Goal: Task Accomplishment & Management: Use online tool/utility

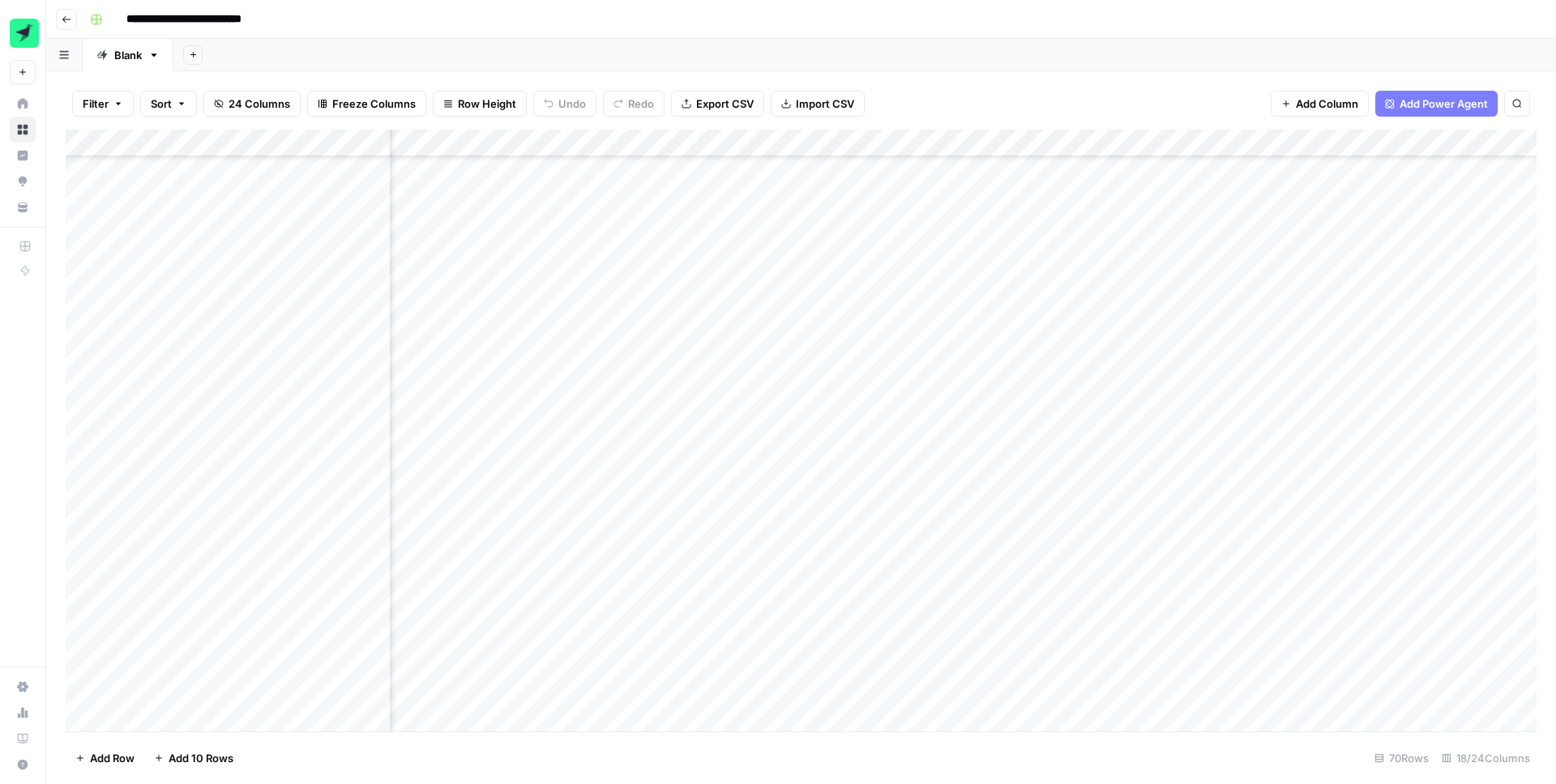
scroll to position [666, 1093]
click at [1085, 248] on div "Add Column" at bounding box center [801, 430] width 1471 height 601
click at [703, 251] on div "Add Column" at bounding box center [801, 430] width 1471 height 601
click at [716, 250] on div "Add Column" at bounding box center [801, 430] width 1471 height 601
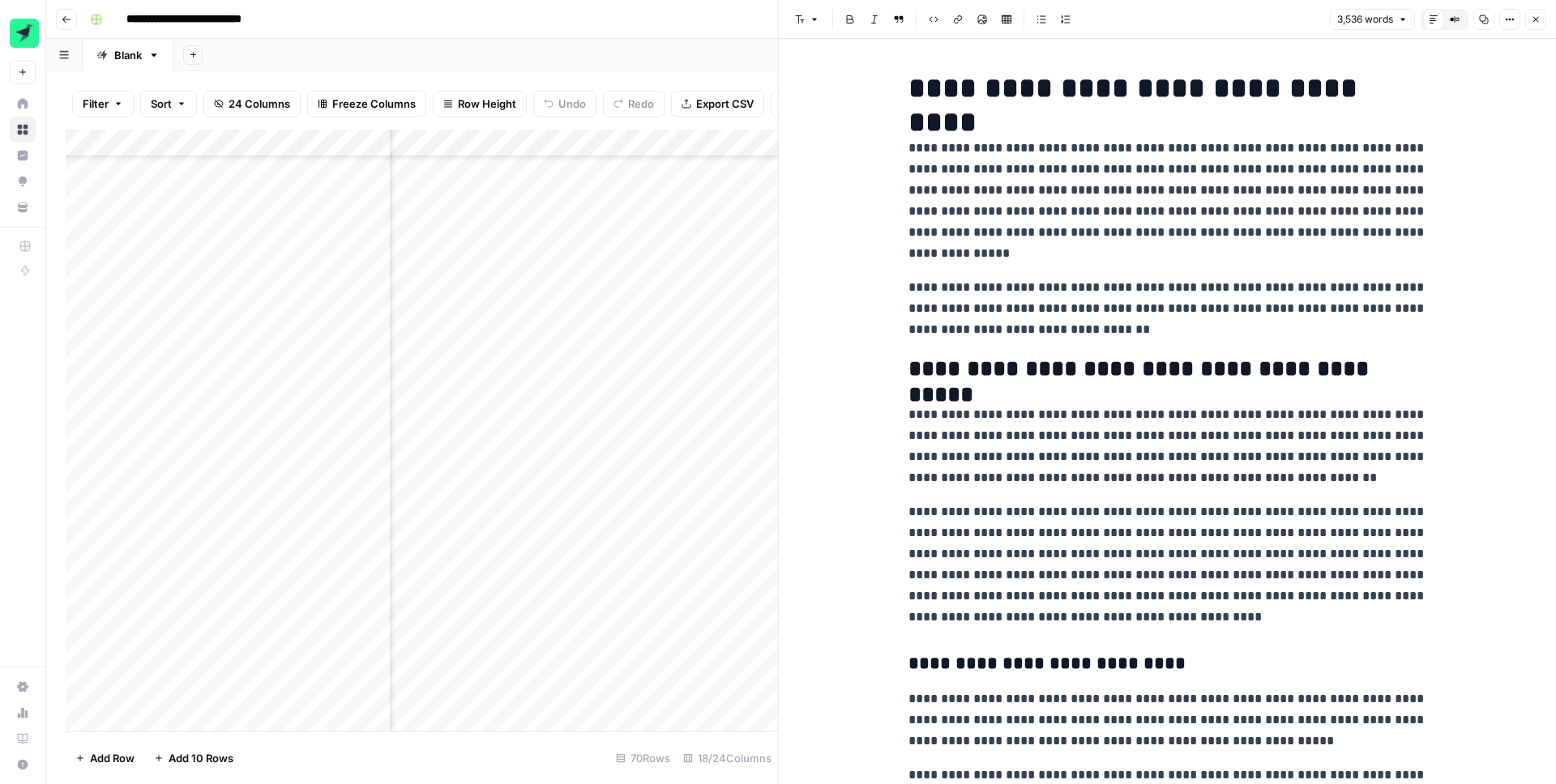
click at [1463, 18] on button "Compare Old vs New Content" at bounding box center [1454, 19] width 21 height 21
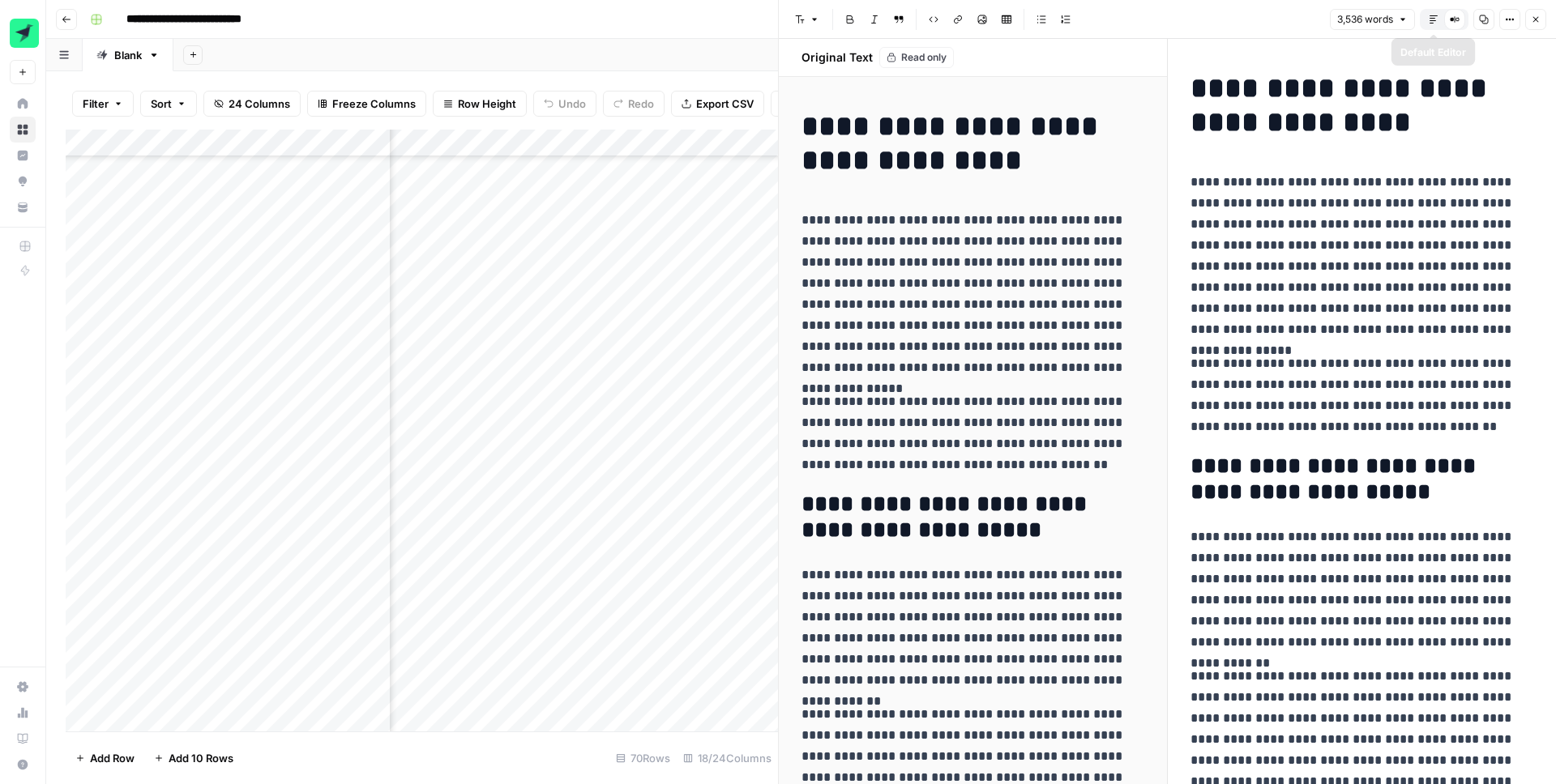
click at [1429, 21] on icon "button" at bounding box center [1433, 20] width 10 height 10
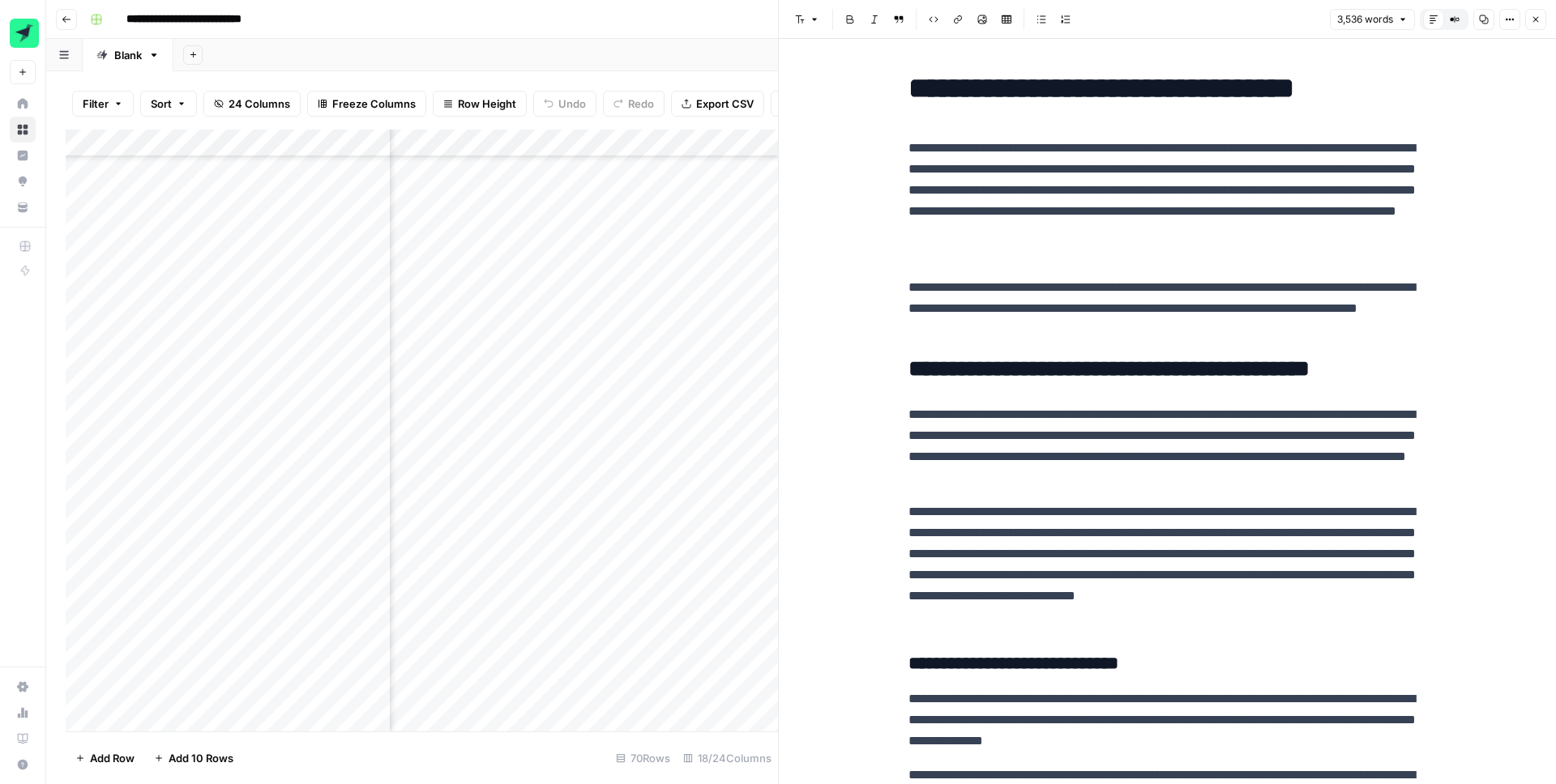
click at [1513, 25] on button "Options" at bounding box center [1509, 19] width 21 height 21
click at [1451, 177] on span "Code" at bounding box center [1461, 172] width 78 height 17
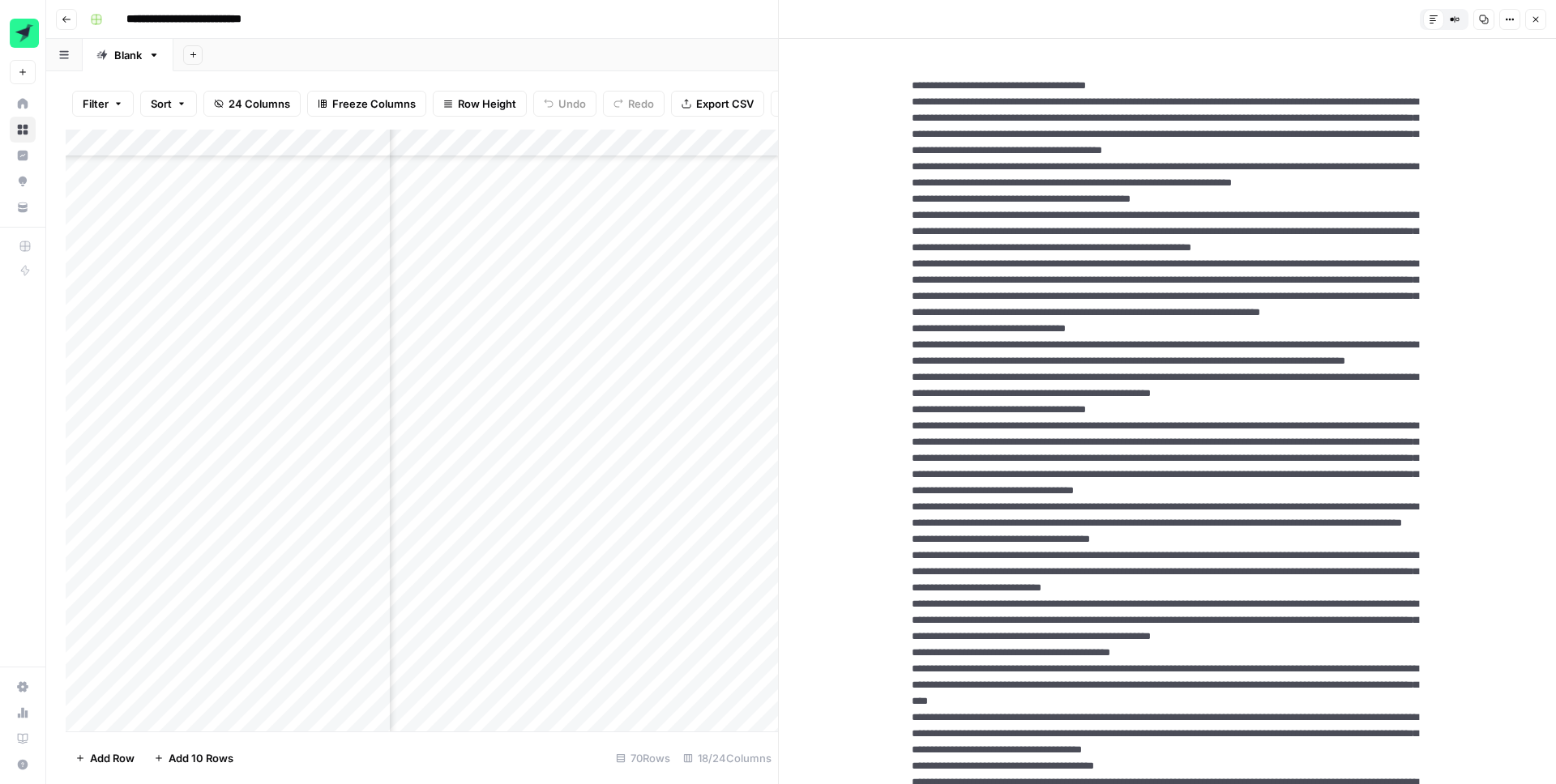
click at [1534, 18] on icon "button" at bounding box center [1536, 20] width 6 height 6
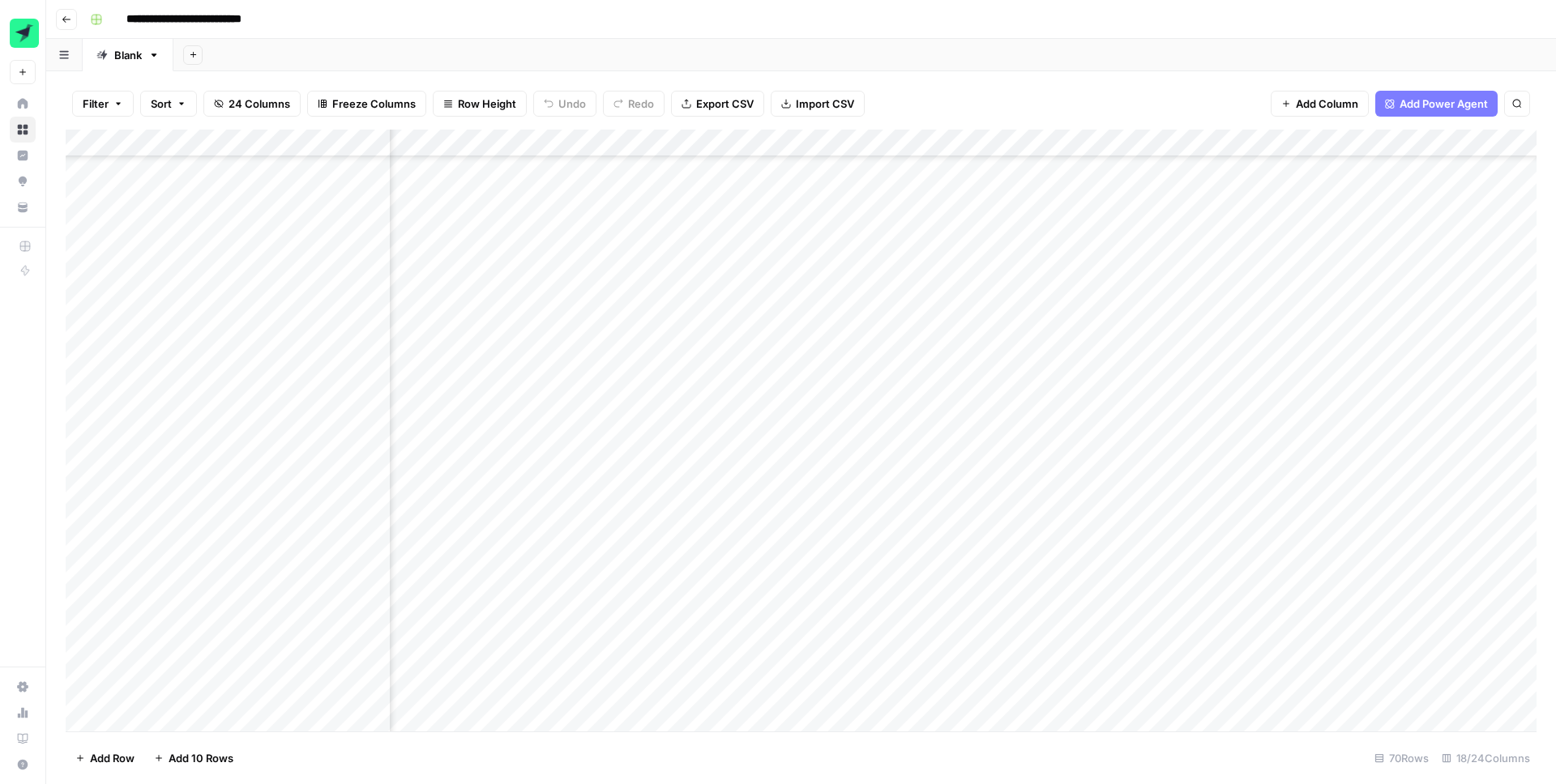
scroll to position [666, 1472]
click at [1054, 246] on div "Add Column" at bounding box center [801, 430] width 1471 height 601
click at [1244, 355] on div "Add Column" at bounding box center [801, 430] width 1471 height 601
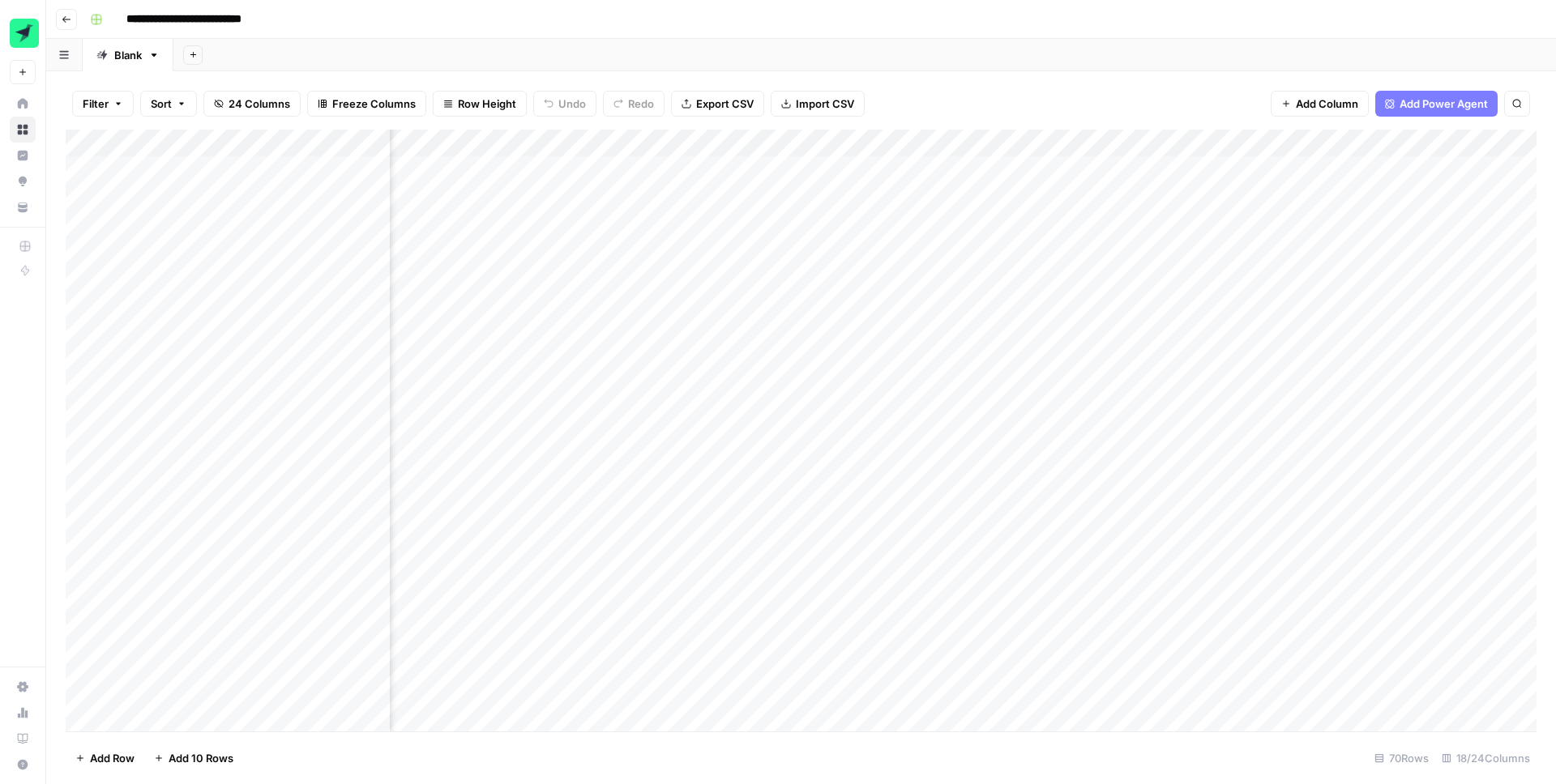
click at [1245, 364] on div "Add Column" at bounding box center [801, 430] width 1471 height 601
click at [1088, 346] on div "Add Column" at bounding box center [801, 430] width 1471 height 601
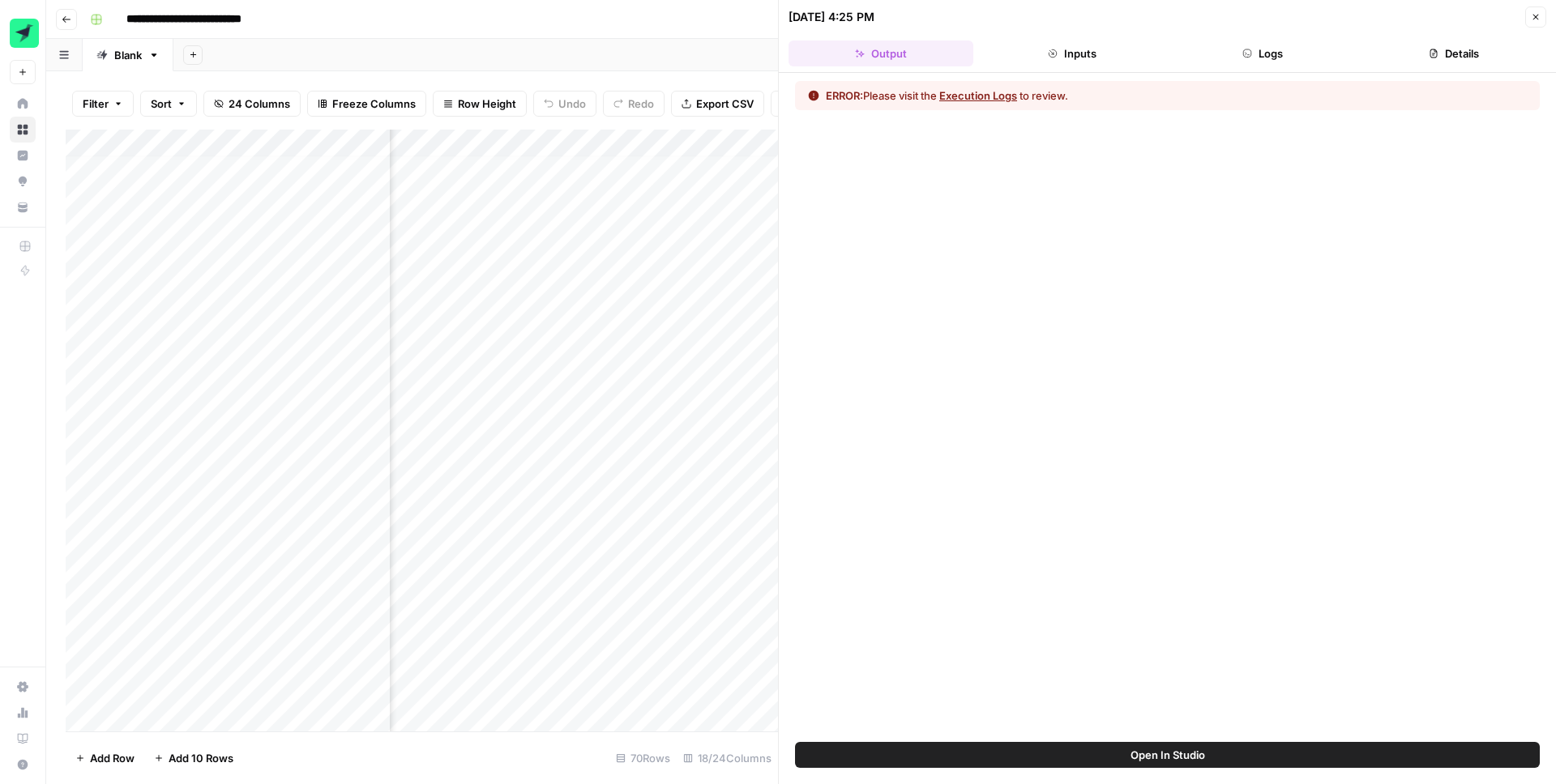
click at [985, 90] on button "Execution Logs" at bounding box center [978, 95] width 78 height 17
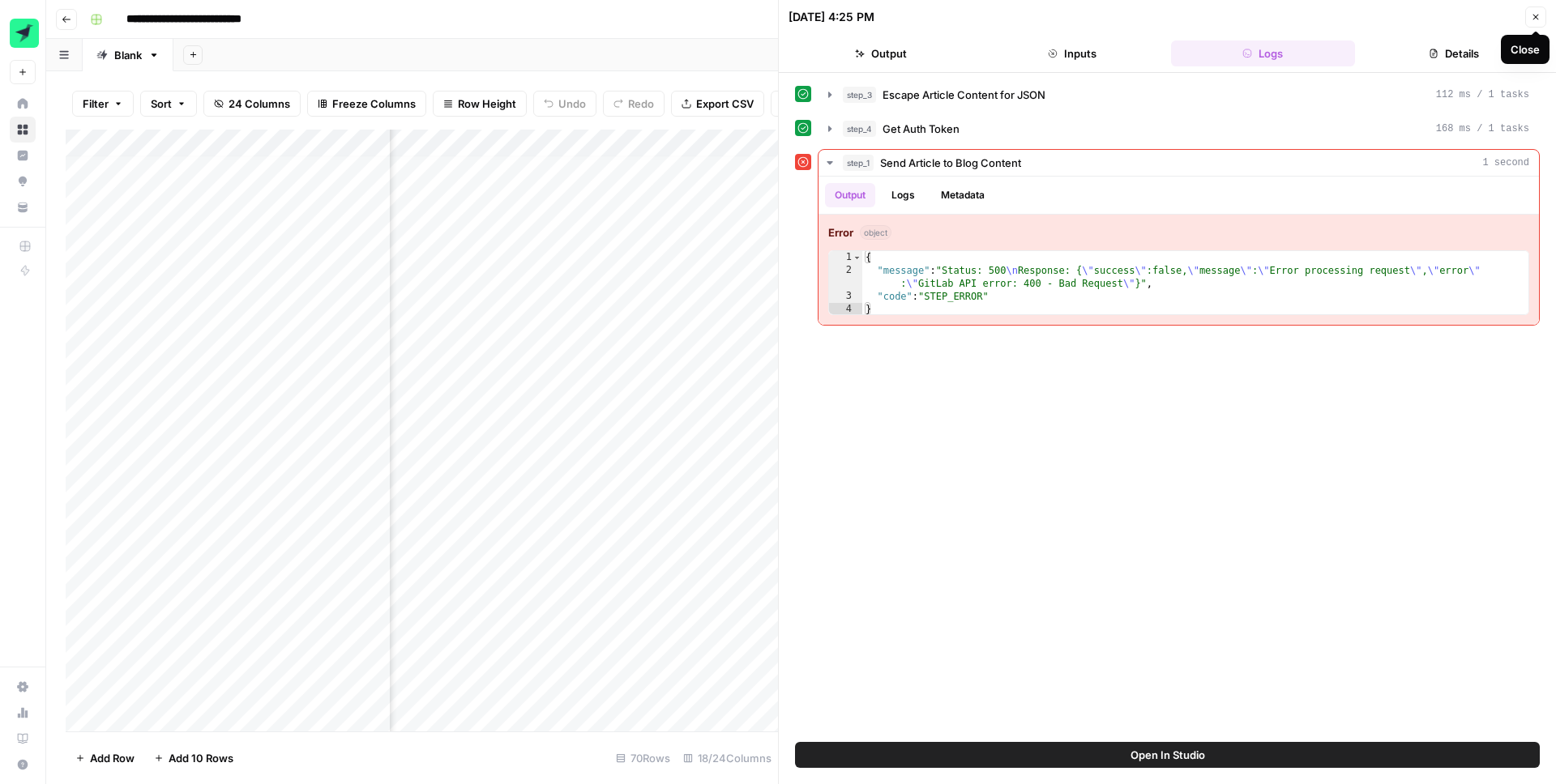
click at [1534, 18] on icon "button" at bounding box center [1535, 17] width 10 height 10
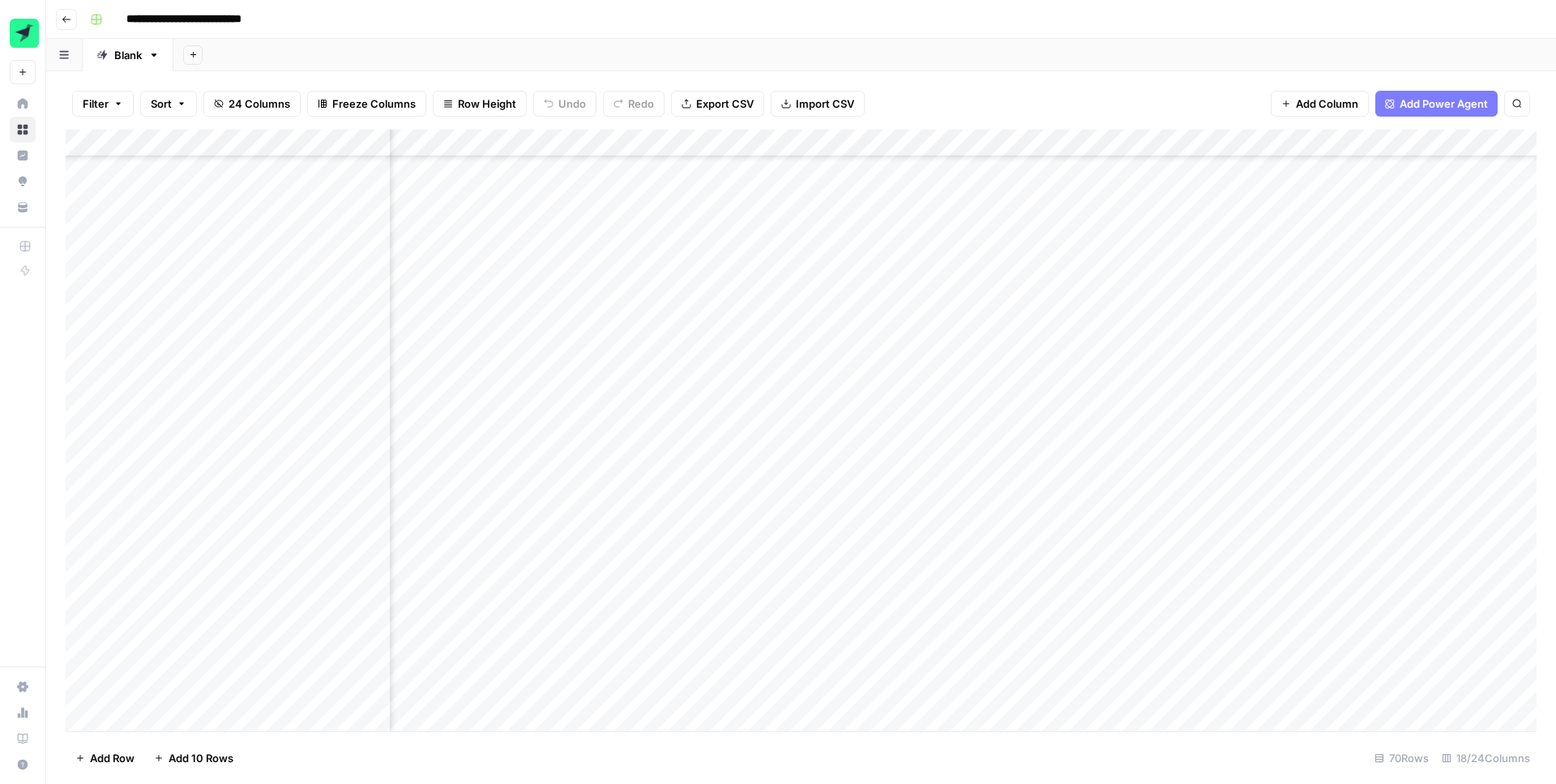
scroll to position [557, 2113]
click at [1222, 462] on div "Add Column" at bounding box center [801, 430] width 1471 height 601
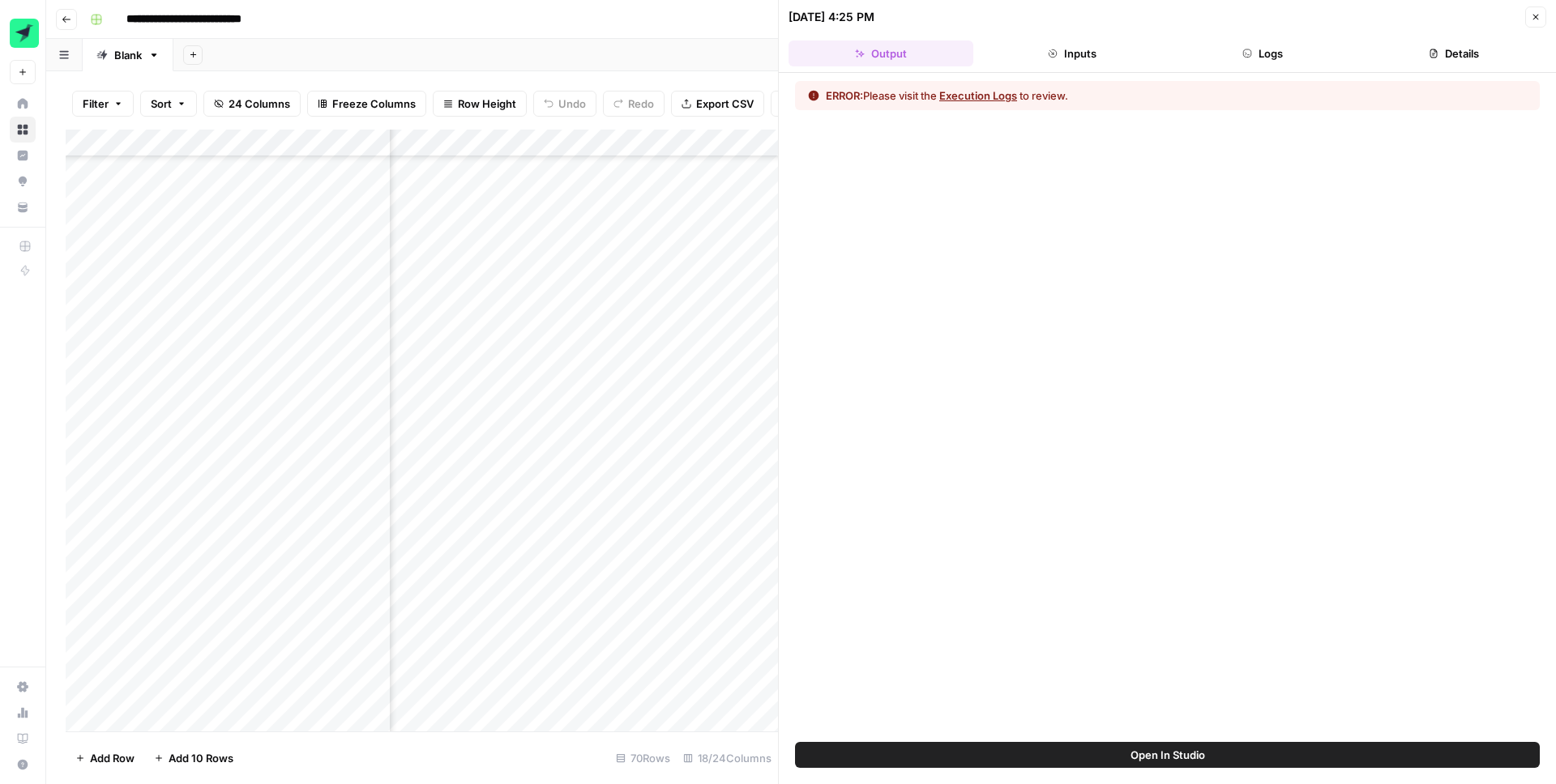
click at [992, 97] on button "Execution Logs" at bounding box center [978, 95] width 78 height 17
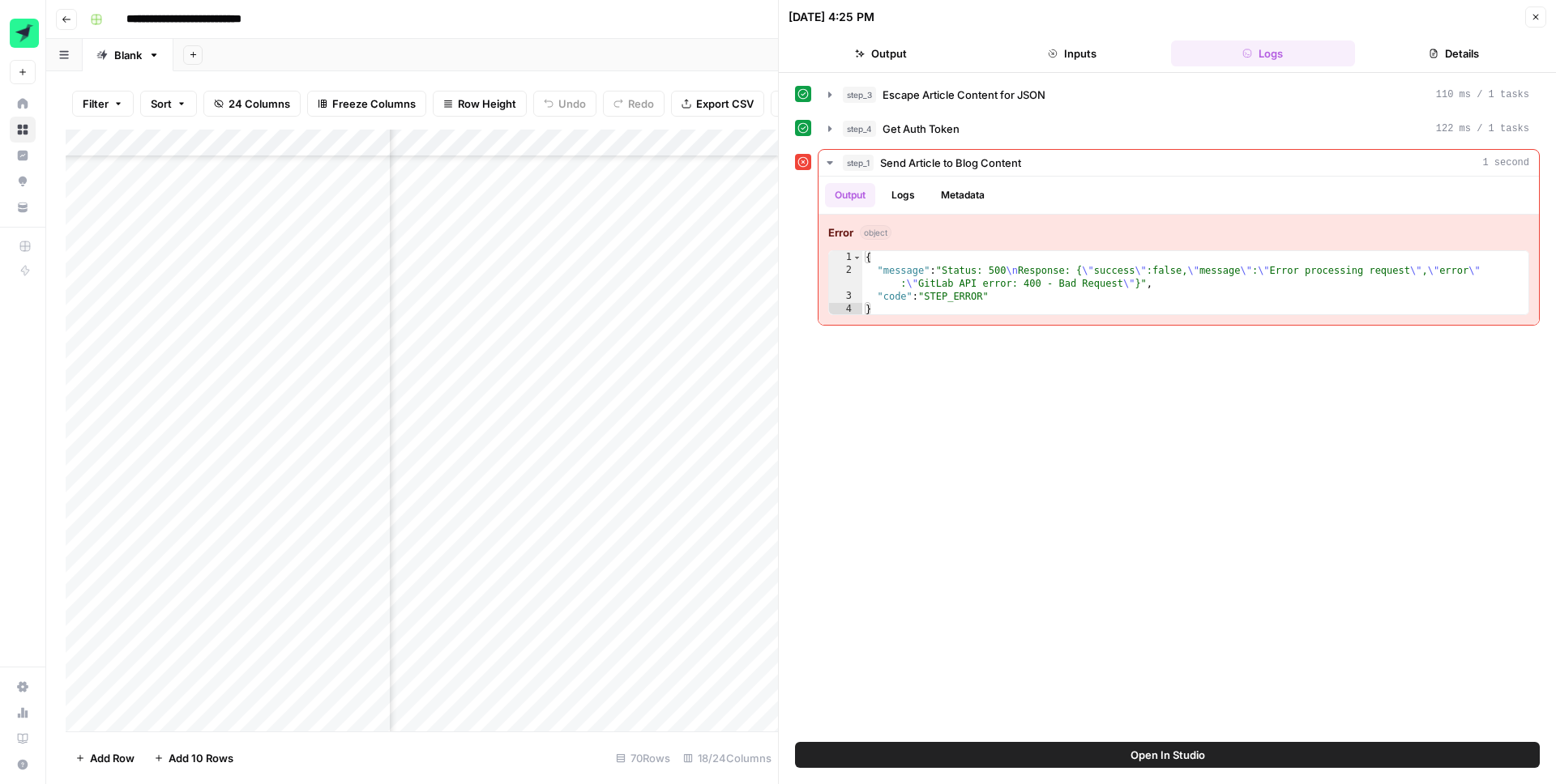
click at [1531, 15] on icon "button" at bounding box center [1535, 17] width 10 height 10
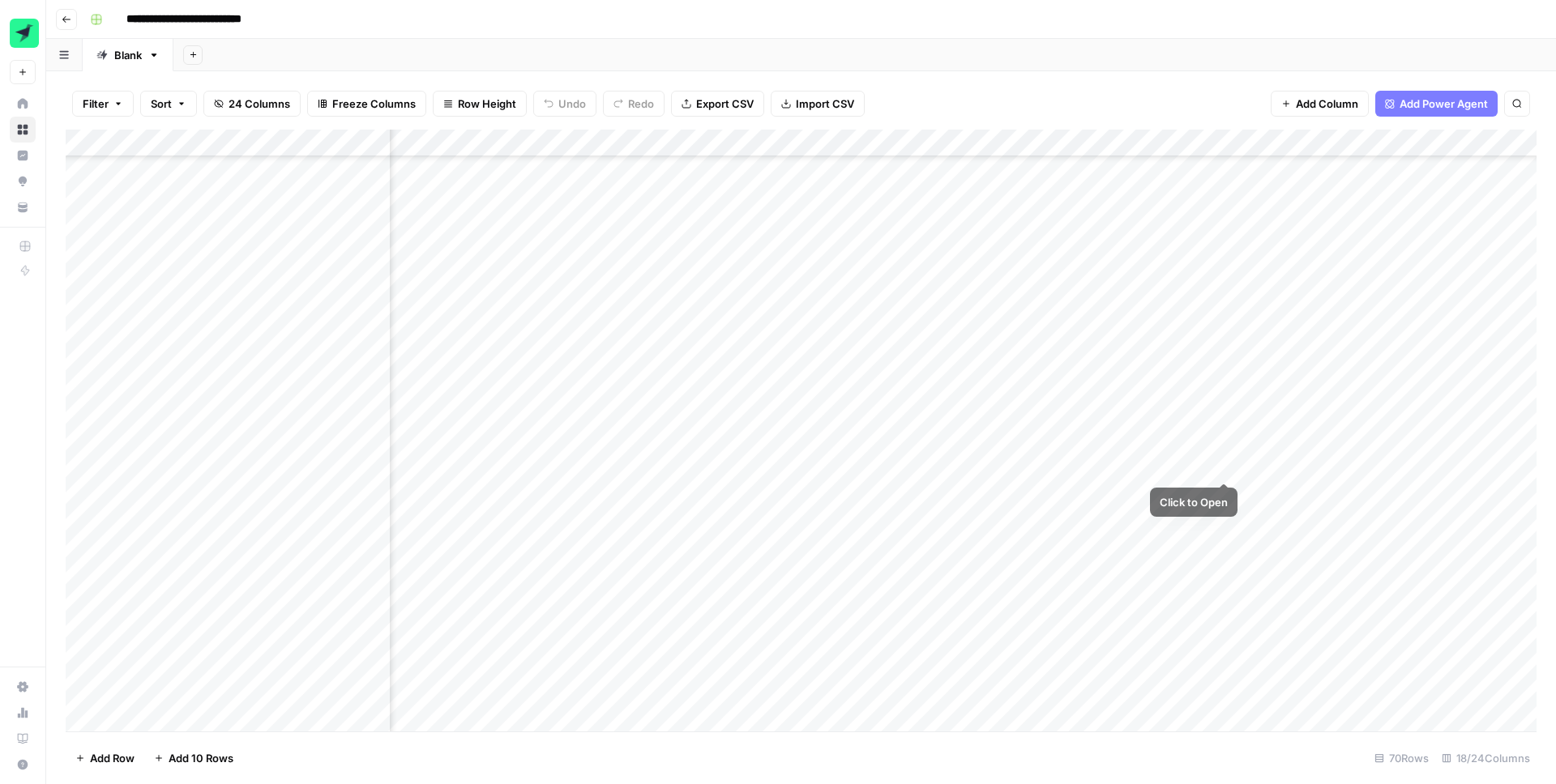
click at [1157, 473] on div "Add Column" at bounding box center [801, 430] width 1471 height 601
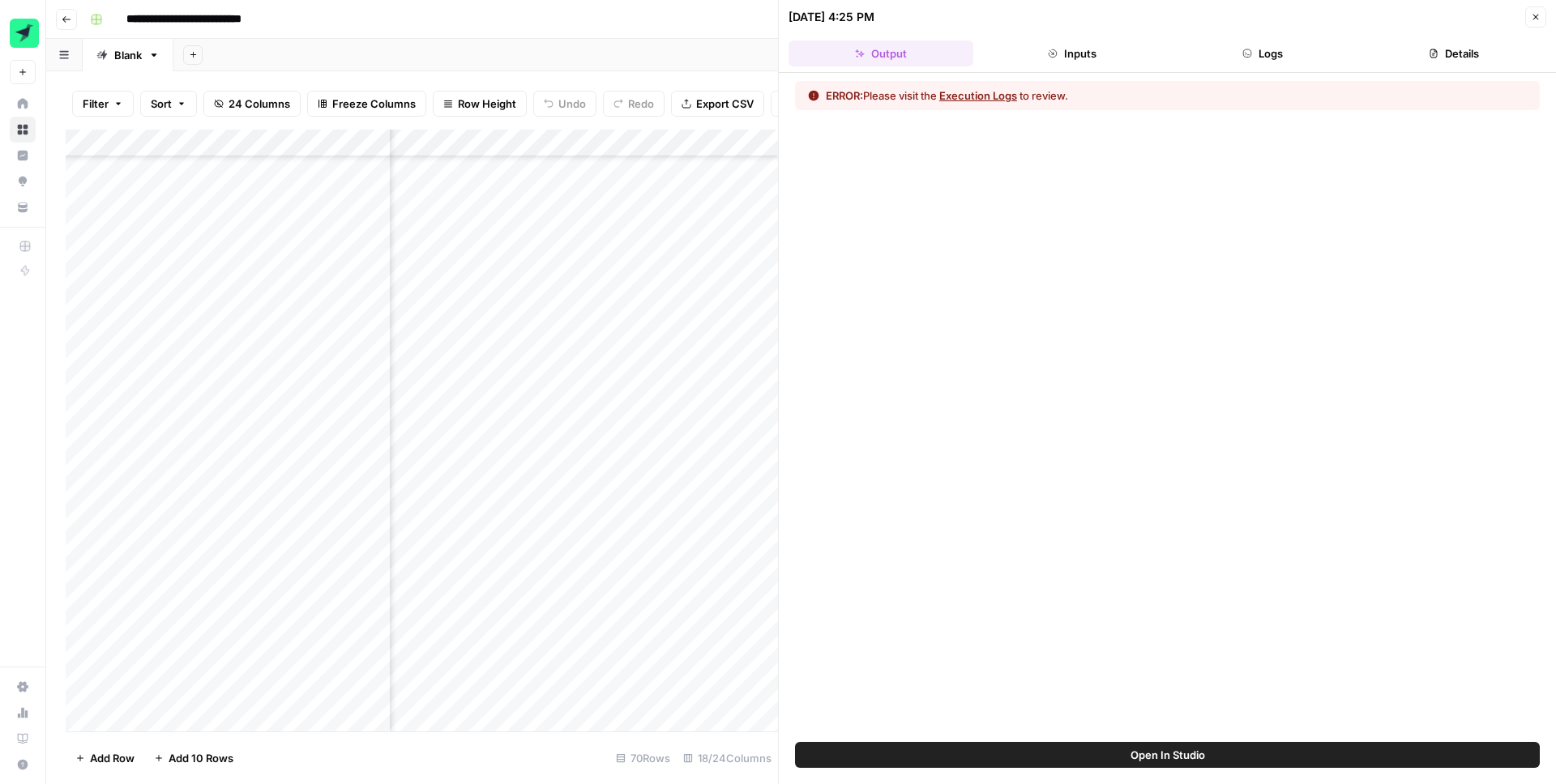
click at [997, 97] on button "Execution Logs" at bounding box center [978, 95] width 78 height 17
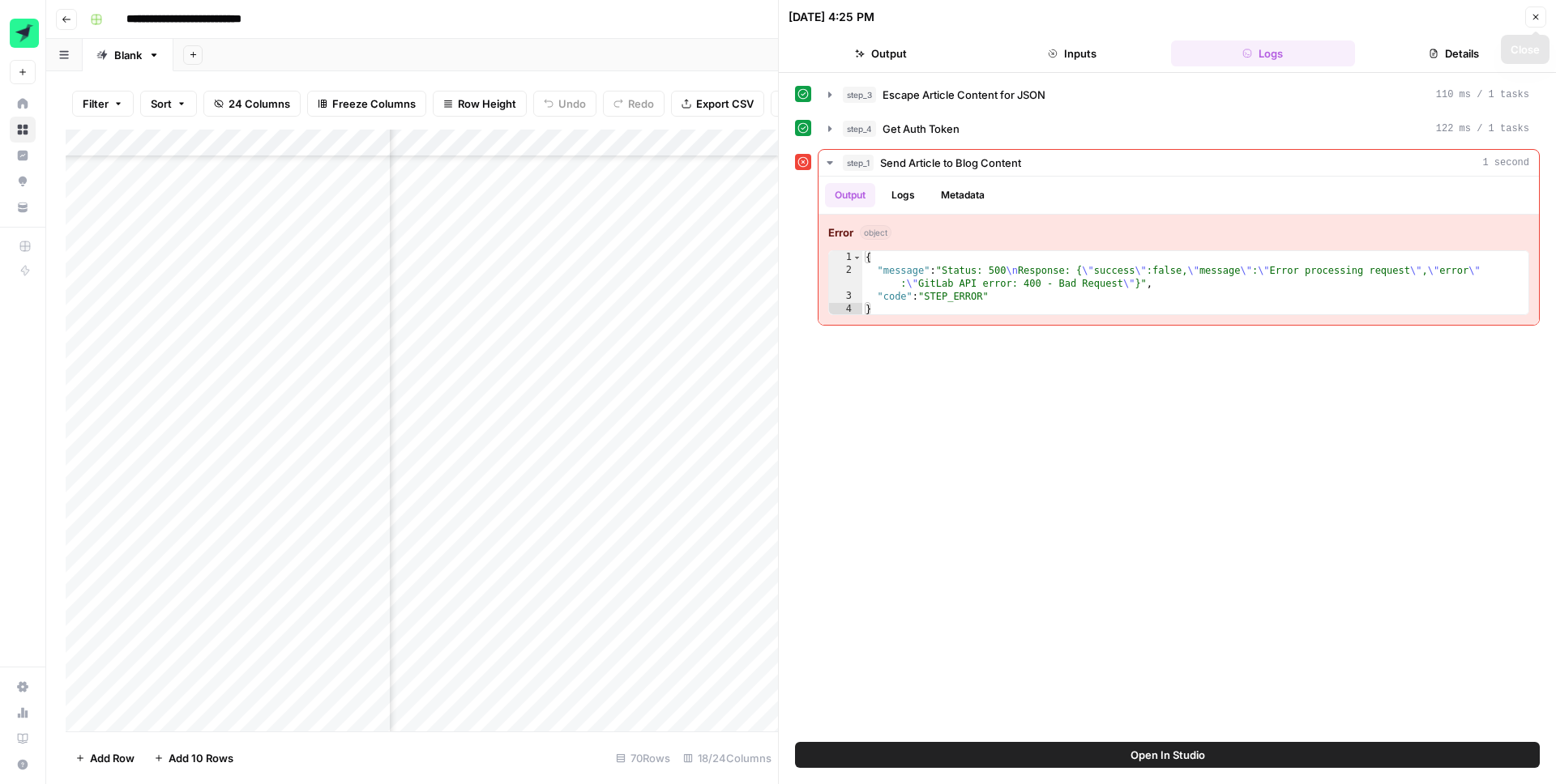
click at [1434, 46] on button "Details" at bounding box center [1454, 53] width 185 height 26
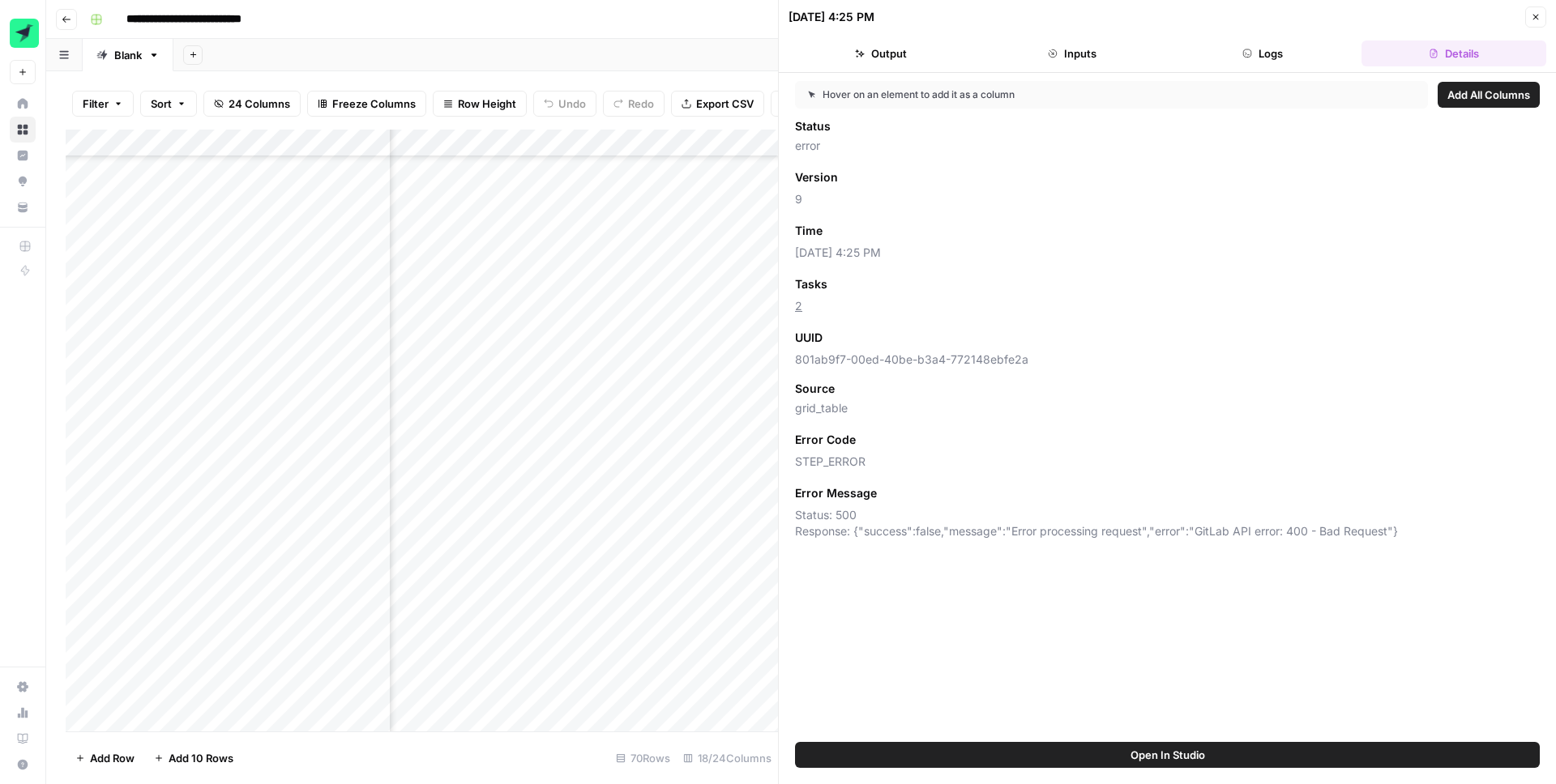
click at [1261, 65] on button "Logs" at bounding box center [1263, 53] width 185 height 26
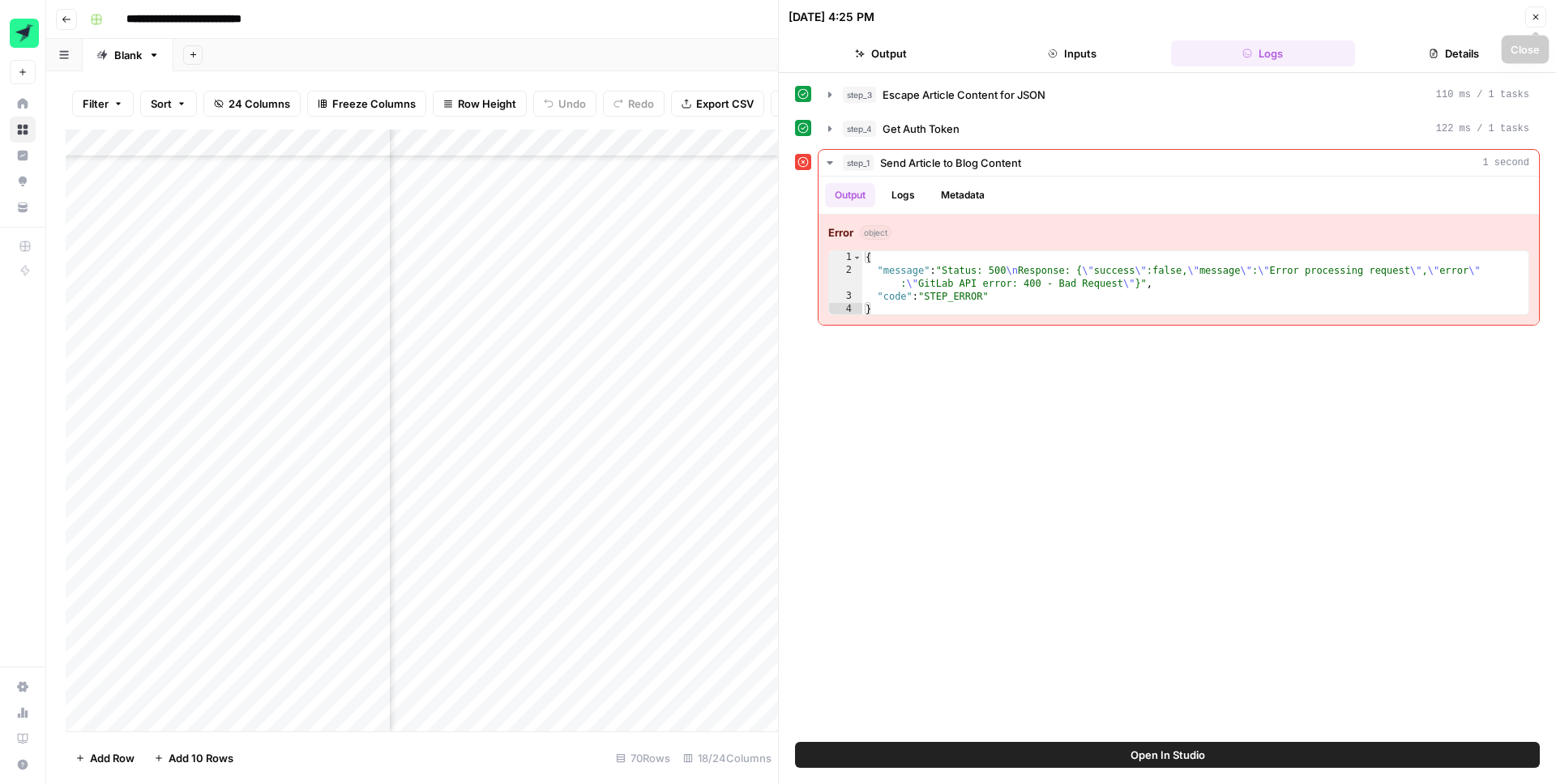
click at [1531, 20] on icon "button" at bounding box center [1535, 17] width 10 height 10
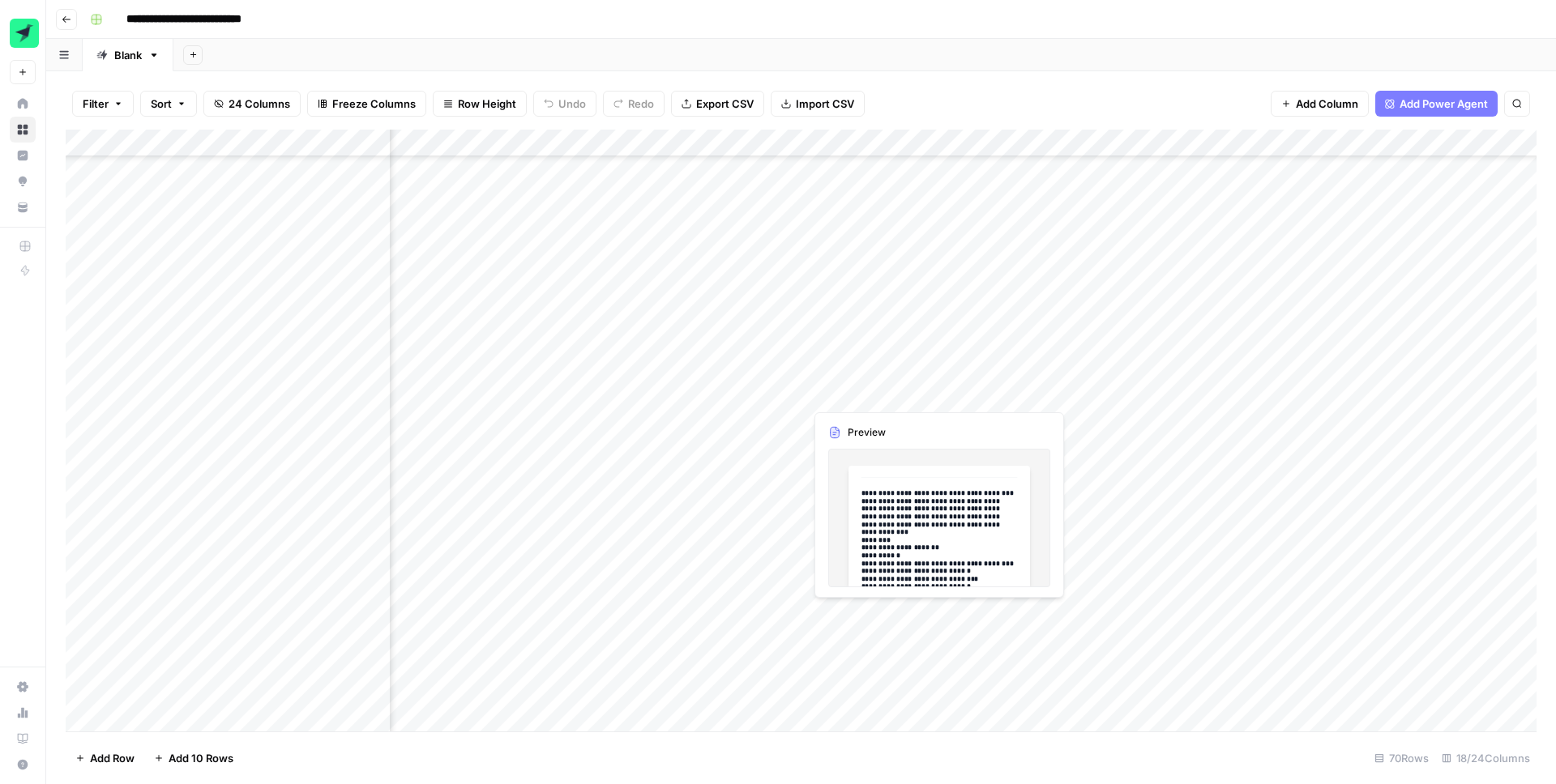
scroll to position [520, 2115]
click at [1145, 394] on div "Add Column" at bounding box center [801, 430] width 1471 height 601
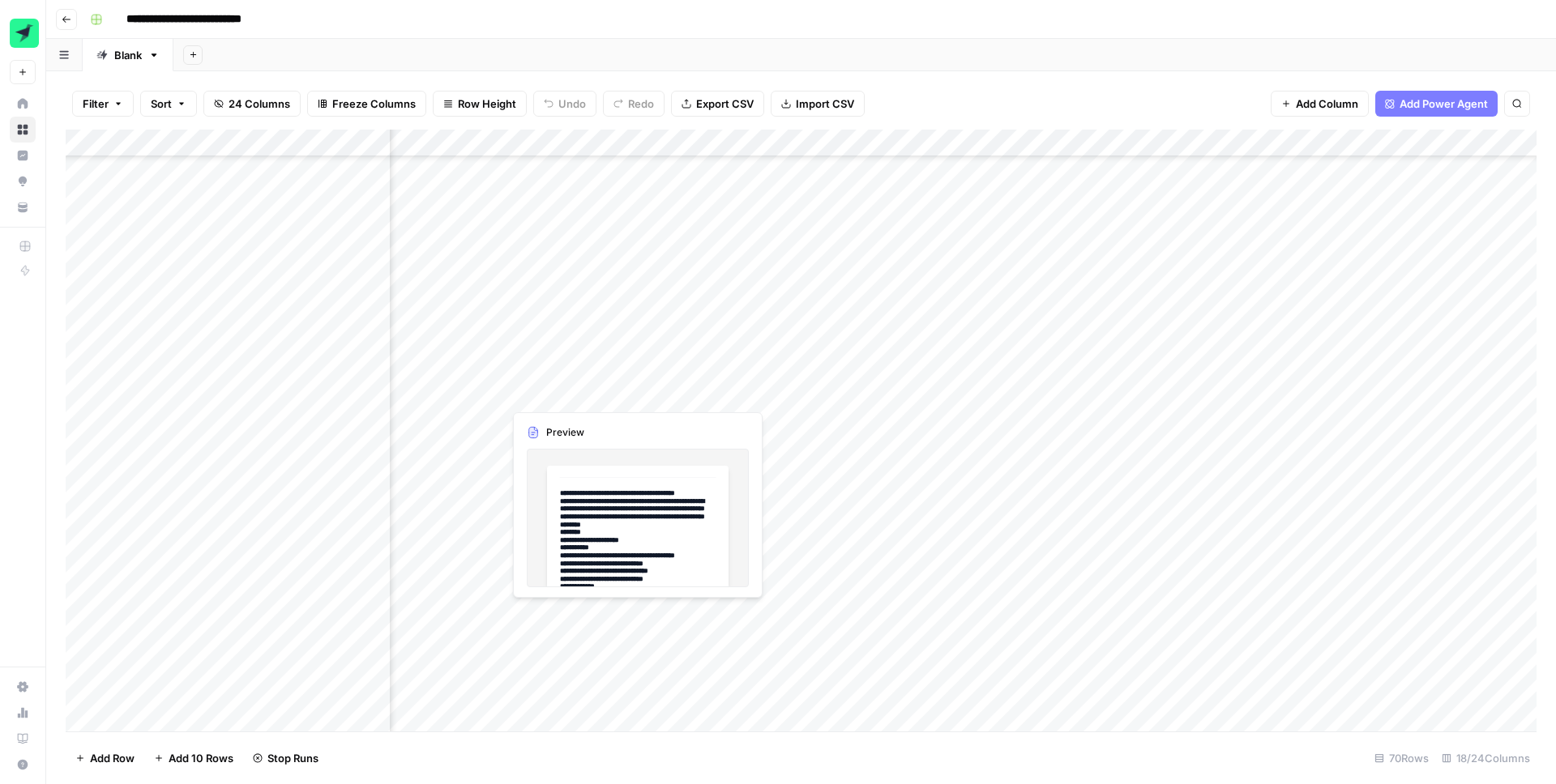
click at [806, 393] on div "Add Column" at bounding box center [801, 430] width 1471 height 601
click at [821, 389] on div "Add Column" at bounding box center [801, 430] width 1471 height 601
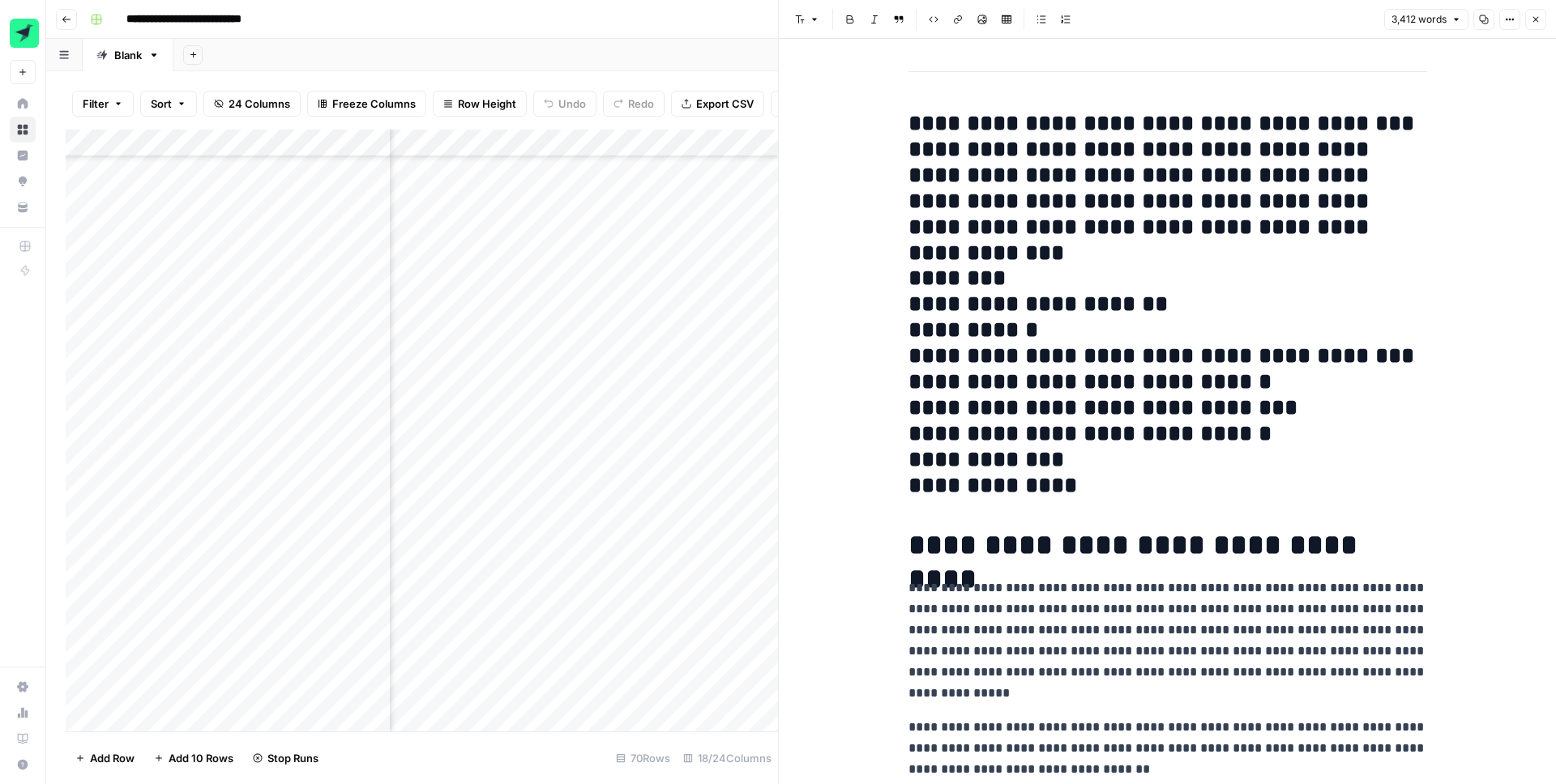
click at [1539, 20] on span "Close" at bounding box center [1539, 20] width 1 height 1
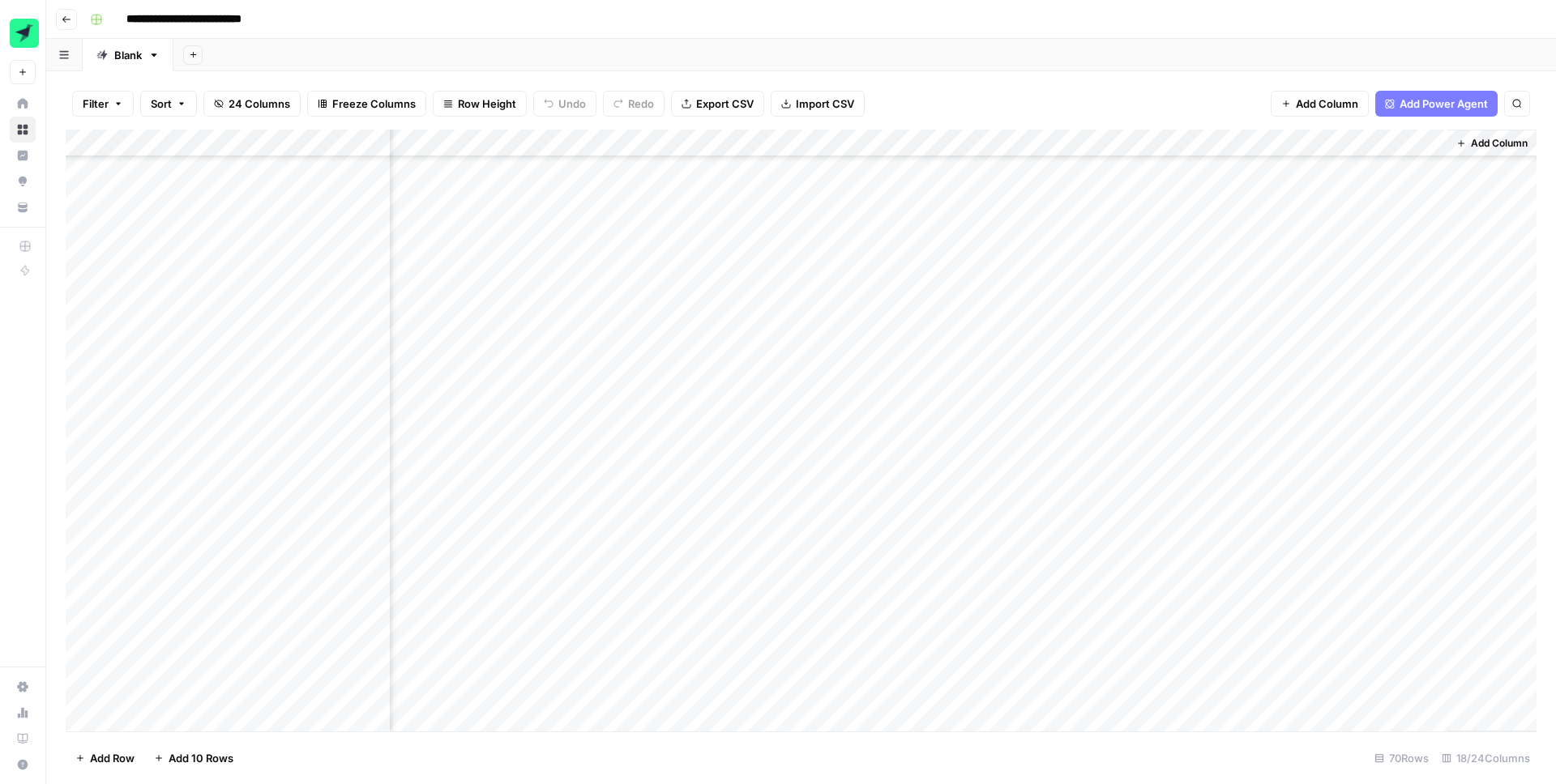
scroll to position [274, 2254]
click at [1352, 639] on div "Add Column" at bounding box center [801, 430] width 1471 height 601
click at [1158, 87] on div "Filter Sort 24 Columns Freeze Columns Row Height Undo Redo Export CSV Import CS…" at bounding box center [801, 103] width 1471 height 52
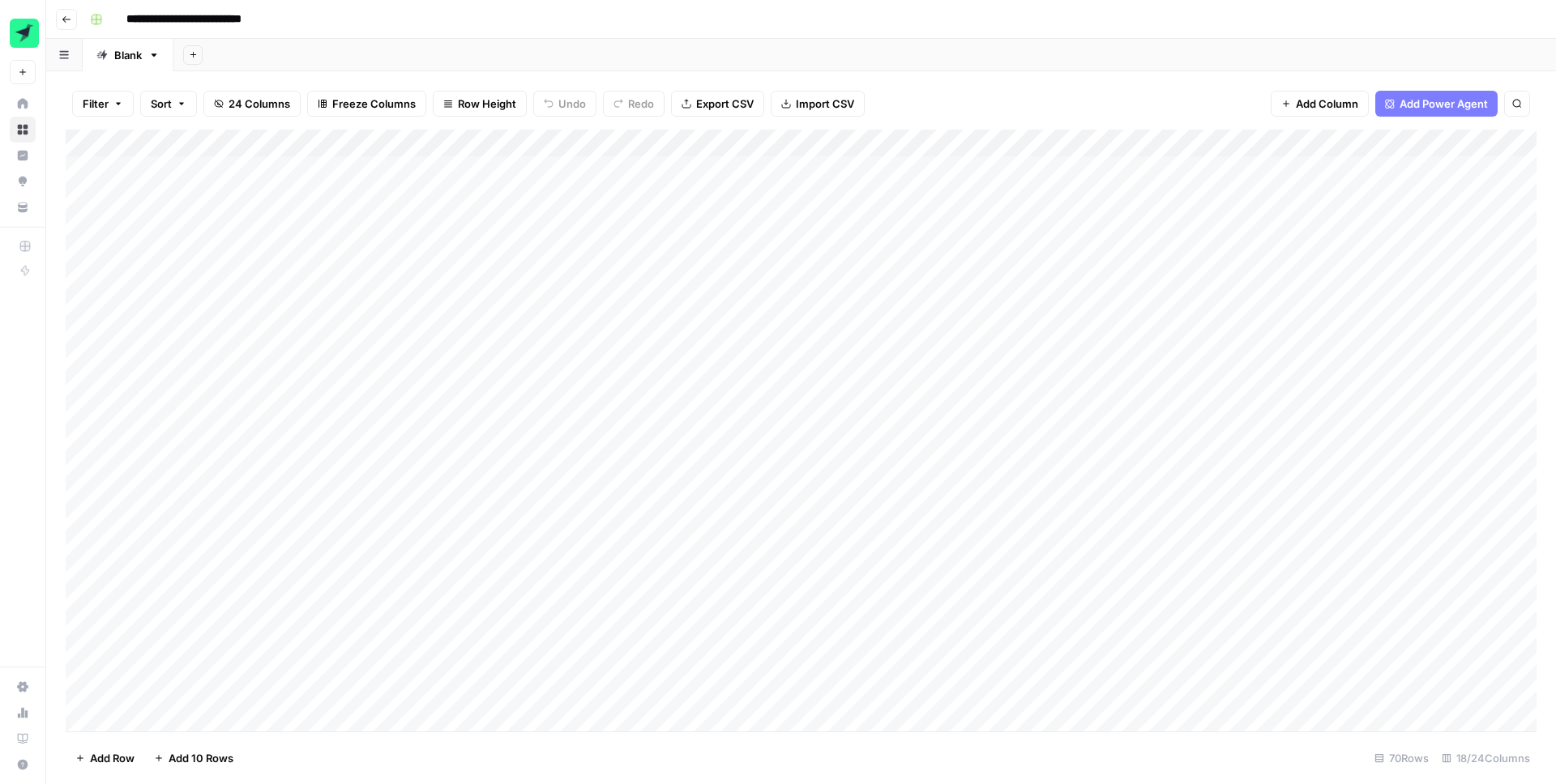
click at [1432, 95] on span "Add Power Agent" at bounding box center [1444, 103] width 88 height 17
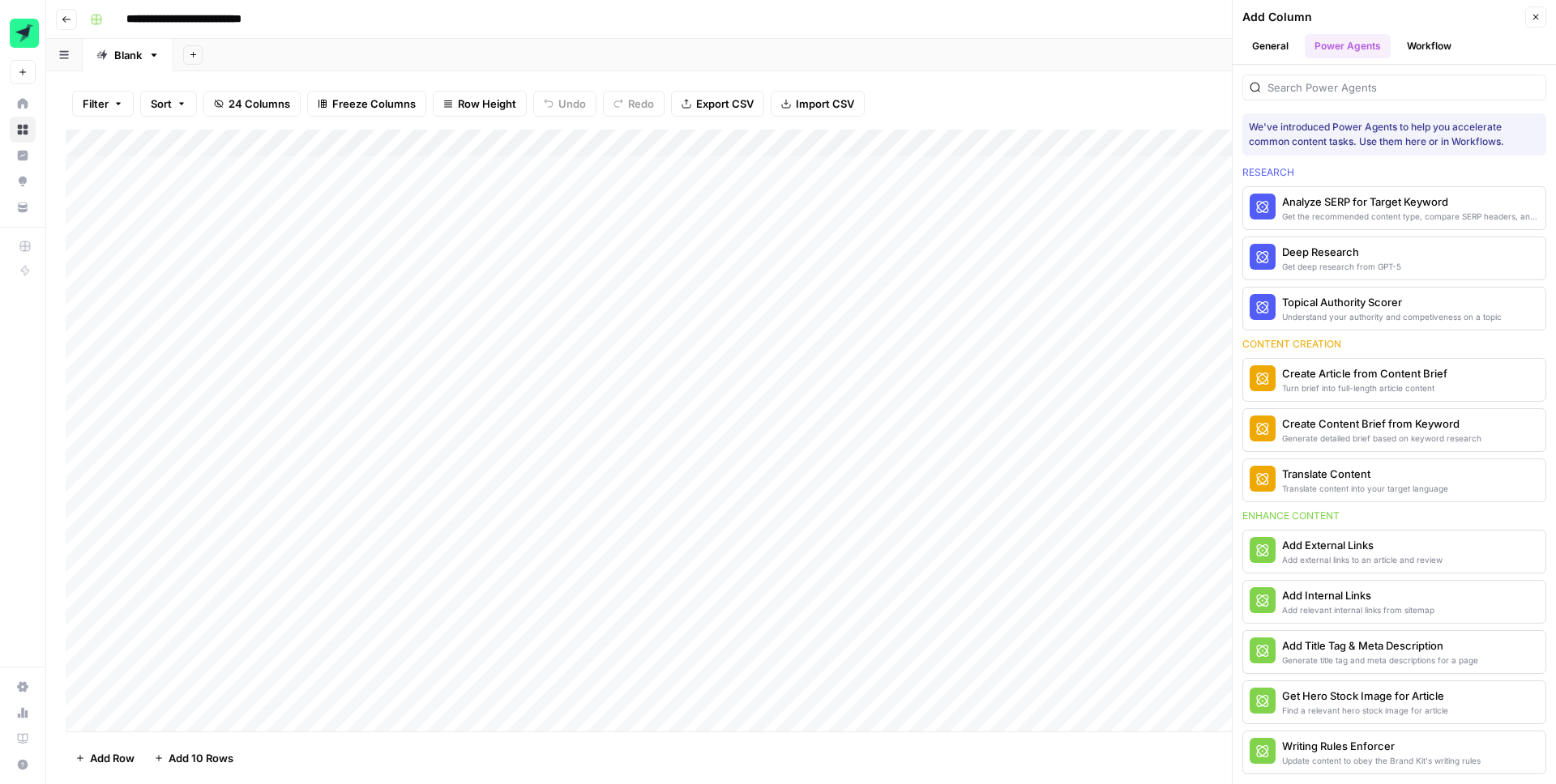
click at [1314, 98] on div at bounding box center [1394, 87] width 304 height 26
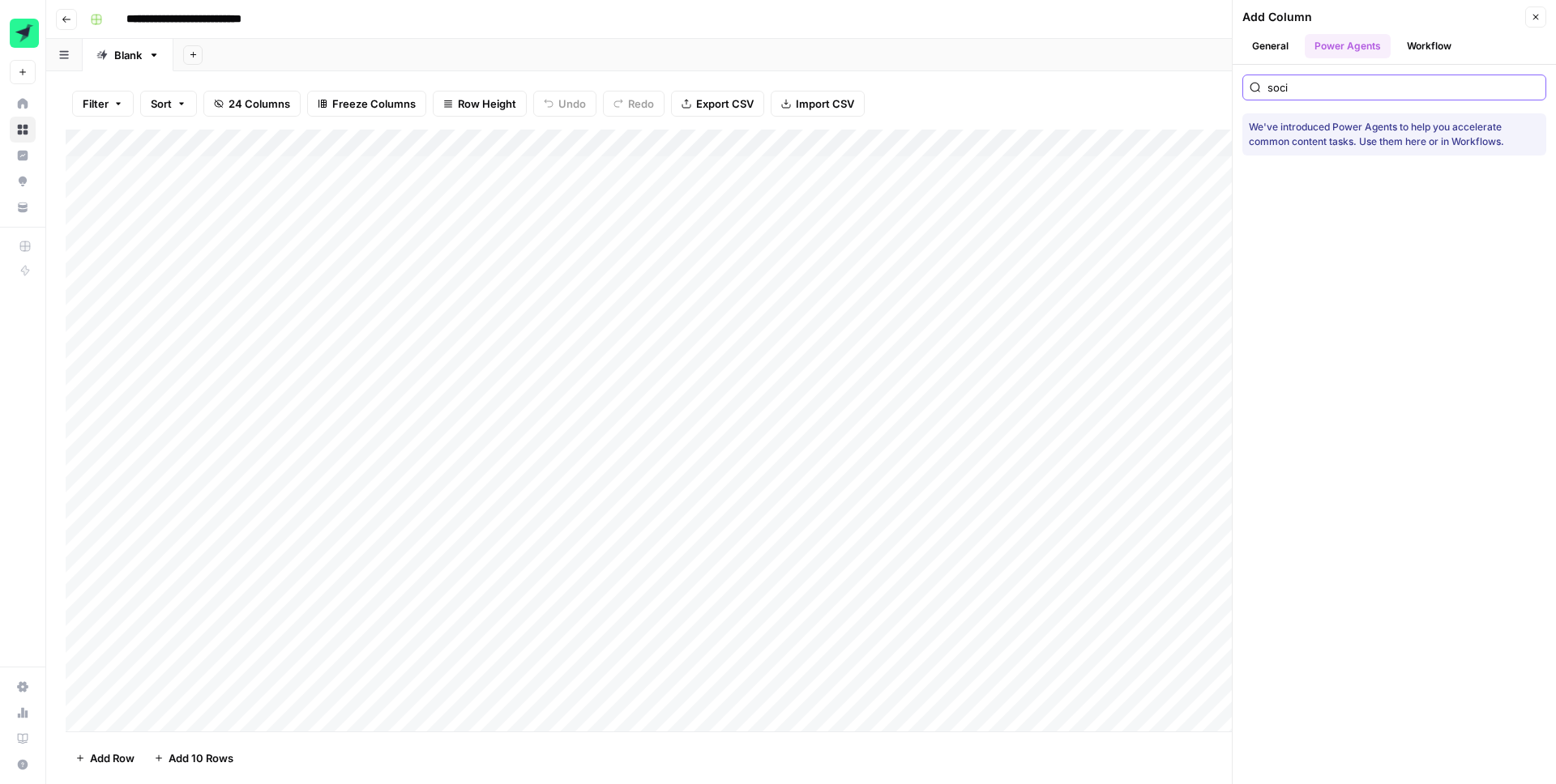
type input "soci"
click at [1538, 13] on icon "button" at bounding box center [1535, 17] width 10 height 10
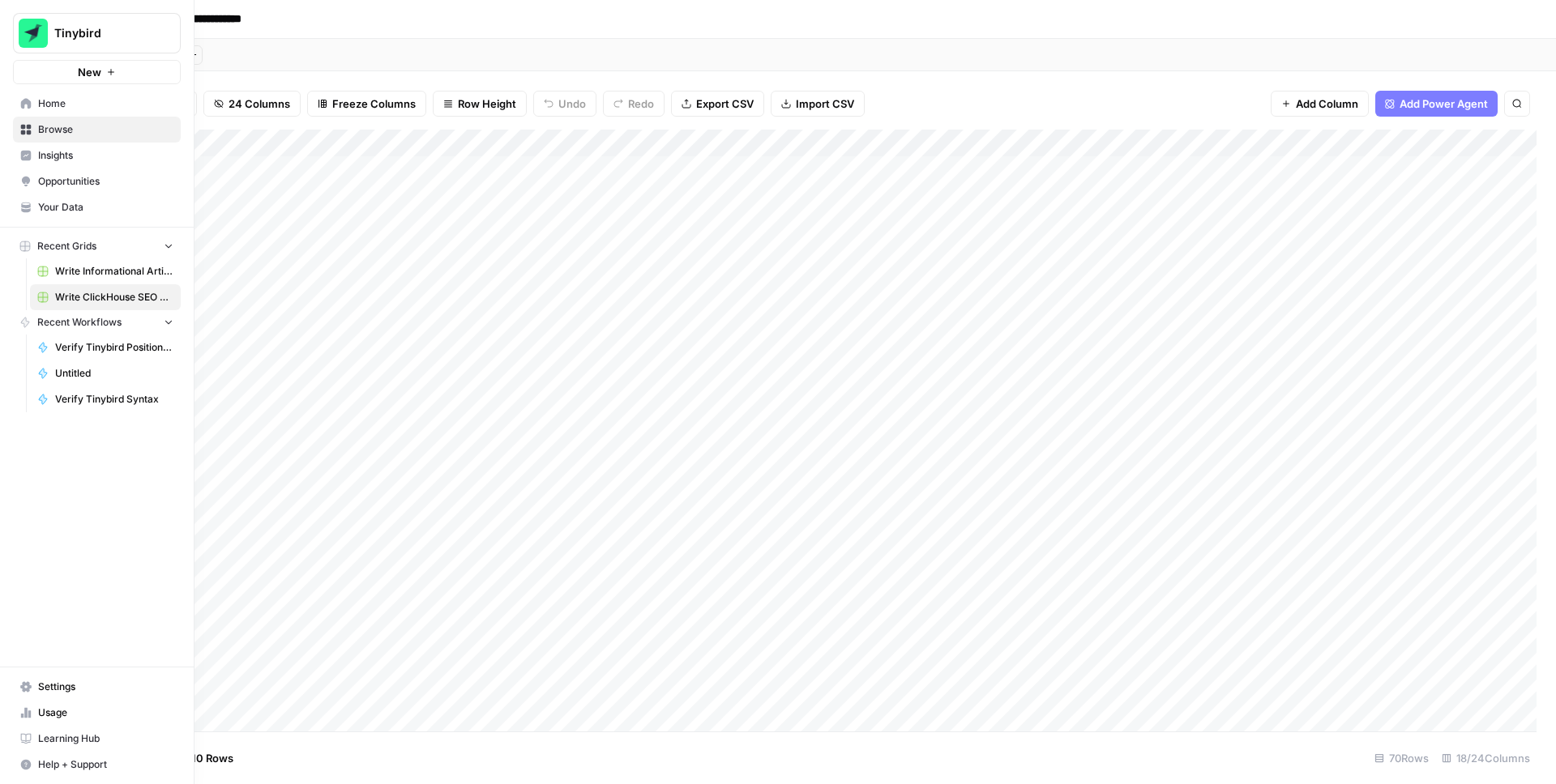
click at [53, 208] on span "Your Data" at bounding box center [106, 207] width 135 height 15
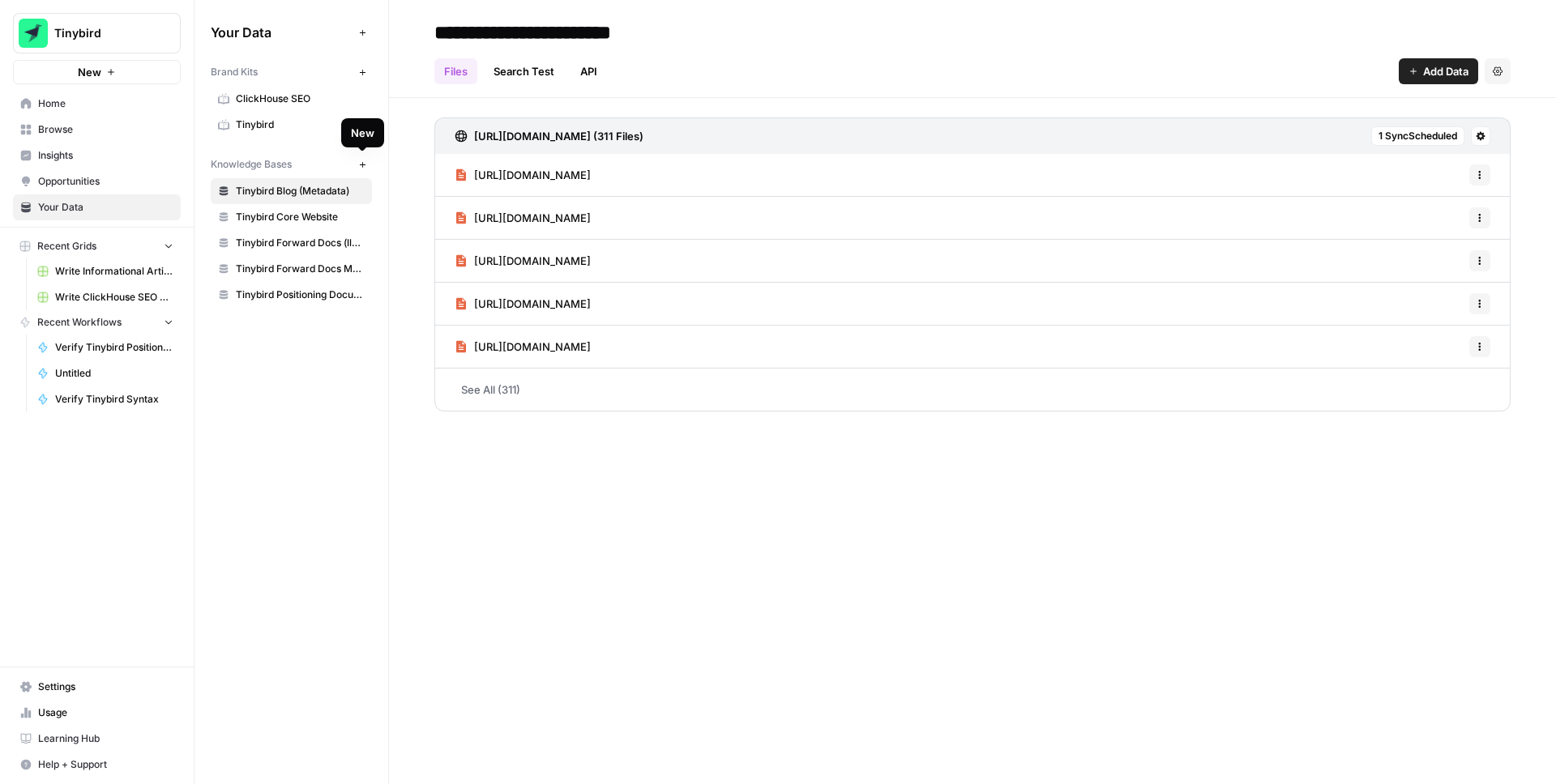
click at [361, 165] on icon "button" at bounding box center [362, 164] width 6 height 6
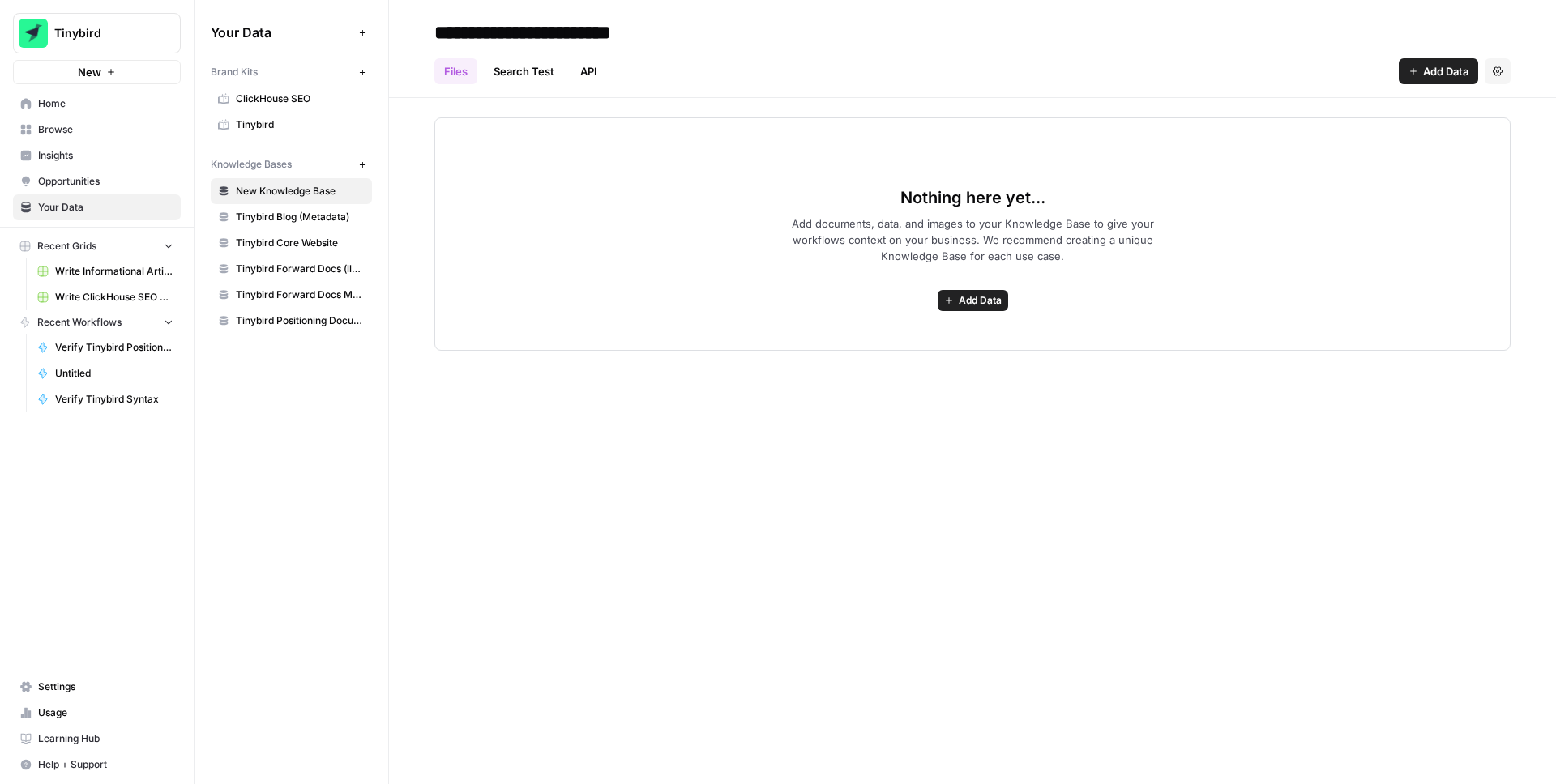
type input "**********"
click at [802, 31] on div "**********" at bounding box center [972, 32] width 1076 height 26
click at [1426, 69] on span "Add Data" at bounding box center [1445, 71] width 45 height 17
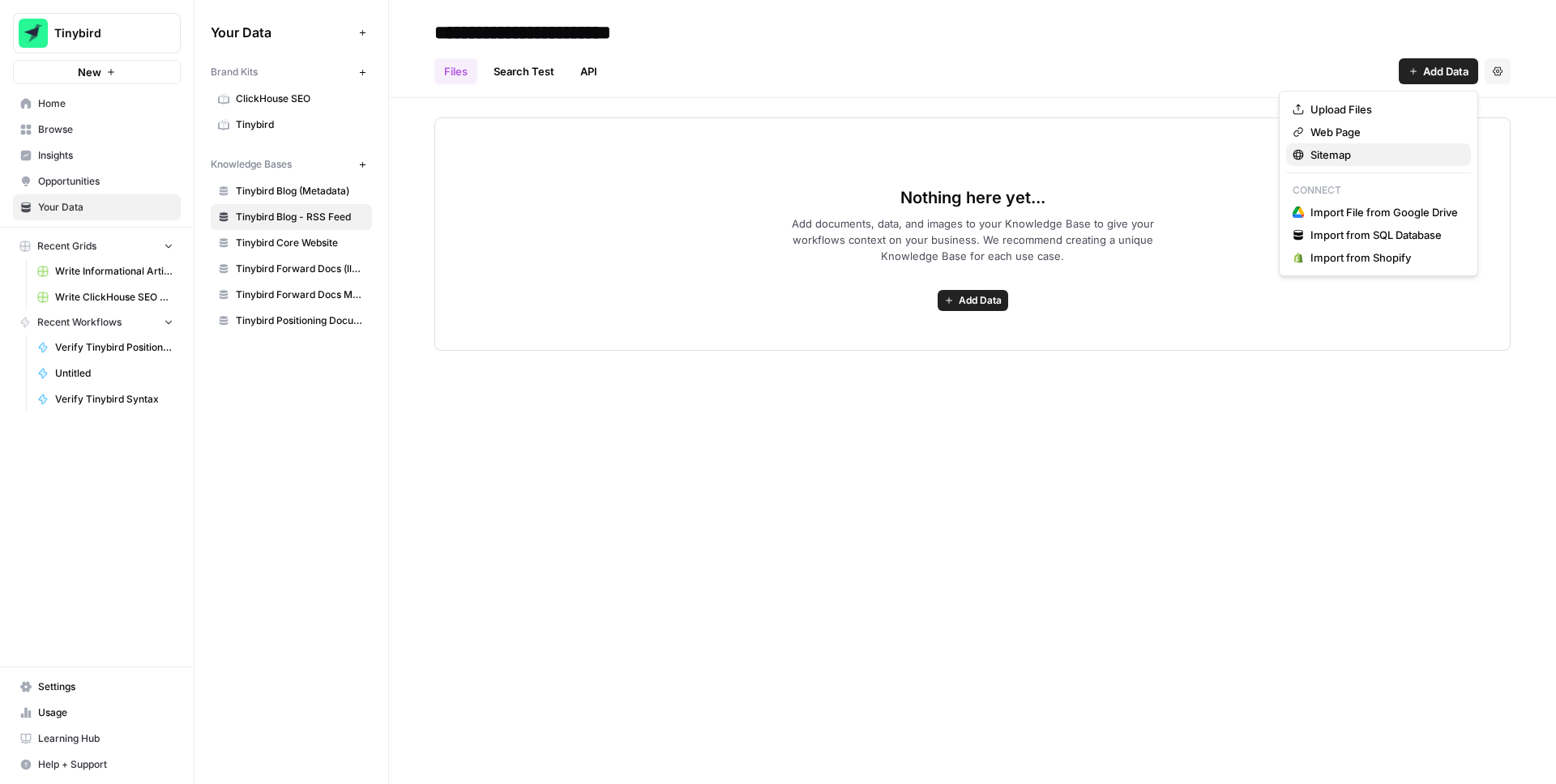
click at [1354, 161] on span "Sitemap" at bounding box center [1384, 154] width 147 height 17
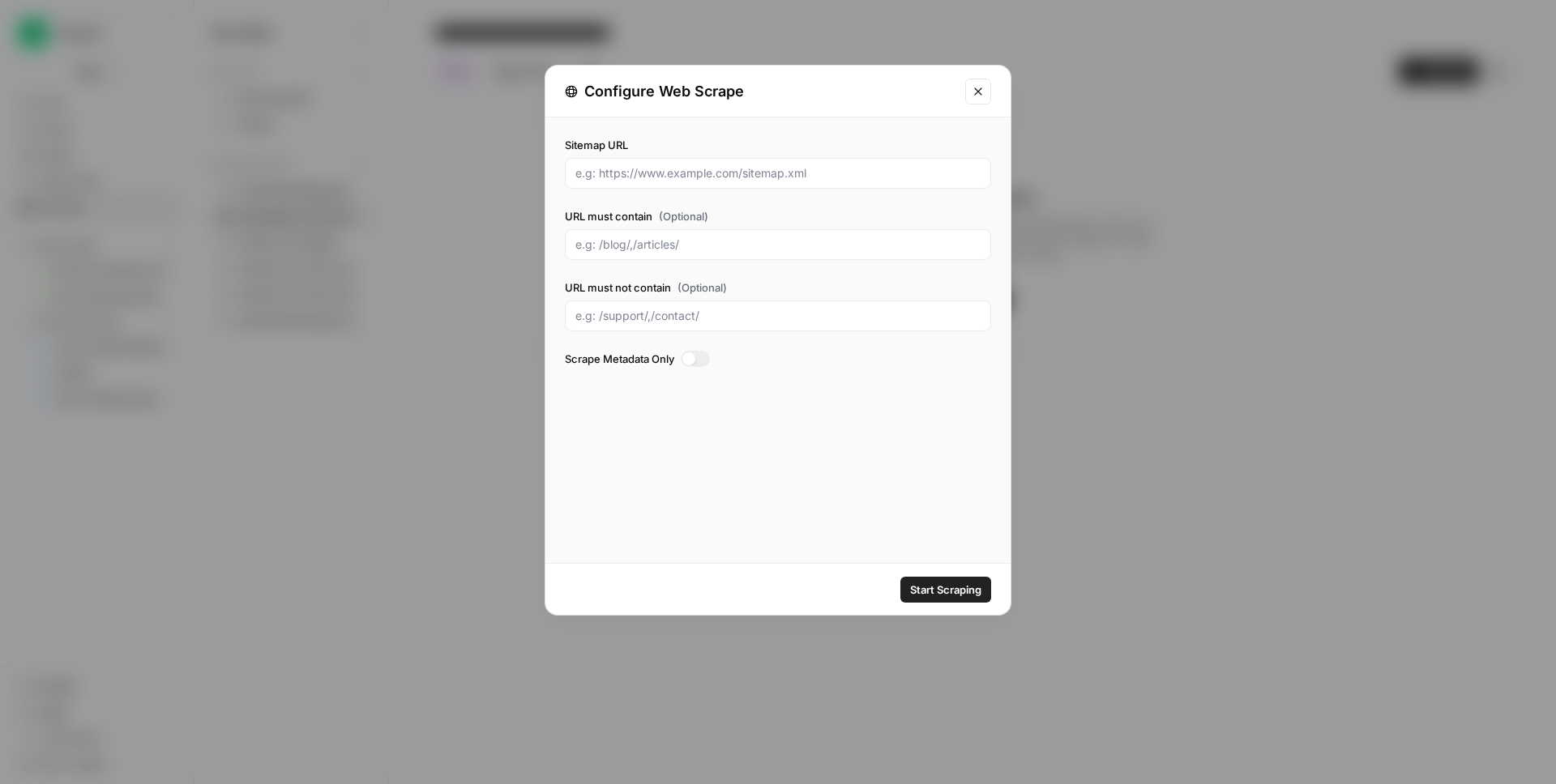
click at [981, 85] on icon "Close modal" at bounding box center [978, 91] width 13 height 13
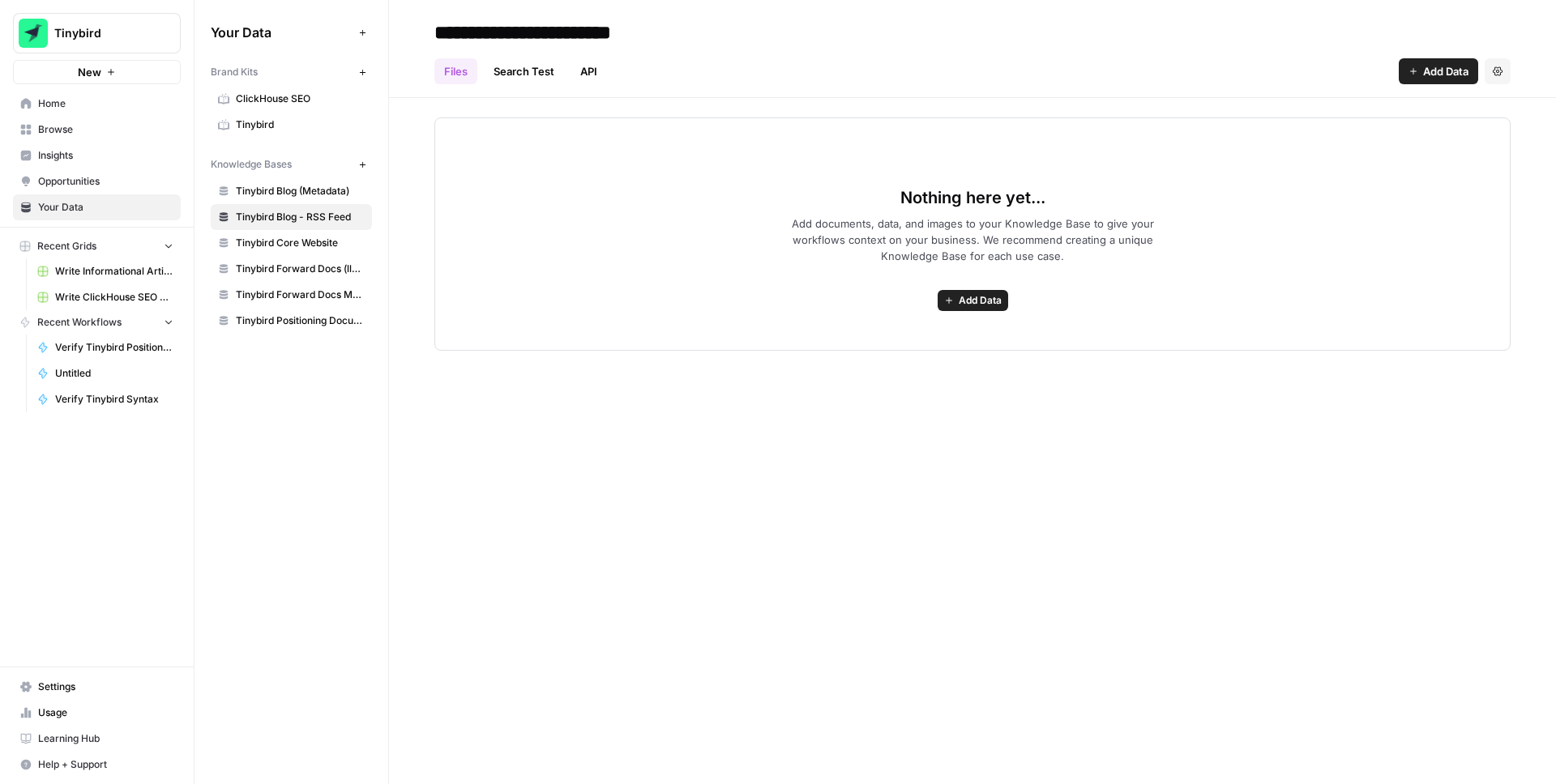
click at [1437, 76] on span "Add Data" at bounding box center [1445, 71] width 45 height 17
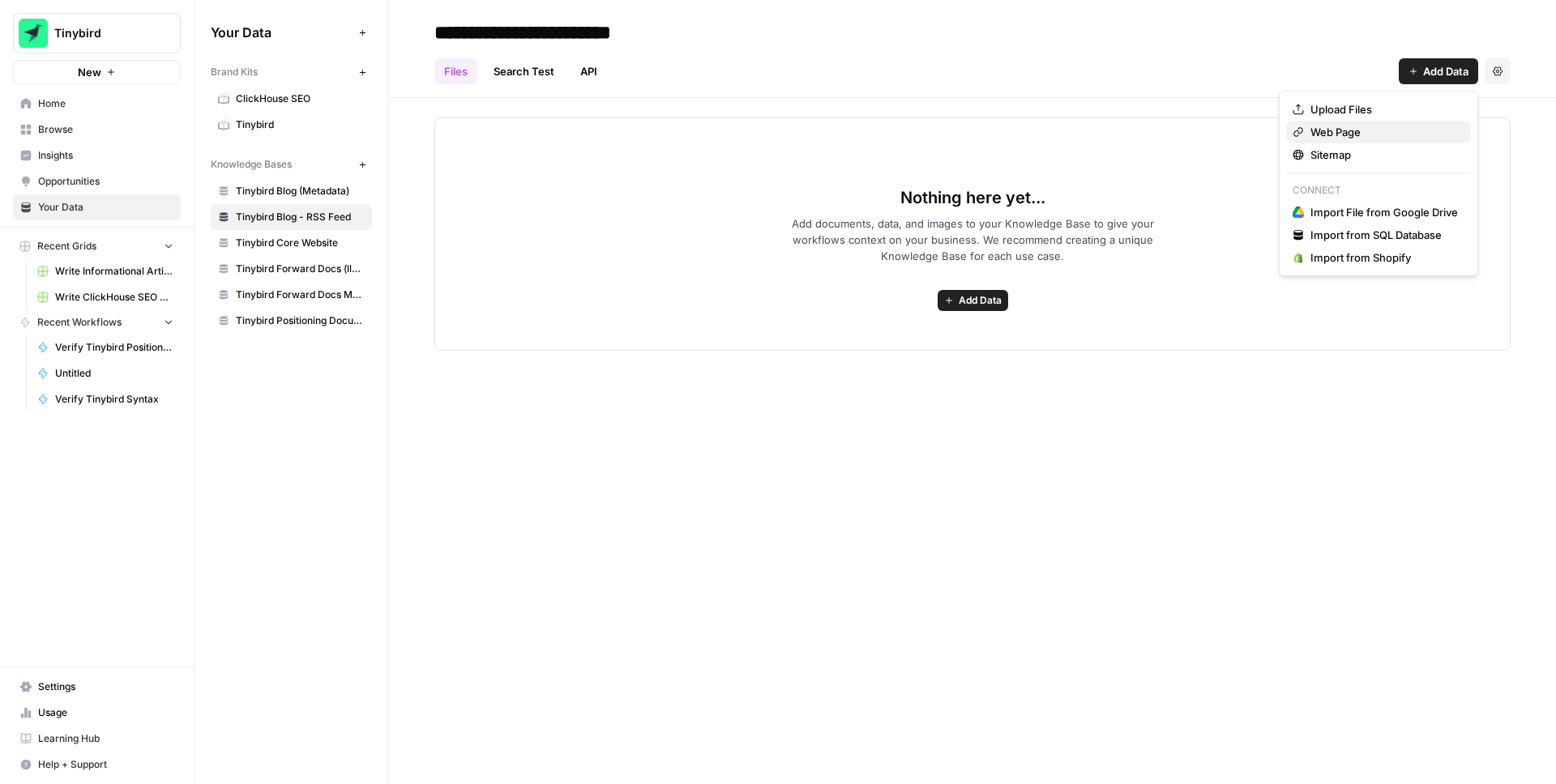
click at [1324, 131] on span "Web Page" at bounding box center [1384, 131] width 147 height 17
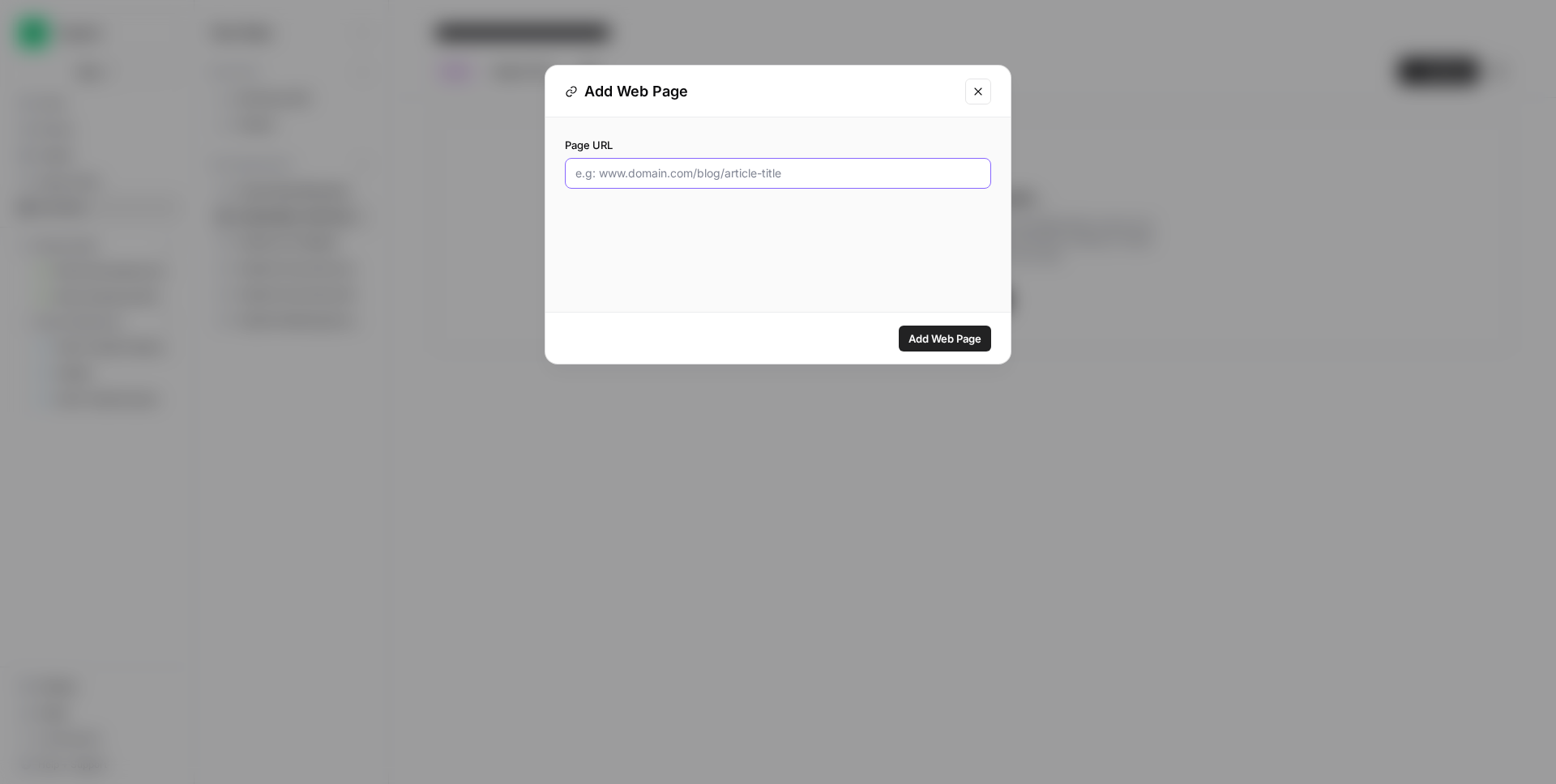
click at [700, 169] on input "Page URL" at bounding box center [778, 173] width 405 height 17
click at [973, 91] on icon "Close modal" at bounding box center [978, 91] width 13 height 13
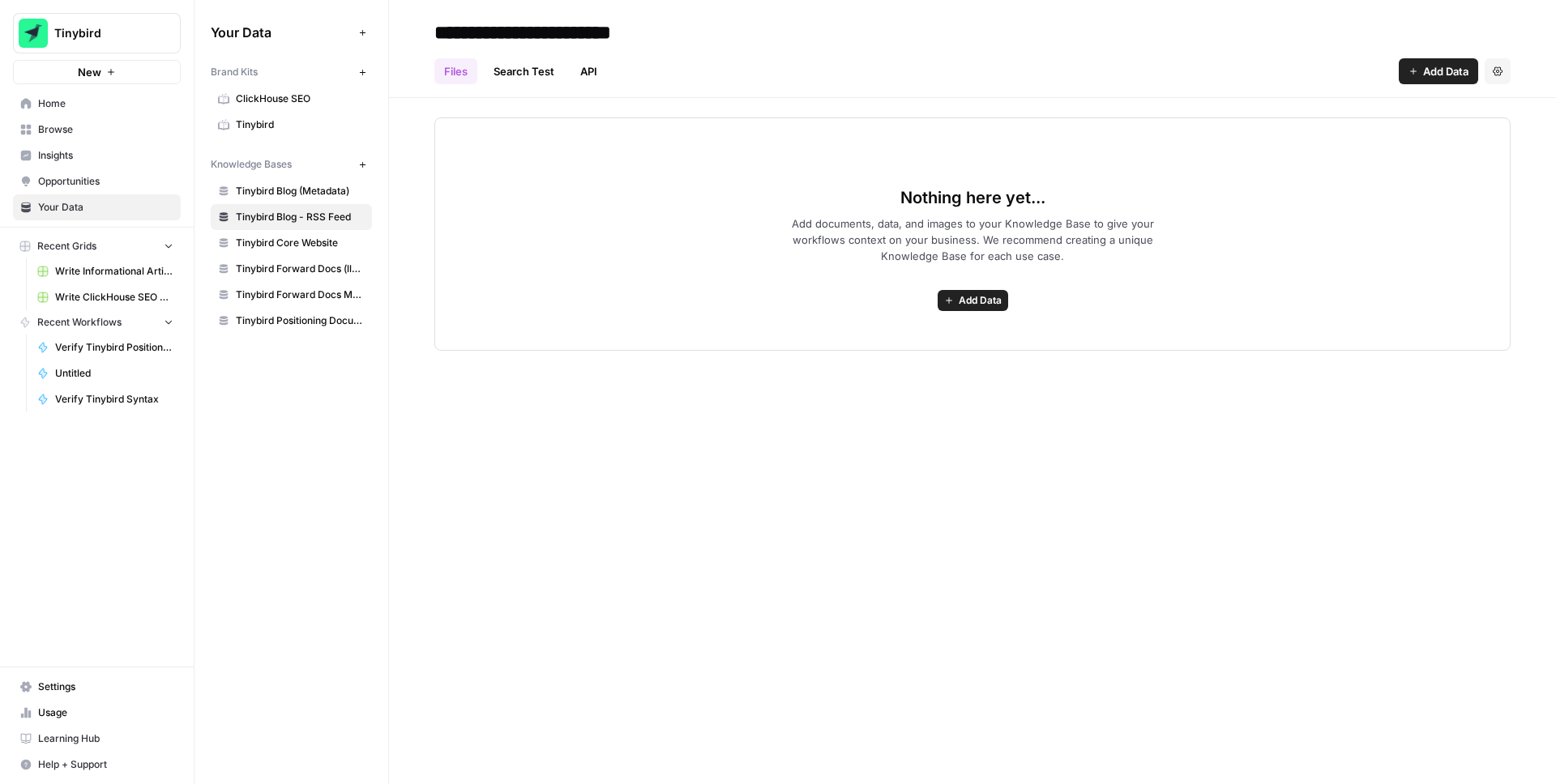
click at [1444, 63] on span "Add Data" at bounding box center [1445, 71] width 45 height 17
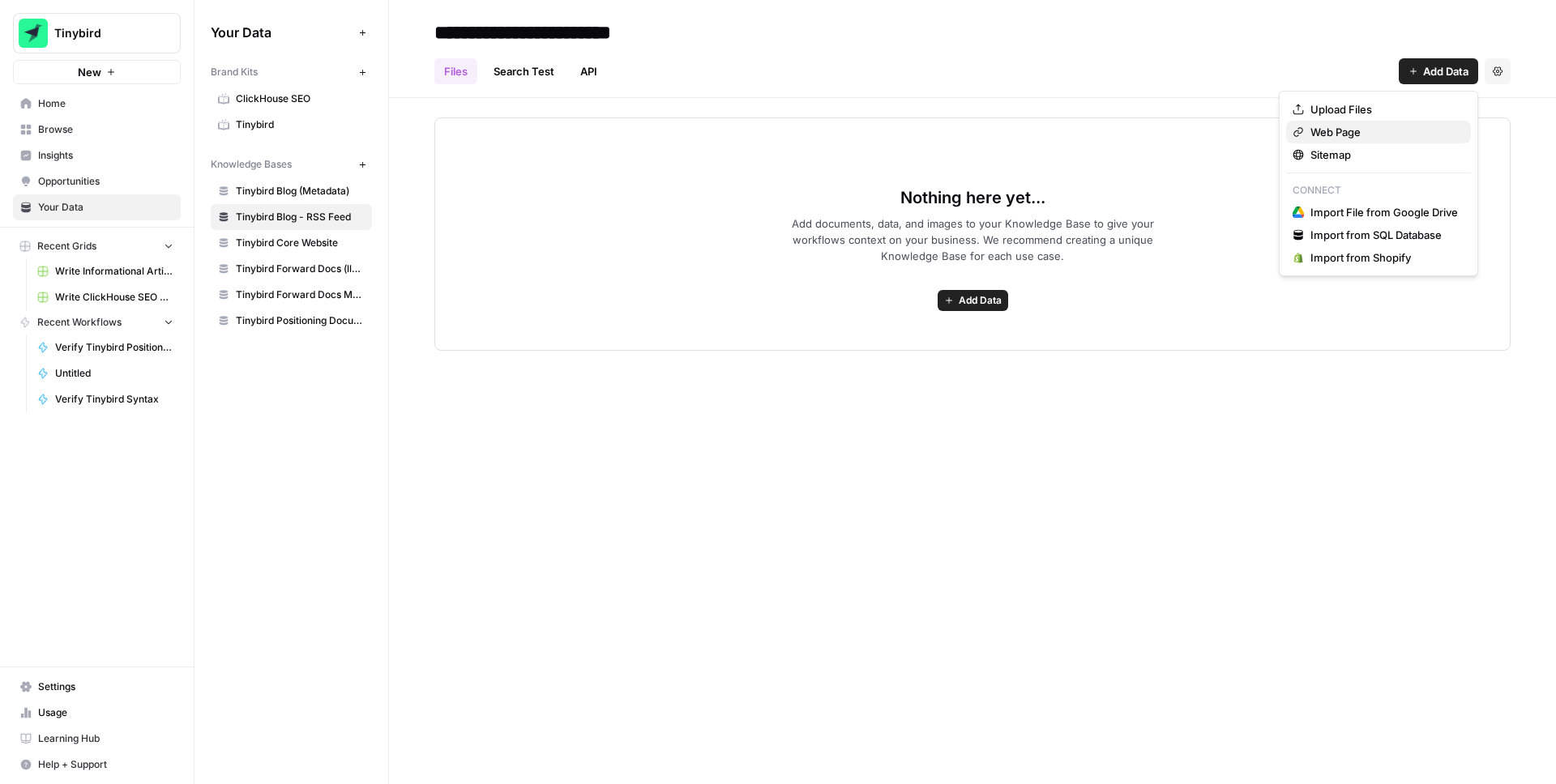
click at [1368, 139] on span "Web Page" at bounding box center [1384, 131] width 147 height 17
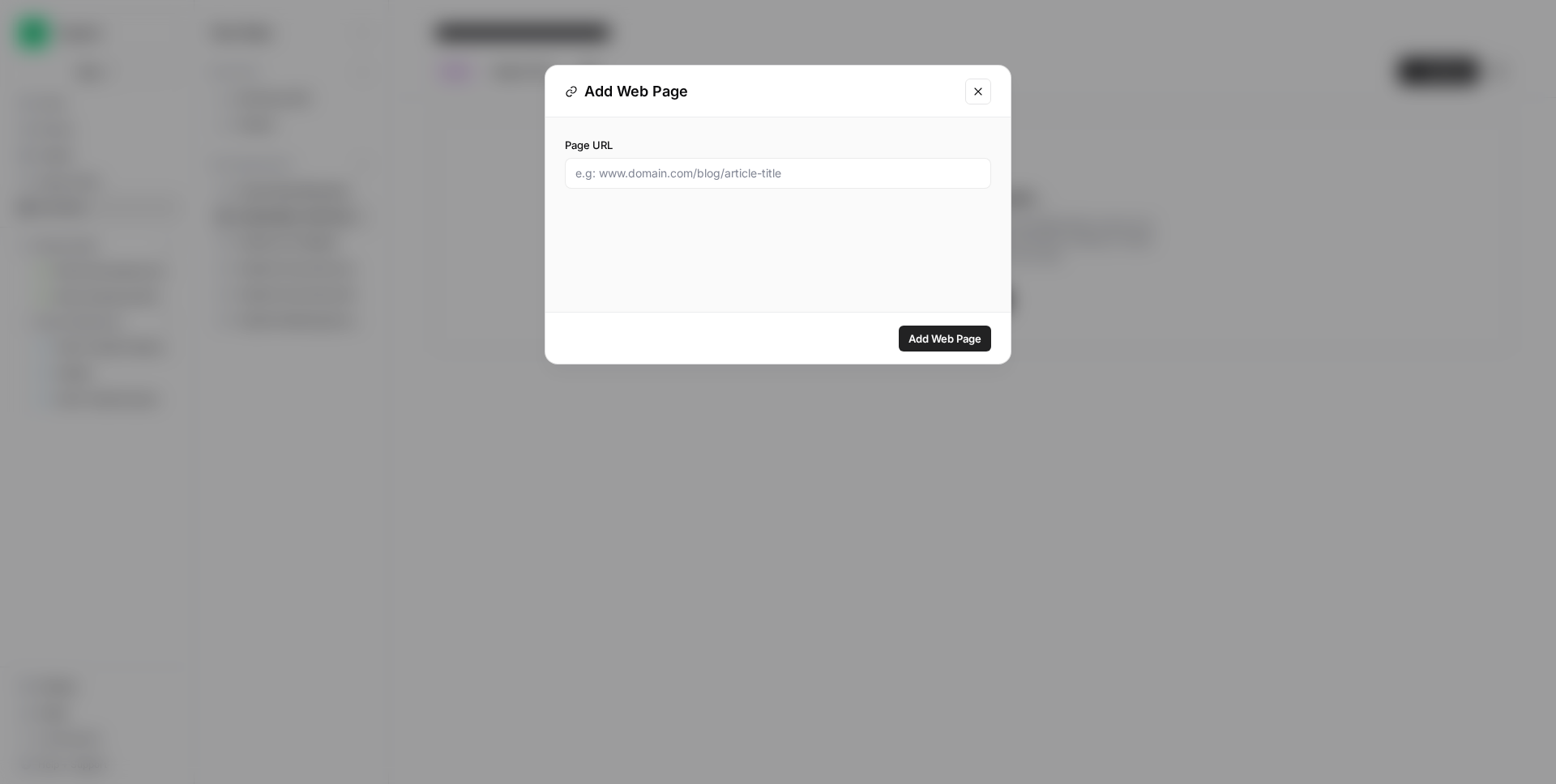
click at [722, 154] on div "Page URL" at bounding box center [778, 163] width 426 height 52
click at [708, 167] on input "Page URL" at bounding box center [778, 173] width 405 height 17
click at [975, 82] on button "Close modal" at bounding box center [978, 91] width 26 height 26
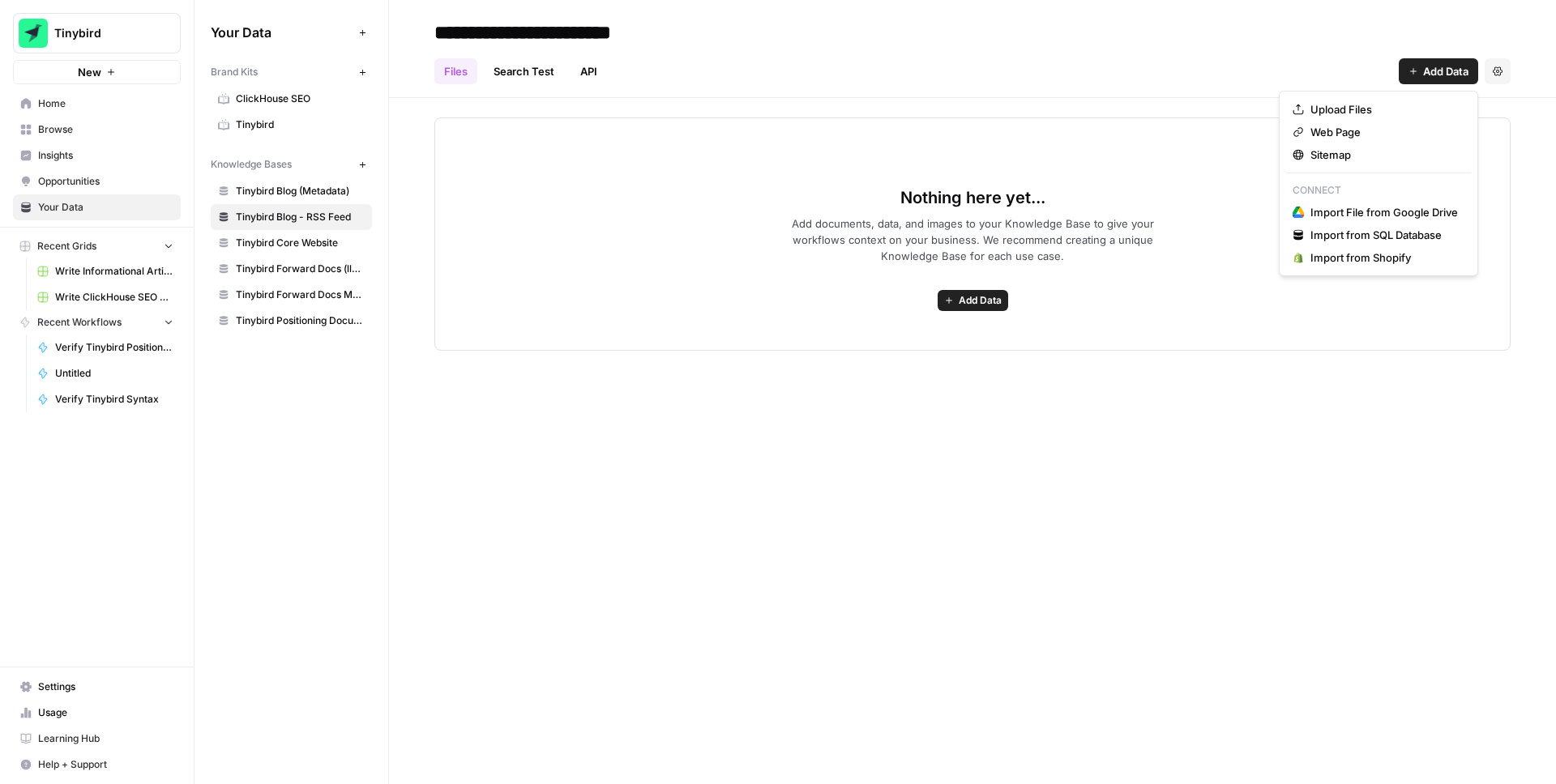
click at [1445, 69] on span "Add Data" at bounding box center [1445, 71] width 45 height 17
click at [1335, 155] on span "Sitemap" at bounding box center [1384, 154] width 147 height 17
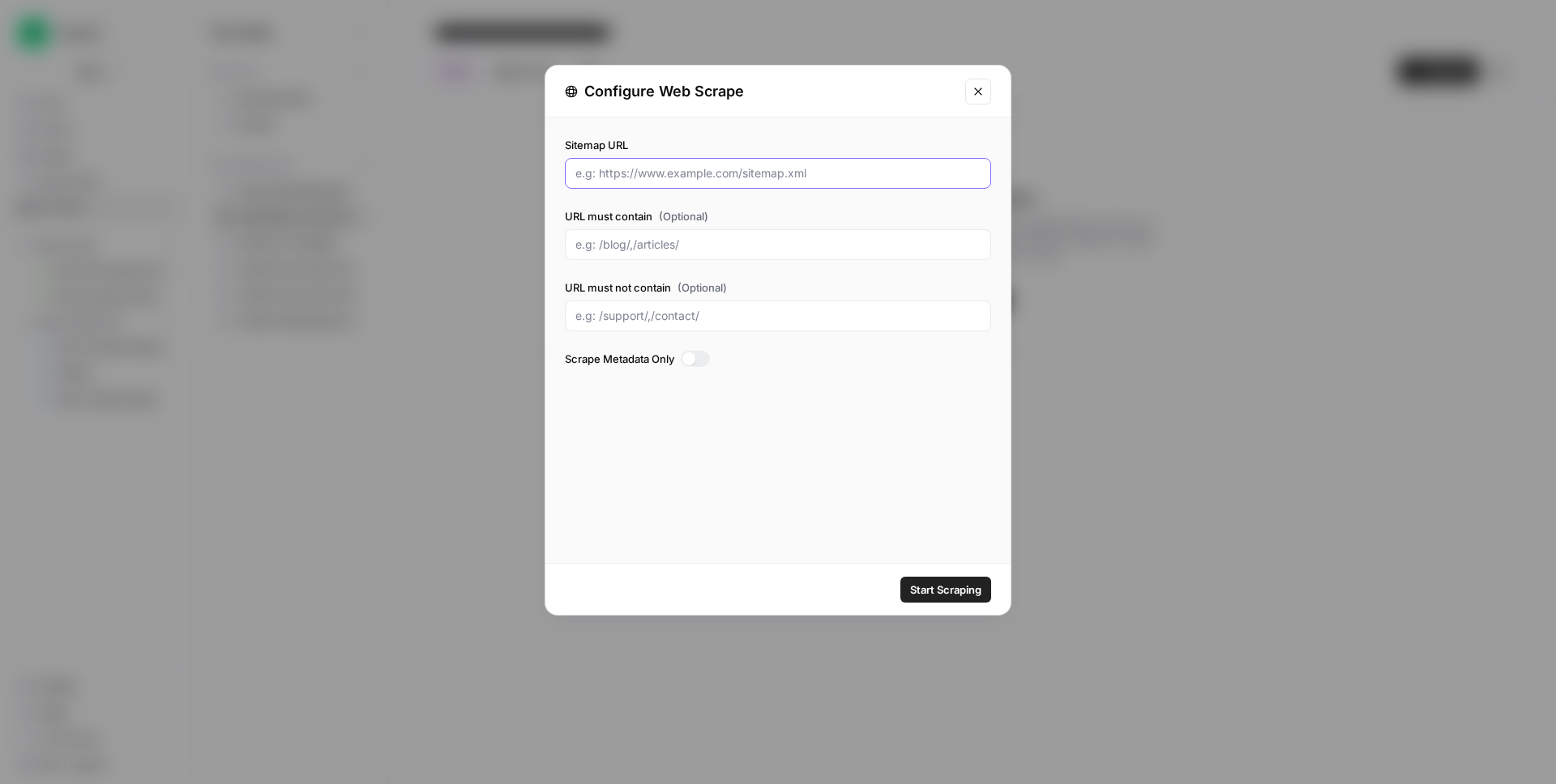
click at [677, 181] on input "Sitemap URL" at bounding box center [778, 173] width 405 height 17
type input "[URL][DOMAIN_NAME]"
click at [700, 204] on div "Sitemap URL [URL][DOMAIN_NAME] URL must contain (Optional) URL must not contain…" at bounding box center [778, 254] width 426 height 235
click at [691, 249] on input "URL must contain (Optional)" at bounding box center [778, 244] width 405 height 17
click at [926, 595] on span "Start Scraping" at bounding box center [945, 590] width 72 height 17
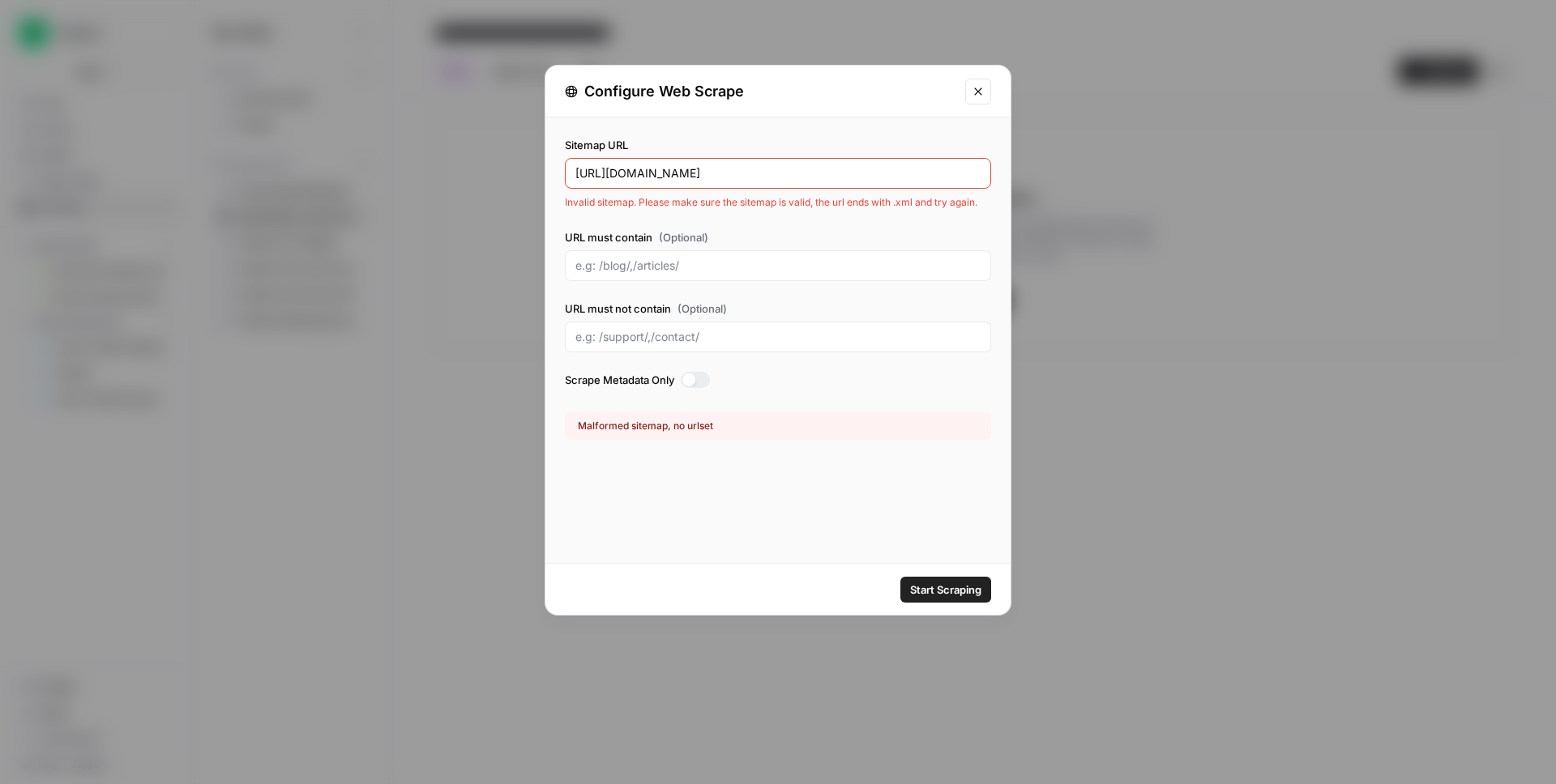
click at [643, 471] on div "Sitemap URL [URL][DOMAIN_NAME] Invalid sitemap. Please make sure the sitemap is…" at bounding box center [778, 340] width 465 height 445
click at [834, 174] on input "[URL][DOMAIN_NAME]" at bounding box center [778, 173] width 405 height 17
click at [977, 92] on icon "Close modal" at bounding box center [977, 90] width 7 height 7
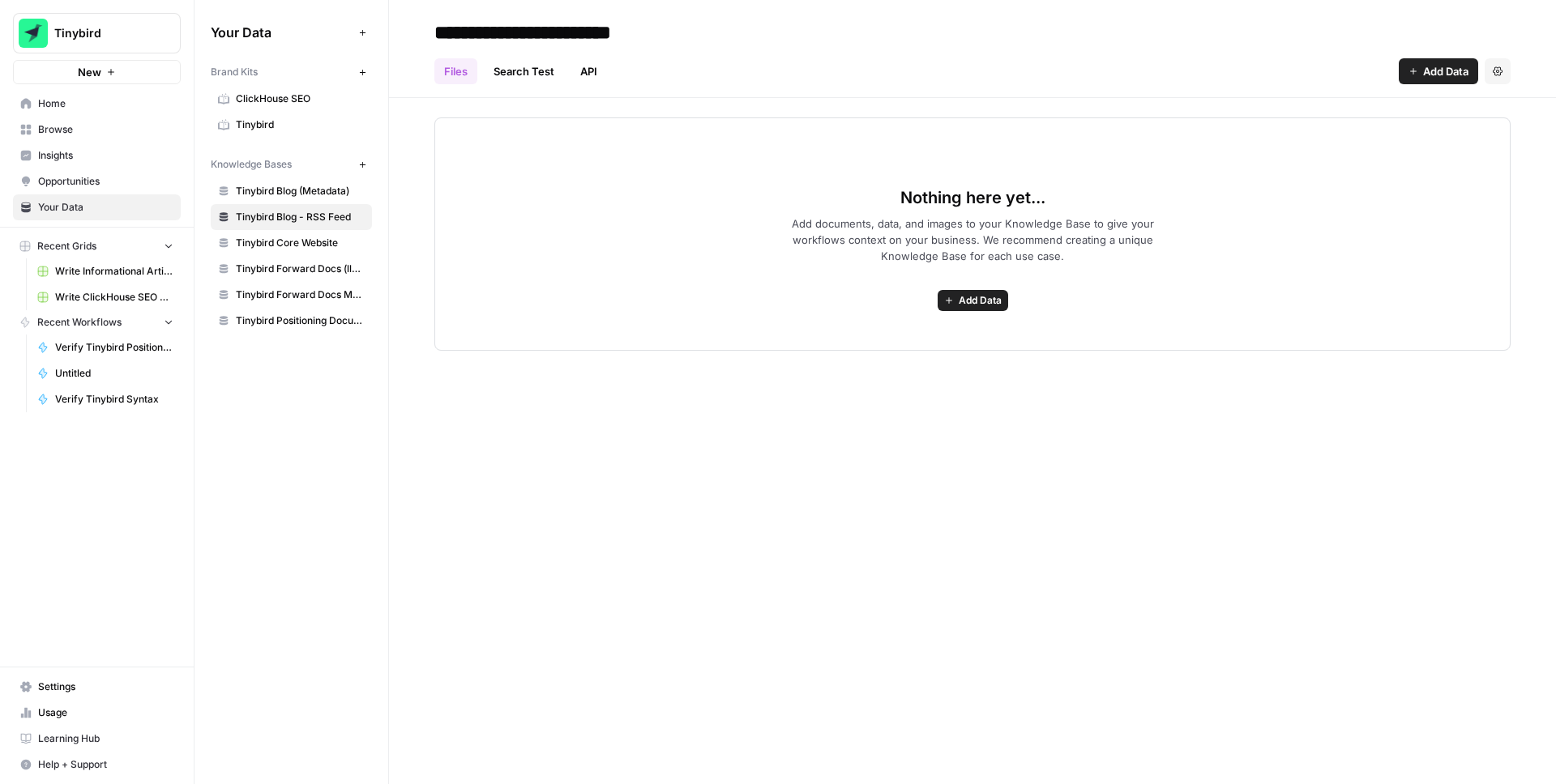
click at [976, 307] on span "Add Data" at bounding box center [981, 300] width 43 height 15
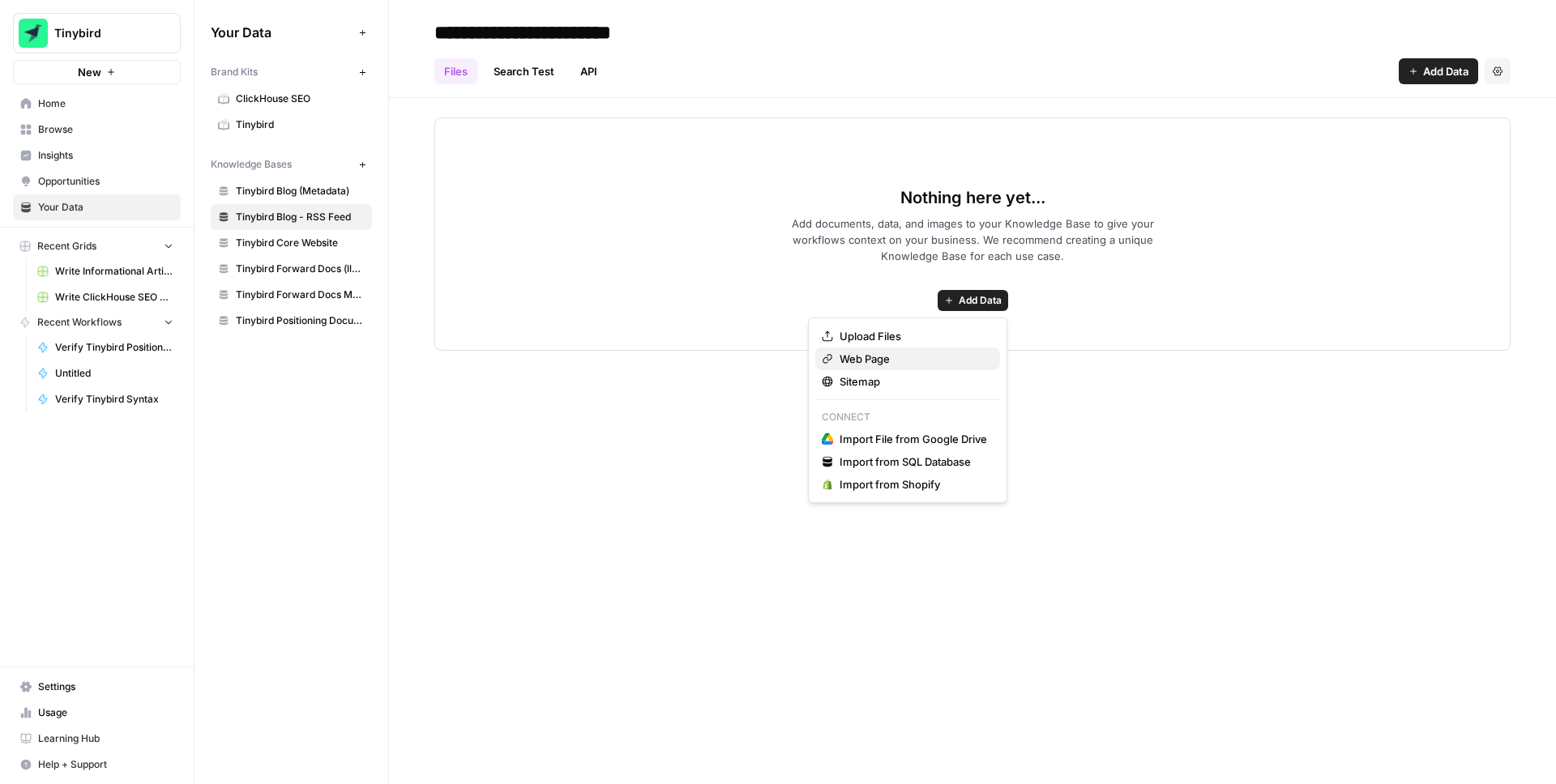
click at [899, 357] on span "Web Page" at bounding box center [913, 358] width 147 height 17
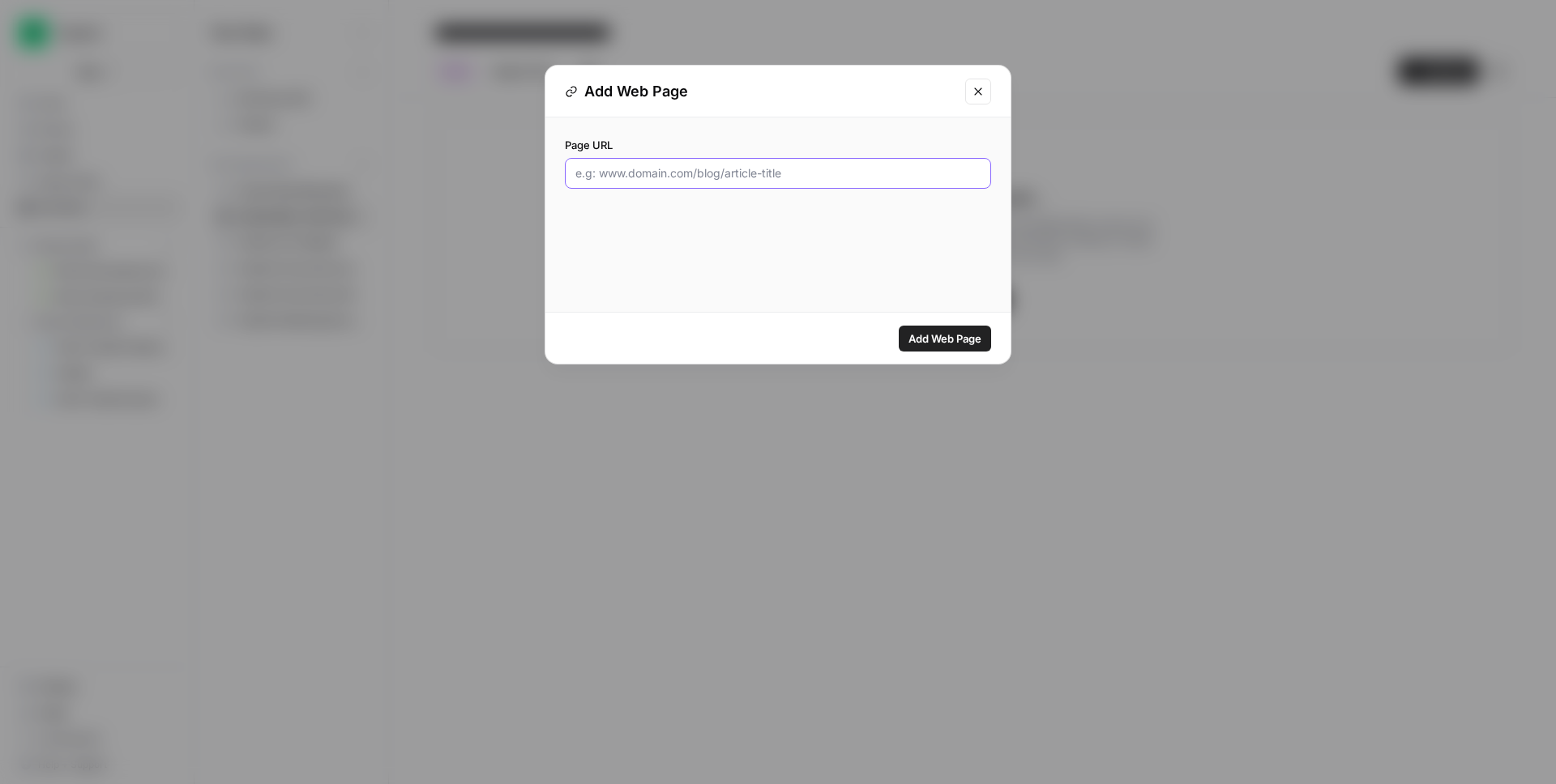
click at [652, 175] on input "Page URL" at bounding box center [778, 173] width 405 height 17
type input "h"
click at [969, 84] on button "Close modal" at bounding box center [978, 91] width 26 height 26
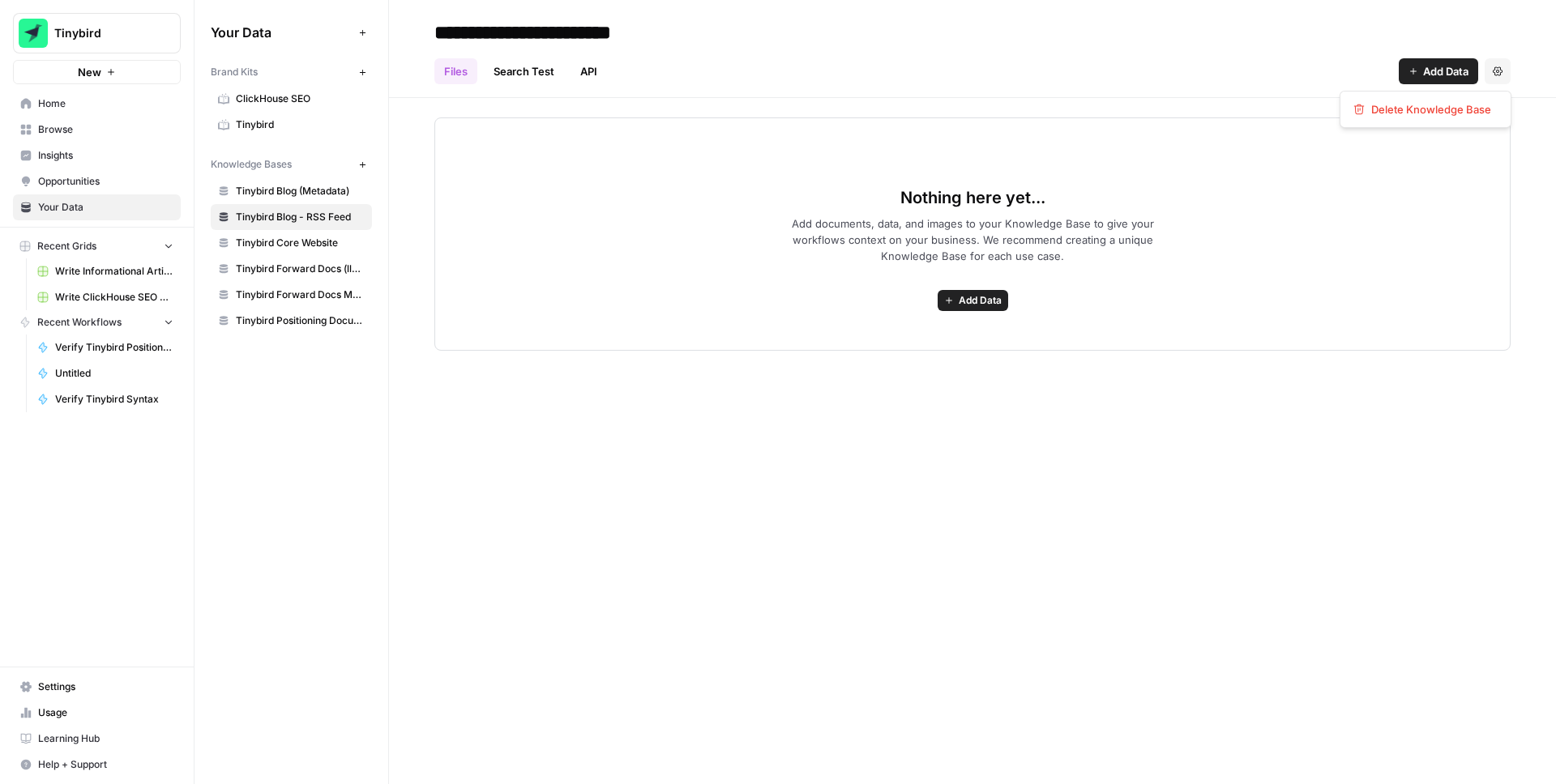
click at [1499, 76] on icon "button" at bounding box center [1497, 72] width 10 height 10
click at [1430, 112] on span "Delete Knowledge Base" at bounding box center [1431, 109] width 120 height 17
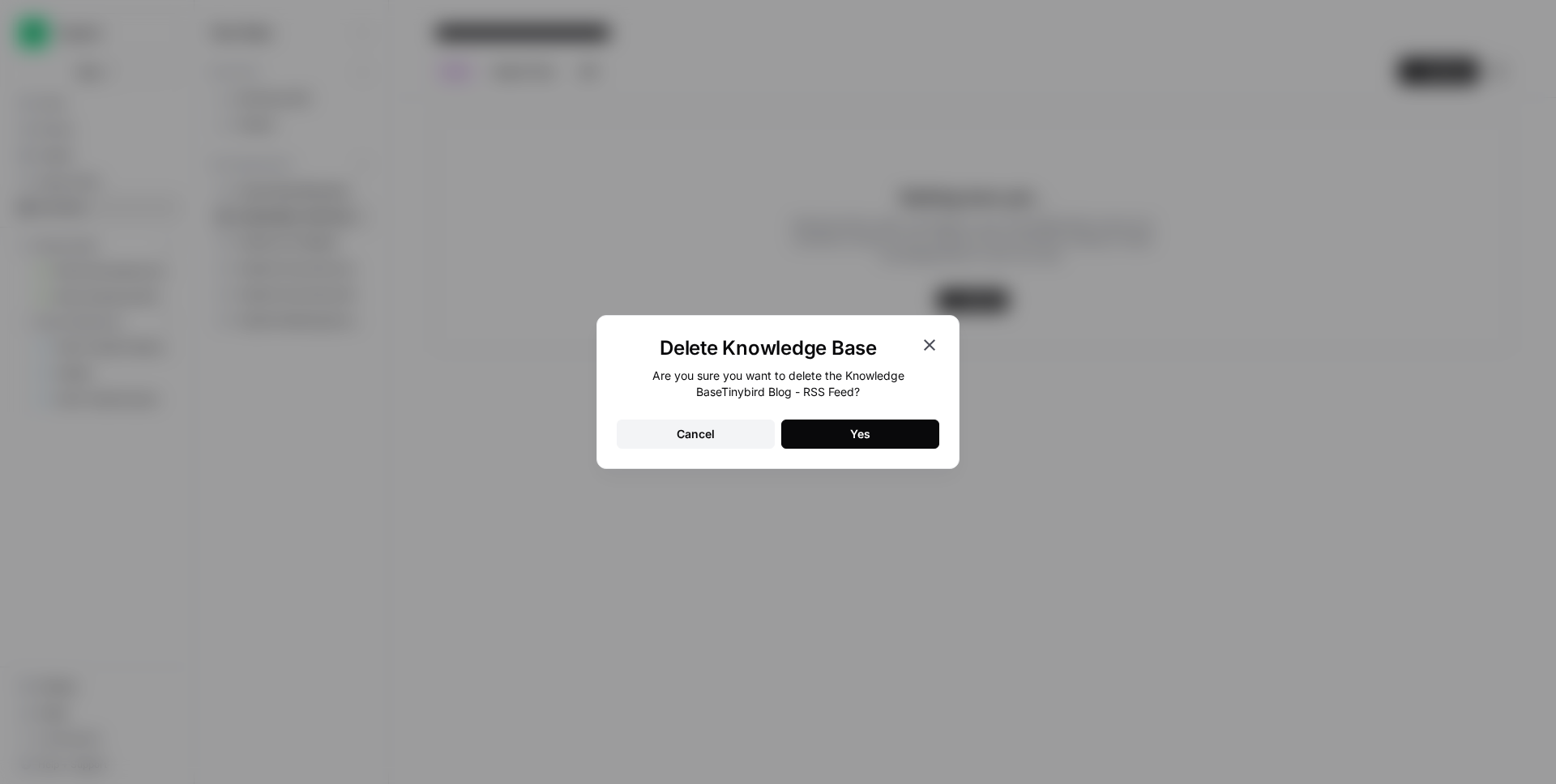
click at [886, 437] on button "Yes" at bounding box center [860, 435] width 158 height 29
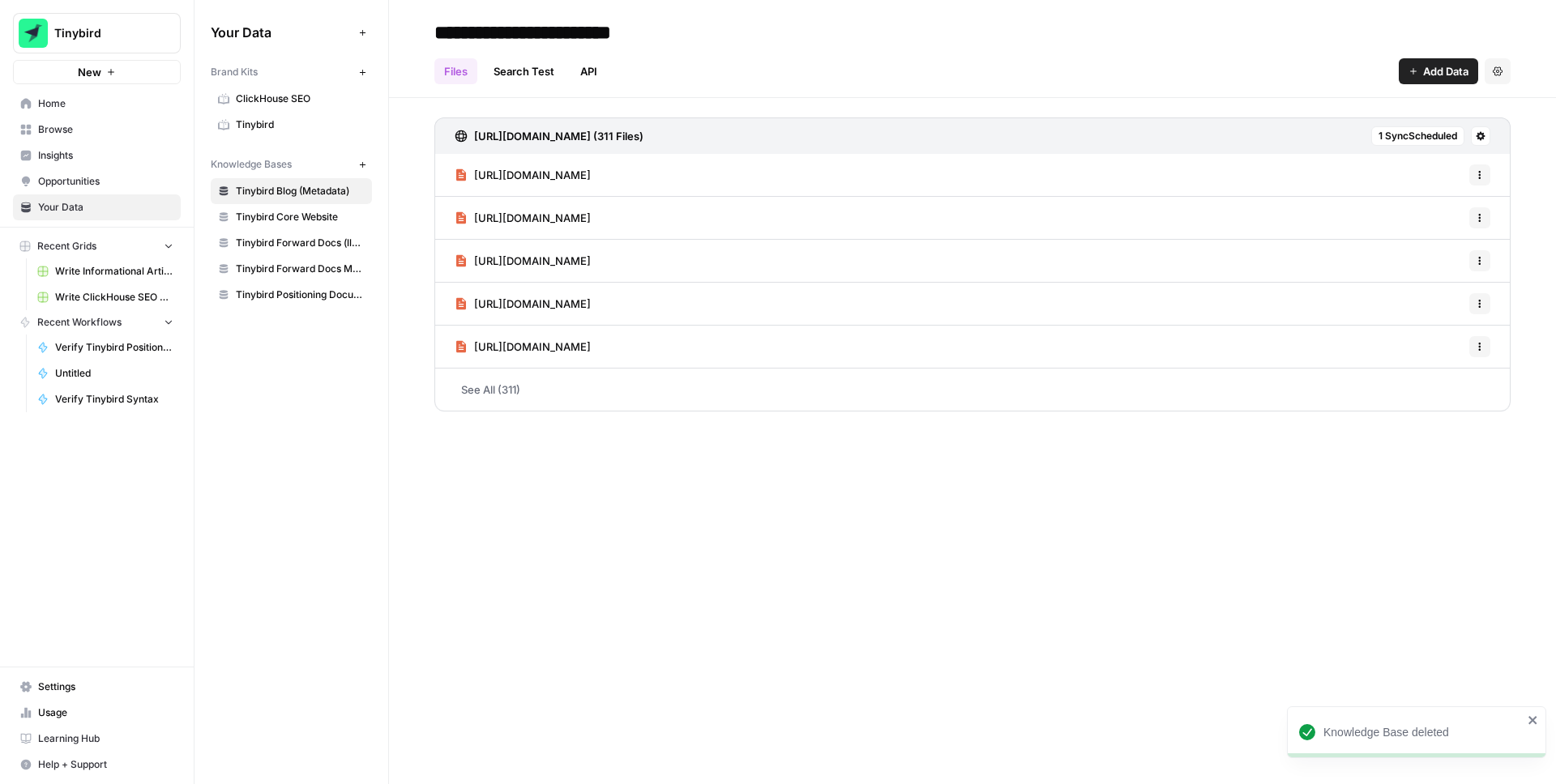
click at [708, 571] on div "**********" at bounding box center [972, 392] width 1167 height 784
click at [281, 374] on div "Your Data Add Data Brand Kits New ClickHouse SEO Tinybird Knowledge Bases New T…" at bounding box center [291, 392] width 193 height 784
click at [306, 208] on link "Tinybird Core Website" at bounding box center [292, 217] width 161 height 26
click at [316, 520] on div "Your Data Add Data Brand Kits New ClickHouse SEO Tinybird Knowledge Bases New T…" at bounding box center [291, 392] width 193 height 784
click at [326, 183] on span "Tinybird Blog (Metadata)" at bounding box center [299, 190] width 129 height 15
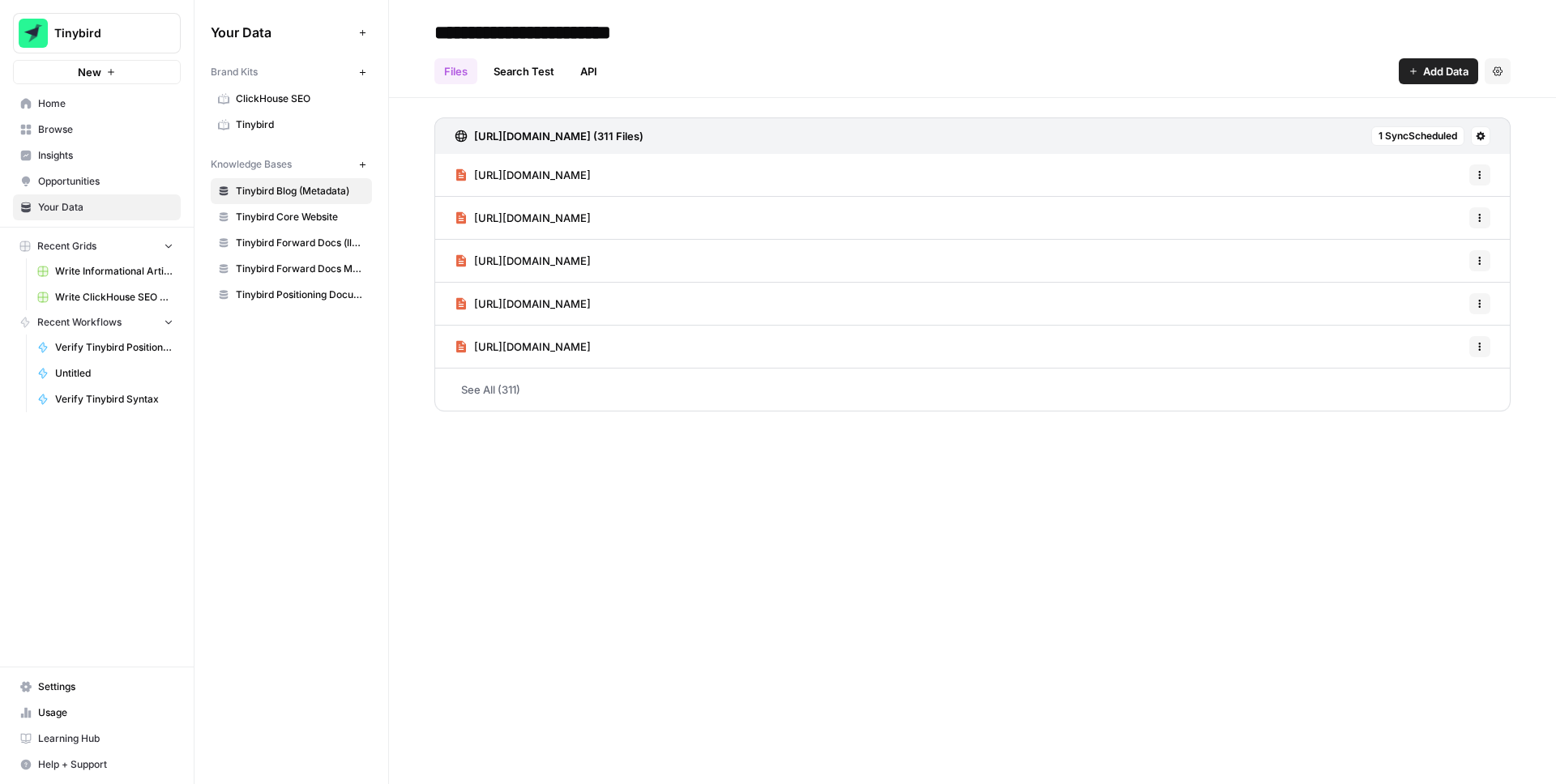
click at [1422, 71] on span "Add Data" at bounding box center [1445, 71] width 45 height 17
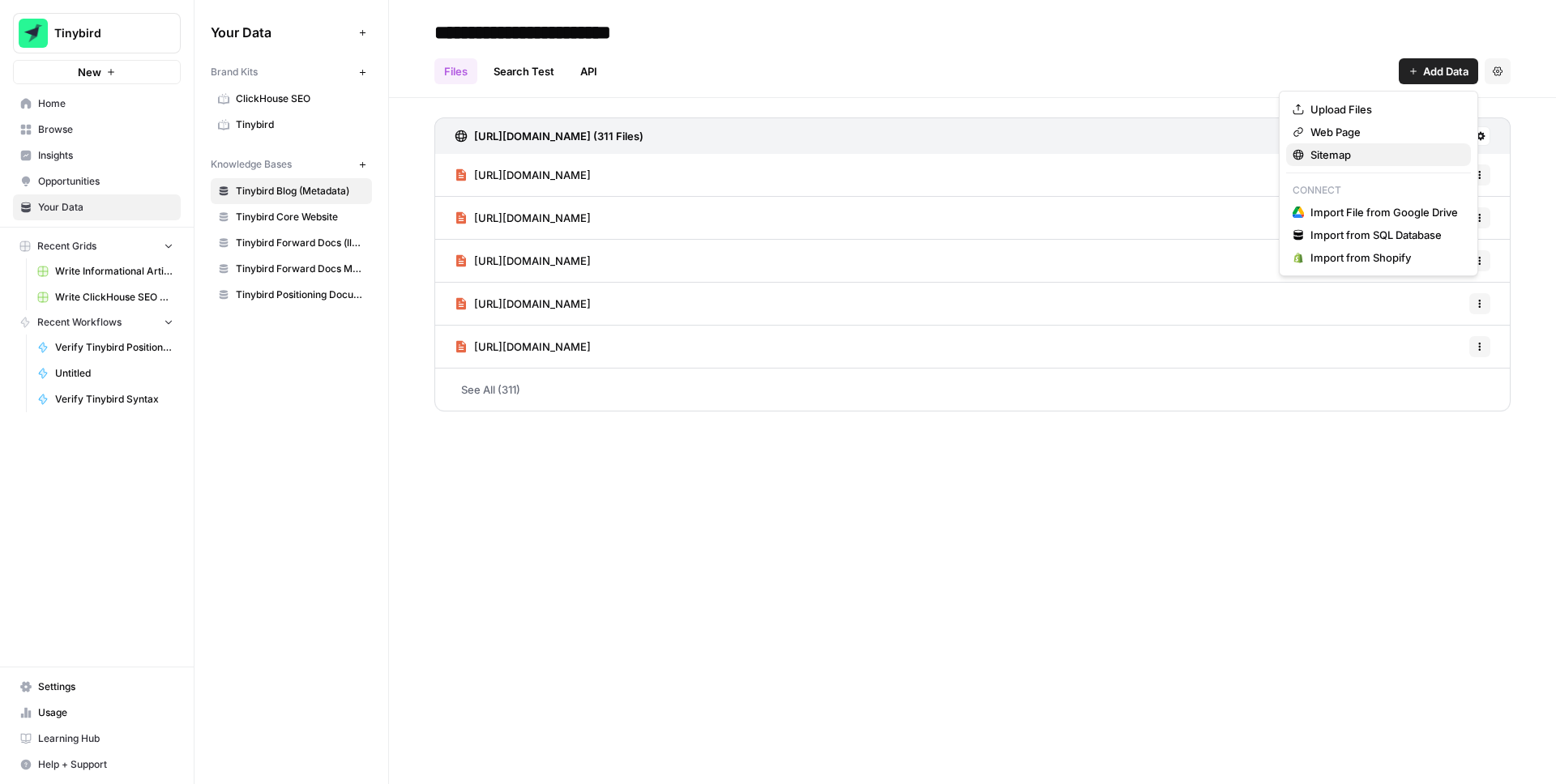
click at [1337, 152] on span "Sitemap" at bounding box center [1384, 154] width 147 height 17
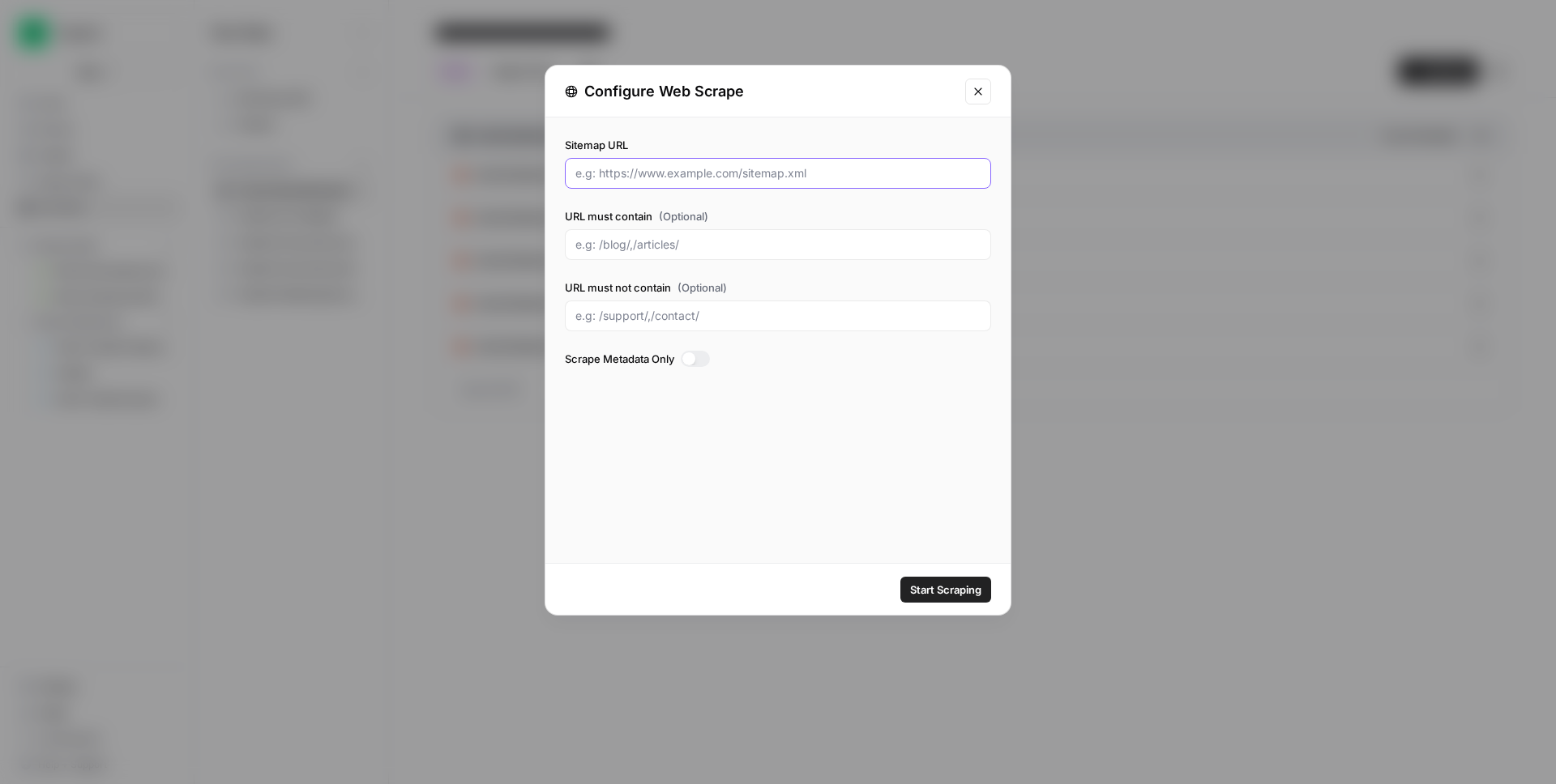
click at [612, 173] on input "Sitemap URL" at bounding box center [778, 173] width 405 height 17
paste input "[URL][DOMAIN_NAME]"
type input "[URL][DOMAIN_NAME]"
click at [690, 426] on div "Sitemap URL [URL][DOMAIN_NAME] URL must contain (Optional) URL must not contain…" at bounding box center [778, 340] width 465 height 445
click at [933, 590] on span "Start Scraping" at bounding box center [945, 590] width 72 height 17
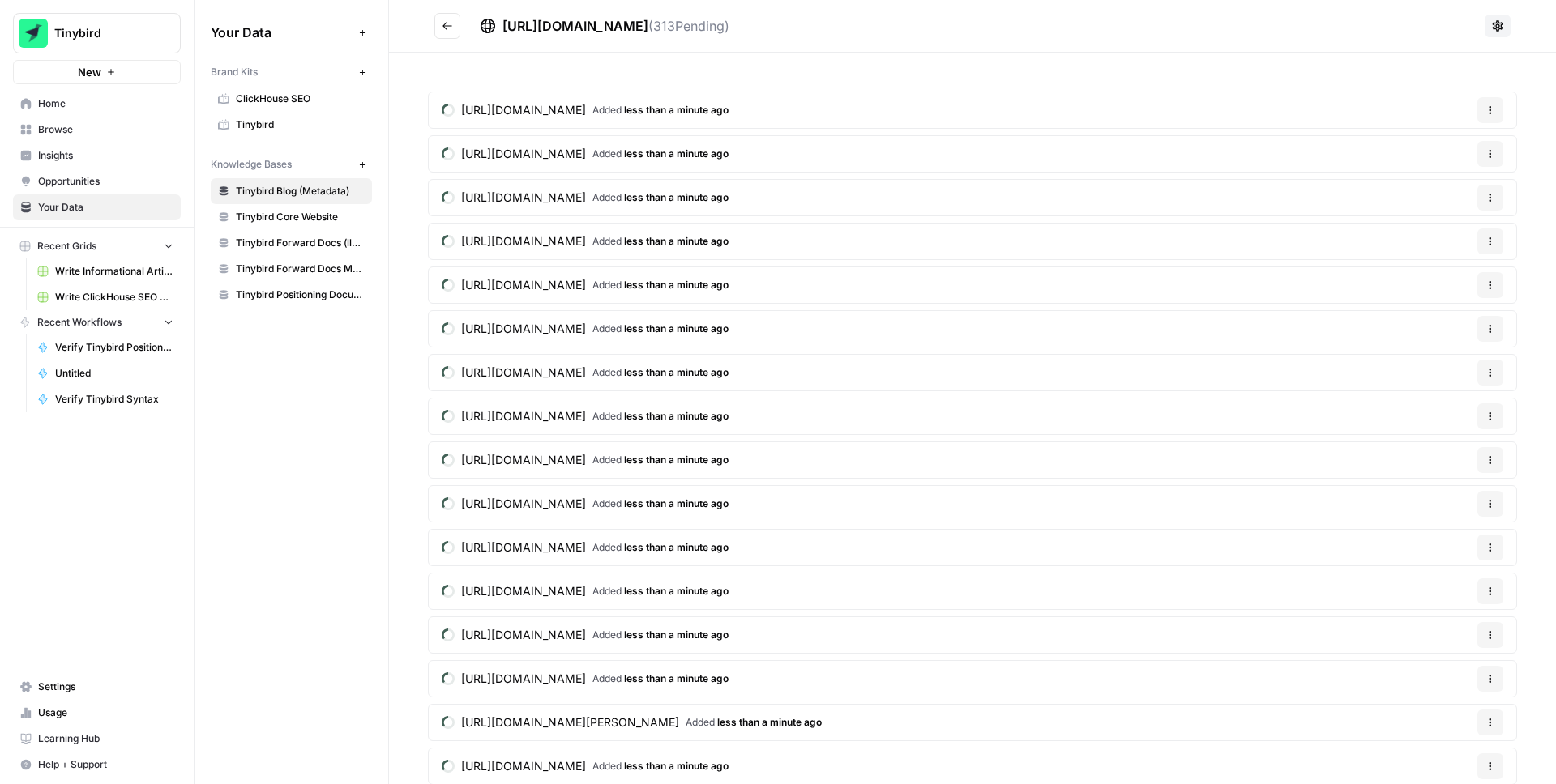
click at [1492, 29] on icon at bounding box center [1497, 26] width 13 height 13
click at [1446, 86] on span "Schedule Data Sync" at bounding box center [1439, 84] width 100 height 17
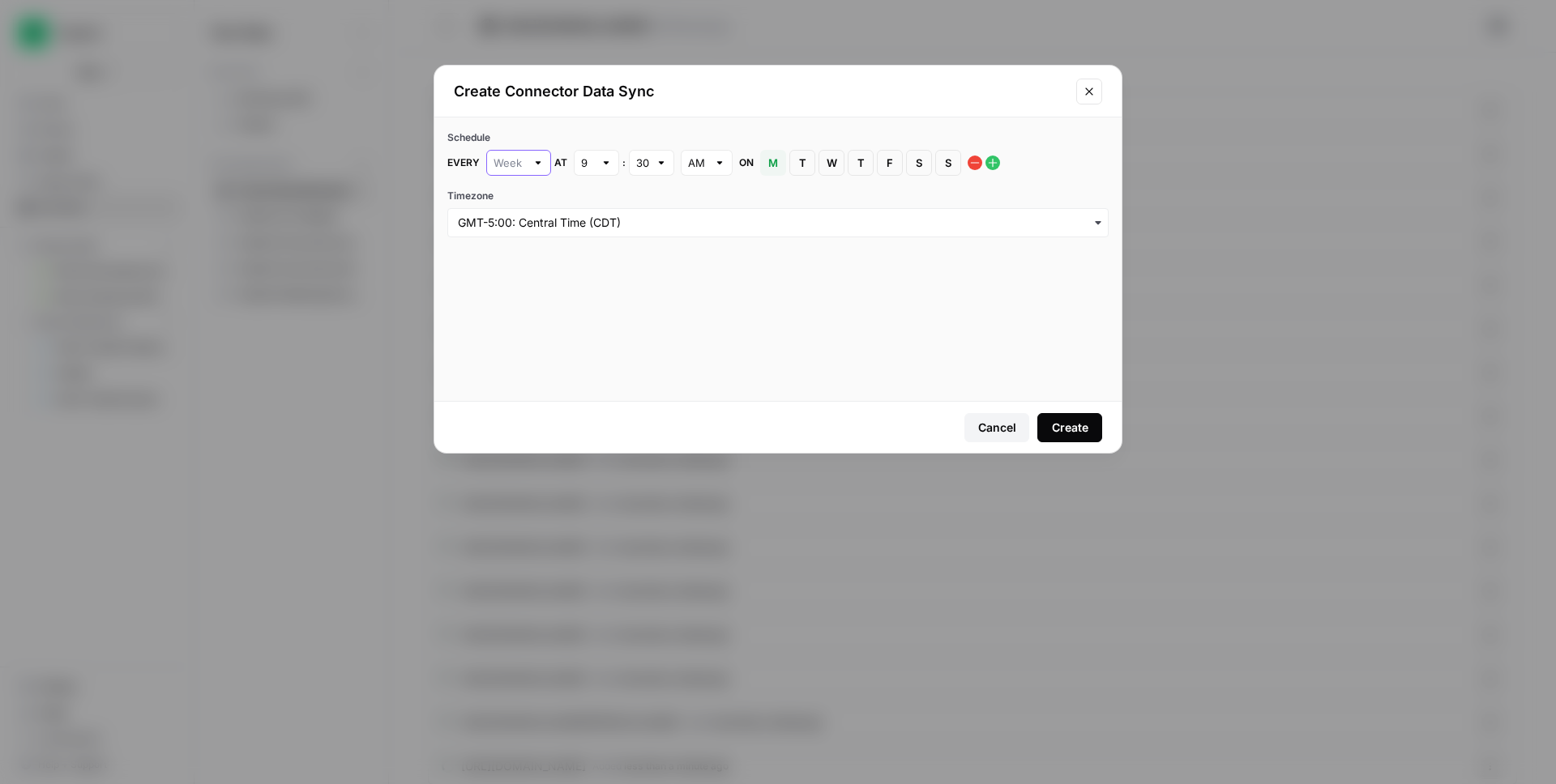
click at [504, 157] on input "text" at bounding box center [510, 163] width 32 height 17
click at [512, 220] on span "Day" at bounding box center [513, 224] width 30 height 17
type input "Day"
click at [1066, 421] on div "Create" at bounding box center [1069, 428] width 36 height 17
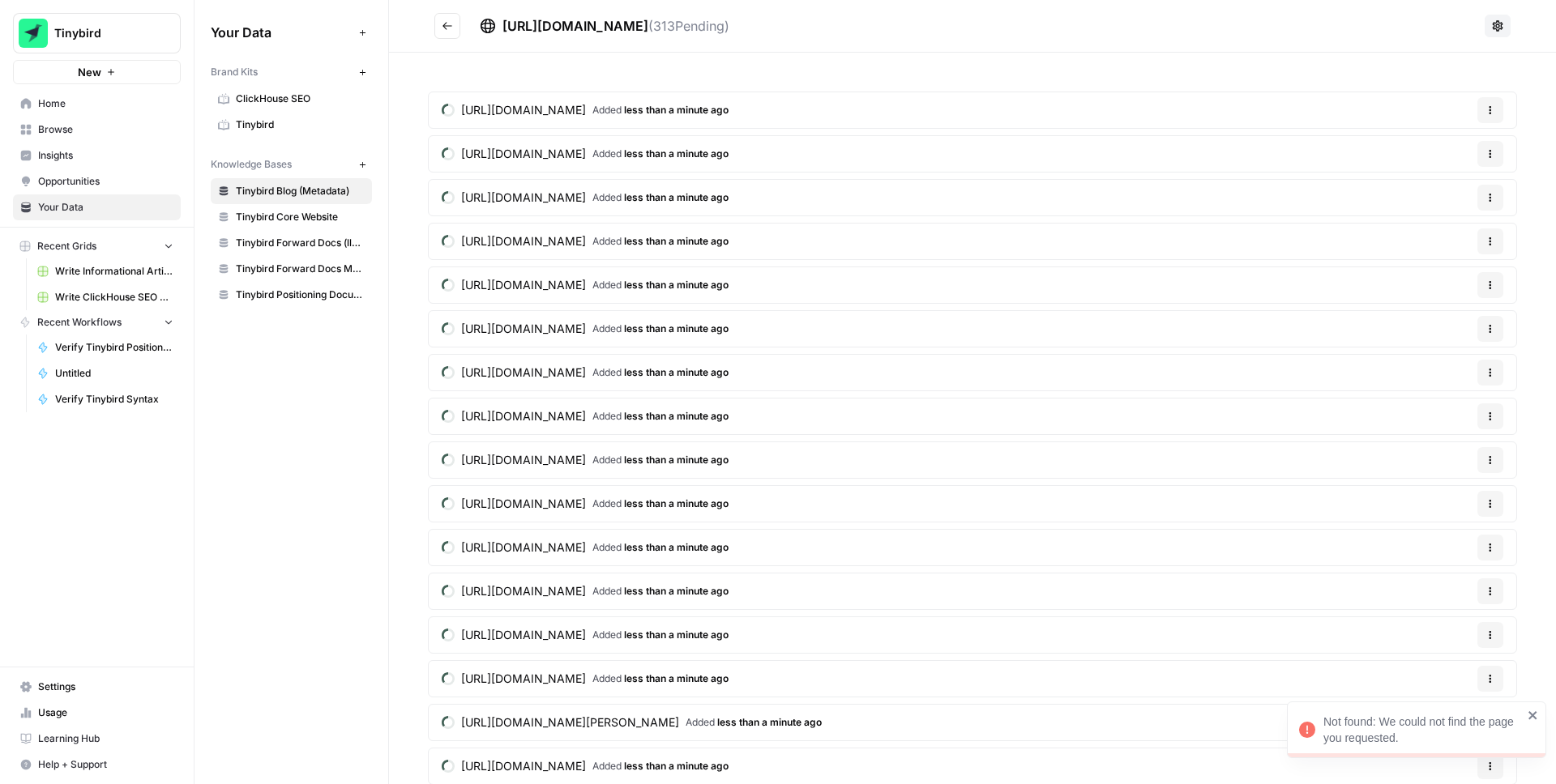
click at [444, 21] on icon "Go back" at bounding box center [448, 26] width 12 height 12
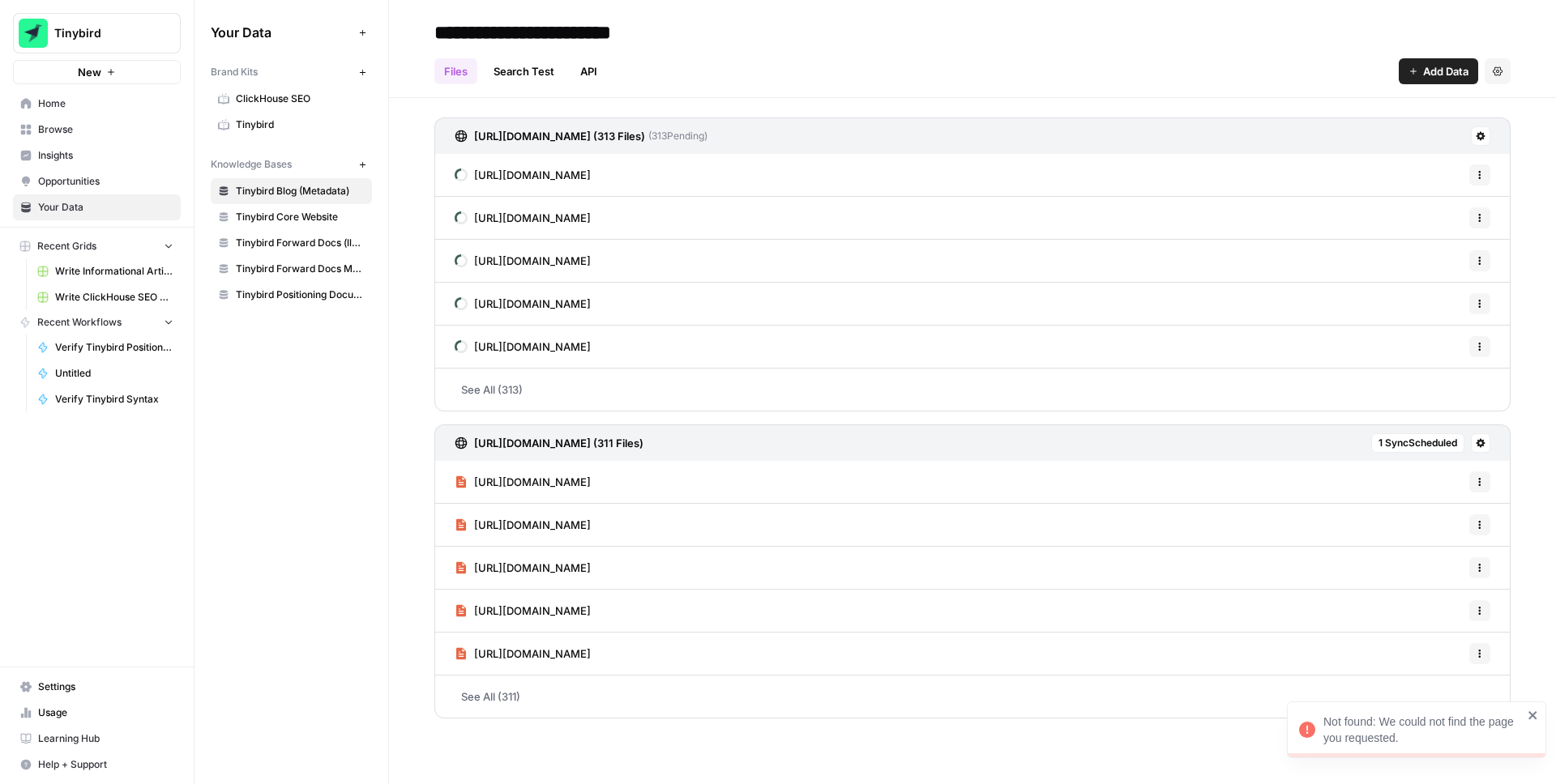
click at [543, 30] on input "**********" at bounding box center [558, 32] width 259 height 32
click at [856, 83] on div "Files Search Test API Add Data Settings" at bounding box center [972, 65] width 1076 height 39
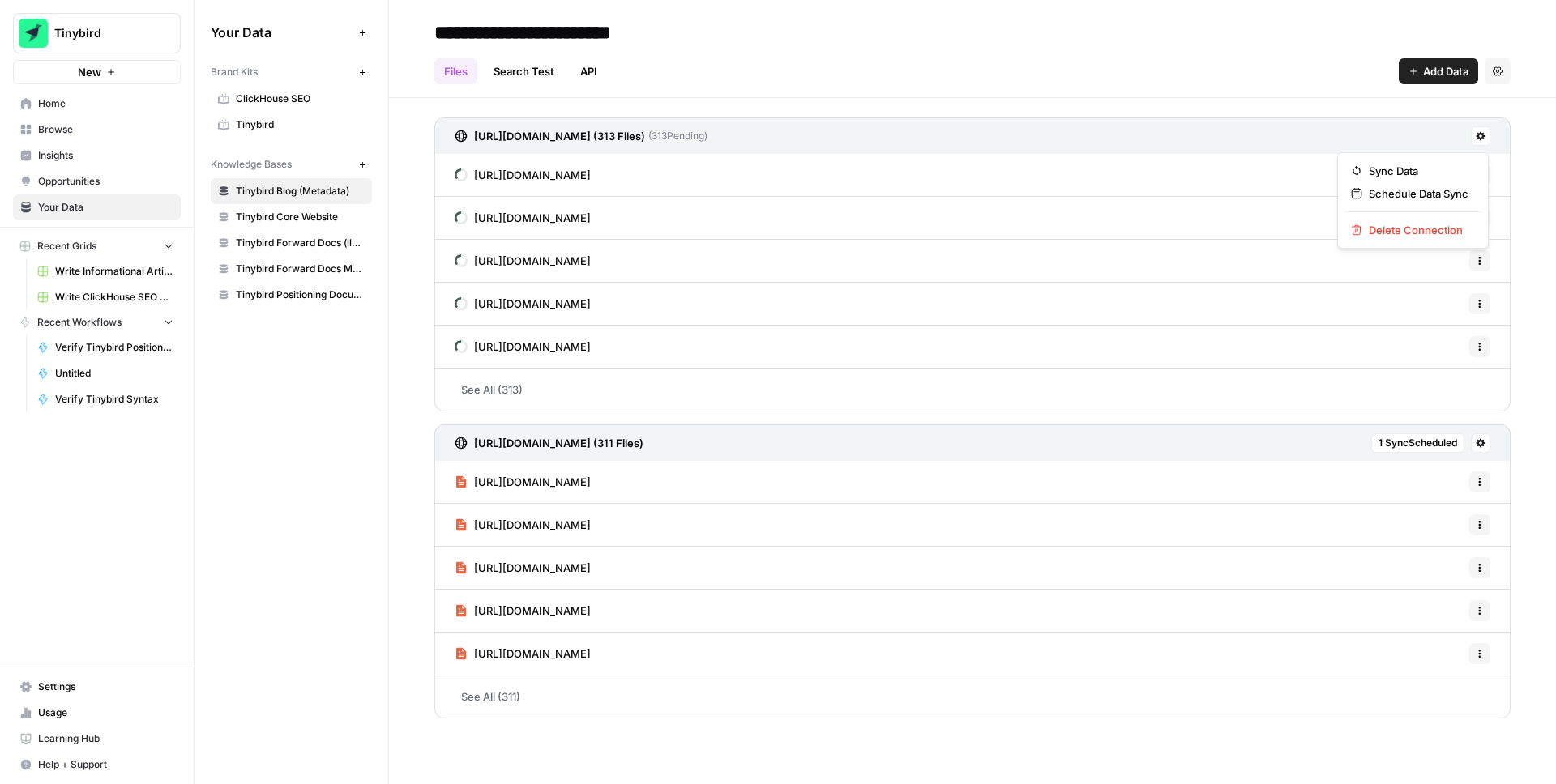
click at [1487, 135] on button at bounding box center [1480, 136] width 20 height 20
click at [1432, 230] on span "Delete Connection" at bounding box center [1419, 230] width 100 height 17
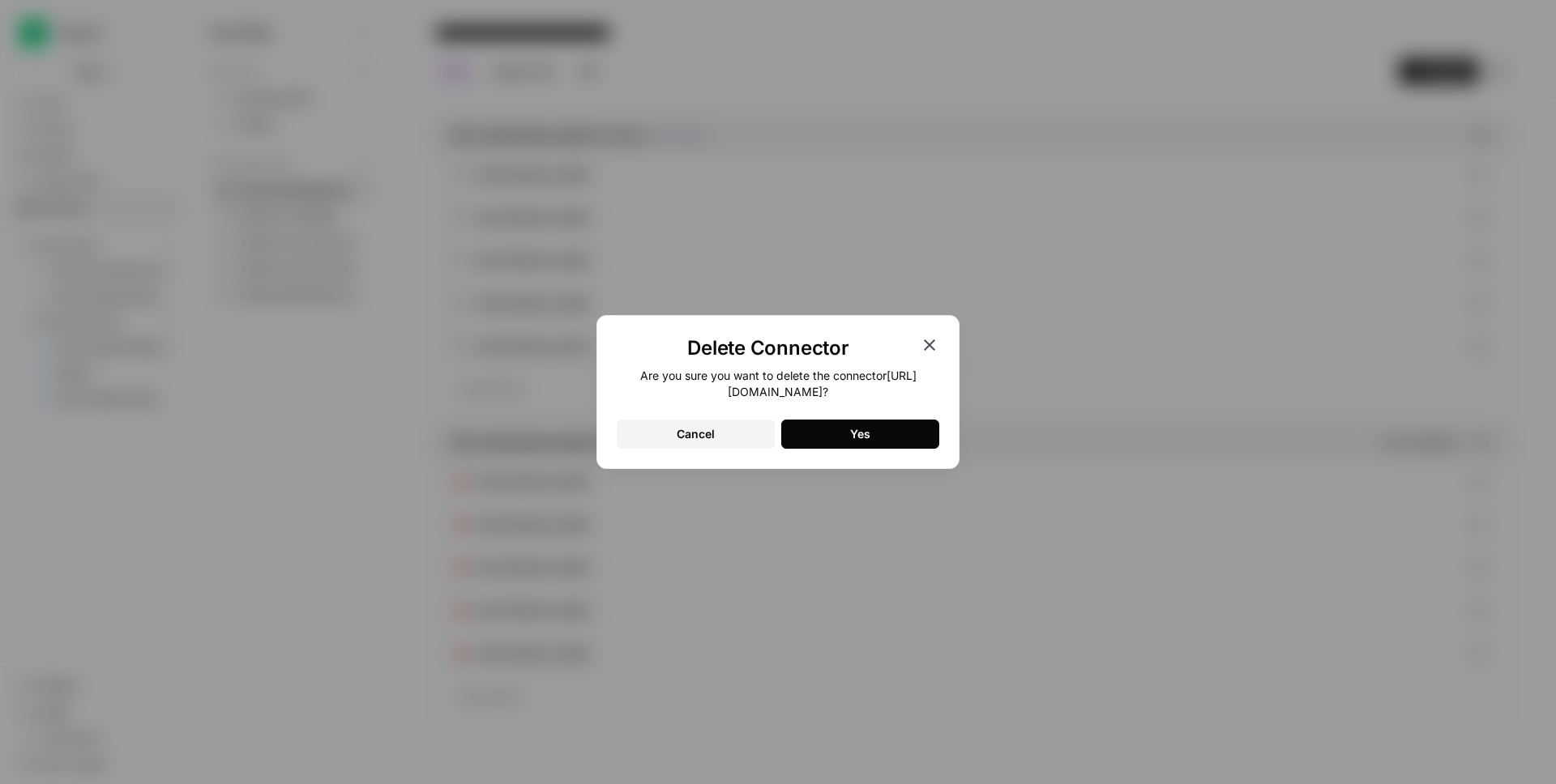
click at [848, 429] on button "Yes" at bounding box center [860, 435] width 158 height 29
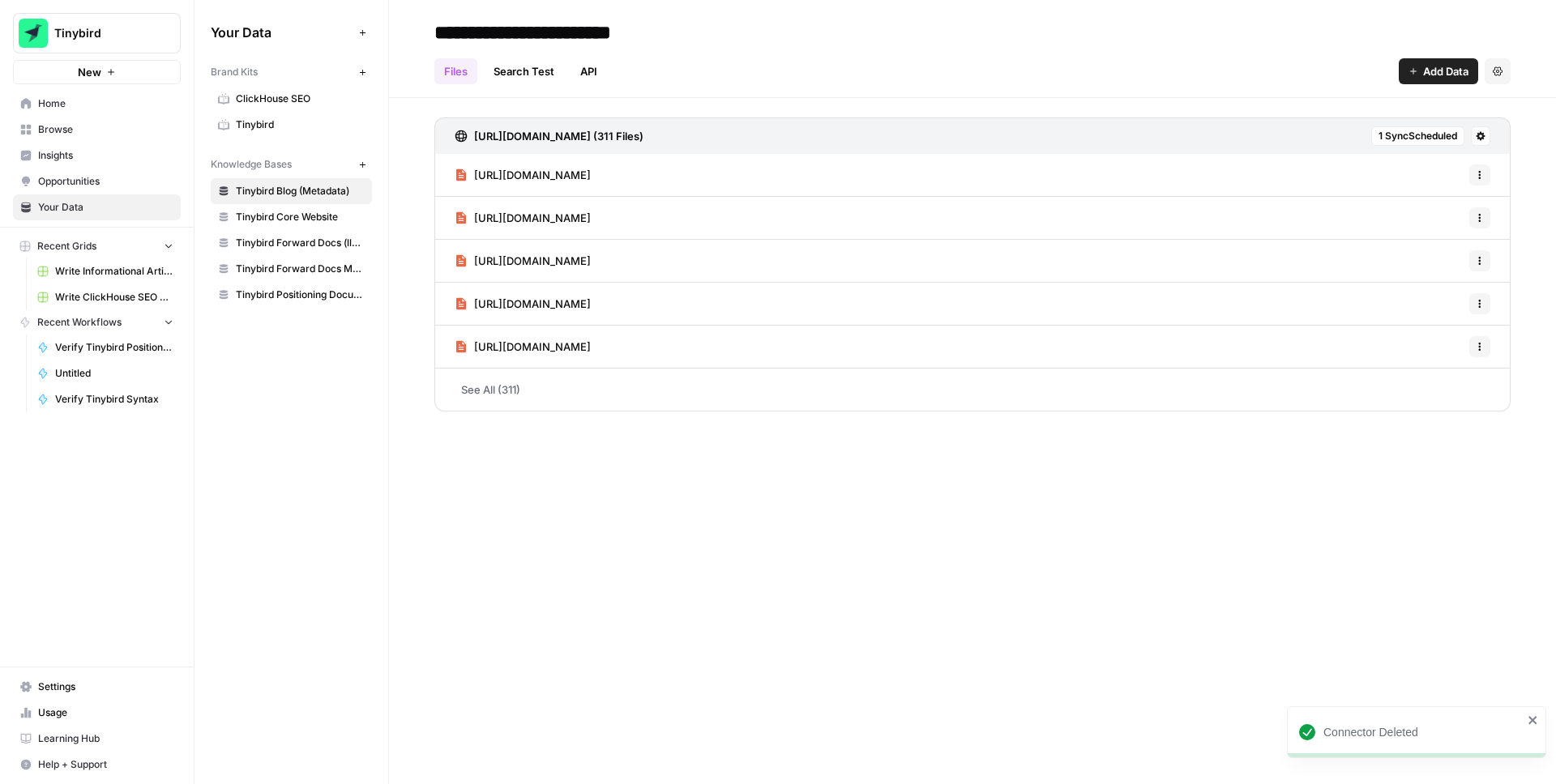
click at [355, 167] on button "New" at bounding box center [362, 165] width 20 height 20
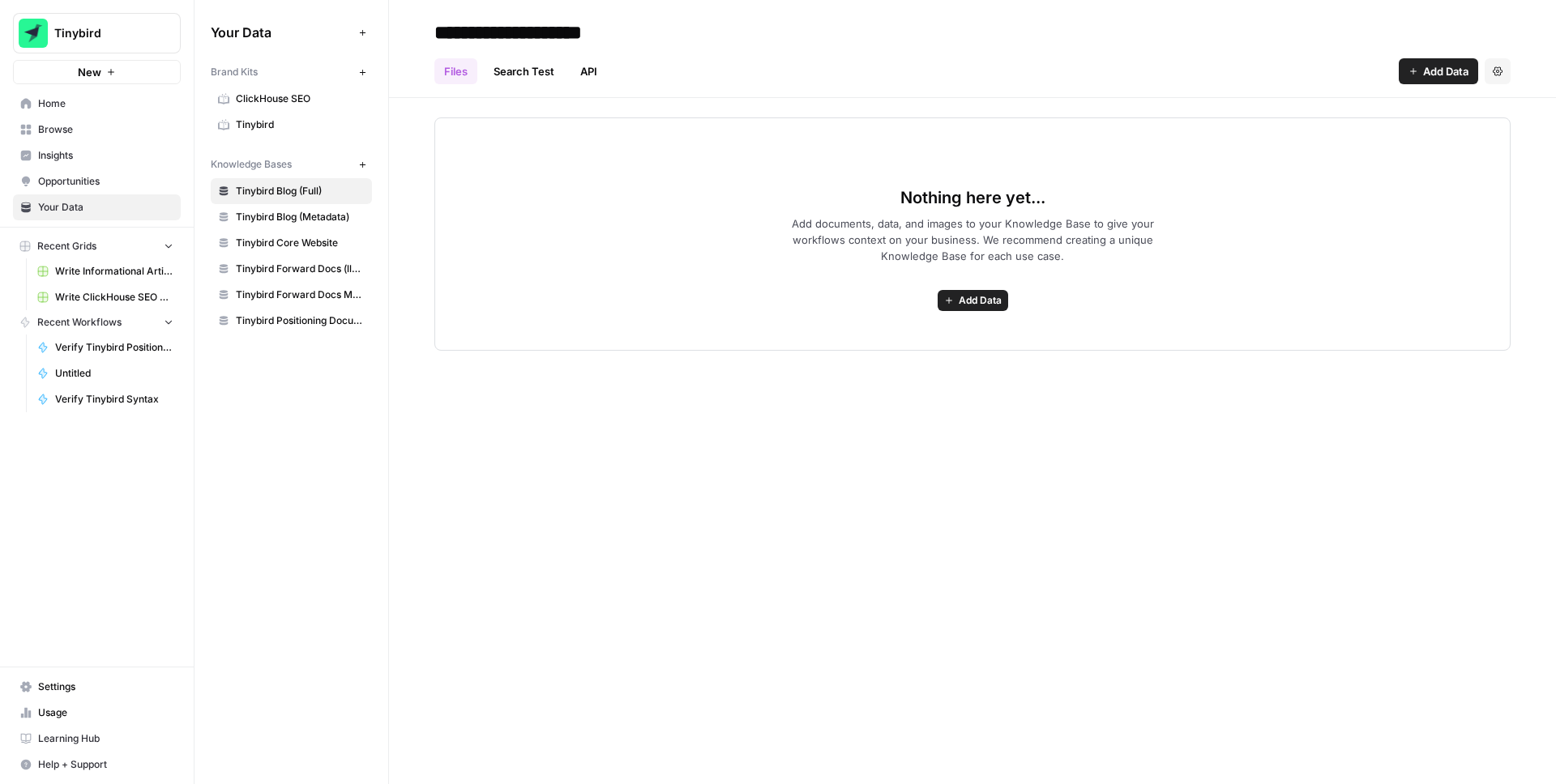
type input "**********"
click at [983, 70] on div "Files Search Test API Add Data Settings" at bounding box center [972, 65] width 1076 height 39
click at [1447, 77] on span "Add Data" at bounding box center [1445, 71] width 45 height 17
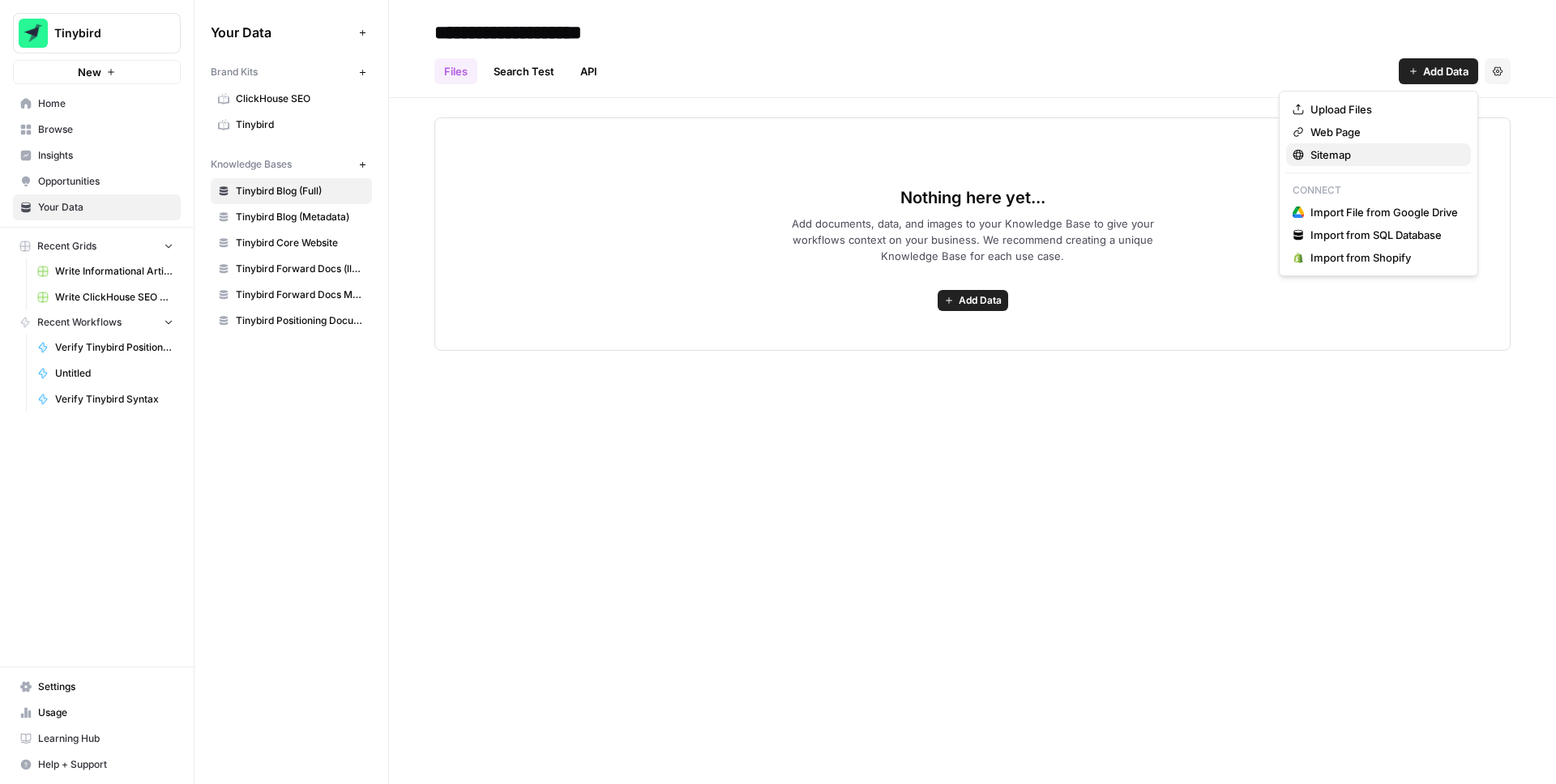
click at [1348, 152] on span "Sitemap" at bounding box center [1384, 154] width 147 height 17
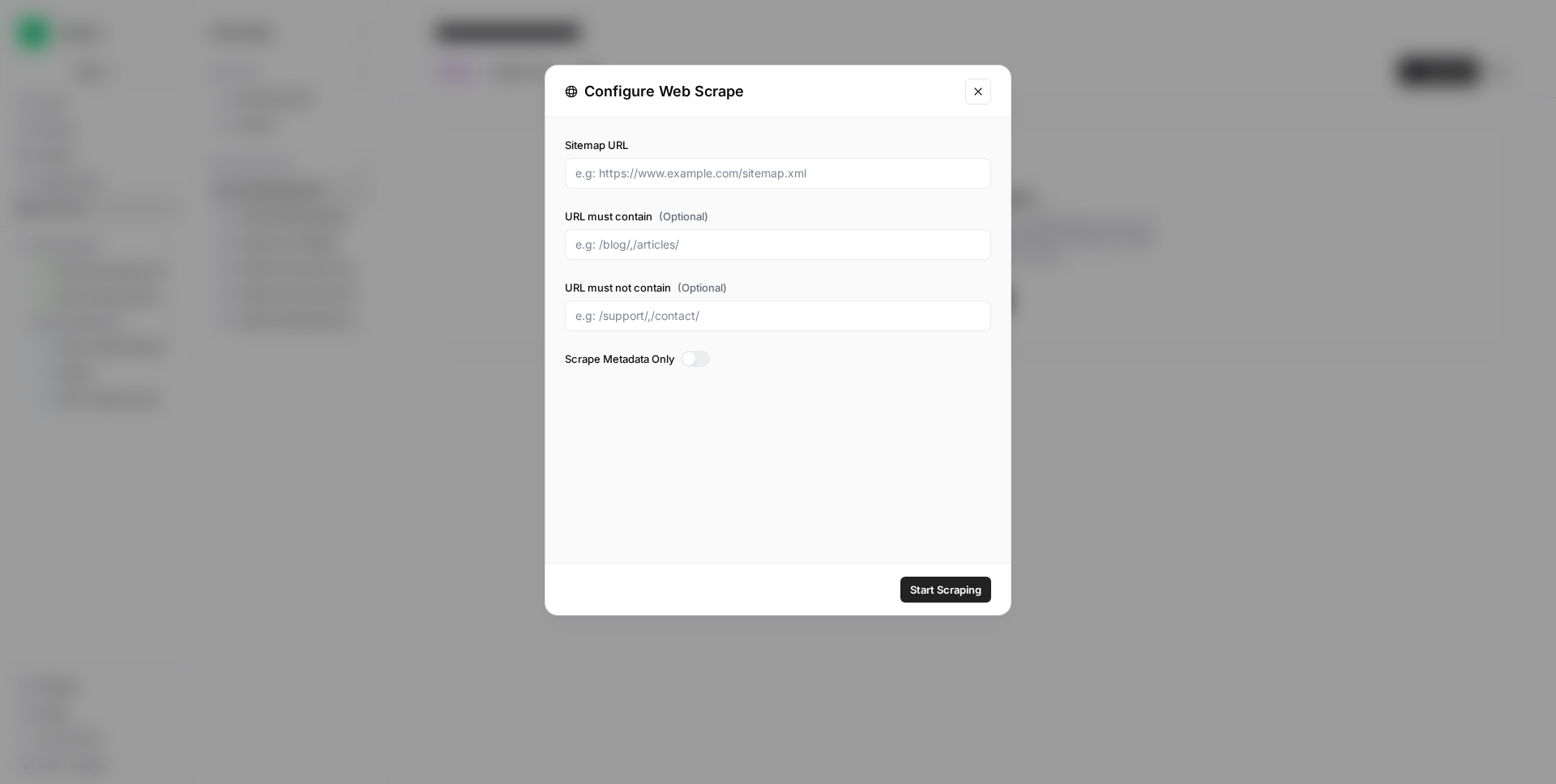
click at [622, 183] on div at bounding box center [778, 173] width 426 height 30
paste input "[URL][DOMAIN_NAME]"
type input "[URL][DOMAIN_NAME]"
click at [956, 584] on span "Start Scraping" at bounding box center [945, 590] width 72 height 17
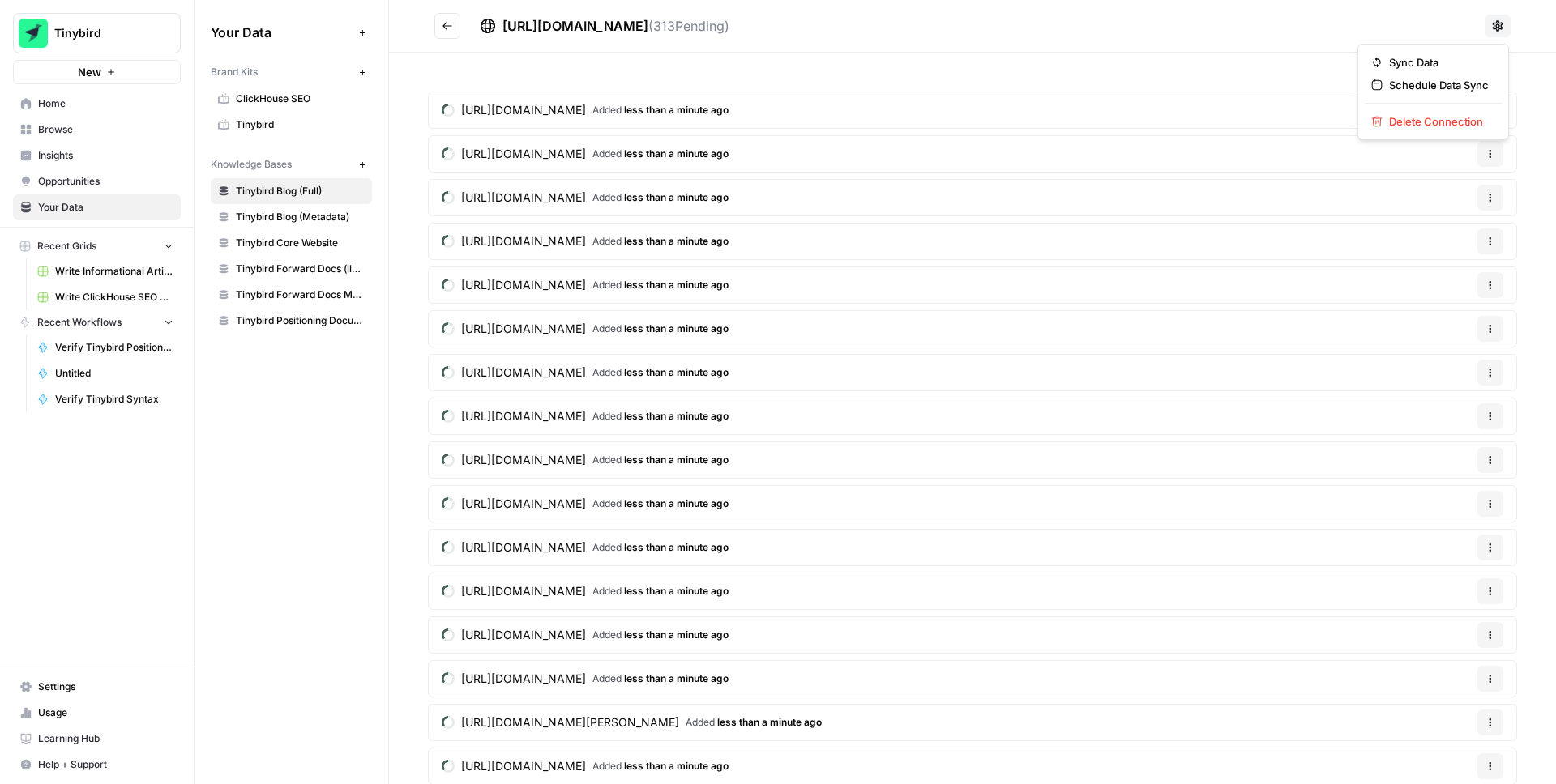
click at [1500, 26] on icon at bounding box center [1497, 26] width 13 height 13
click at [1433, 82] on span "Schedule Data Sync" at bounding box center [1439, 84] width 100 height 17
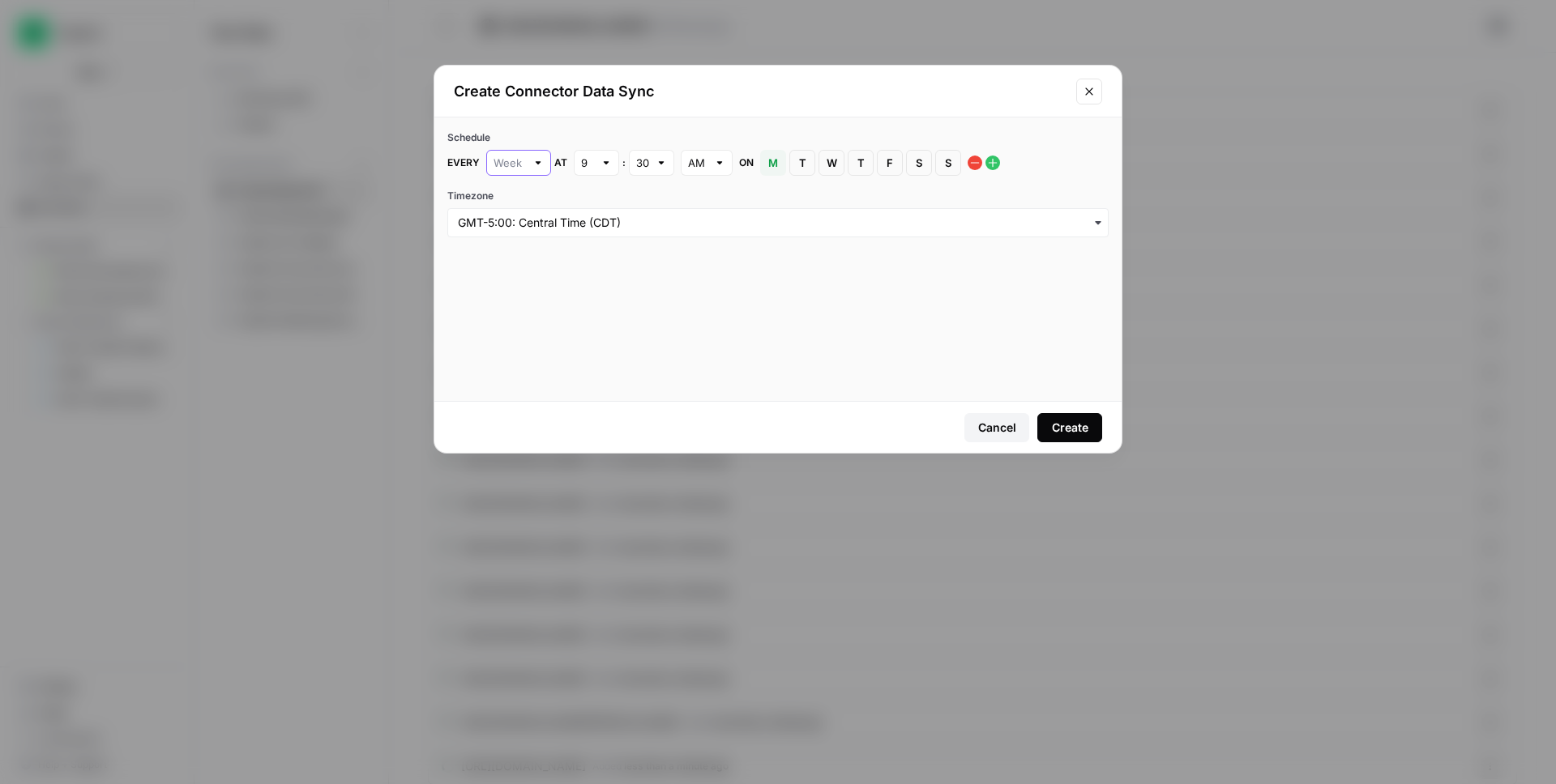
click at [523, 161] on input "text" at bounding box center [510, 163] width 32 height 17
click at [507, 218] on span "Day" at bounding box center [513, 224] width 30 height 17
type input "Day"
click at [1085, 428] on div "Create" at bounding box center [1069, 428] width 36 height 17
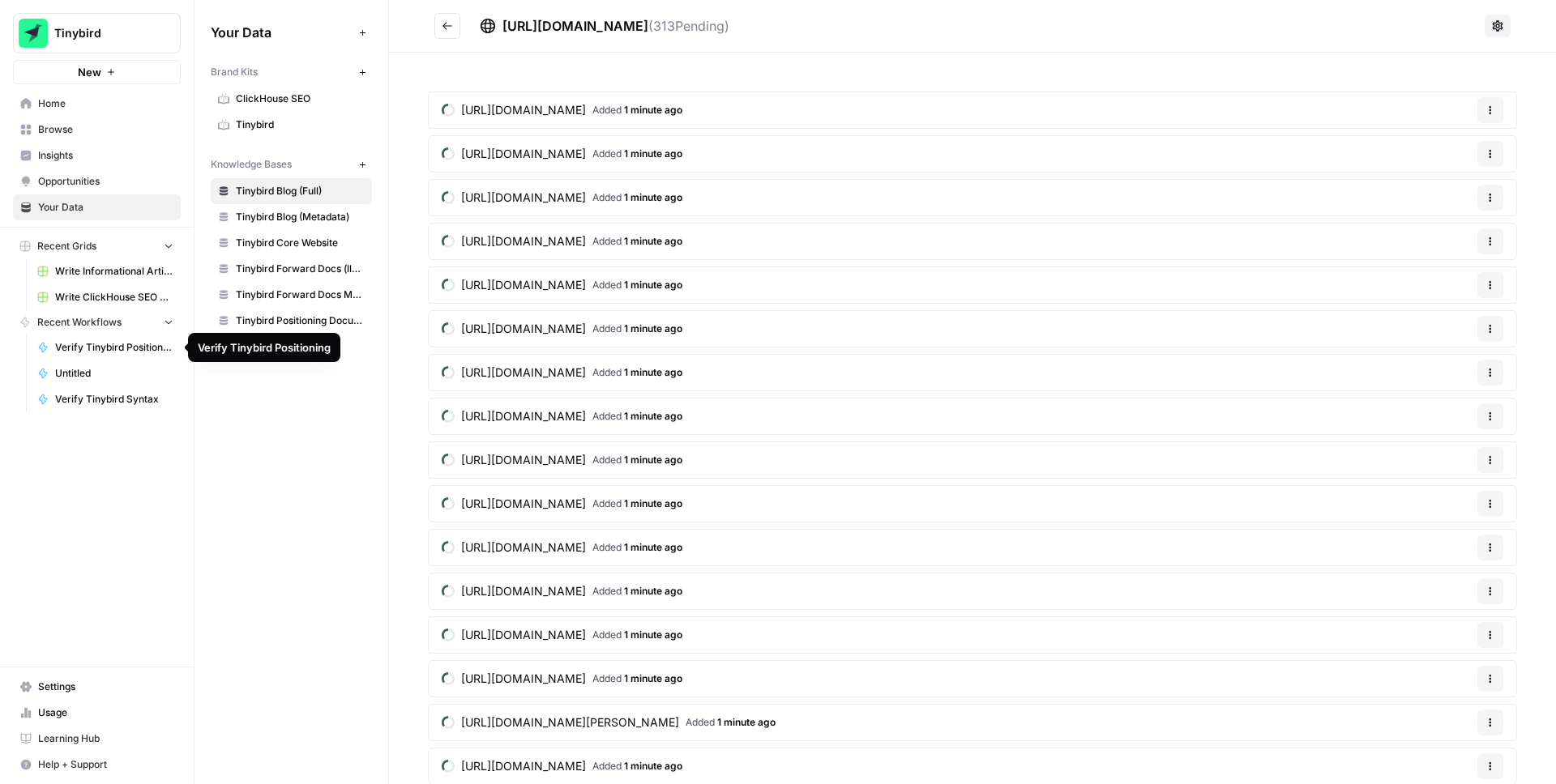
click at [103, 369] on span "Untitled" at bounding box center [114, 373] width 119 height 15
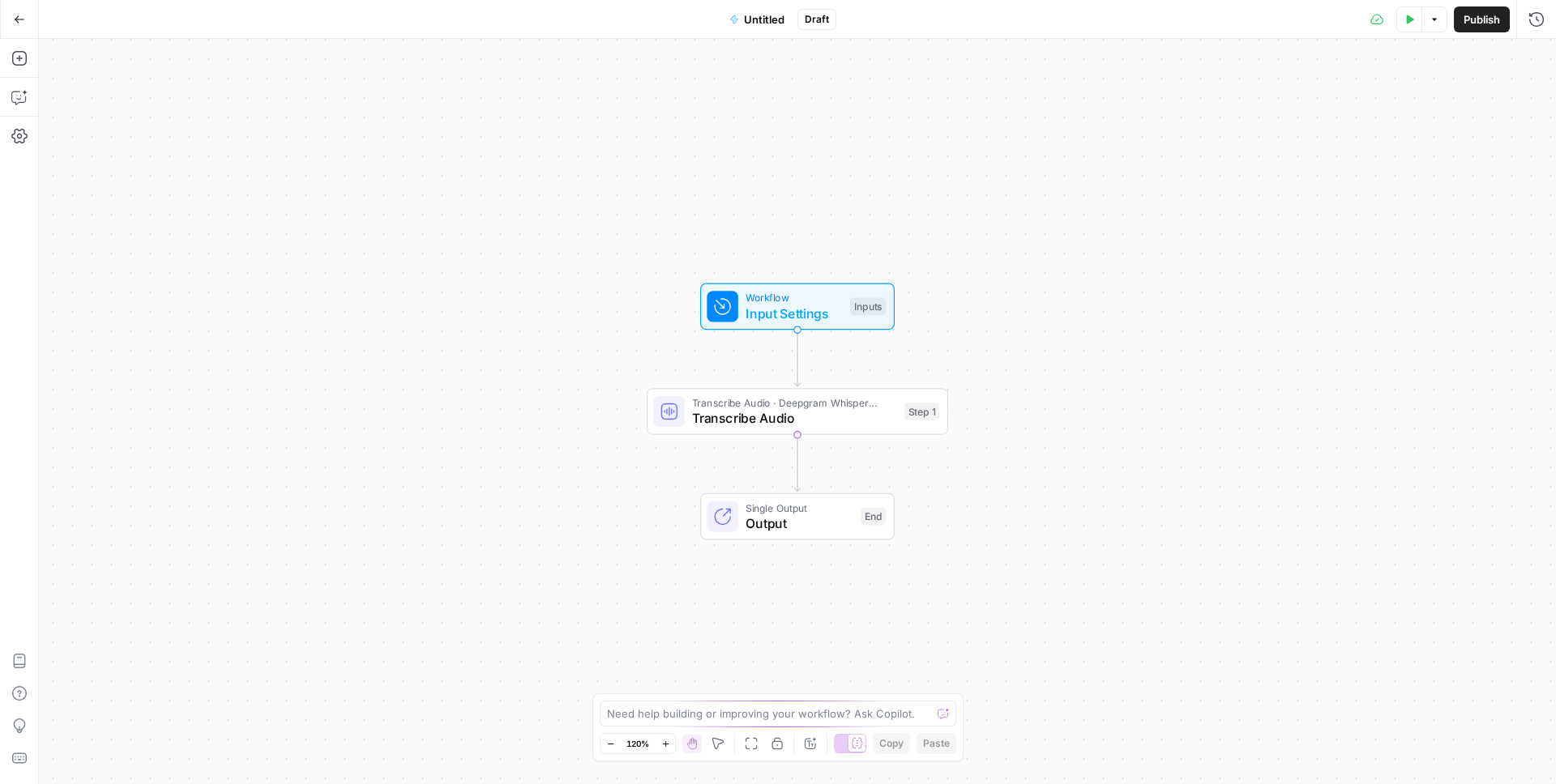
click at [7, 25] on button "Go Back" at bounding box center [20, 20] width 29 height 29
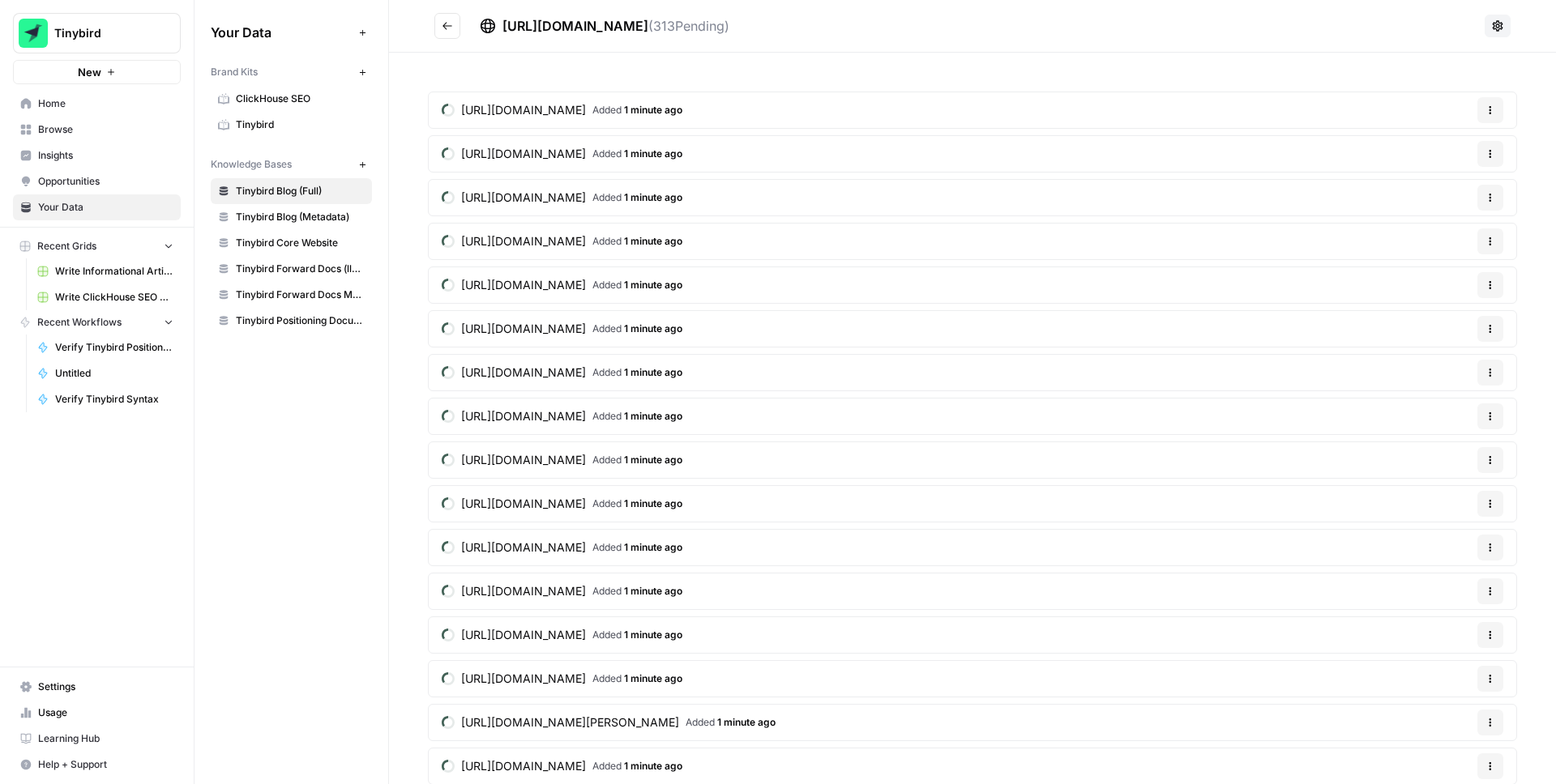
click at [89, 327] on span "Recent Workflows" at bounding box center [80, 322] width 84 height 15
click at [150, 349] on span "Verify Tinybird Positioning" at bounding box center [114, 347] width 119 height 15
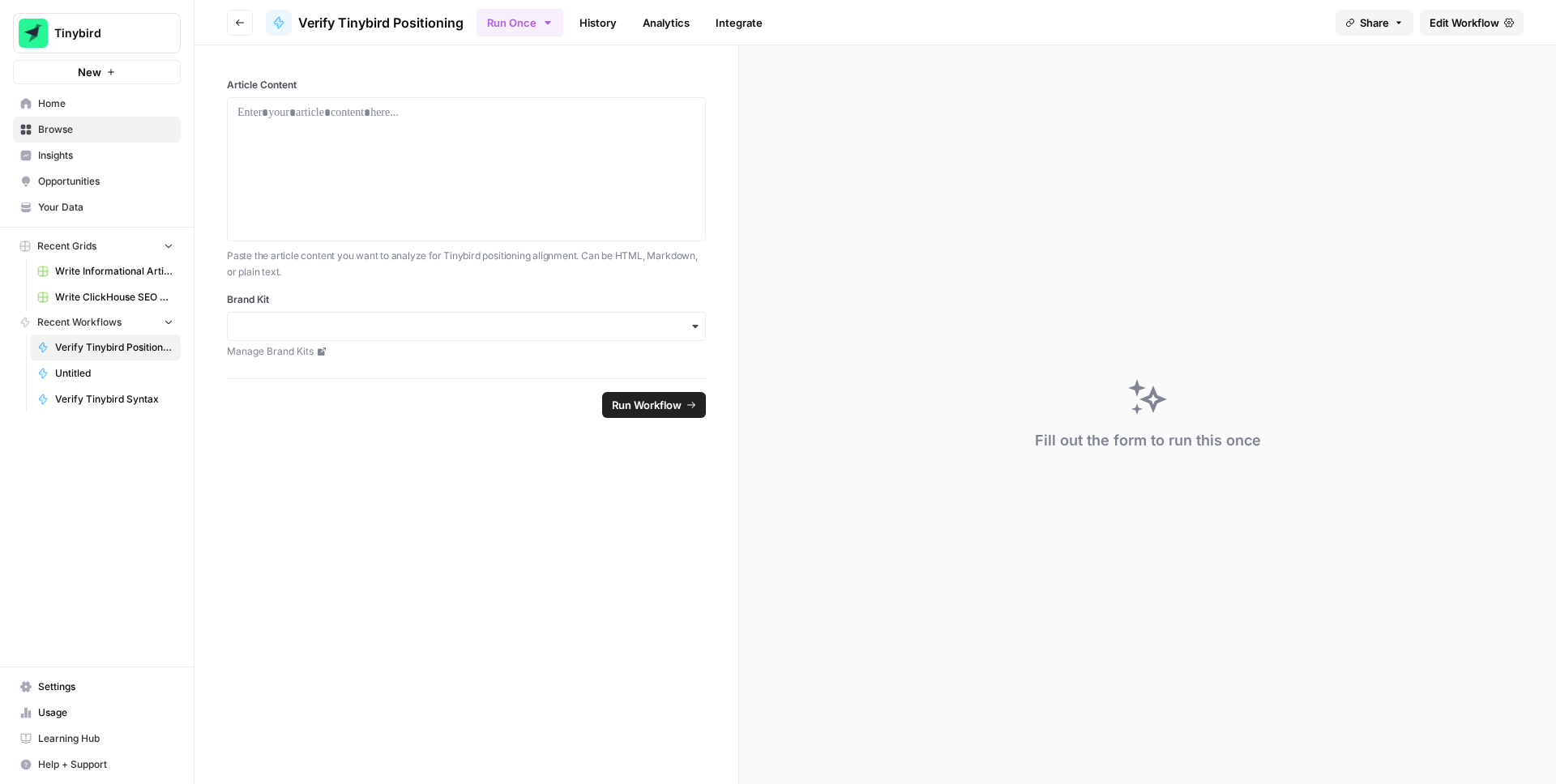
click at [1486, 26] on span "Edit Workflow" at bounding box center [1464, 23] width 70 height 17
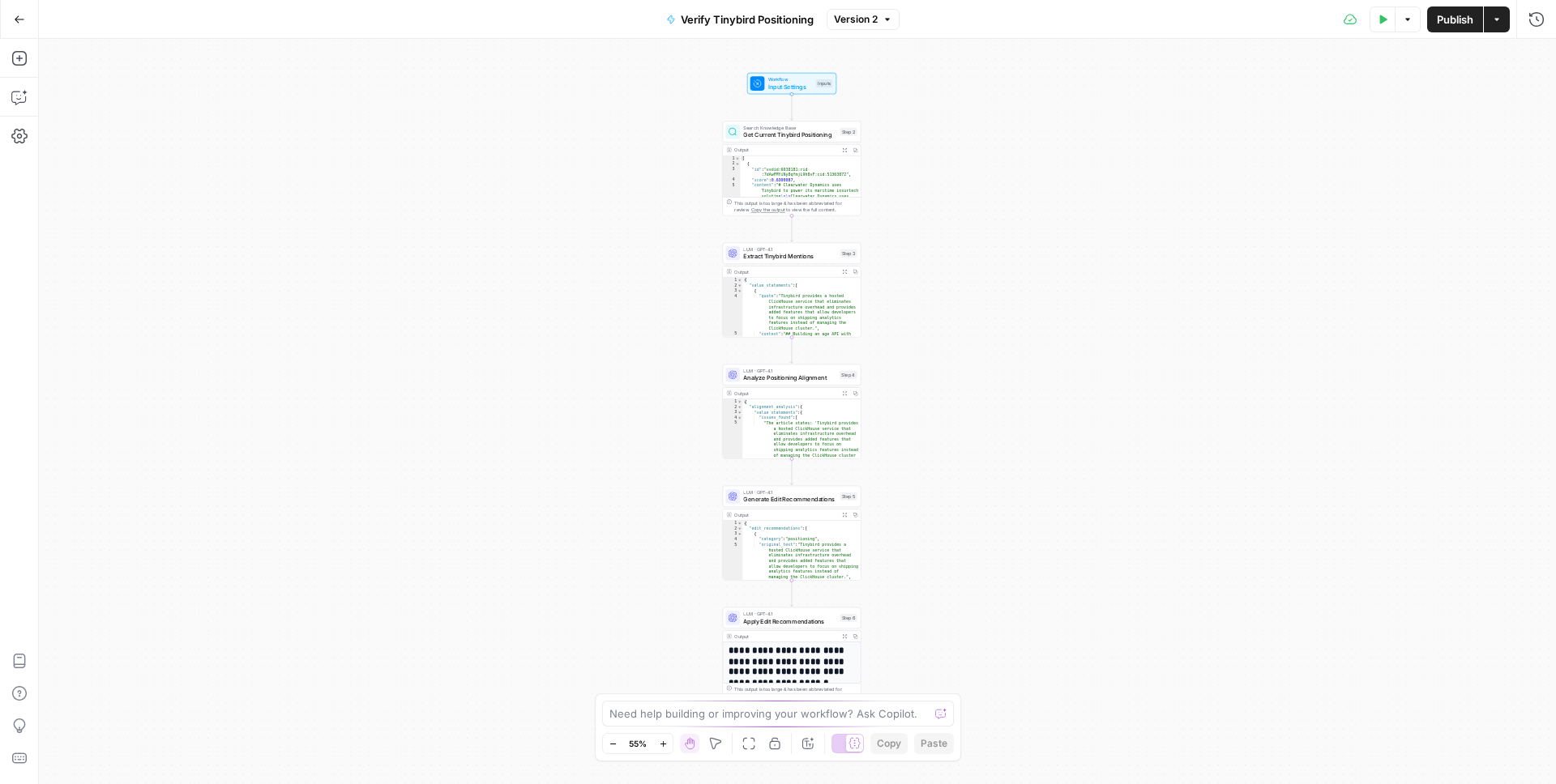
click at [1502, 27] on button "Actions" at bounding box center [1496, 20] width 26 height 26
click at [1054, 60] on div "Workflow Input Settings Inputs Search Knowledge Base Get Current Tinybird Posit…" at bounding box center [797, 411] width 1517 height 745
drag, startPoint x: 17, startPoint y: 146, endPoint x: 18, endPoint y: 134, distance: 12.0
click at [18, 134] on icon "button" at bounding box center [20, 135] width 17 height 17
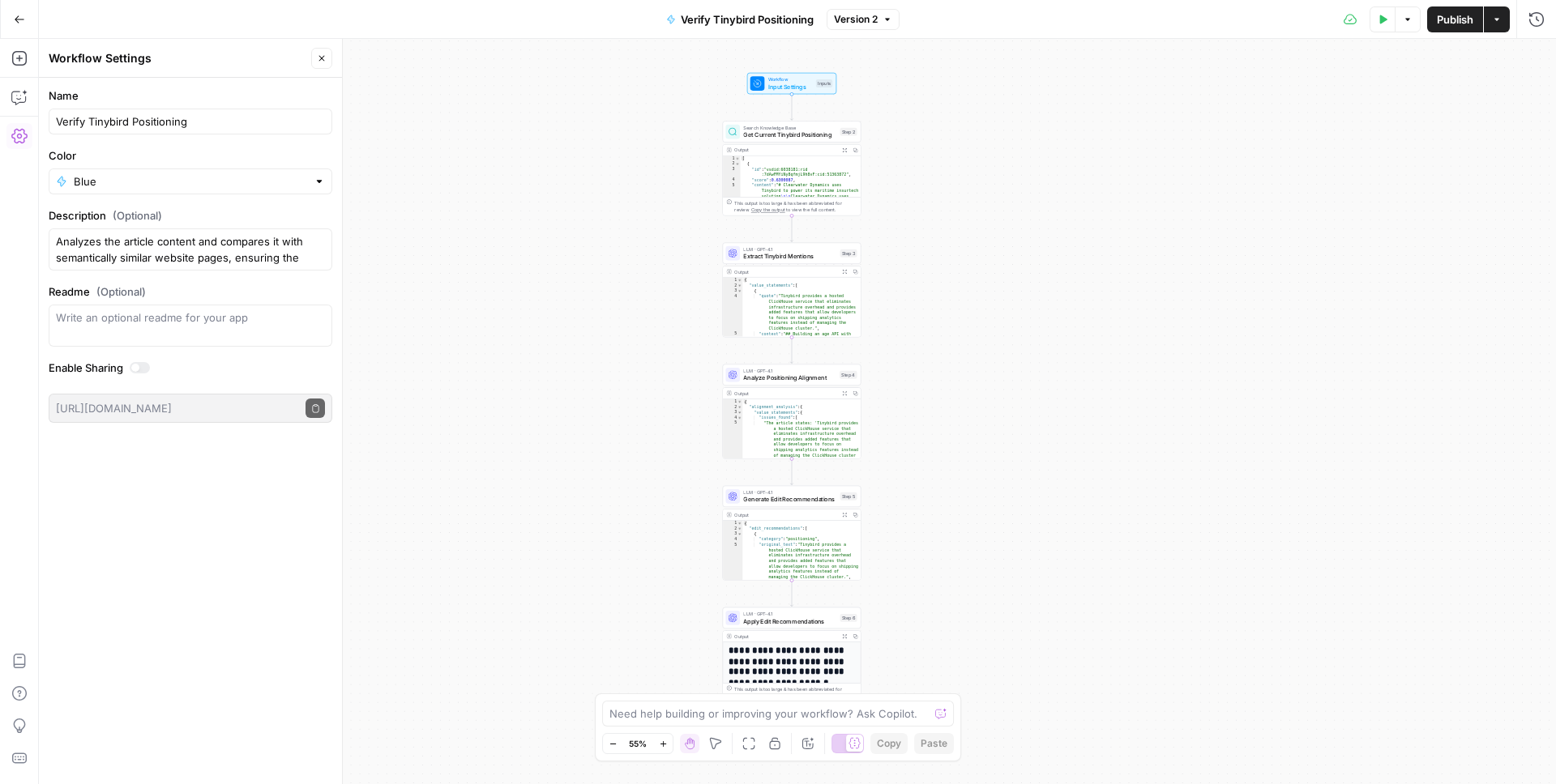
click at [317, 57] on icon "button" at bounding box center [322, 58] width 10 height 10
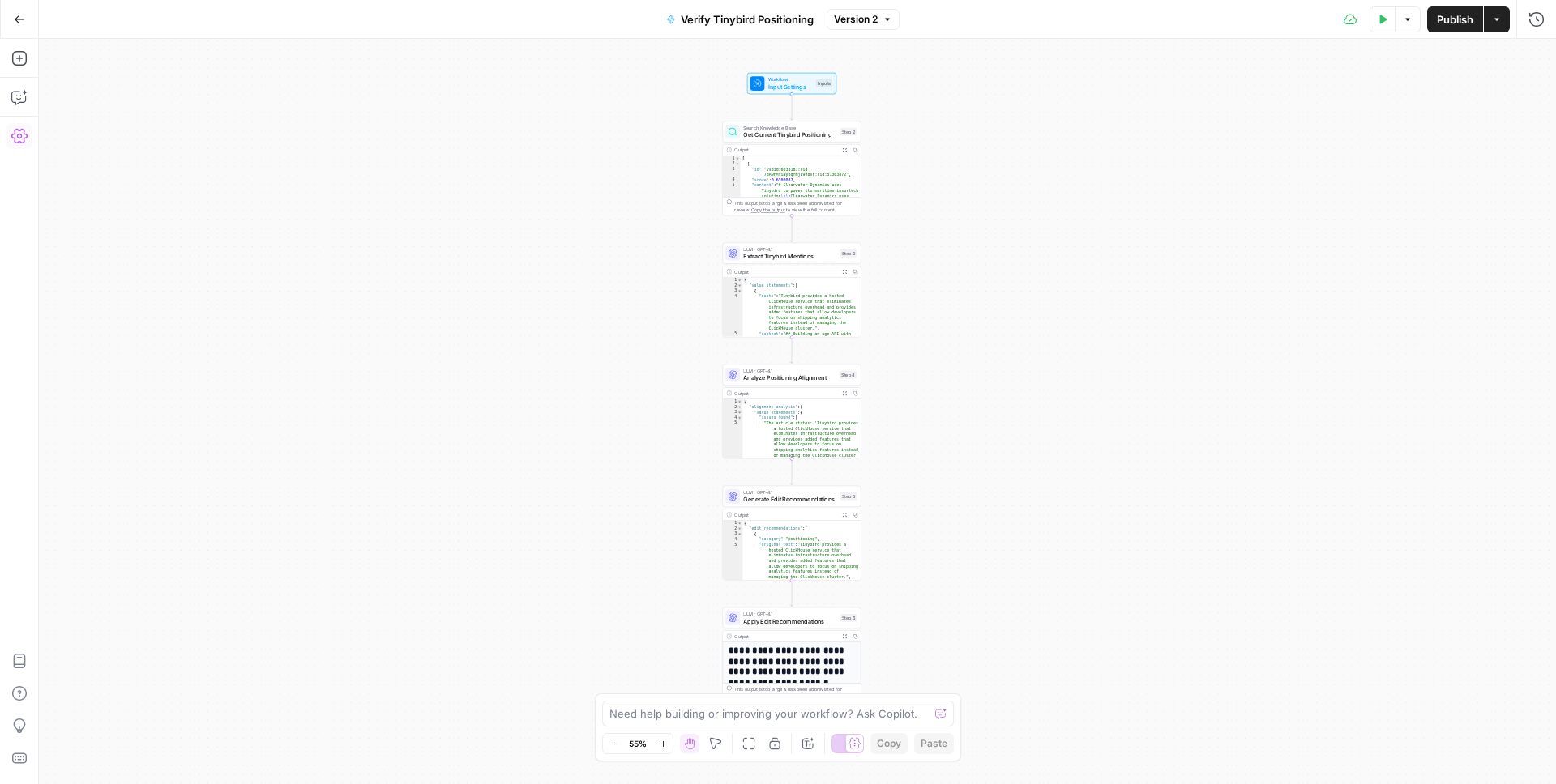
click at [14, 134] on icon "button" at bounding box center [20, 135] width 17 height 17
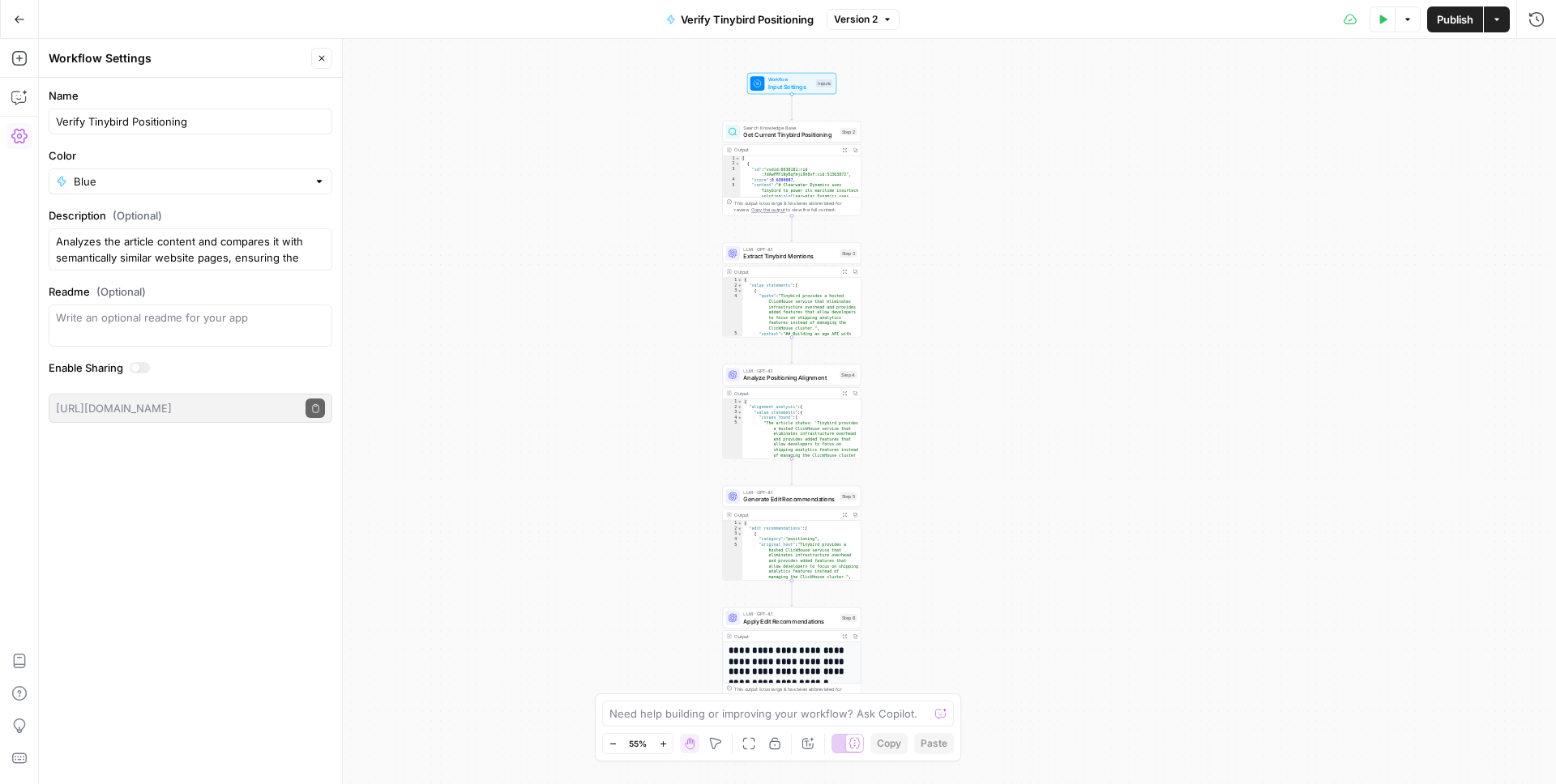
click at [14, 14] on icon "button" at bounding box center [20, 20] width 12 height 12
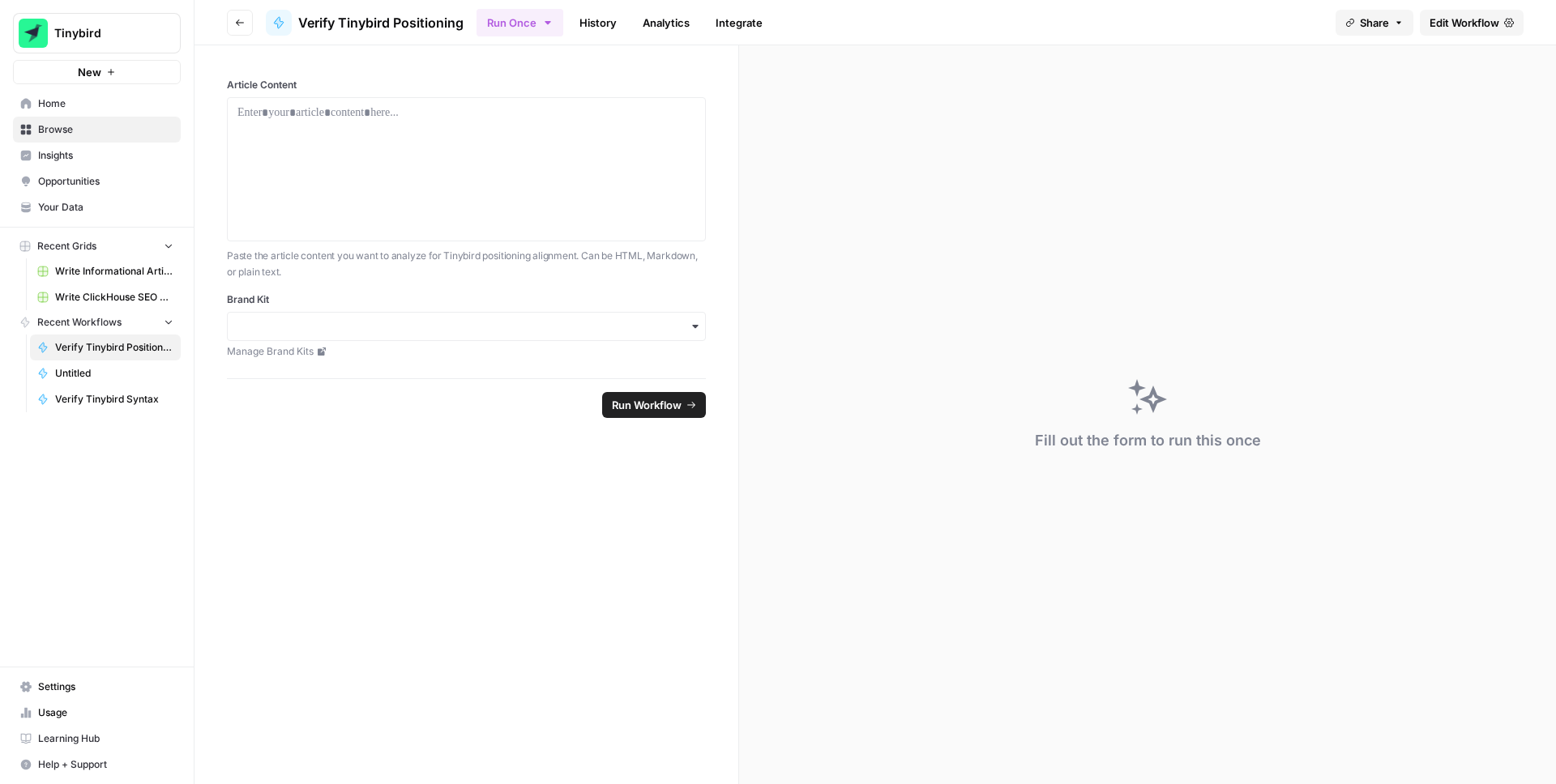
click at [48, 109] on span "Home" at bounding box center [106, 103] width 135 height 15
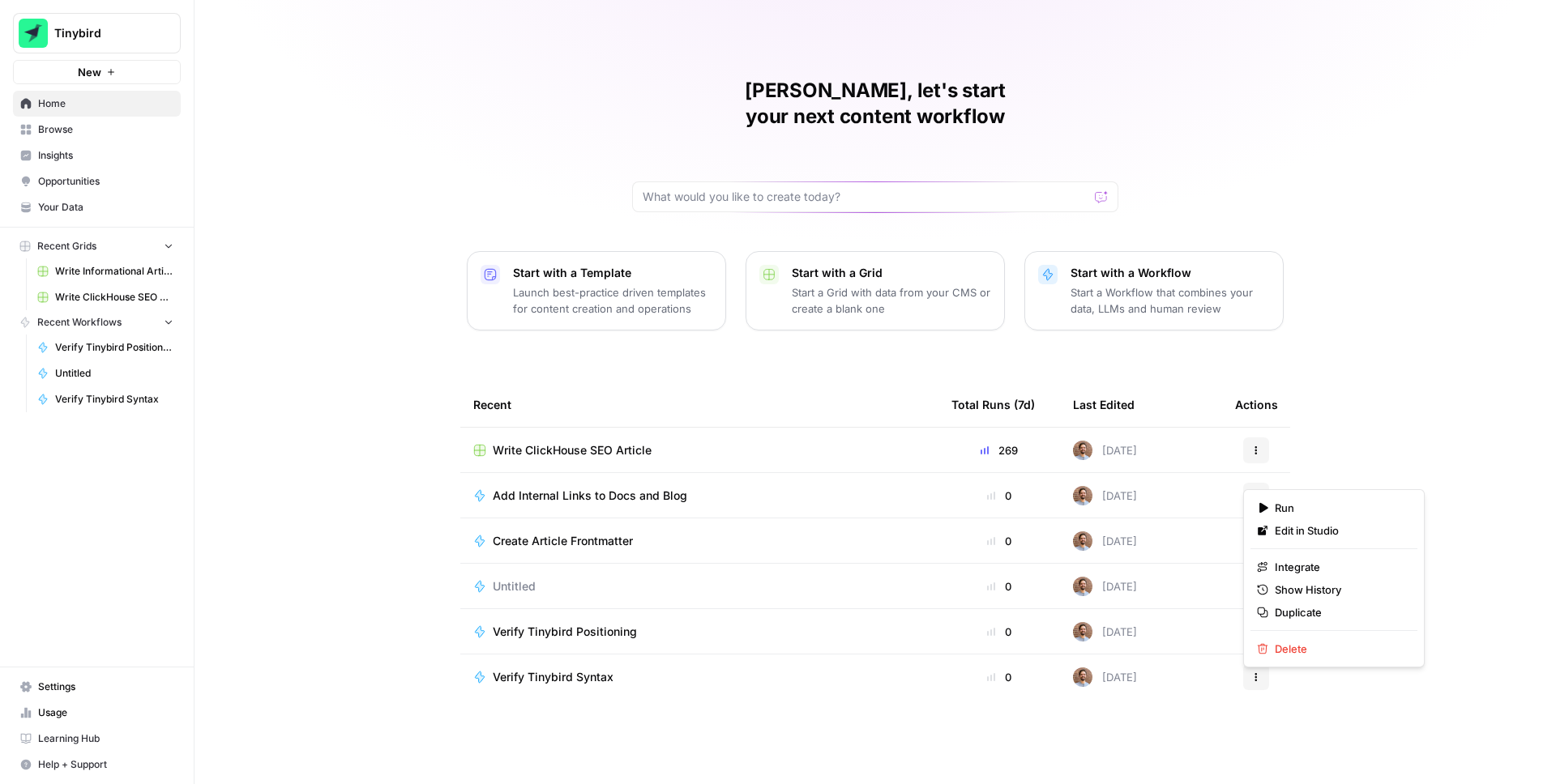
click at [1254, 491] on icon "button" at bounding box center [1256, 496] width 10 height 10
click at [1298, 644] on span "Delete" at bounding box center [1339, 649] width 130 height 17
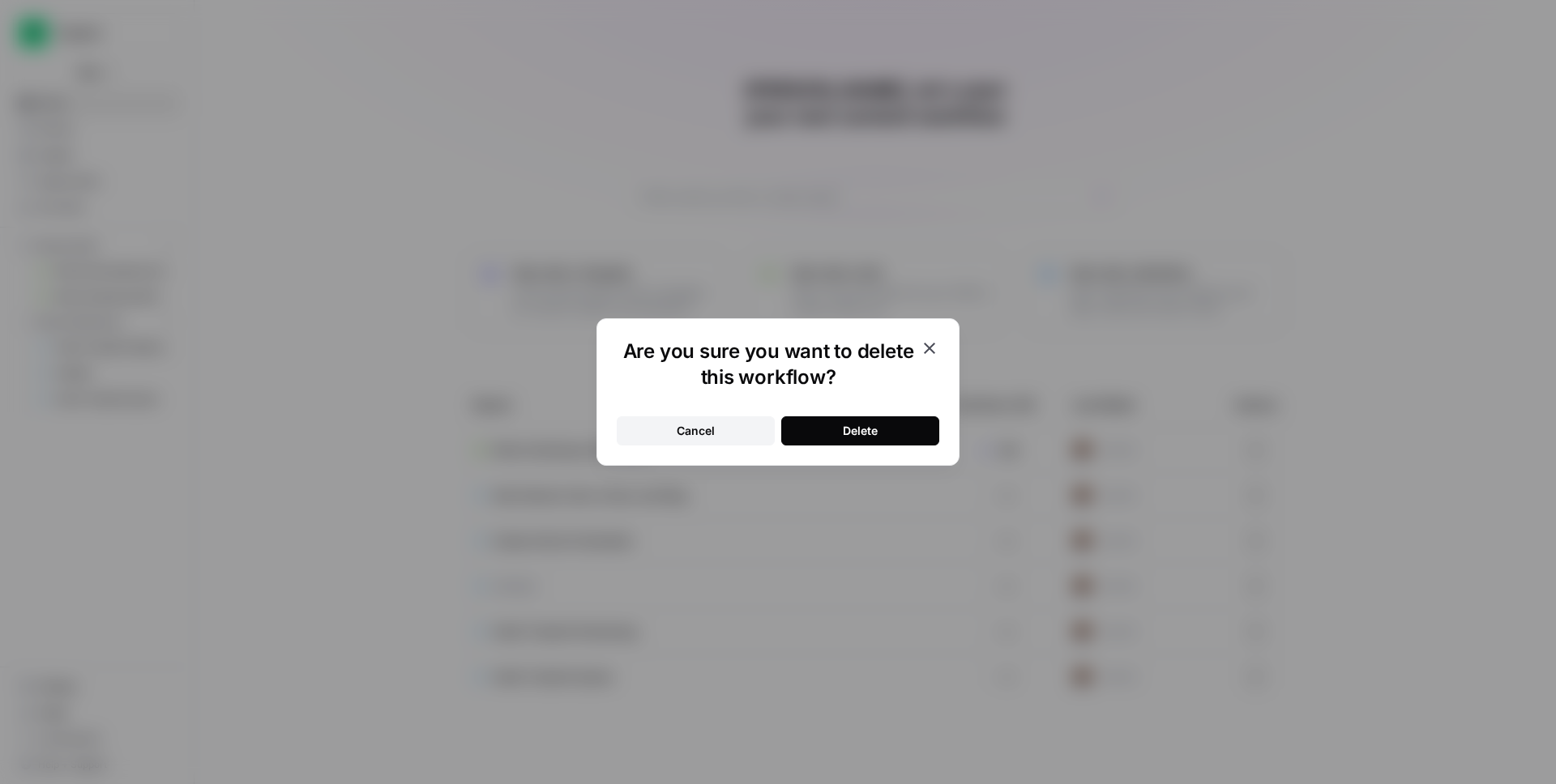
click at [906, 429] on button "Delete" at bounding box center [860, 431] width 158 height 29
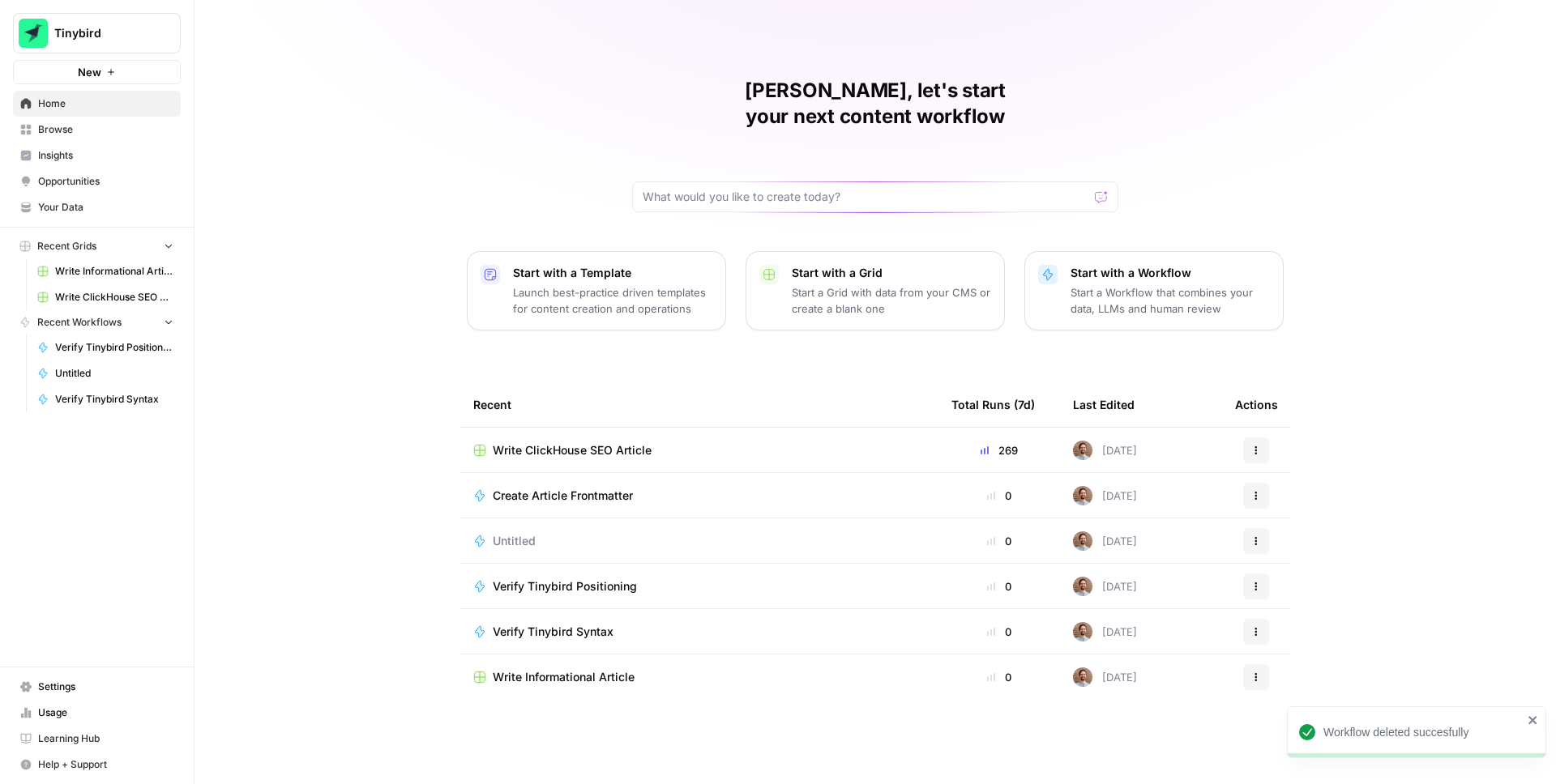
click at [1251, 541] on span "Actions" at bounding box center [1251, 541] width 1 height 1
click at [1297, 592] on span "Delete" at bounding box center [1339, 590] width 130 height 17
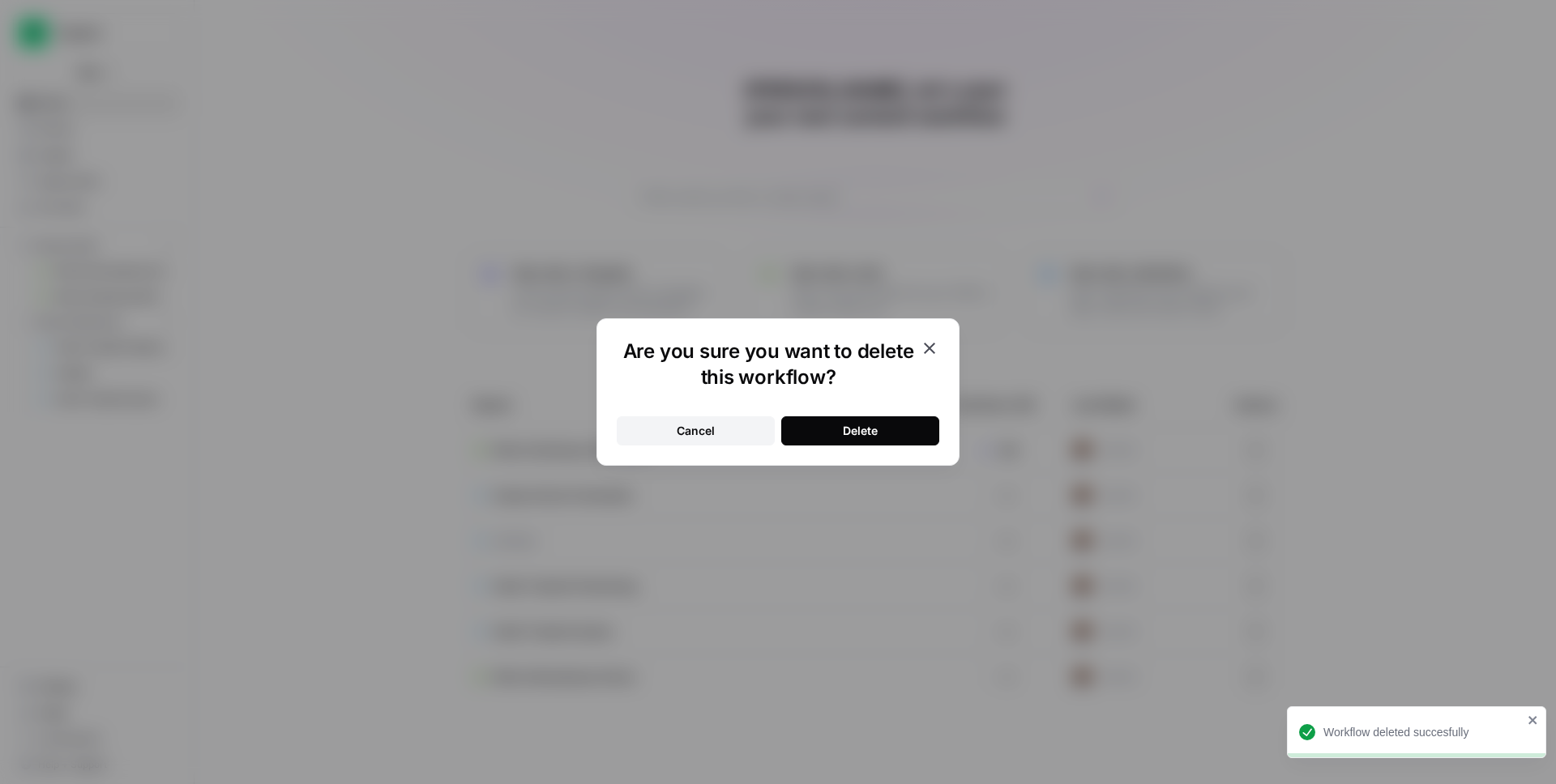
click at [863, 430] on div "Delete" at bounding box center [859, 431] width 34 height 17
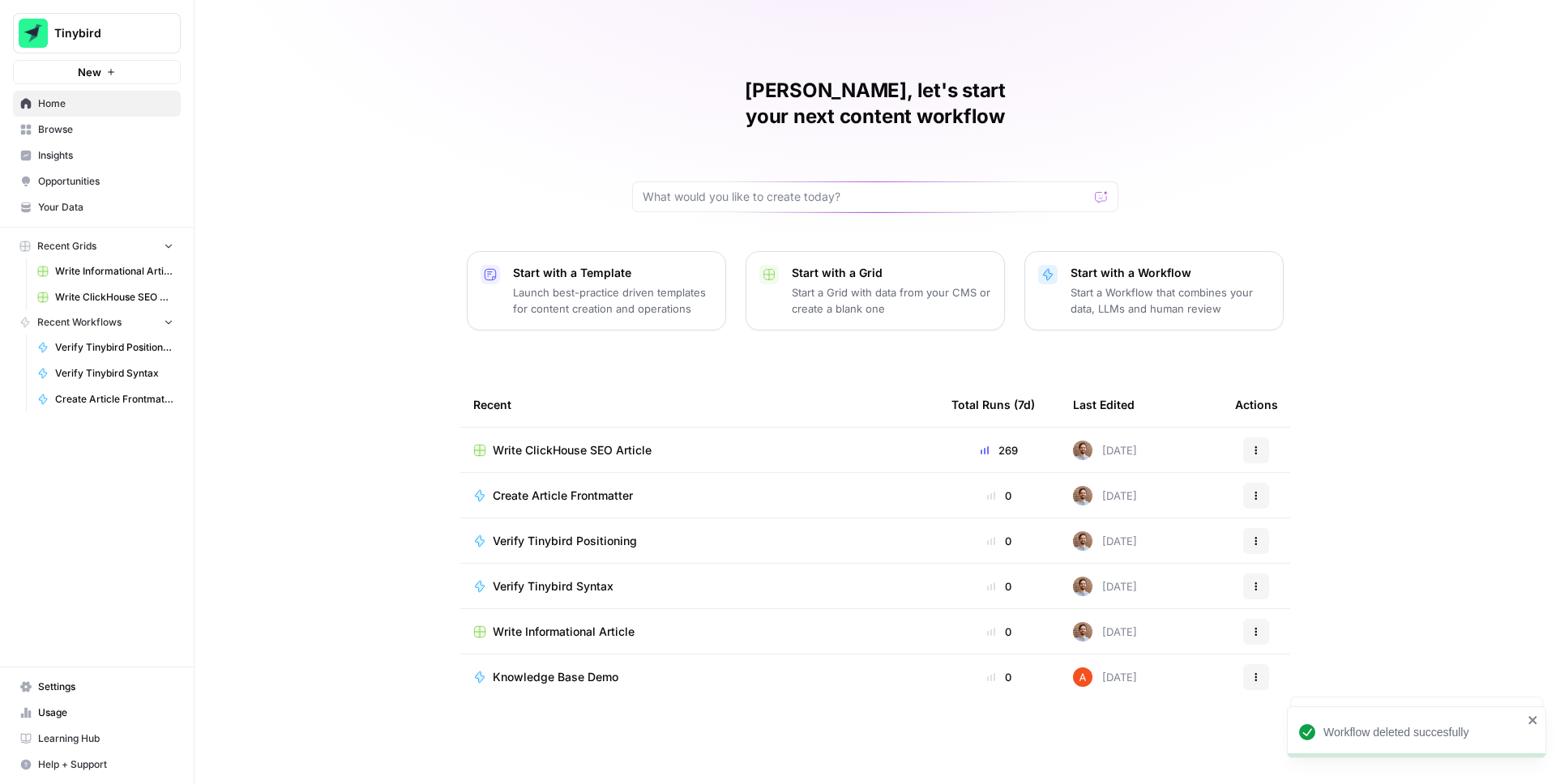
click at [1253, 536] on icon "button" at bounding box center [1256, 541] width 10 height 10
click at [1282, 693] on span "Delete" at bounding box center [1339, 694] width 130 height 17
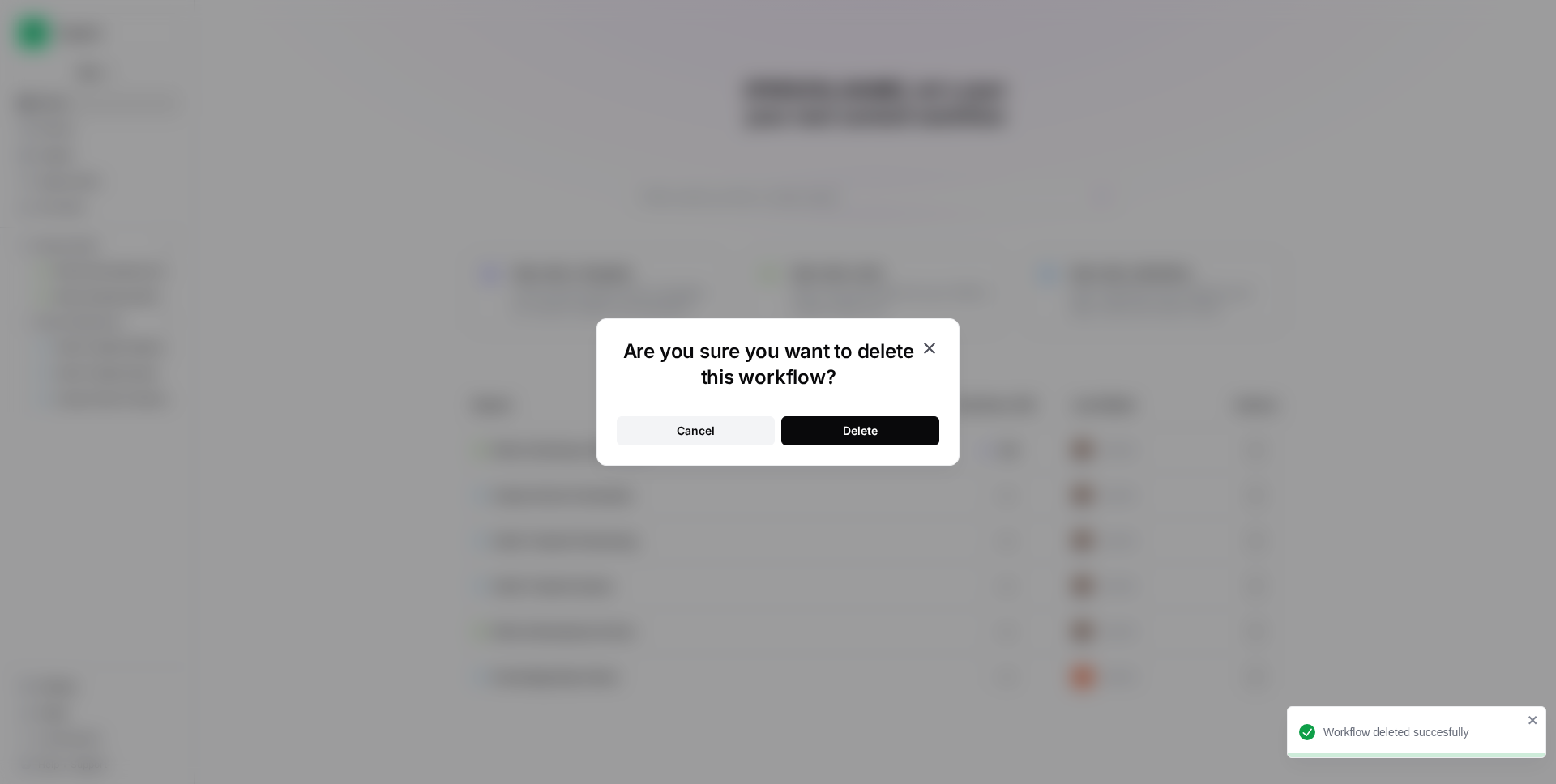
click at [877, 428] on div "Delete" at bounding box center [859, 431] width 34 height 17
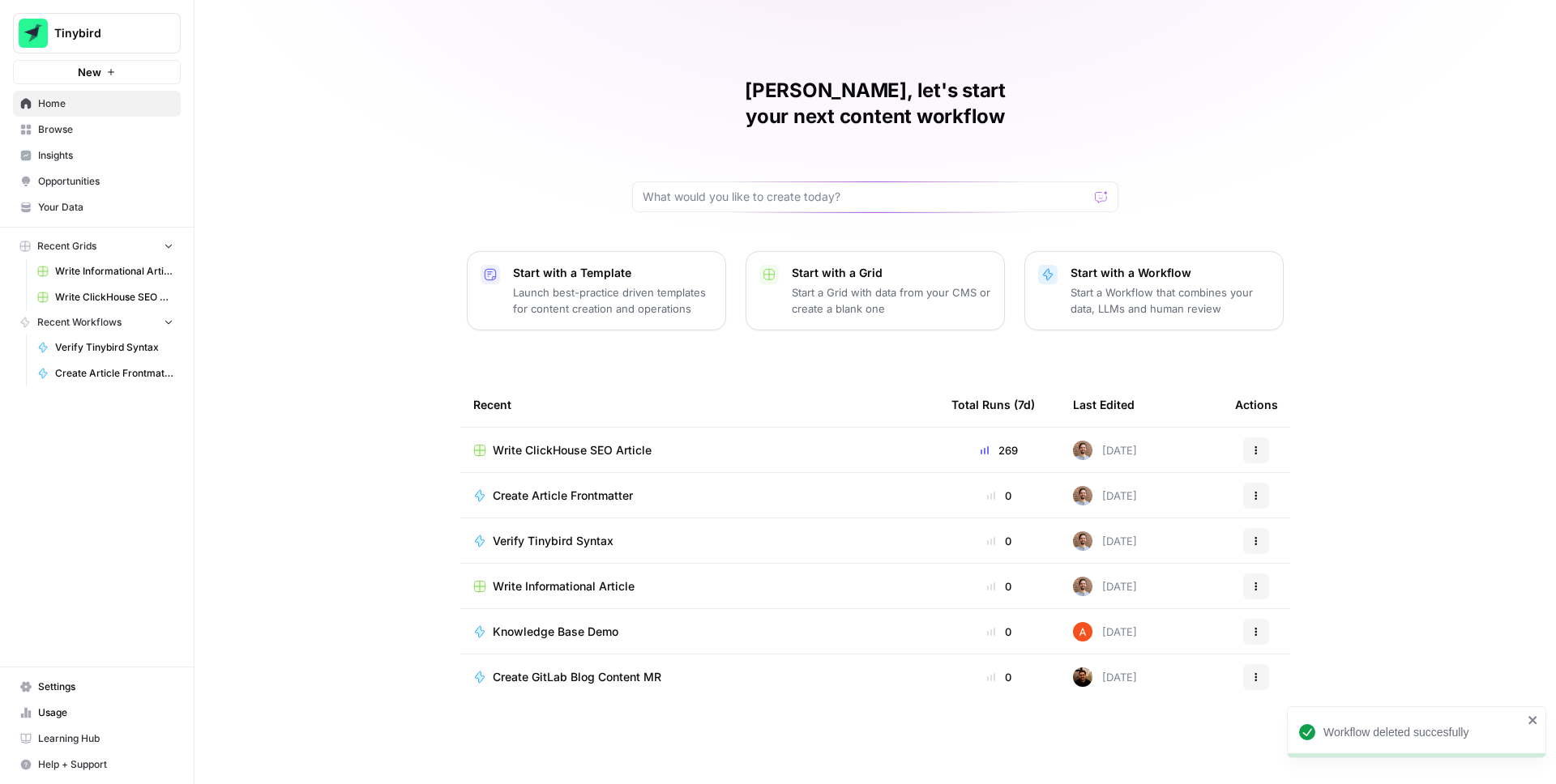
click at [1264, 528] on button "Actions" at bounding box center [1256, 541] width 26 height 26
click at [1283, 701] on span "Delete" at bounding box center [1339, 694] width 130 height 17
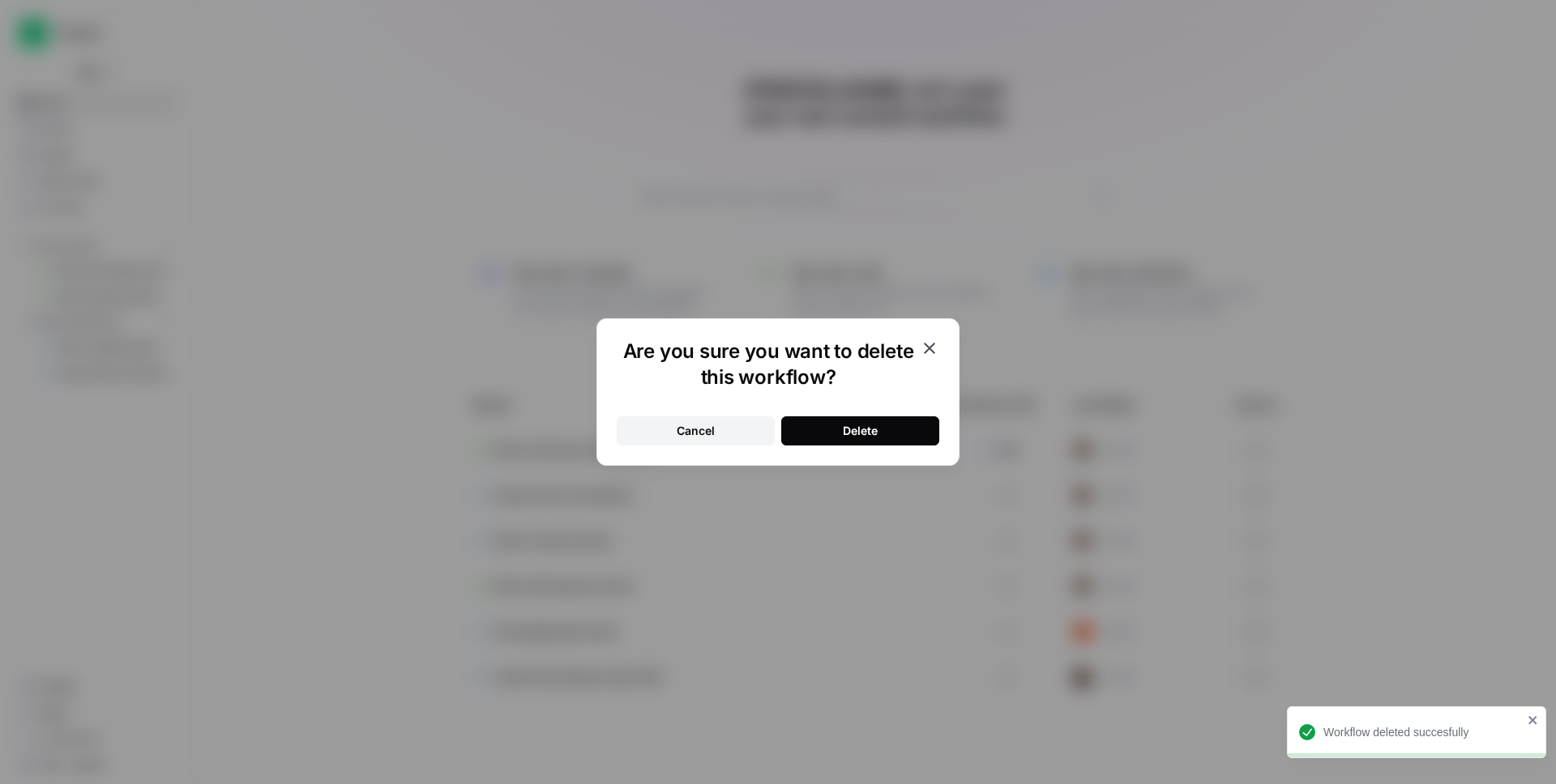
click at [886, 432] on button "Delete" at bounding box center [860, 431] width 158 height 29
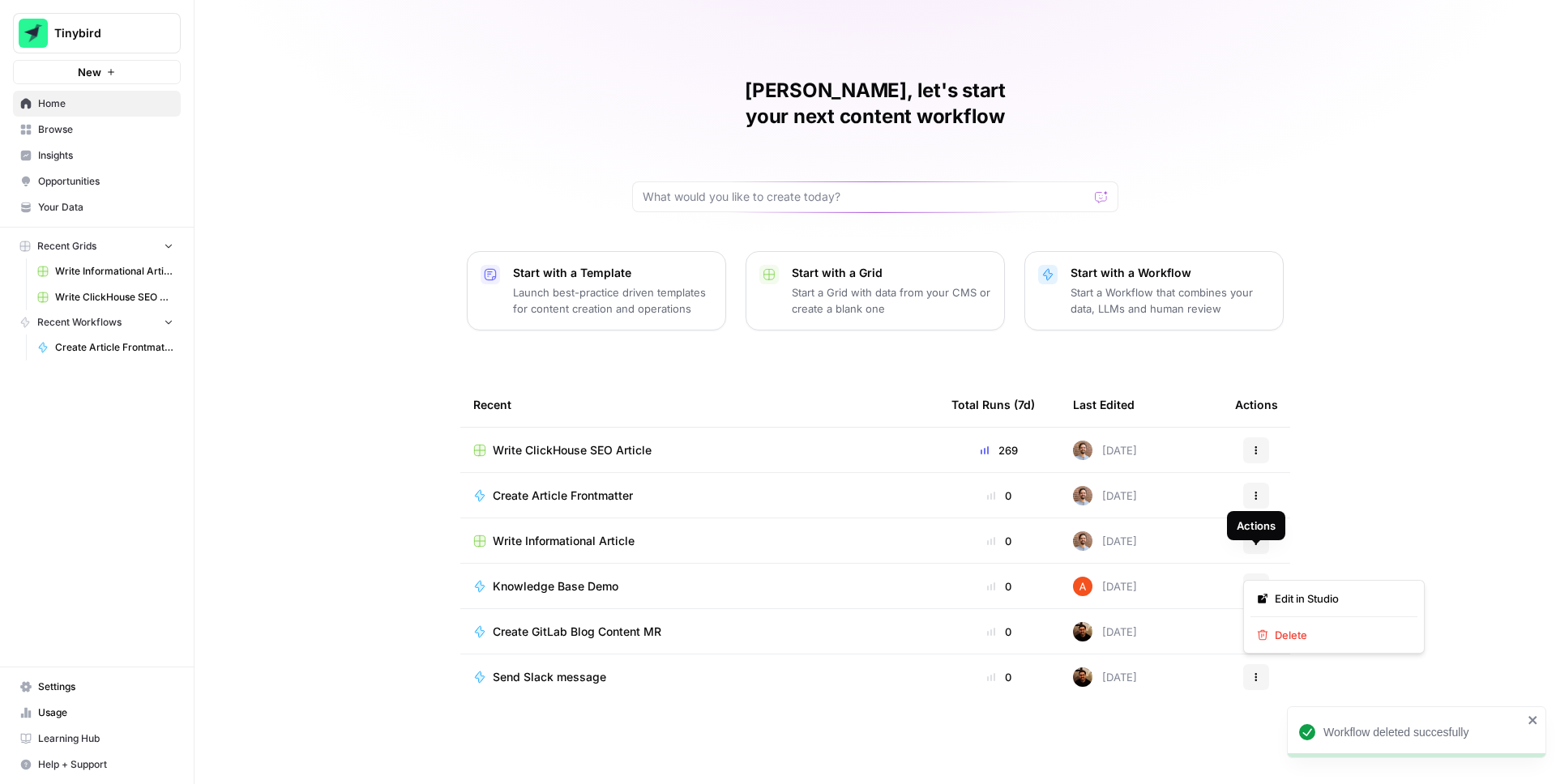
click at [1257, 582] on icon "button" at bounding box center [1256, 587] width 10 height 10
click at [1272, 638] on div "Delete" at bounding box center [1333, 635] width 154 height 17
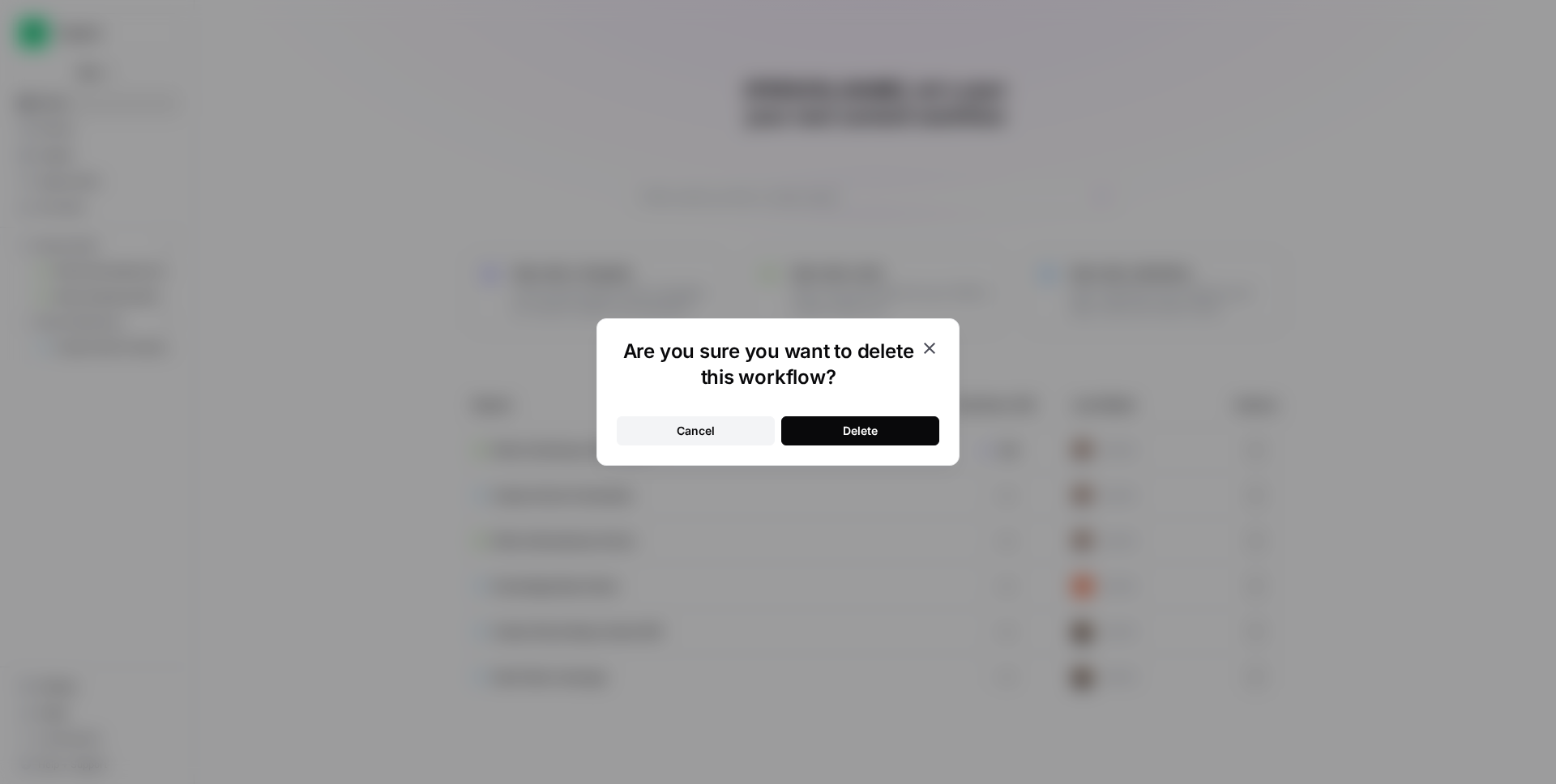
click at [842, 428] on div "Delete" at bounding box center [859, 431] width 34 height 17
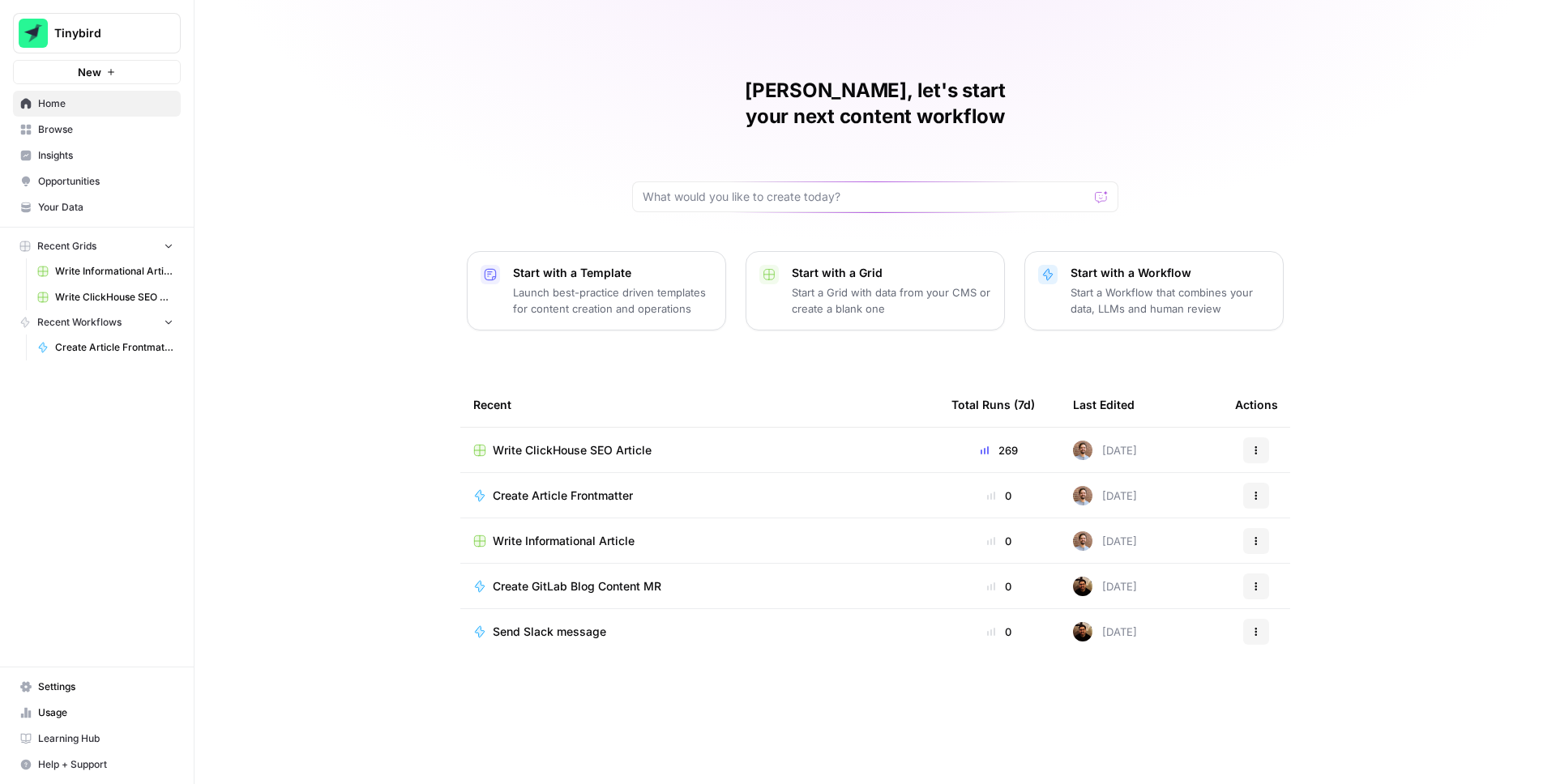
click at [1162, 285] on p "Start a Workflow that combines your data, LLMs and human review" at bounding box center [1169, 300] width 199 height 32
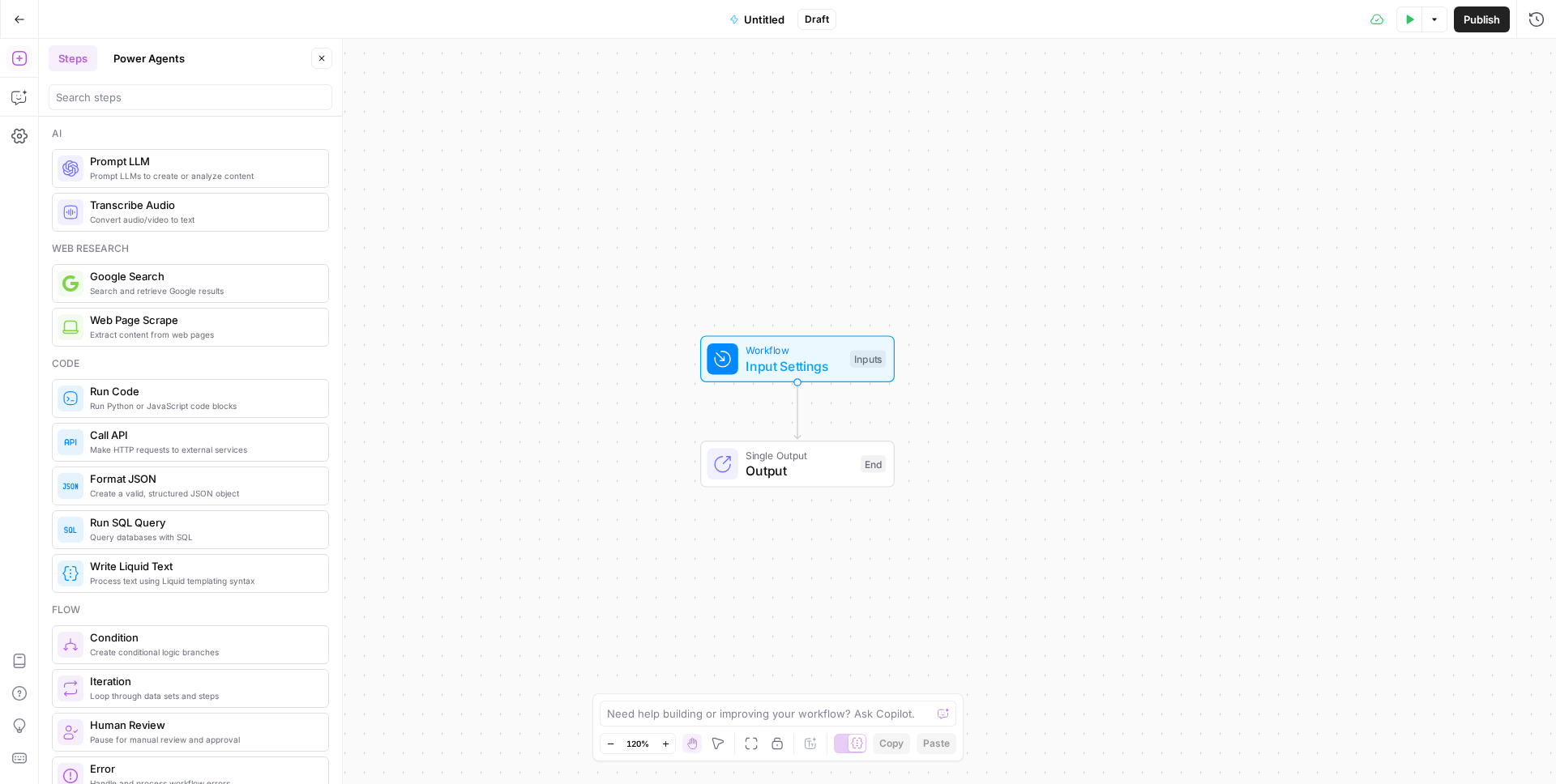
click at [1040, 88] on div "Workflow Input Settings Inputs Single Output Output End" at bounding box center [797, 411] width 1517 height 745
click at [21, 119] on div "Add Steps Copilot Settings AirOps Academy Help Give Feedback Shortcuts" at bounding box center [20, 411] width 39 height 745
click at [21, 101] on icon "button" at bounding box center [20, 97] width 17 height 17
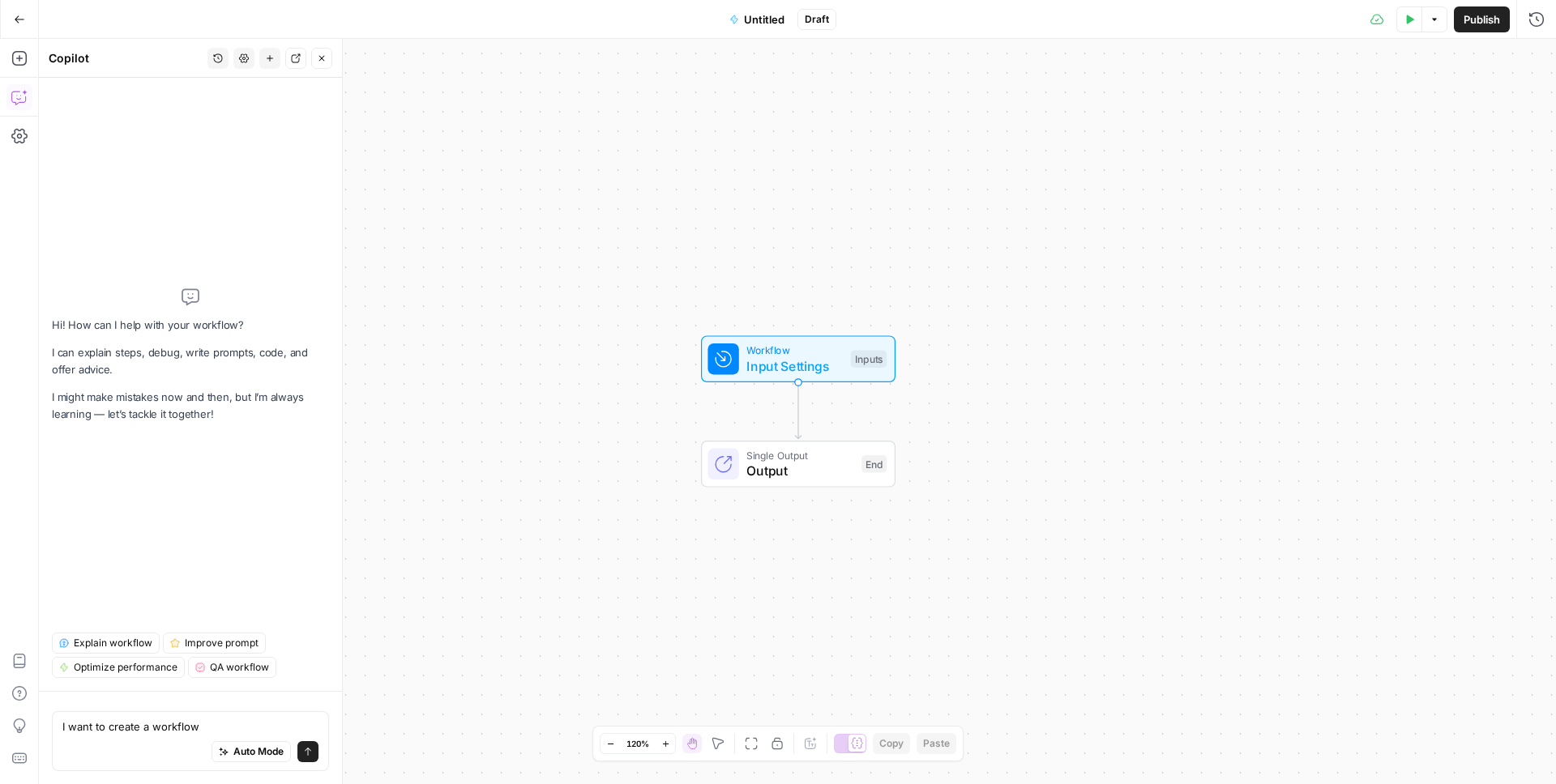
type textarea "I want to create a workflow"
click at [116, 730] on textarea at bounding box center [190, 726] width 256 height 17
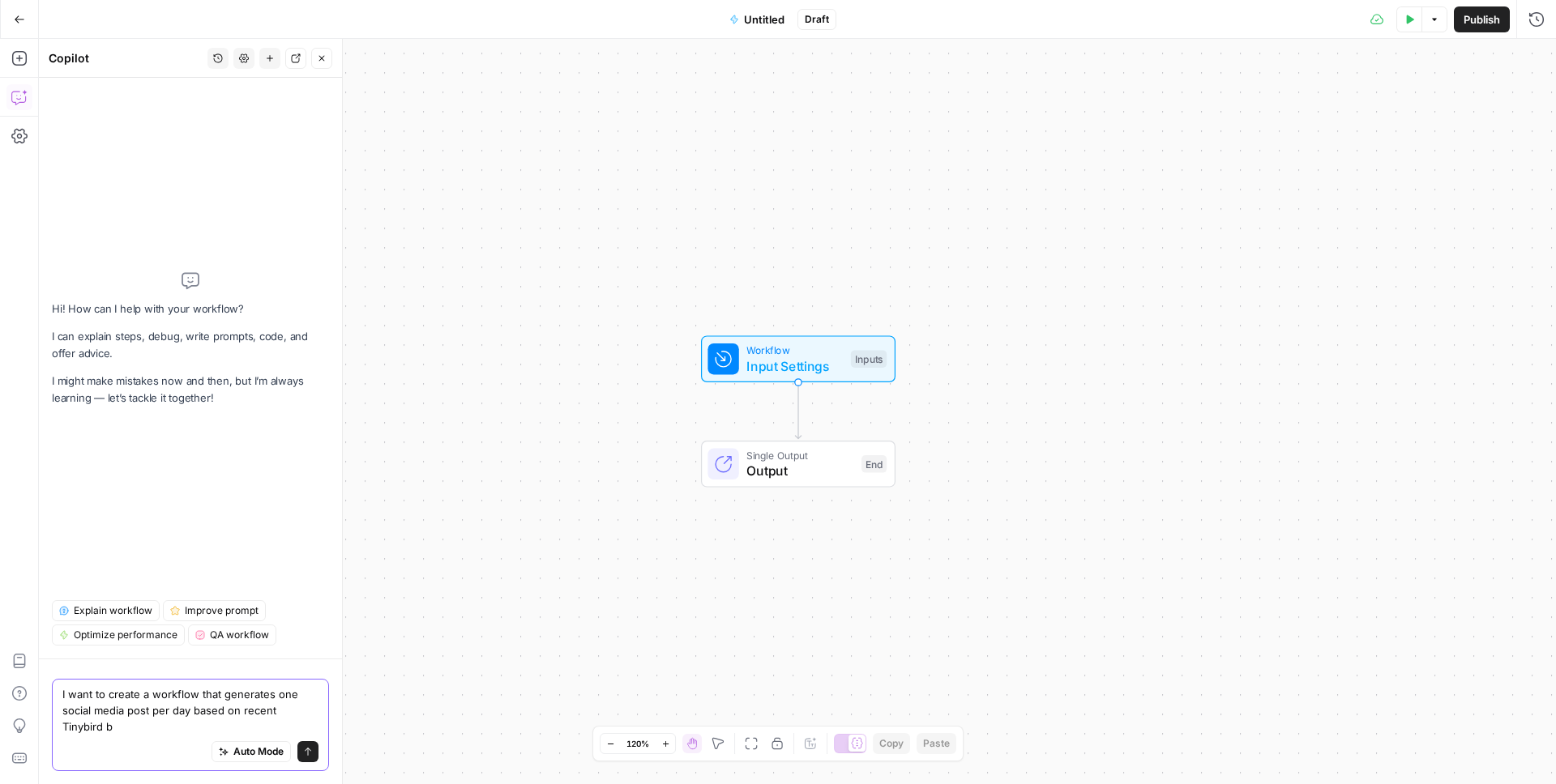
click at [81, 730] on textarea "I want to create a workflow that generates one social media post per day based …" at bounding box center [190, 710] width 256 height 49
click at [274, 721] on textarea "I want to create a workflow that generates one social media post per day based …" at bounding box center [190, 710] width 256 height 49
click at [281, 711] on textarea "I want to create a workflow that generates one social media post per day based …" at bounding box center [190, 710] width 256 height 49
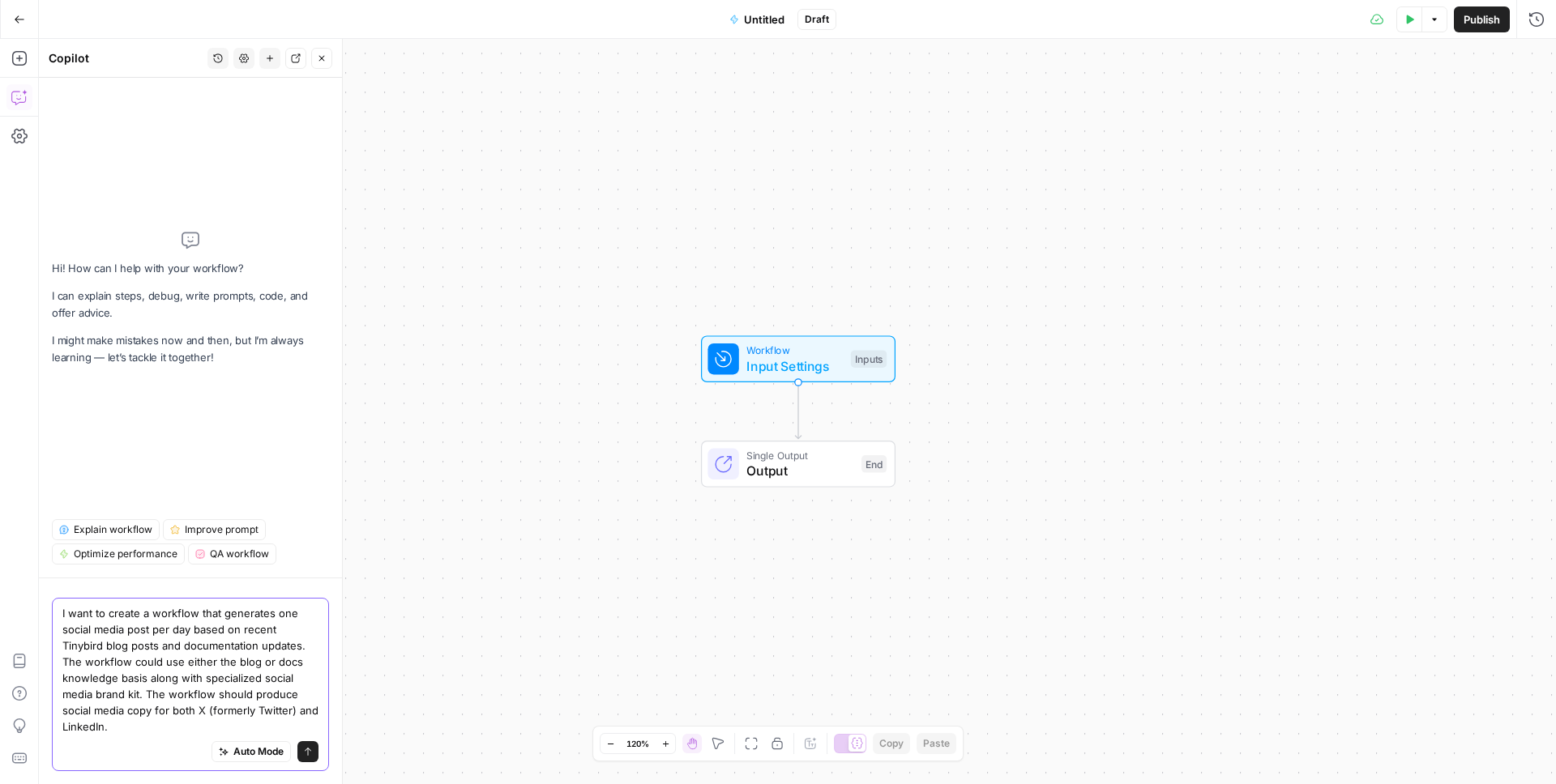
drag, startPoint x: 165, startPoint y: 717, endPoint x: 150, endPoint y: 661, distance: 58.0
click at [147, 661] on textarea "I want to create a workflow that generates one social media post per day based …" at bounding box center [190, 670] width 256 height 130
click at [127, 703] on textarea "I want to create a workflow that generates one social media post per day based …" at bounding box center [190, 670] width 256 height 130
click at [63, 614] on textarea "I want to create a workflow that generates one social media post per day based …" at bounding box center [190, 670] width 256 height 130
drag, startPoint x: 214, startPoint y: 615, endPoint x: 152, endPoint y: 609, distance: 62.3
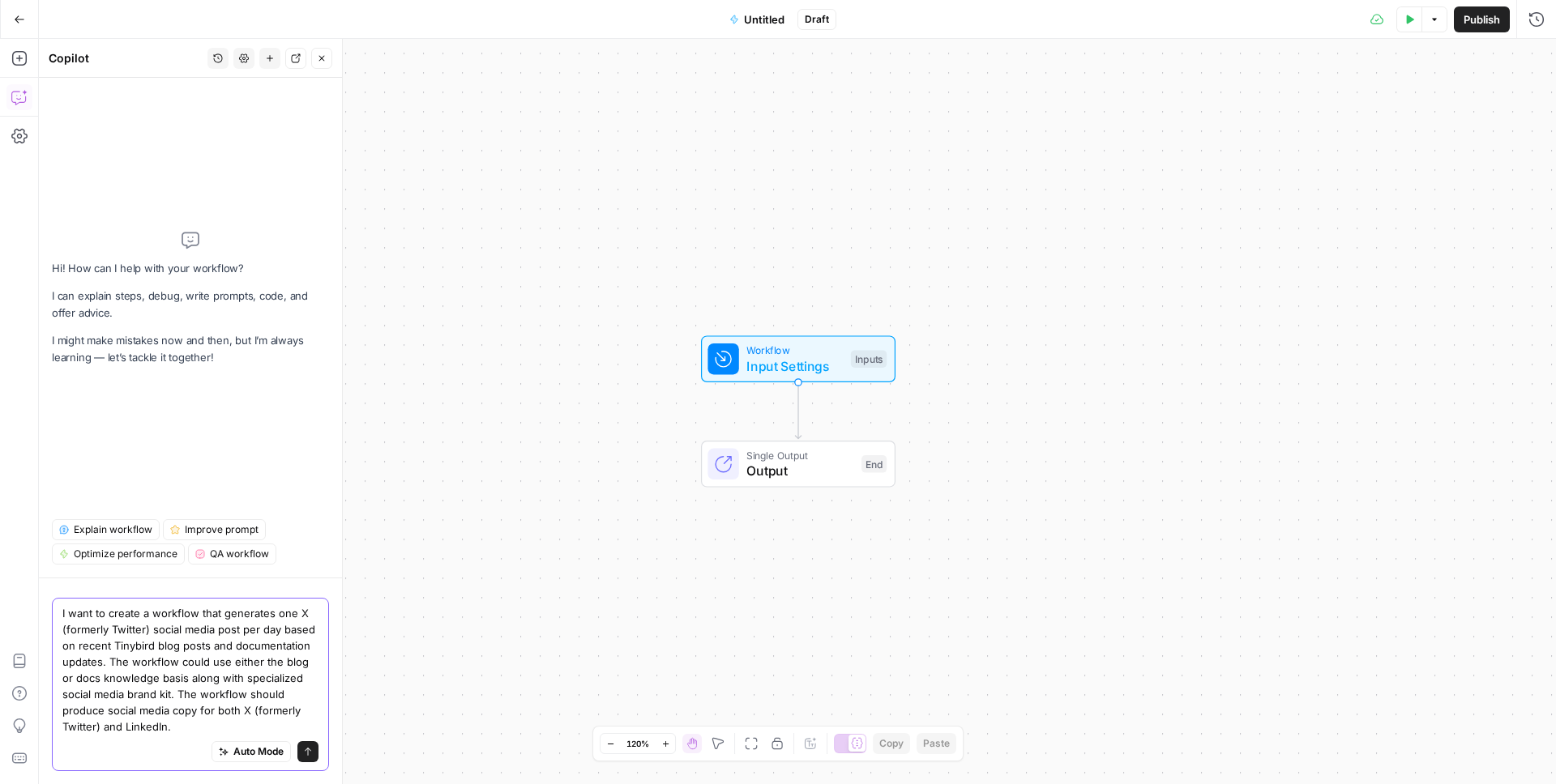
click at [152, 609] on textarea "I want to create a workflow that generates one X (formerly Twitter) social medi…" at bounding box center [190, 670] width 256 height 130
drag, startPoint x: 144, startPoint y: 711, endPoint x: 140, endPoint y: 689, distance: 22.4
click at [139, 689] on textarea "I want to create a workflow that generates one X (formerly Twitter) post per da…" at bounding box center [190, 670] width 256 height 130
click at [140, 689] on textarea "I want to create a workflow that generates one X (formerly Twitter) post per da…" at bounding box center [190, 670] width 256 height 130
click at [101, 711] on textarea "I want to create a workflow that generates one X (formerly Twitter) post per da…" at bounding box center [190, 670] width 256 height 130
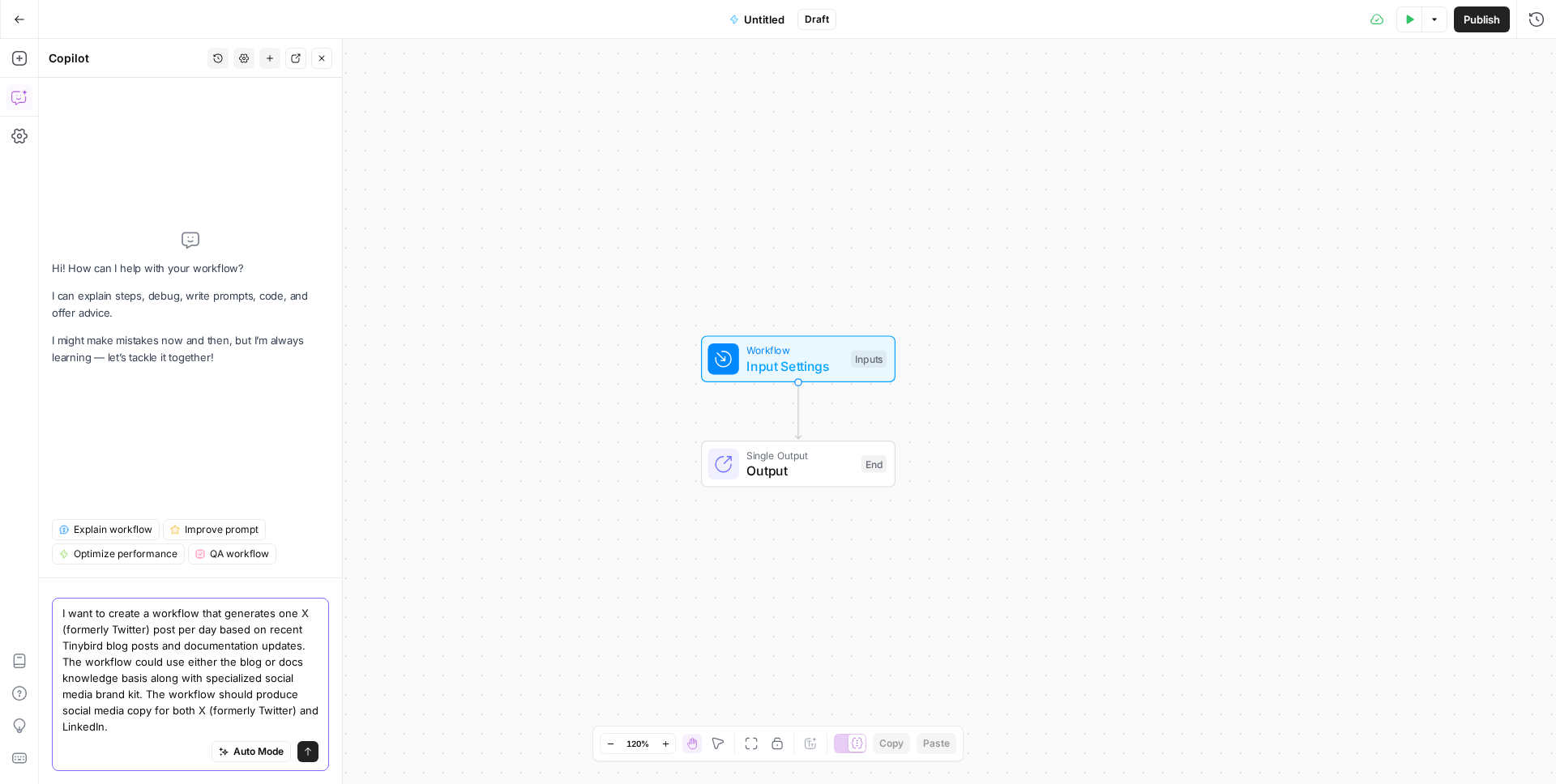
drag, startPoint x: 137, startPoint y: 710, endPoint x: 146, endPoint y: 677, distance: 34.2
click at [146, 677] on textarea "I want to create a workflow that generates one X (formerly Twitter) post per da…" at bounding box center [190, 670] width 256 height 130
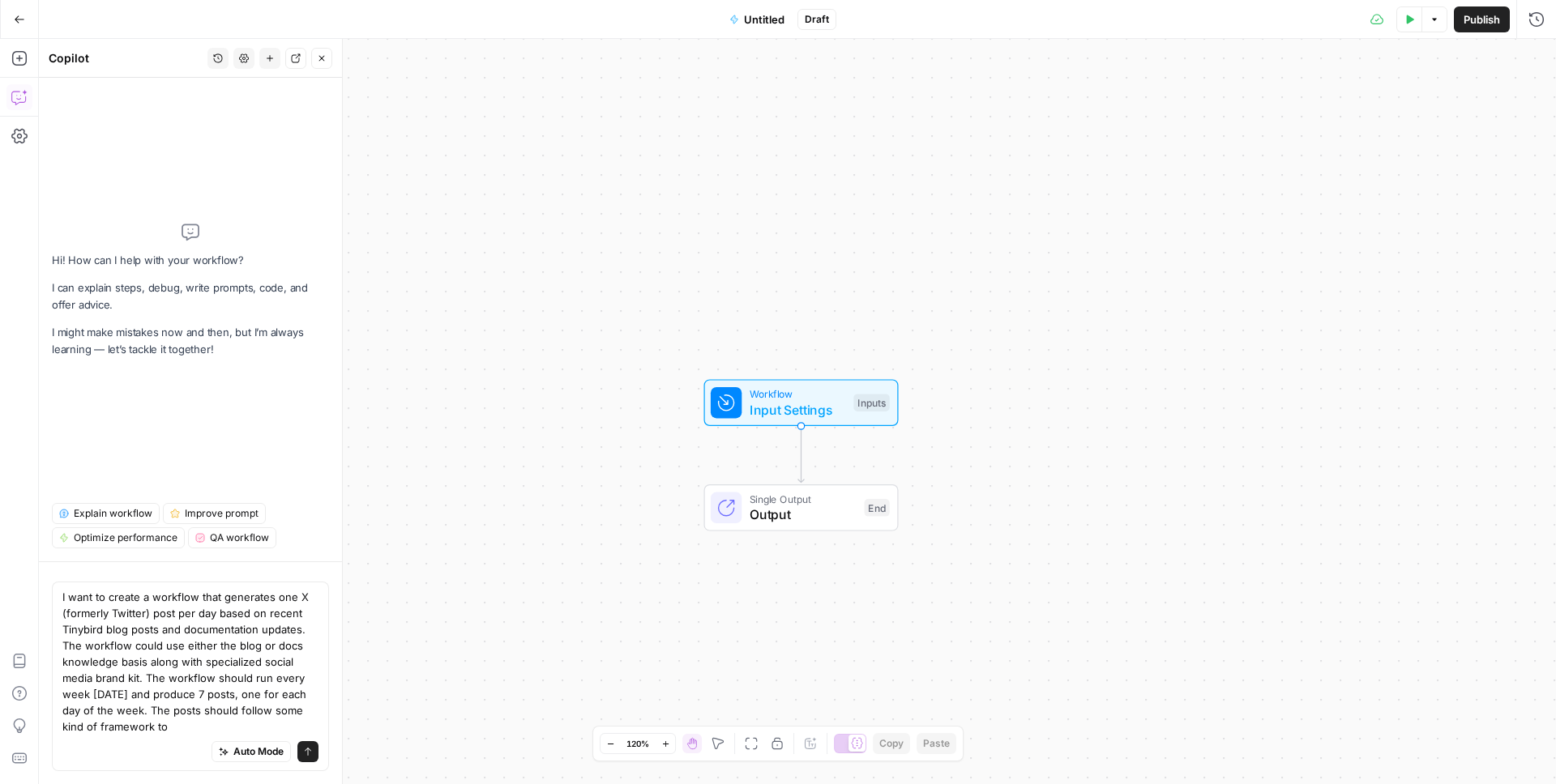
click at [1084, 234] on div "Workflow Input Settings Inputs Single Output Output End" at bounding box center [797, 411] width 1517 height 745
click at [225, 707] on textarea "I want to create a workflow that generates one X (formerly Twitter) post per da…" at bounding box center [190, 661] width 256 height 146
drag, startPoint x: 231, startPoint y: 707, endPoint x: 171, endPoint y: 694, distance: 61.4
click at [171, 694] on textarea "I want to create a workflow that generates one X (formerly Twitter) post per da…" at bounding box center [190, 661] width 256 height 146
click at [209, 712] on textarea "I want to create a workflow that generates one X (formerly Twitter) post per da…" at bounding box center [190, 661] width 256 height 146
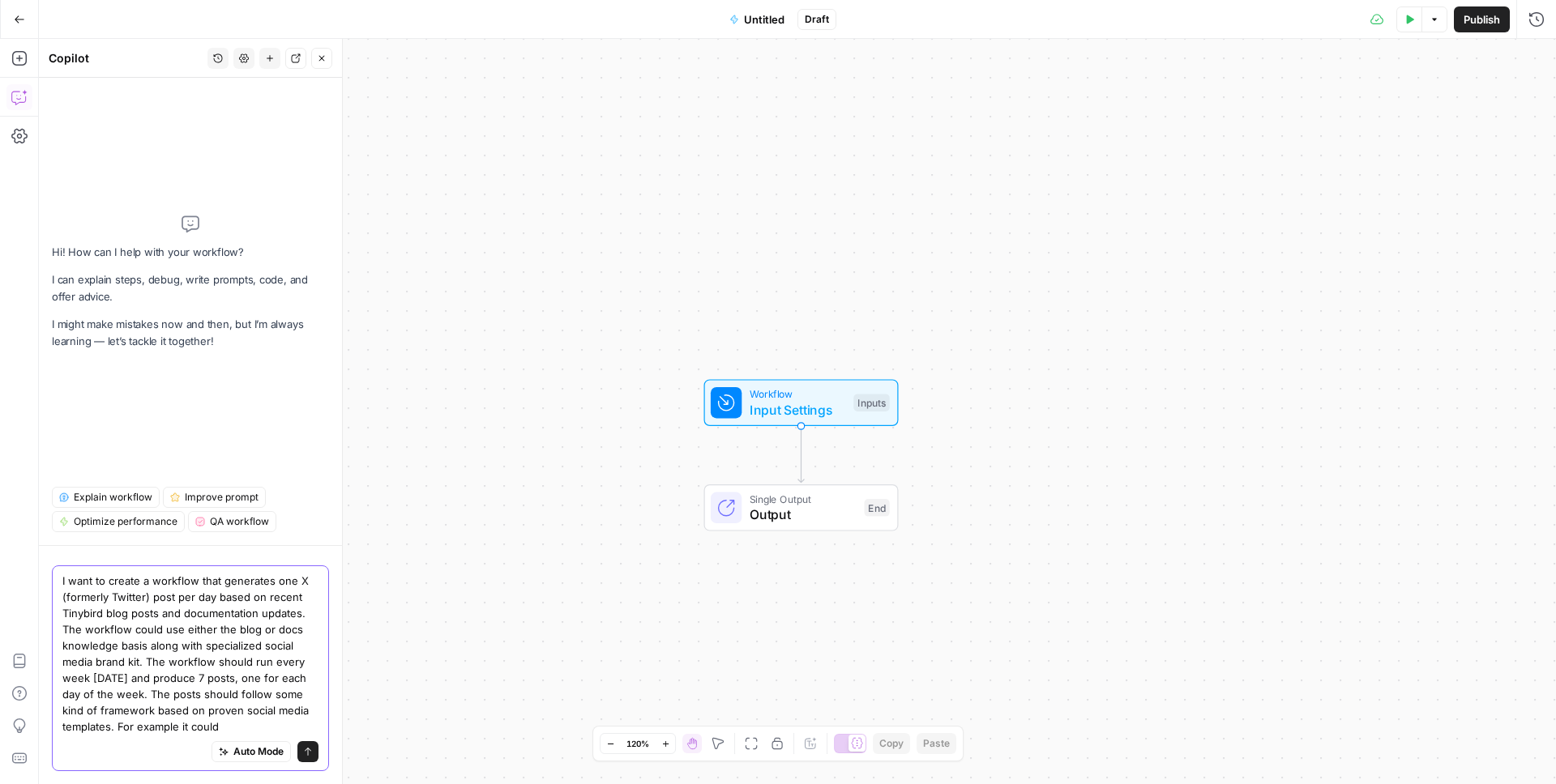
click at [263, 586] on textarea "I want to create a workflow that generates one X (formerly Twitter) post per da…" at bounding box center [190, 653] width 256 height 162
click at [772, 73] on div "Workflow Input Settings Inputs Single Output Output End" at bounding box center [797, 411] width 1517 height 745
click at [161, 618] on textarea "I want to create a workflow that generates one X (formerly Twitter) post per da…" at bounding box center [190, 653] width 256 height 162
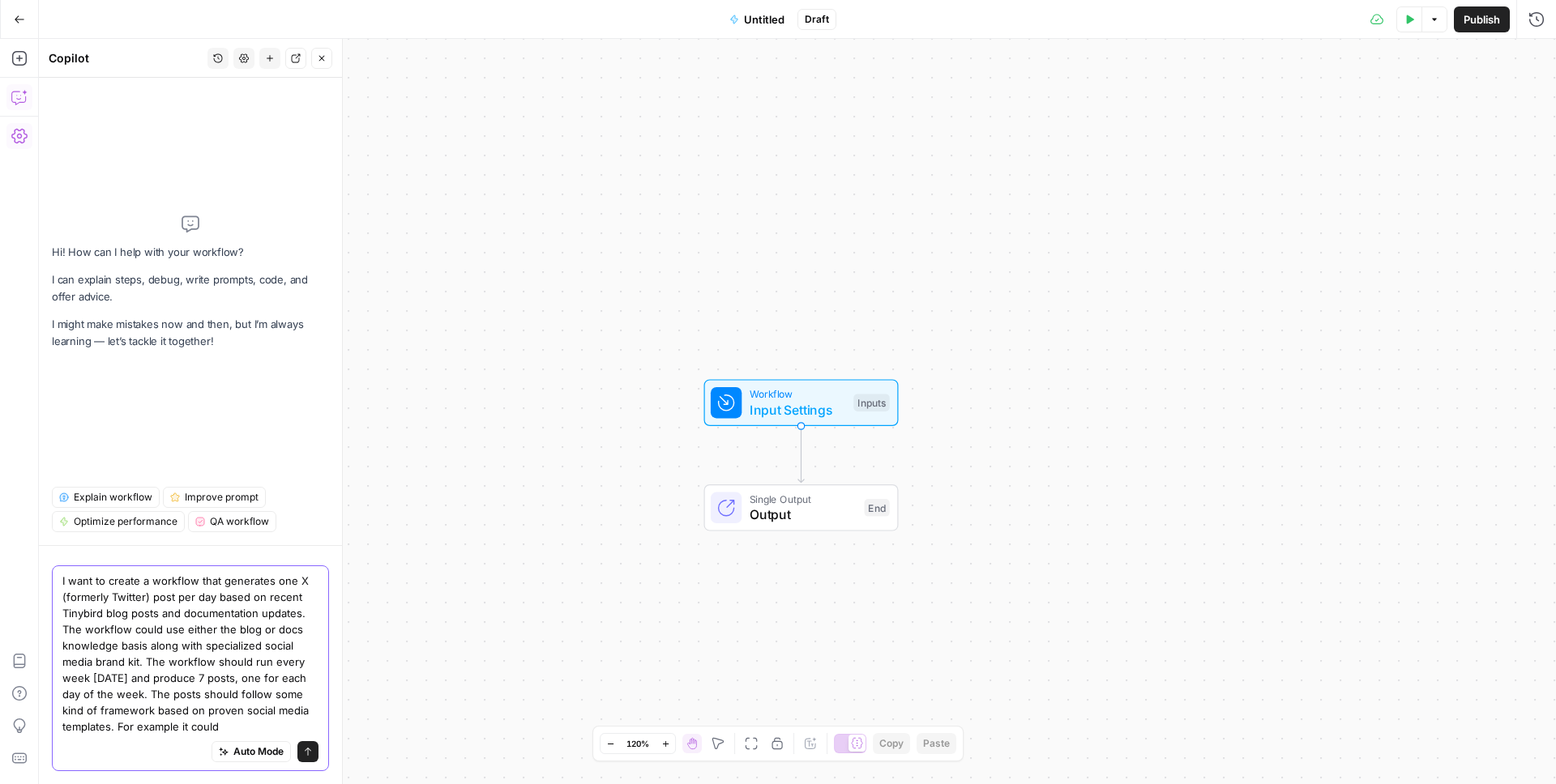
click at [276, 597] on textarea "I want to create a workflow that generates one X (formerly Twitter) post per da…" at bounding box center [190, 653] width 256 height 162
click at [292, 705] on textarea "I want to create a workflow that generates one X (formerly Twitter) post per da…" at bounding box center [190, 653] width 256 height 162
drag, startPoint x: 275, startPoint y: 709, endPoint x: 266, endPoint y: 574, distance: 135.3
click at [266, 574] on textarea "I want to create a workflow that generates one X (formerly Twitter) post per da…" at bounding box center [190, 653] width 256 height 162
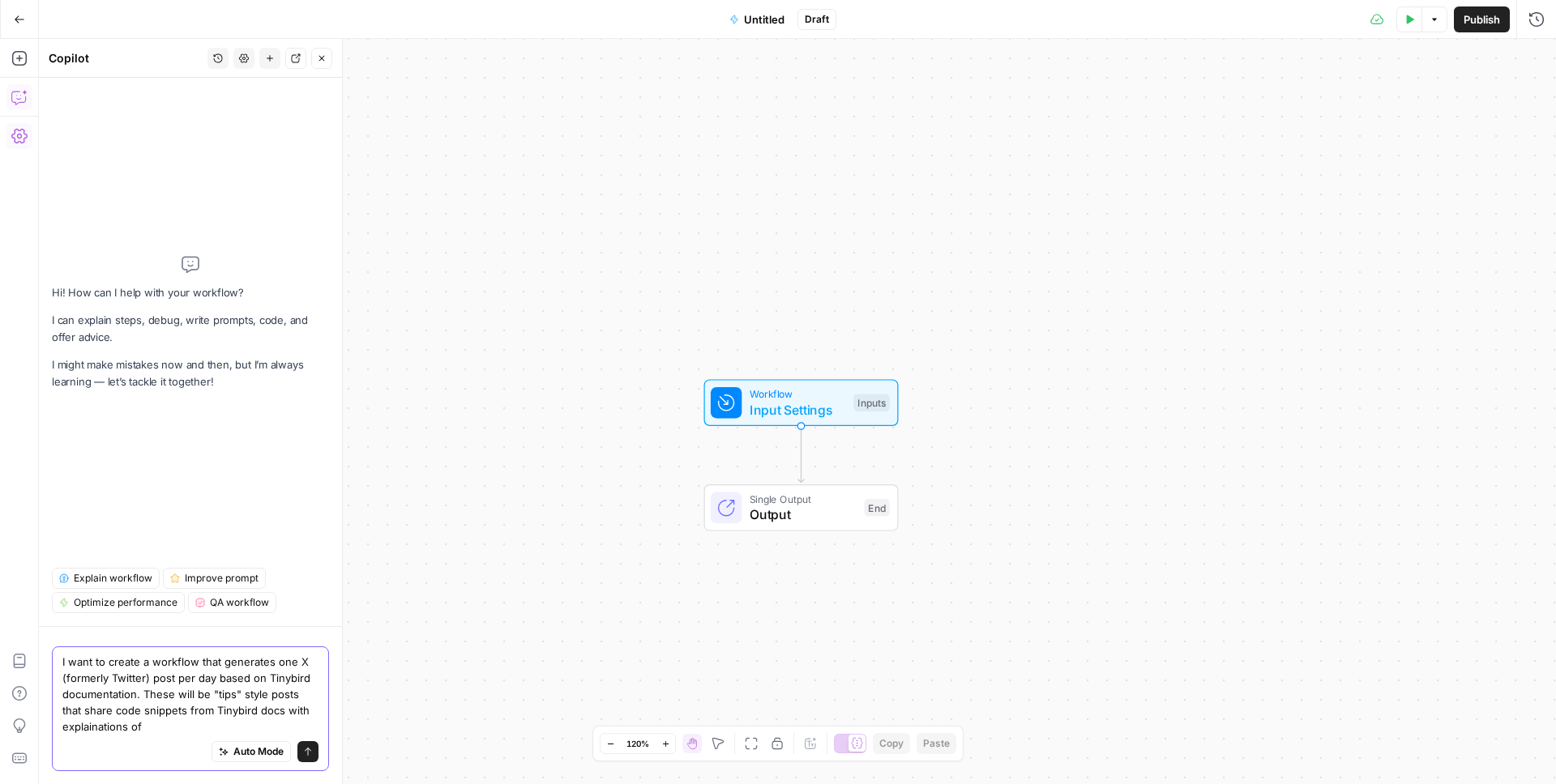
click at [88, 709] on textarea "I want to create a workflow that generates one X (formerly Twitter) post per da…" at bounding box center [190, 694] width 256 height 81
click at [91, 709] on textarea "I want to create a workflow that generates one X (formerly Twitter) post per da…" at bounding box center [190, 694] width 256 height 81
click at [187, 709] on textarea "I want to create a workflow that generates one X (formerly Twitter) post per da…" at bounding box center [190, 694] width 256 height 81
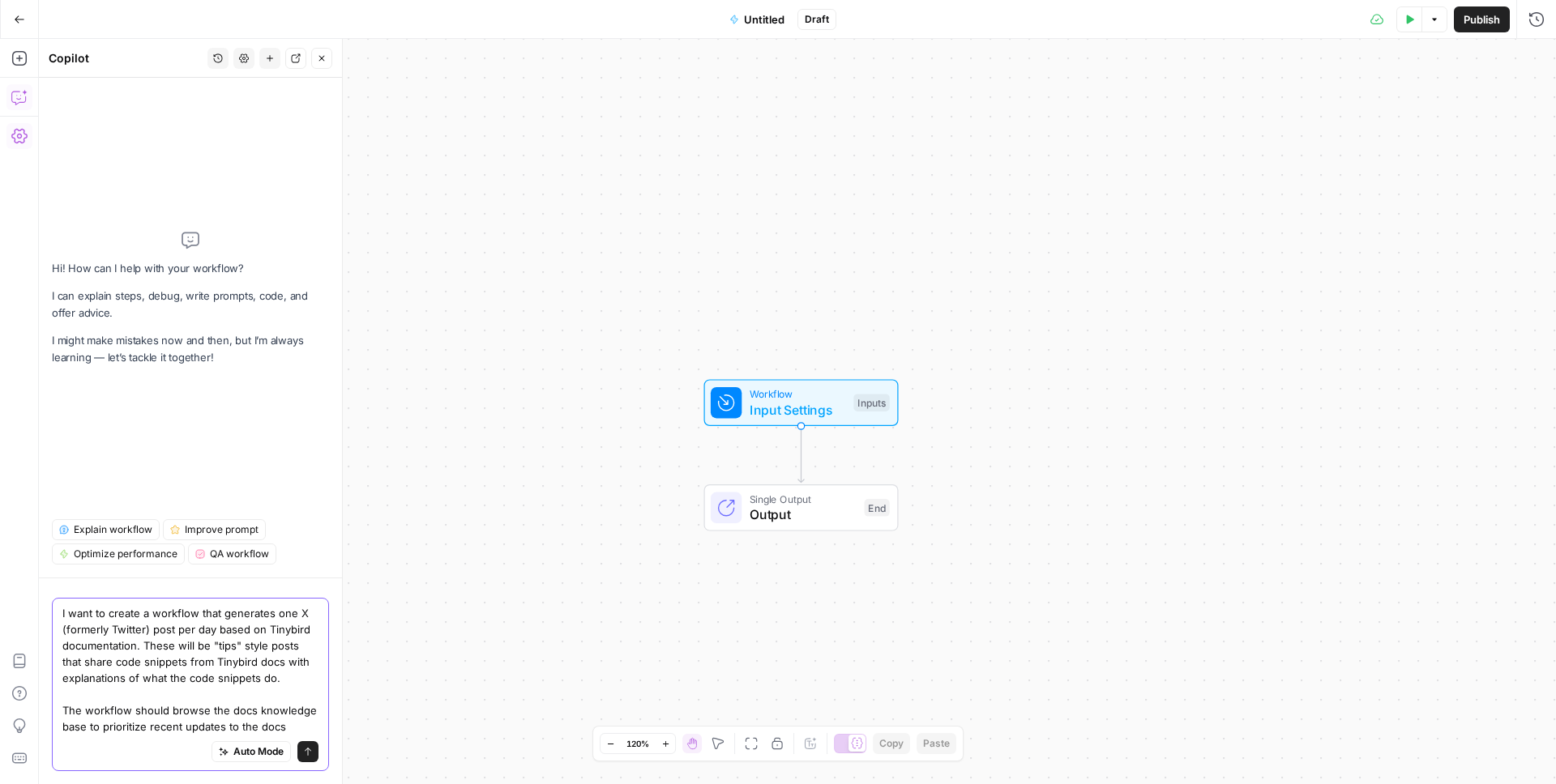
click at [189, 700] on textarea "I want to create a workflow that generates one X (formerly Twitter) post per da…" at bounding box center [190, 670] width 256 height 130
click at [280, 712] on textarea "I want to create a workflow that generates one X (formerly Twitter) post per da…" at bounding box center [190, 670] width 256 height 130
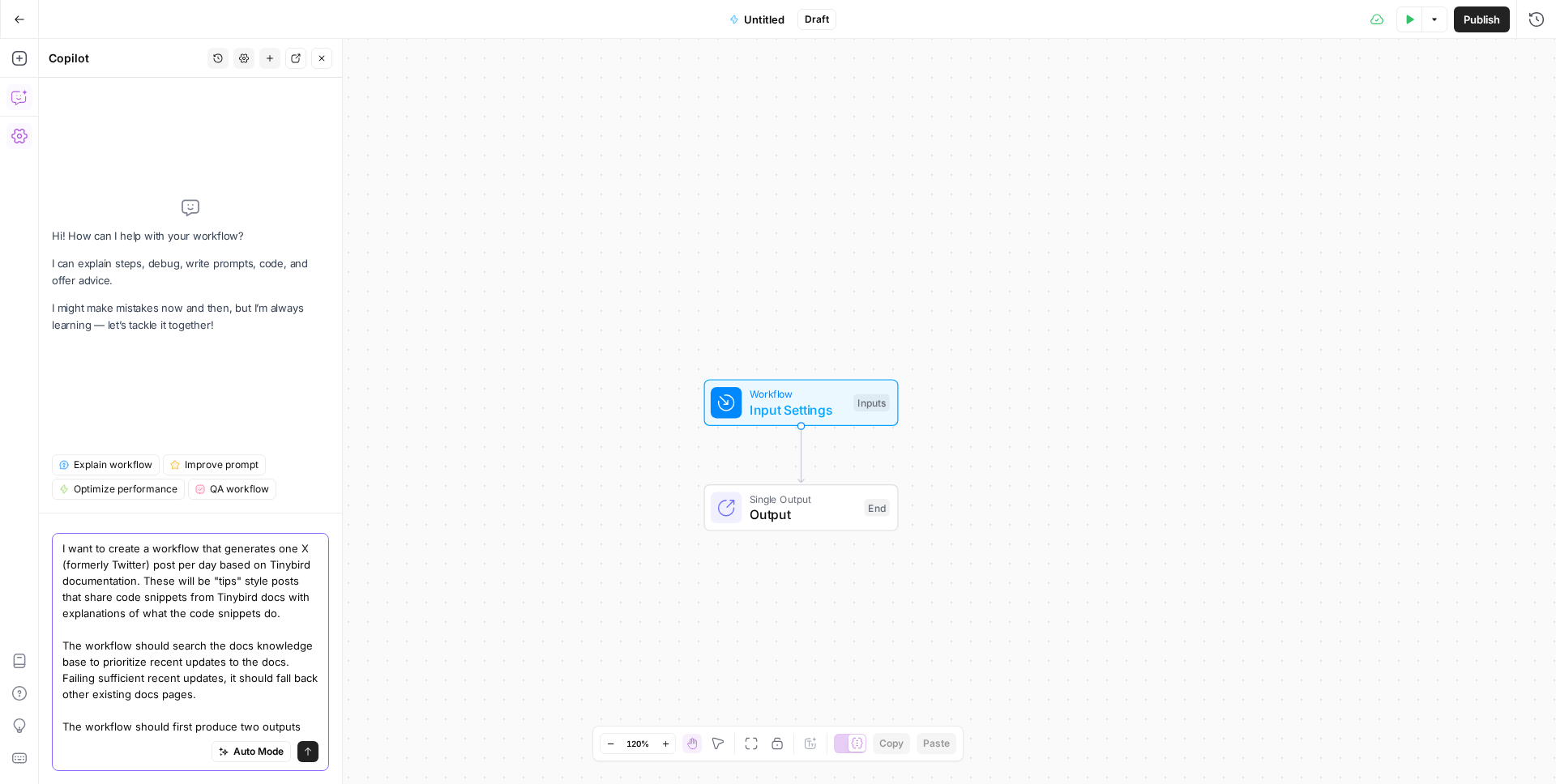
click at [270, 709] on textarea "I want to create a workflow that generates one X (formerly Twitter) post per da…" at bounding box center [190, 638] width 256 height 194
click at [283, 661] on textarea "I want to create a workflow that generates one X (formerly Twitter) post per da…" at bounding box center [190, 638] width 256 height 194
click at [152, 726] on textarea "I want to create a workflow that generates one X (formerly Twitter) post per da…" at bounding box center [190, 638] width 256 height 194
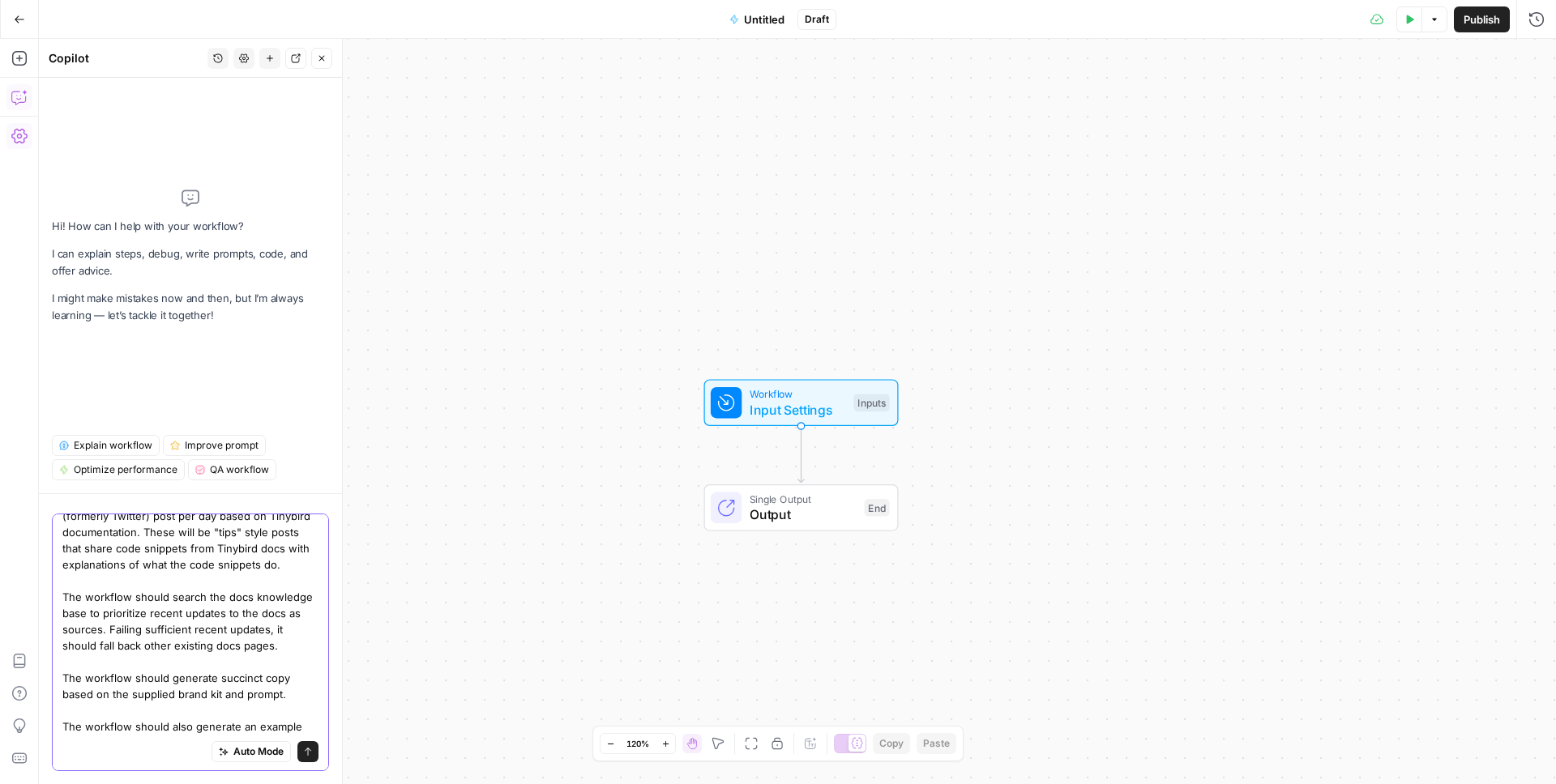
scroll to position [45, 0]
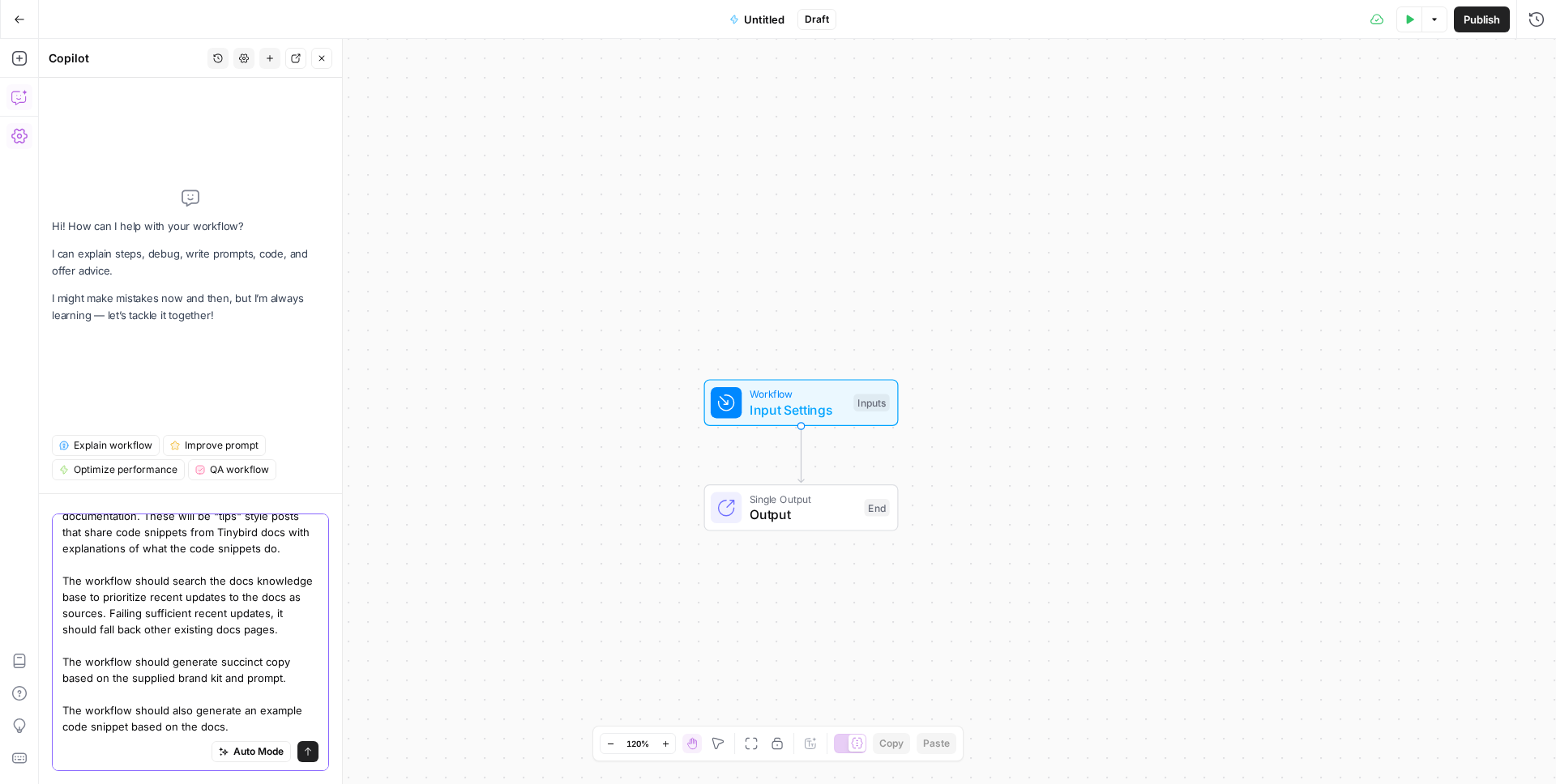
type textarea "I want to create a workflow that generates one X (formerly Twitter) post per da…"
click at [309, 761] on button "Send" at bounding box center [307, 751] width 21 height 21
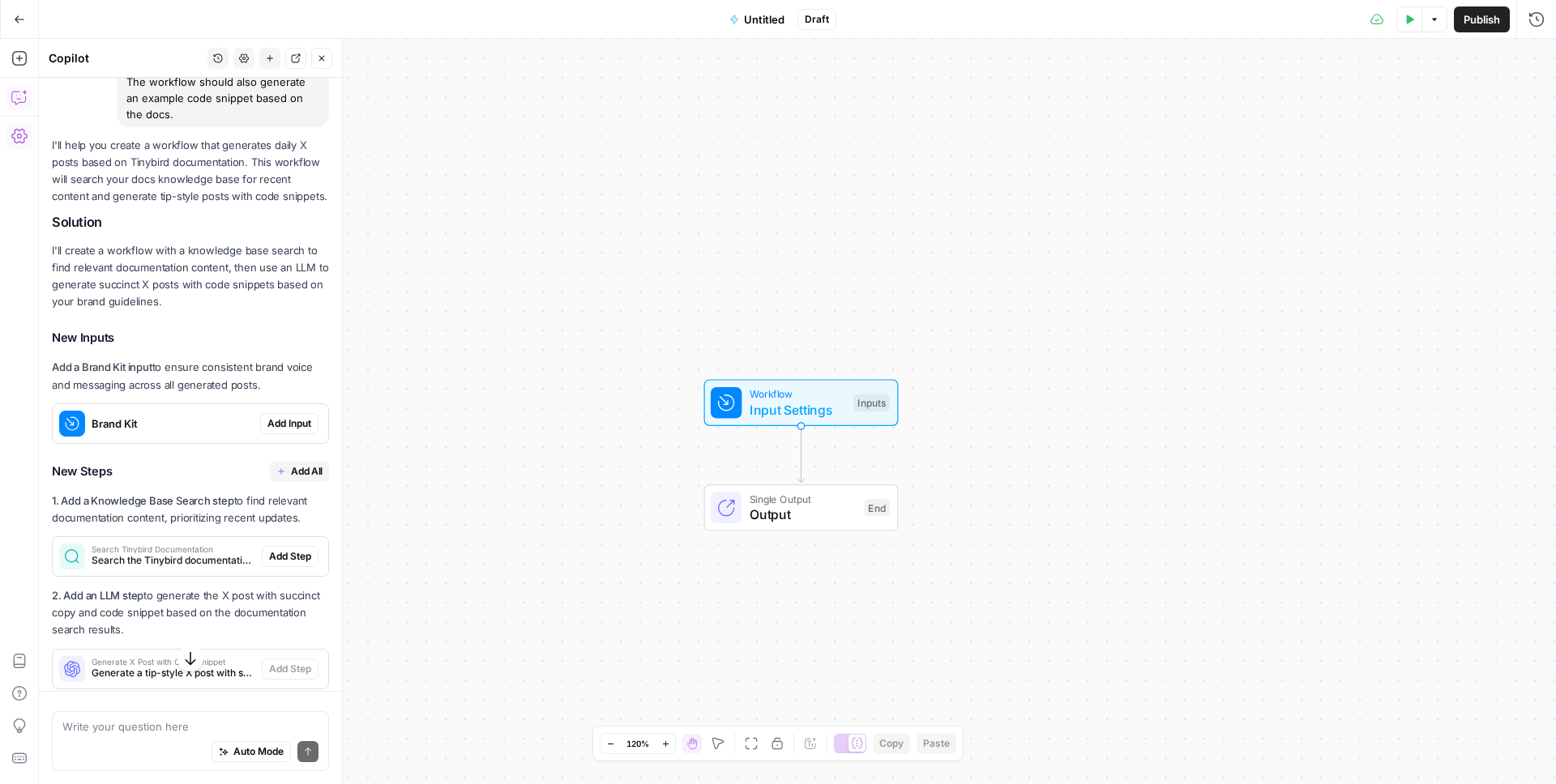
scroll to position [447, 0]
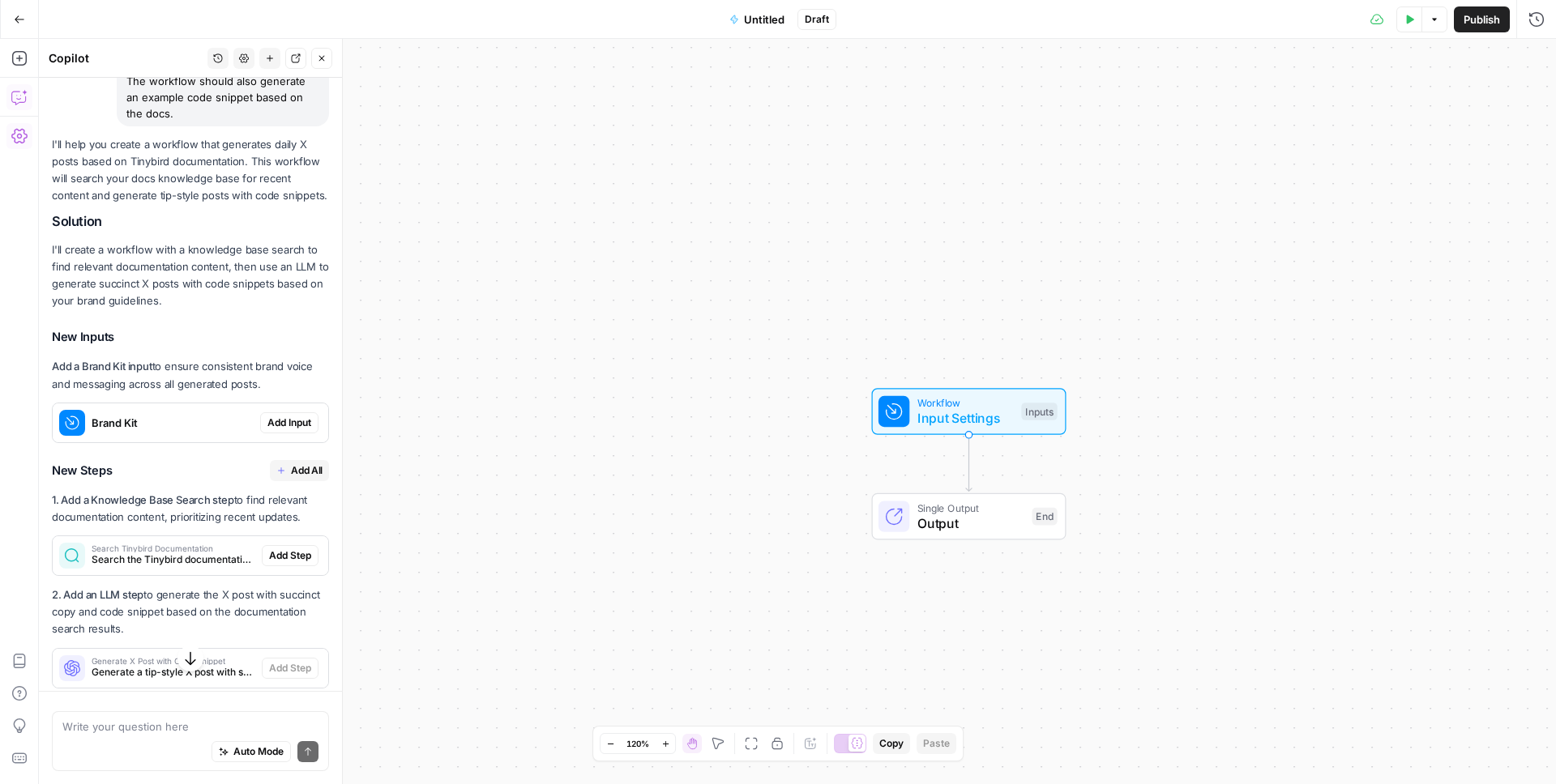
click at [211, 425] on span "Brand Kit" at bounding box center [172, 423] width 162 height 17
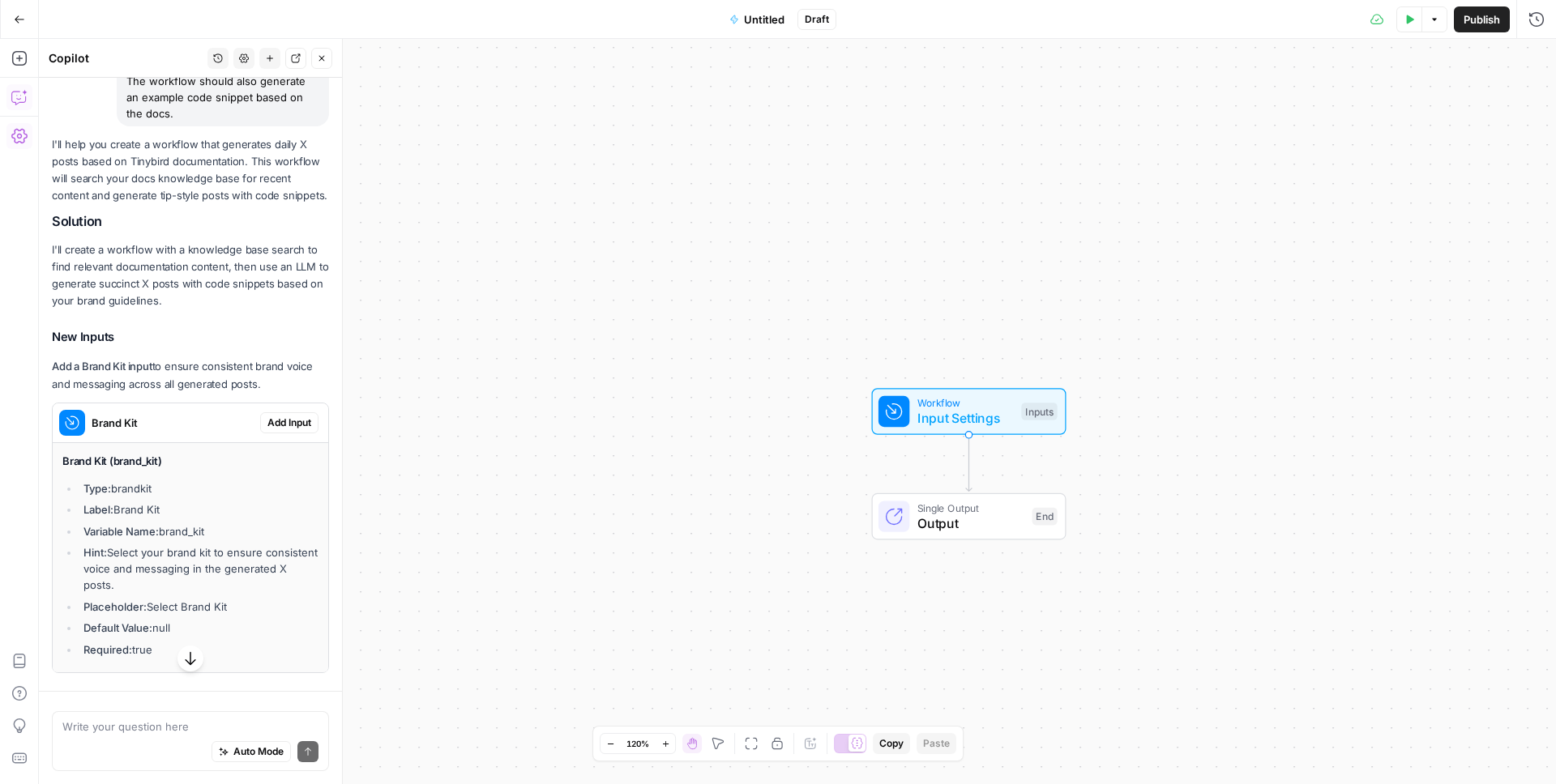
click at [303, 421] on span "Add Input" at bounding box center [289, 422] width 44 height 15
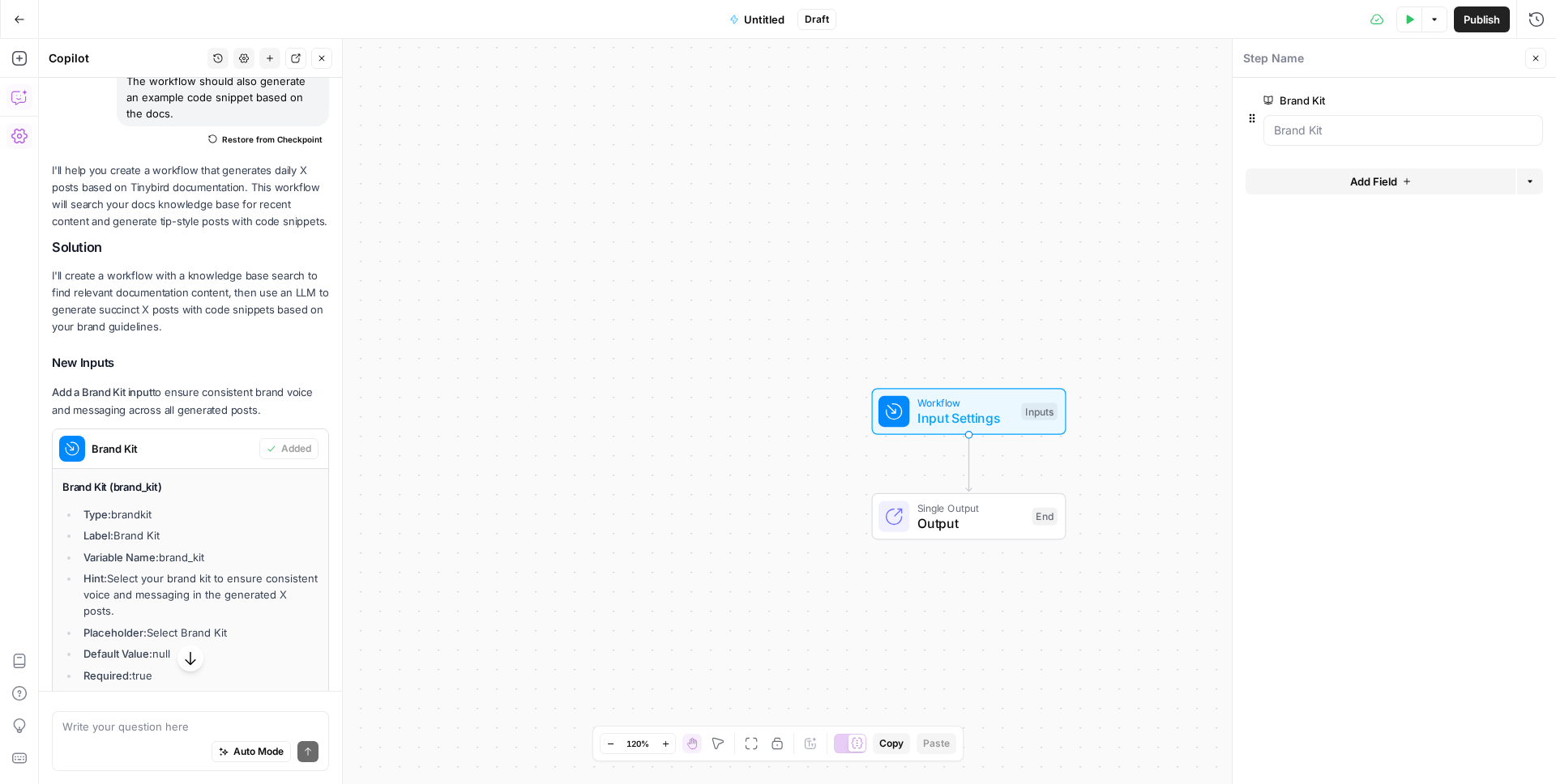
click at [1336, 141] on div at bounding box center [1403, 130] width 280 height 30
click at [1333, 134] on Kit "Brand Kit" at bounding box center [1403, 131] width 258 height 17
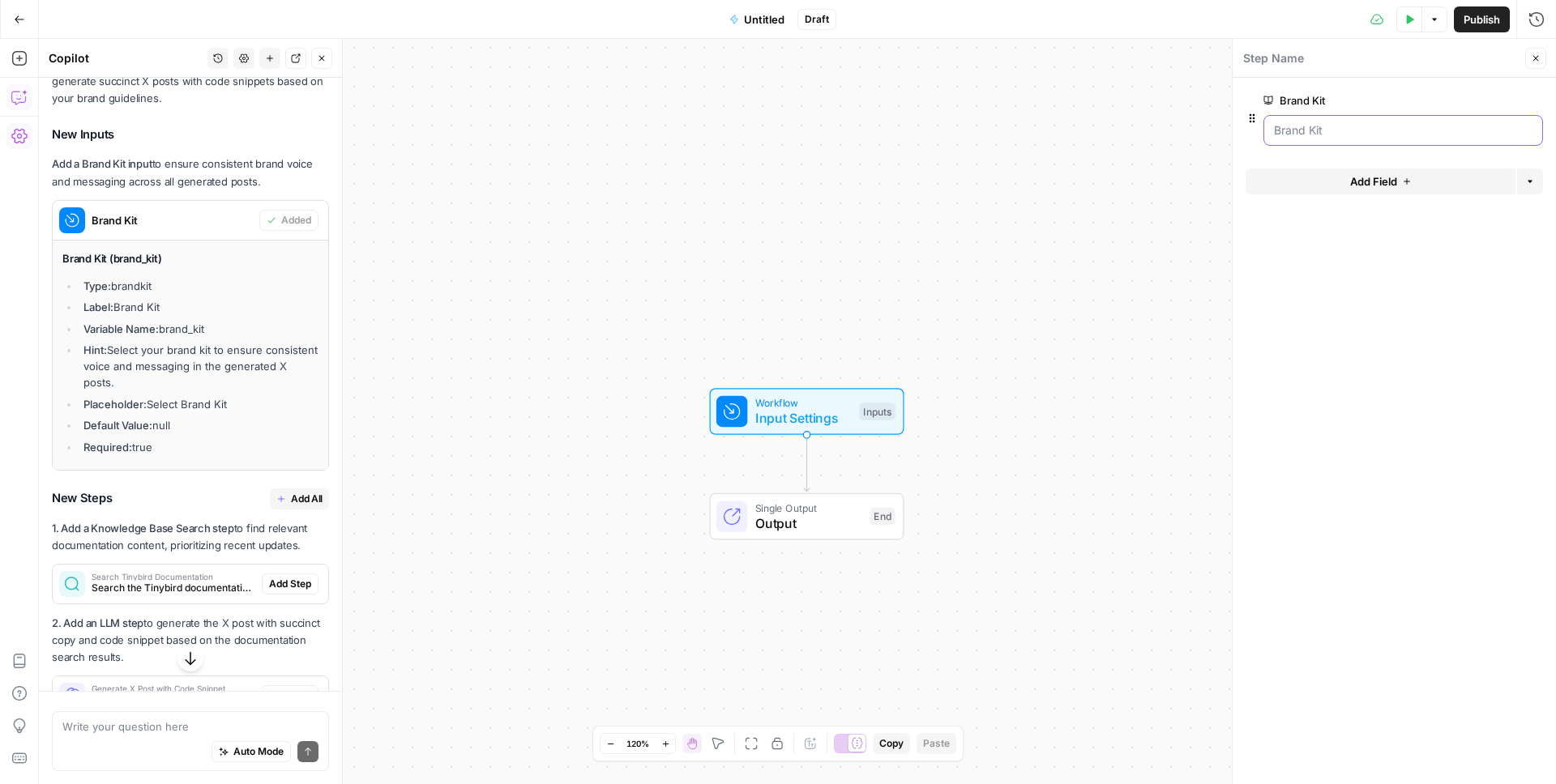
scroll to position [763, 0]
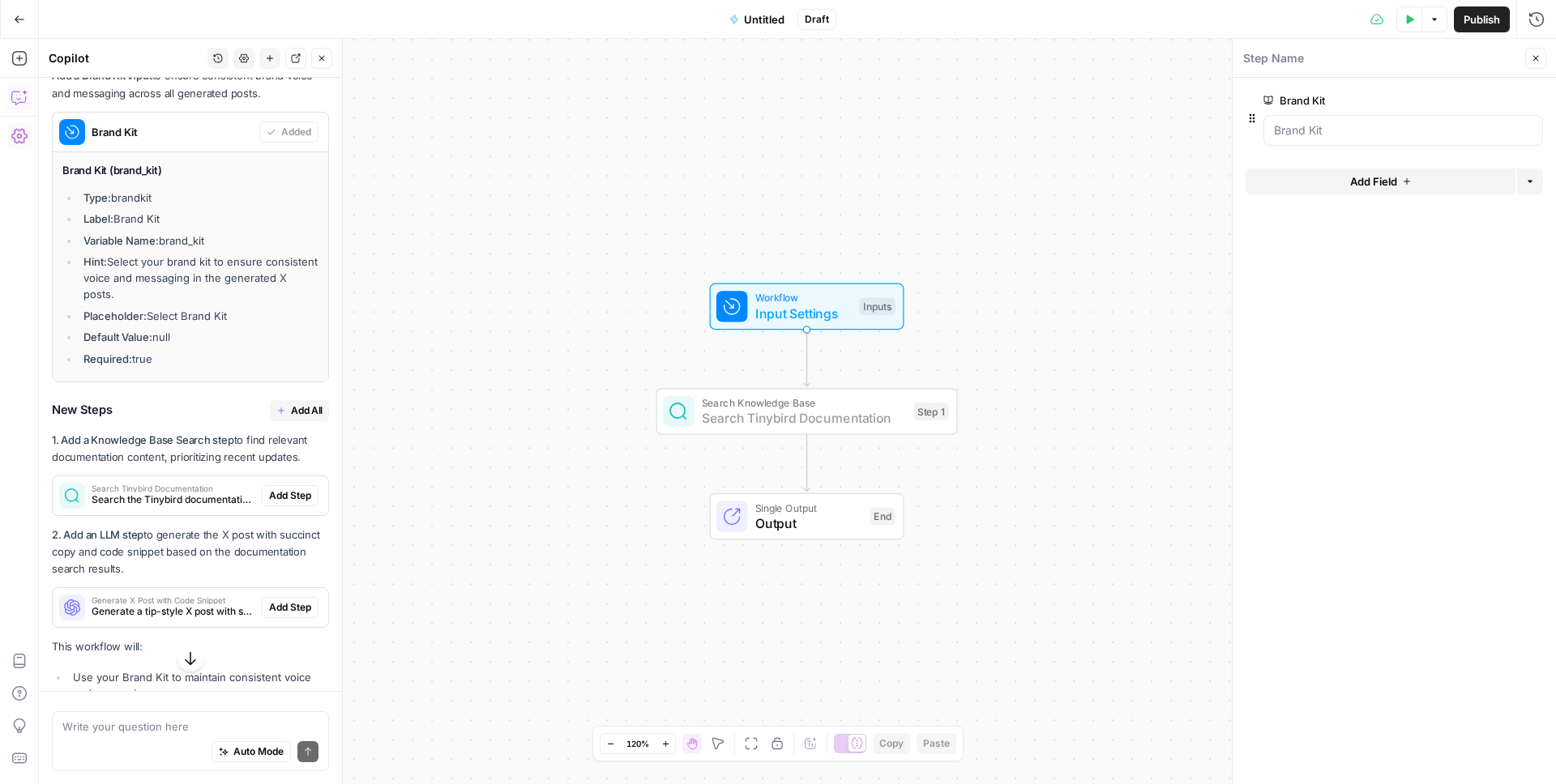
click at [289, 489] on span "Add Step" at bounding box center [290, 496] width 42 height 15
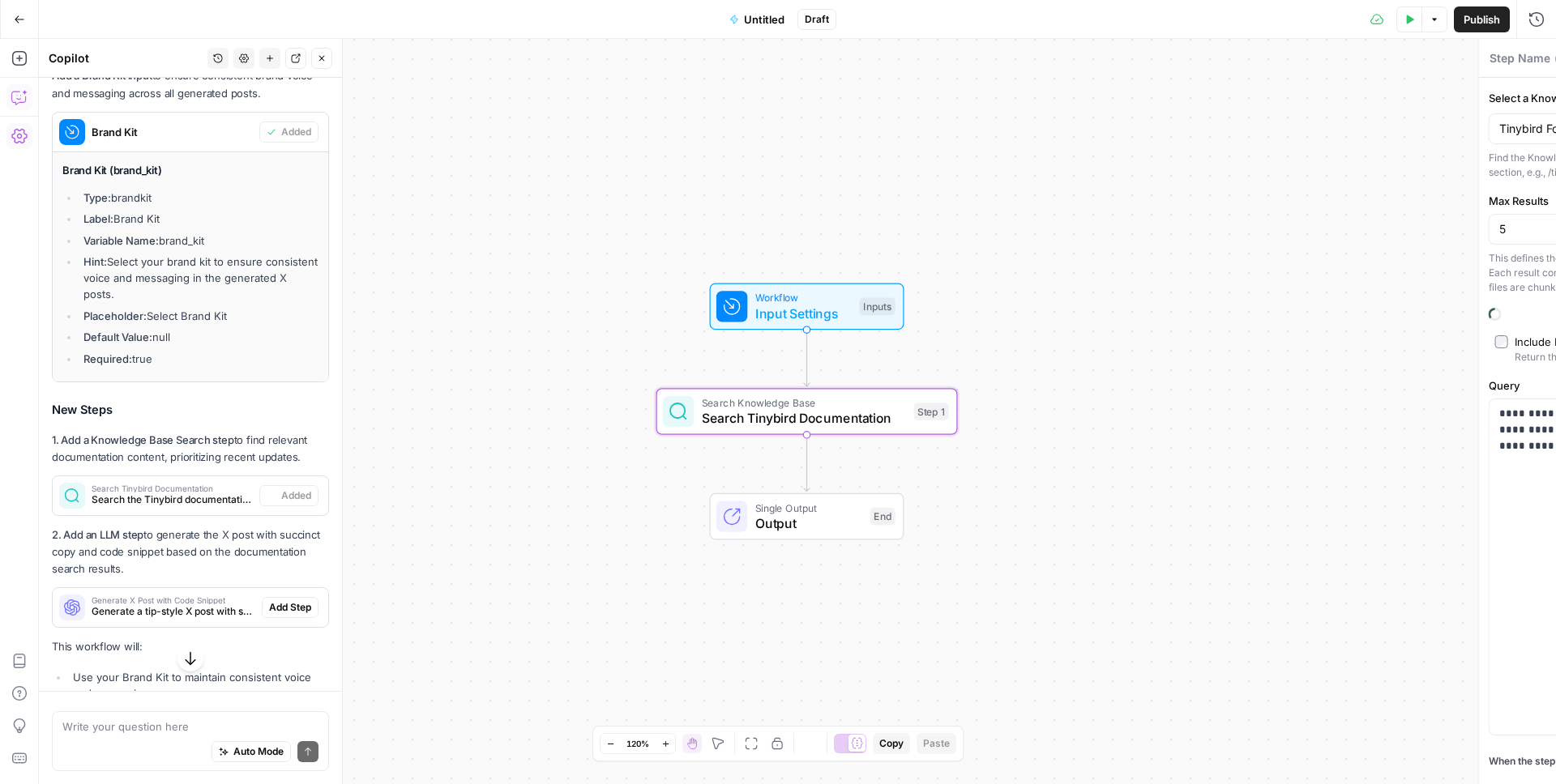
type textarea "Search Tinybird Documentation"
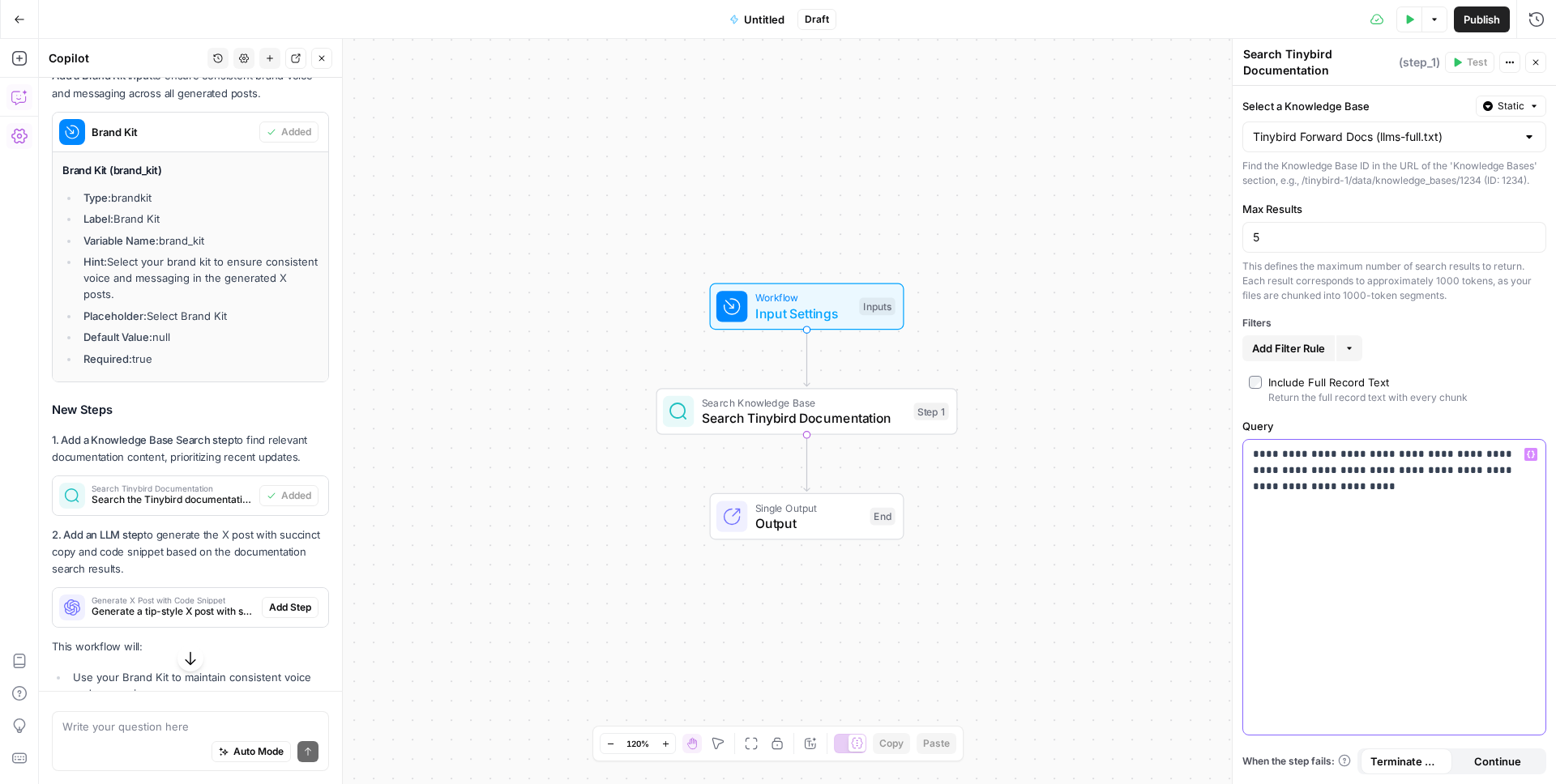
click at [1339, 500] on div "**********" at bounding box center [1394, 587] width 302 height 294
click at [1397, 663] on div "**********" at bounding box center [1394, 587] width 302 height 294
click at [1011, 527] on div "Workflow Input Settings Inputs Search Knowledge Base Search Tinybird Documentat…" at bounding box center [797, 411] width 1517 height 745
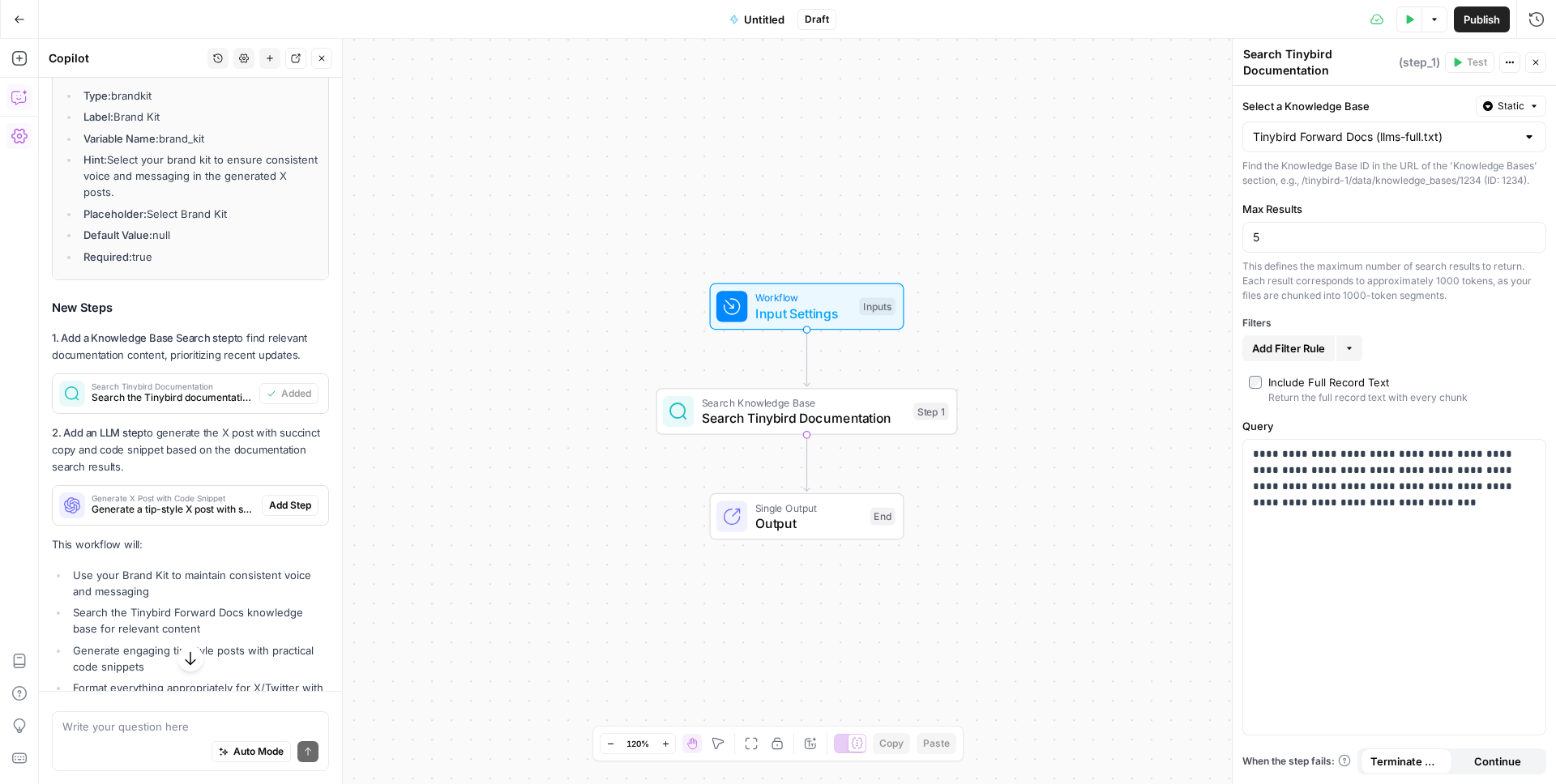
scroll to position [894, 0]
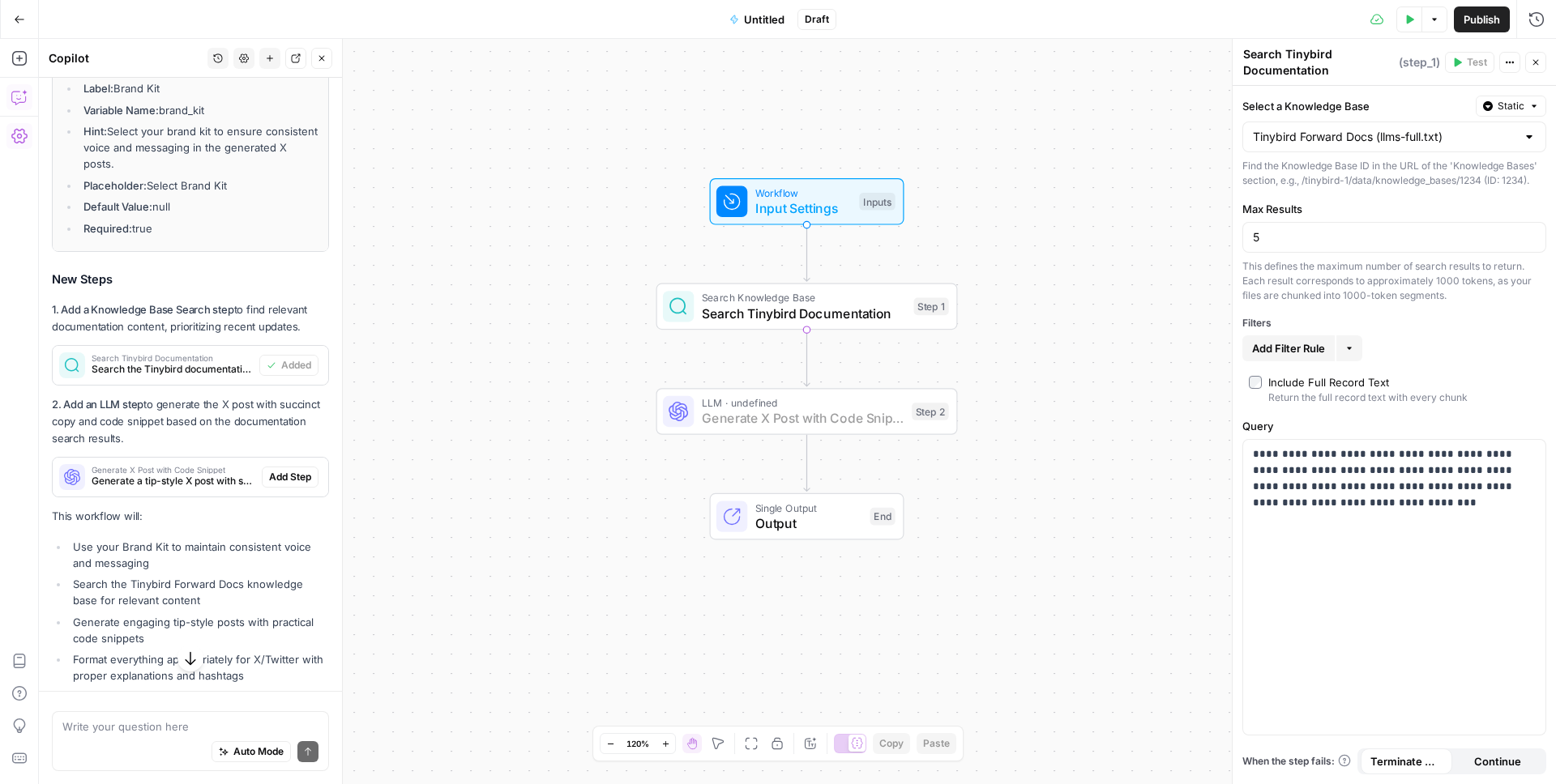
click at [295, 470] on span "Add Step" at bounding box center [290, 477] width 42 height 15
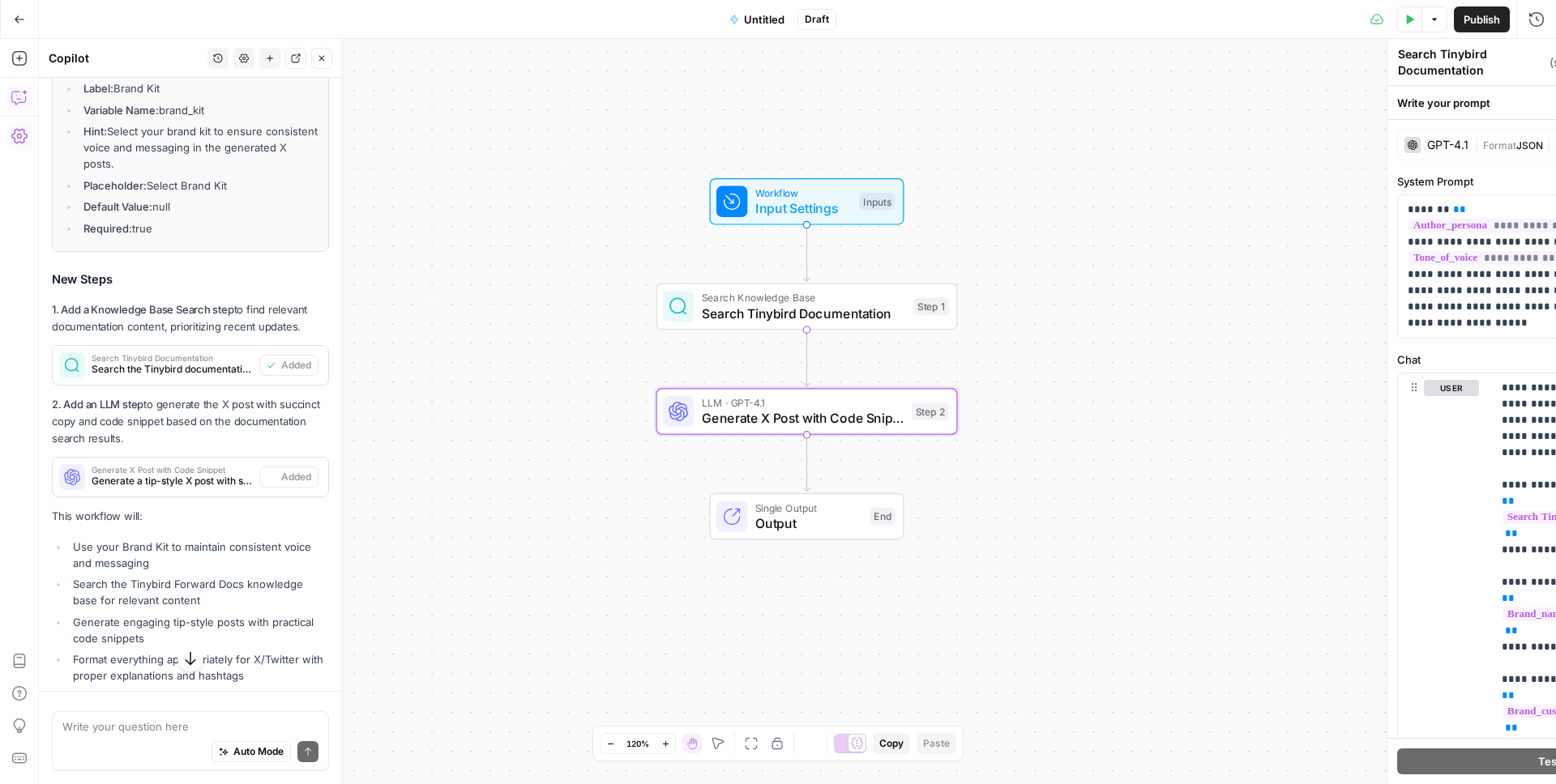
type textarea "Generate X Post with Code Snippet"
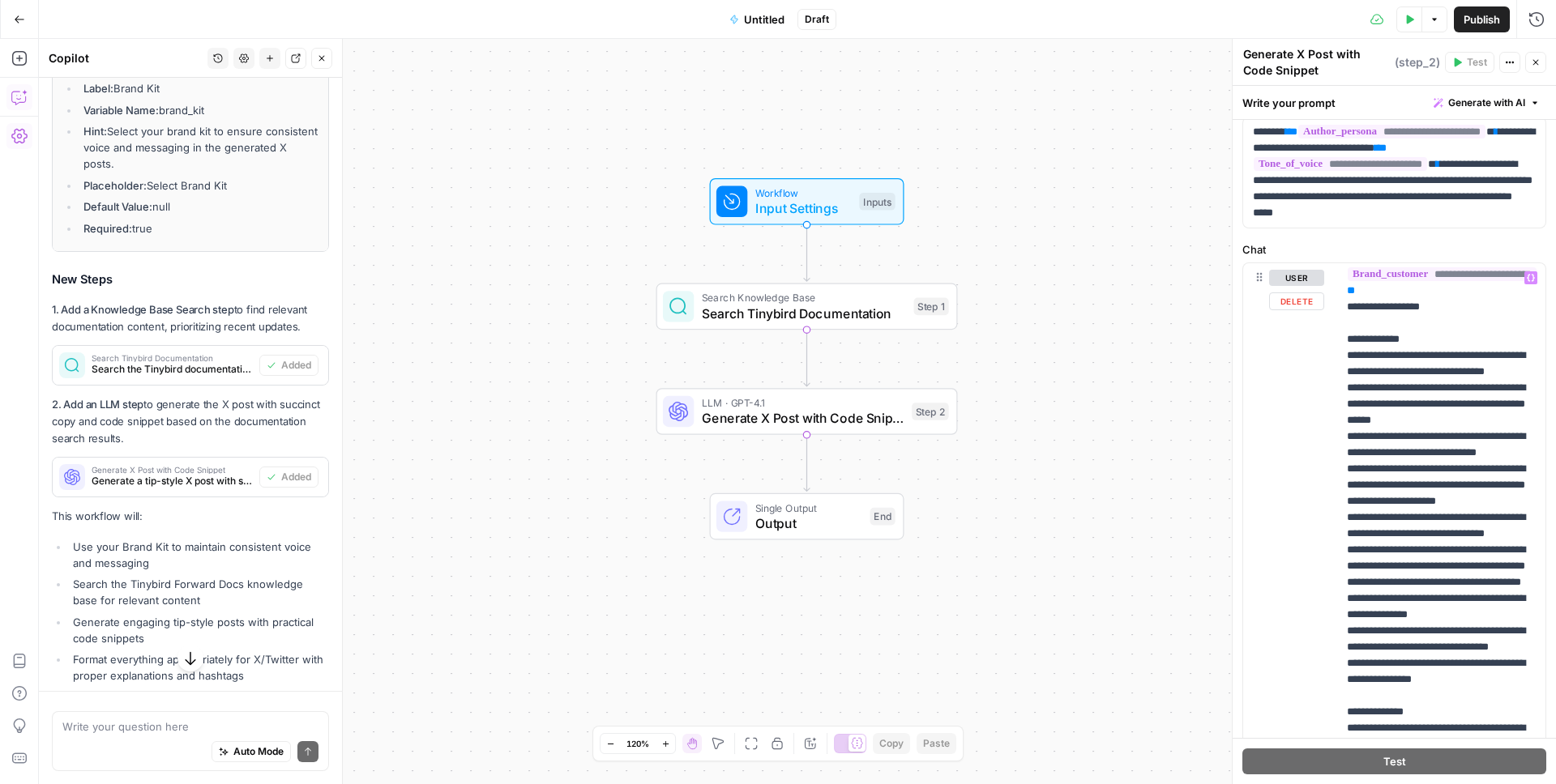
scroll to position [302, 0]
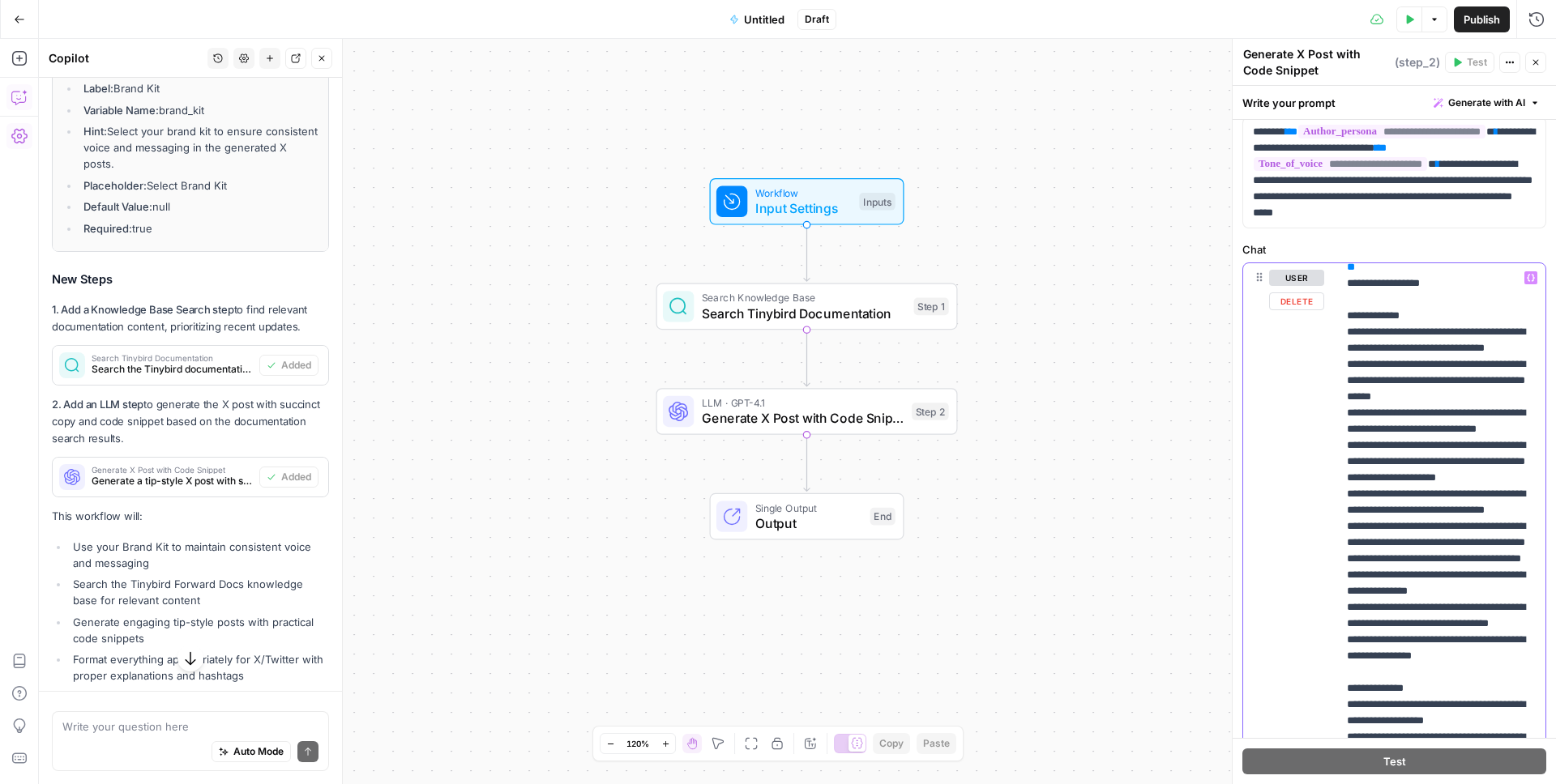
click at [1364, 429] on p "**********" at bounding box center [1441, 550] width 188 height 1167
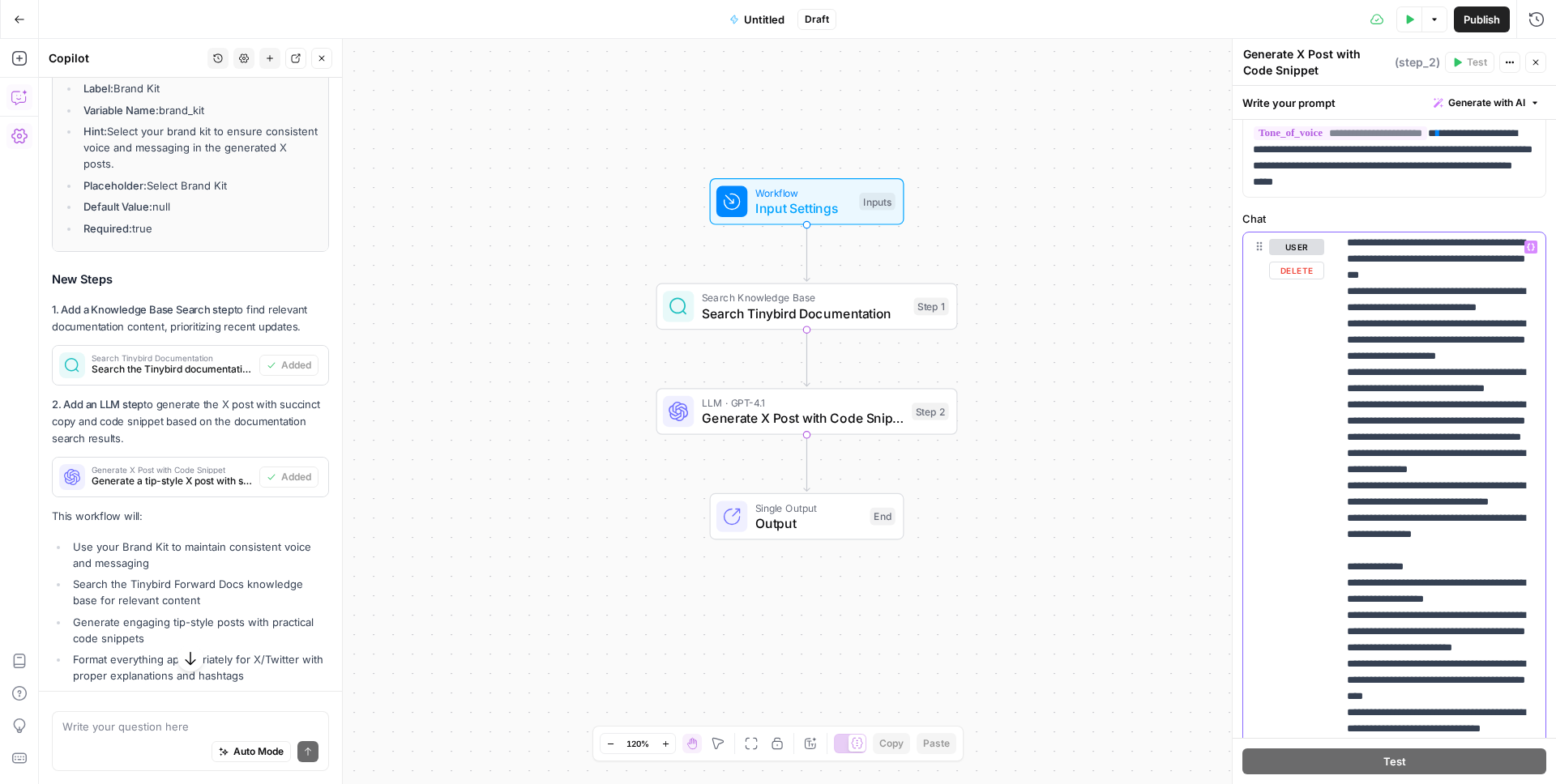
scroll to position [117, 0]
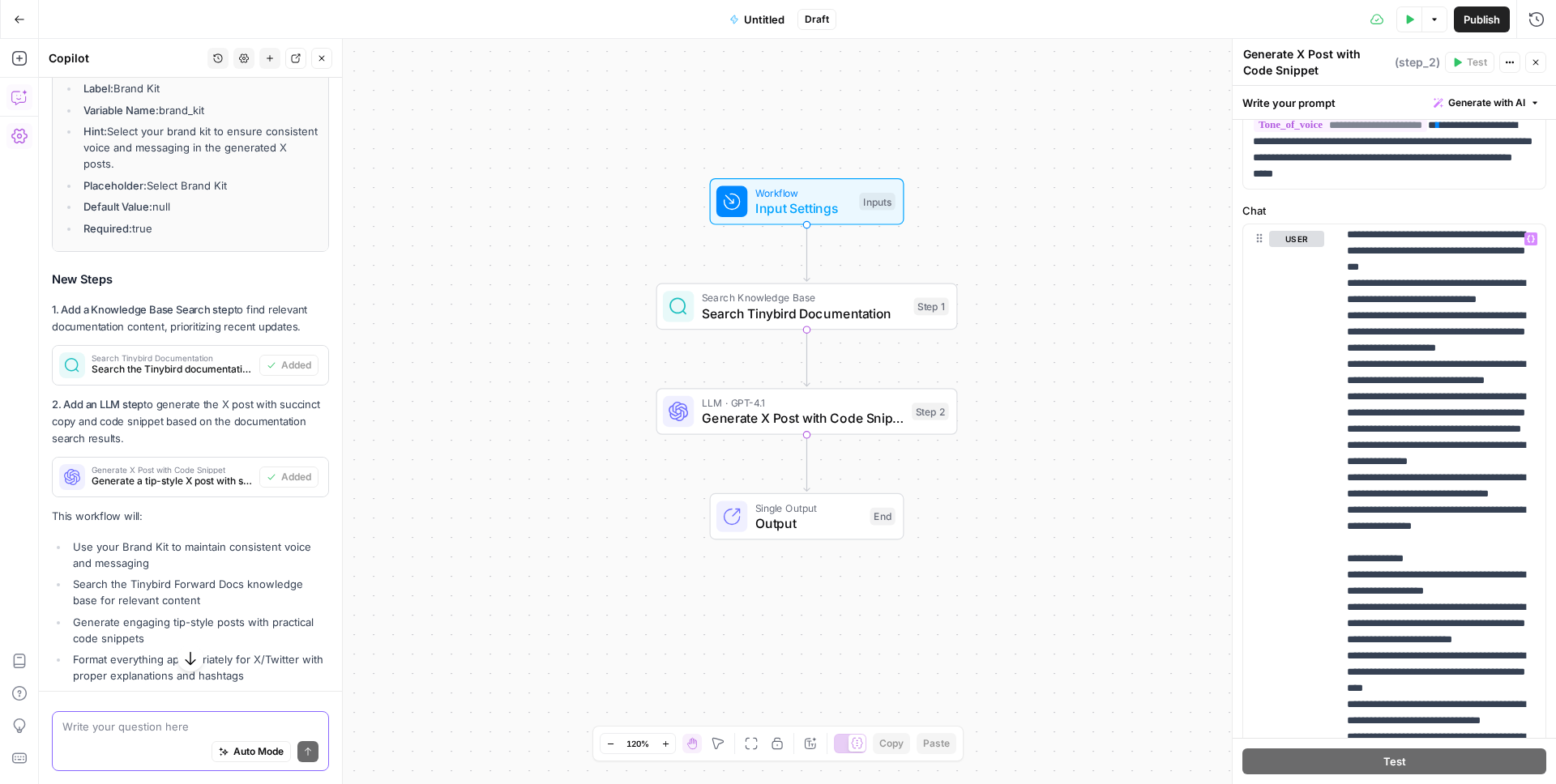
click at [137, 733] on textarea at bounding box center [190, 726] width 256 height 17
type textarea "So I want this workflow to product 2 distinct outputs: the copy of the post and…"
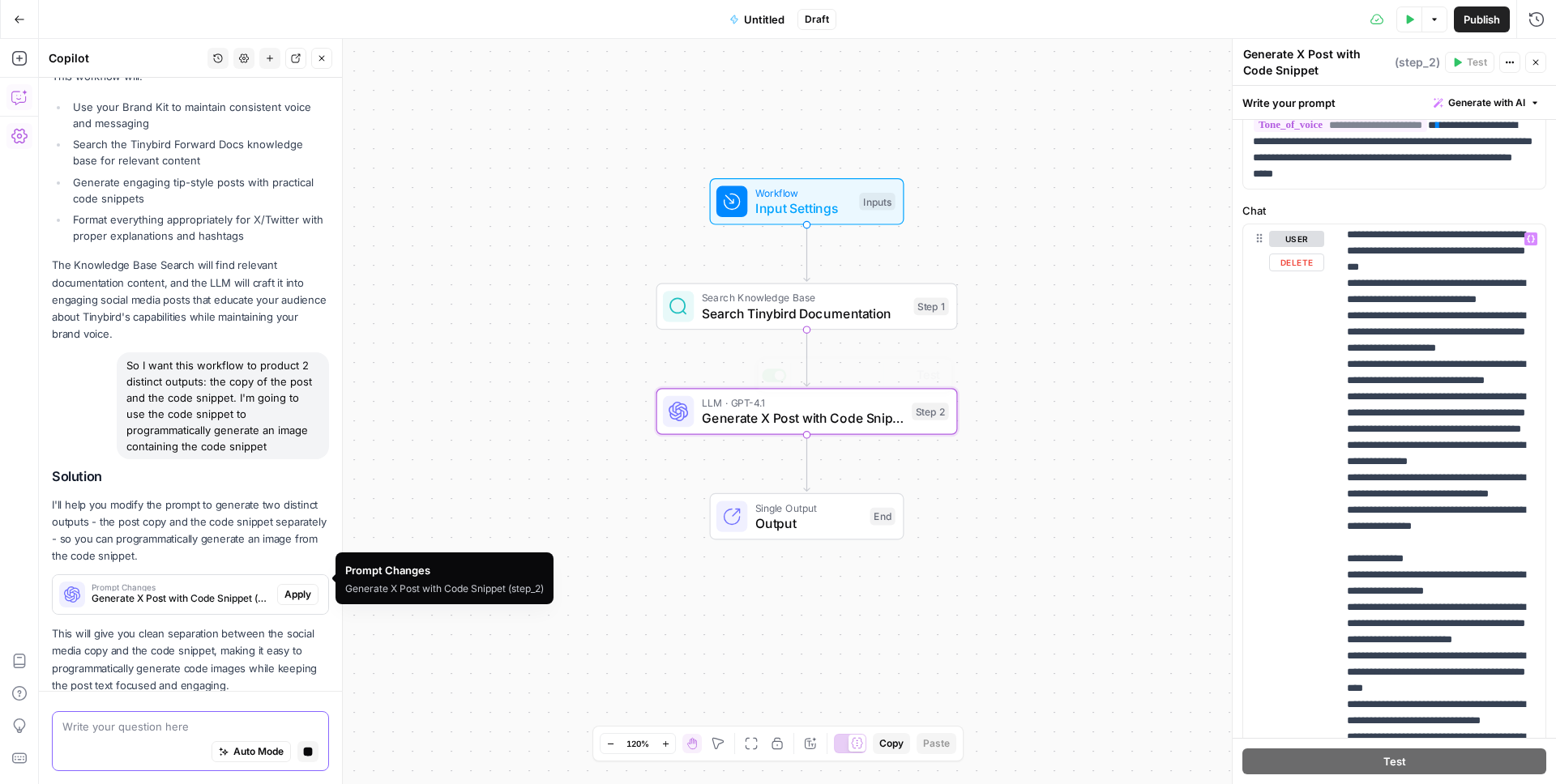
scroll to position [1360, 0]
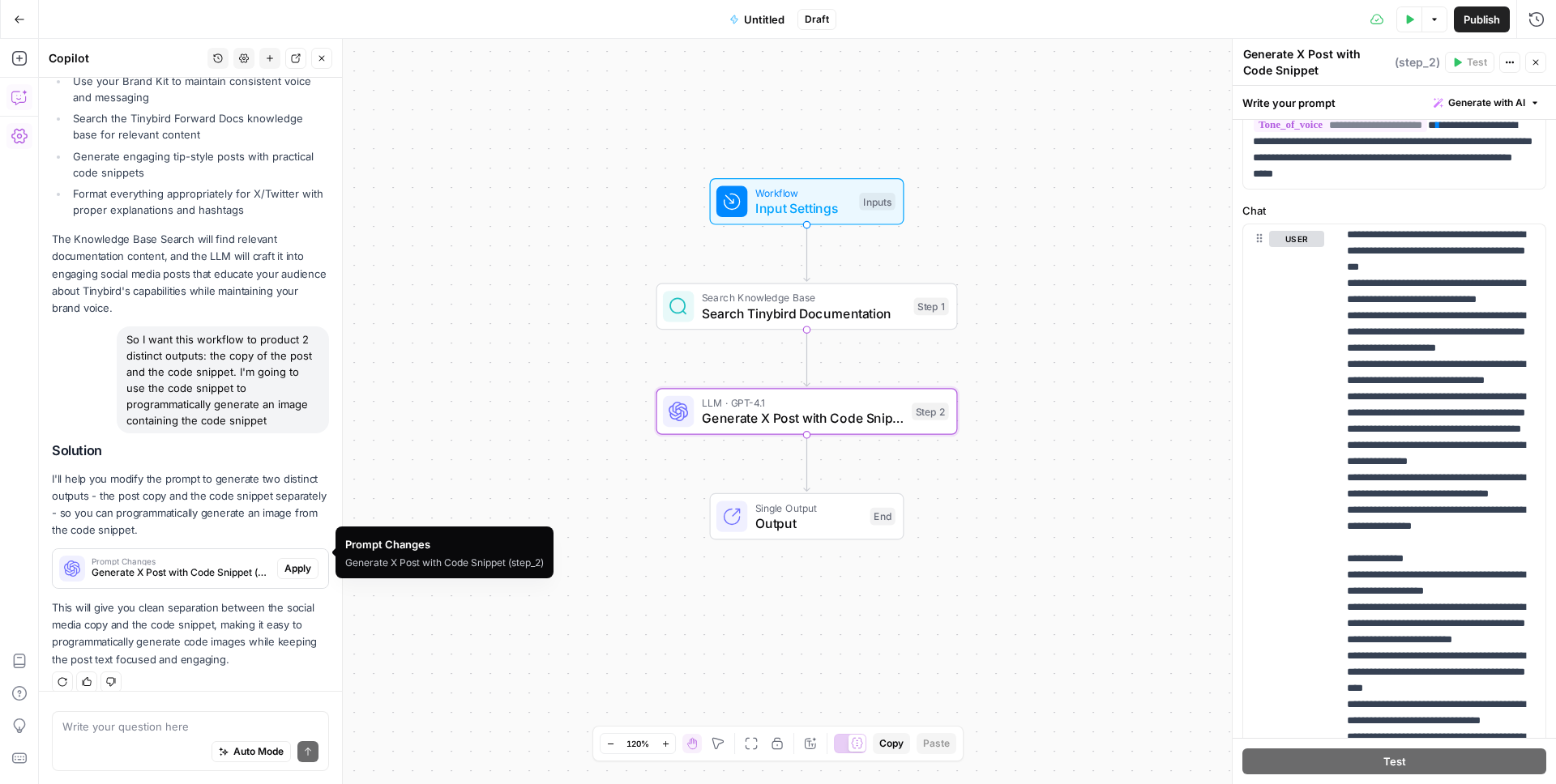
click at [295, 561] on span "Apply" at bounding box center [297, 568] width 27 height 15
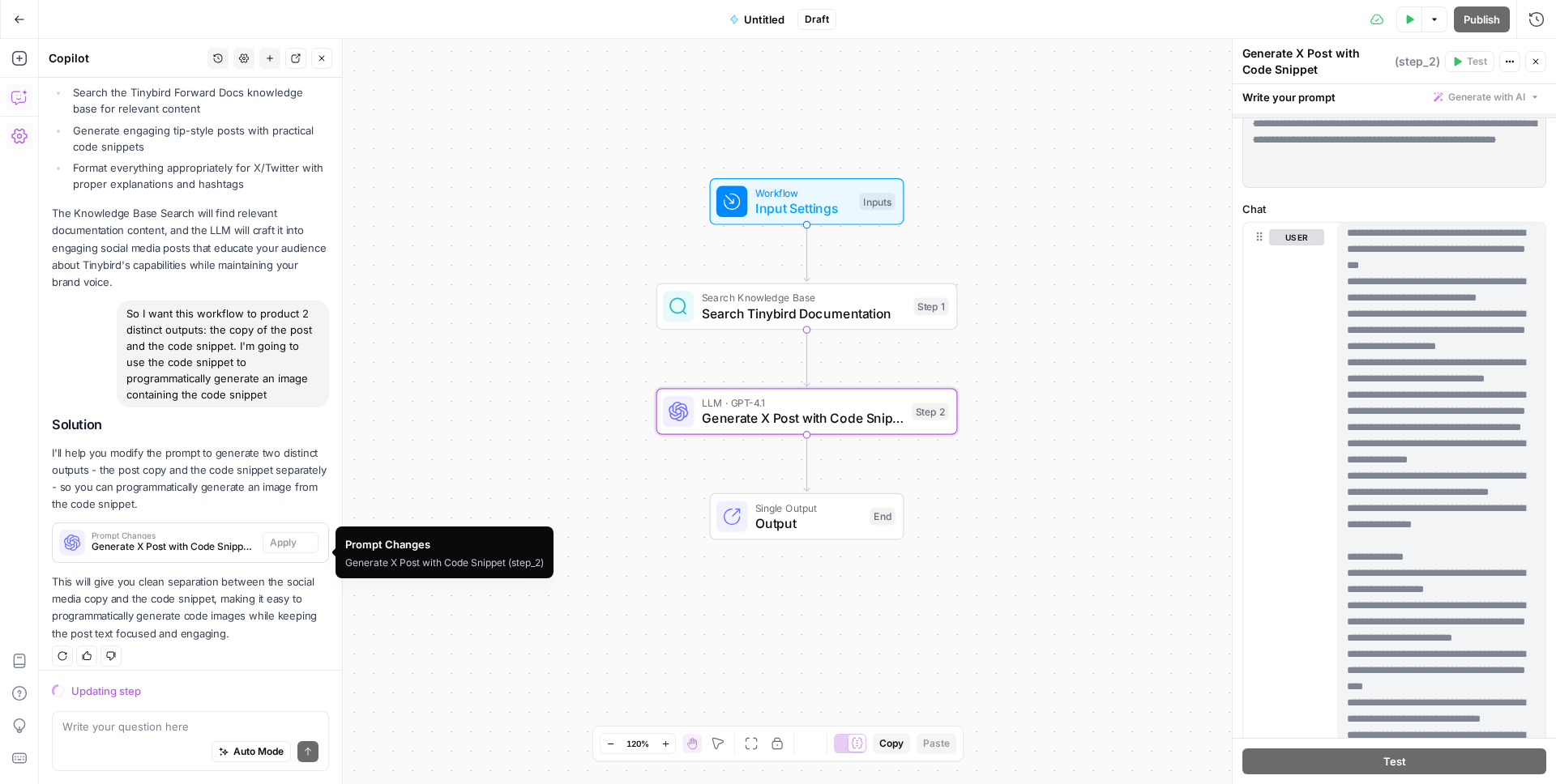
scroll to position [1355, 0]
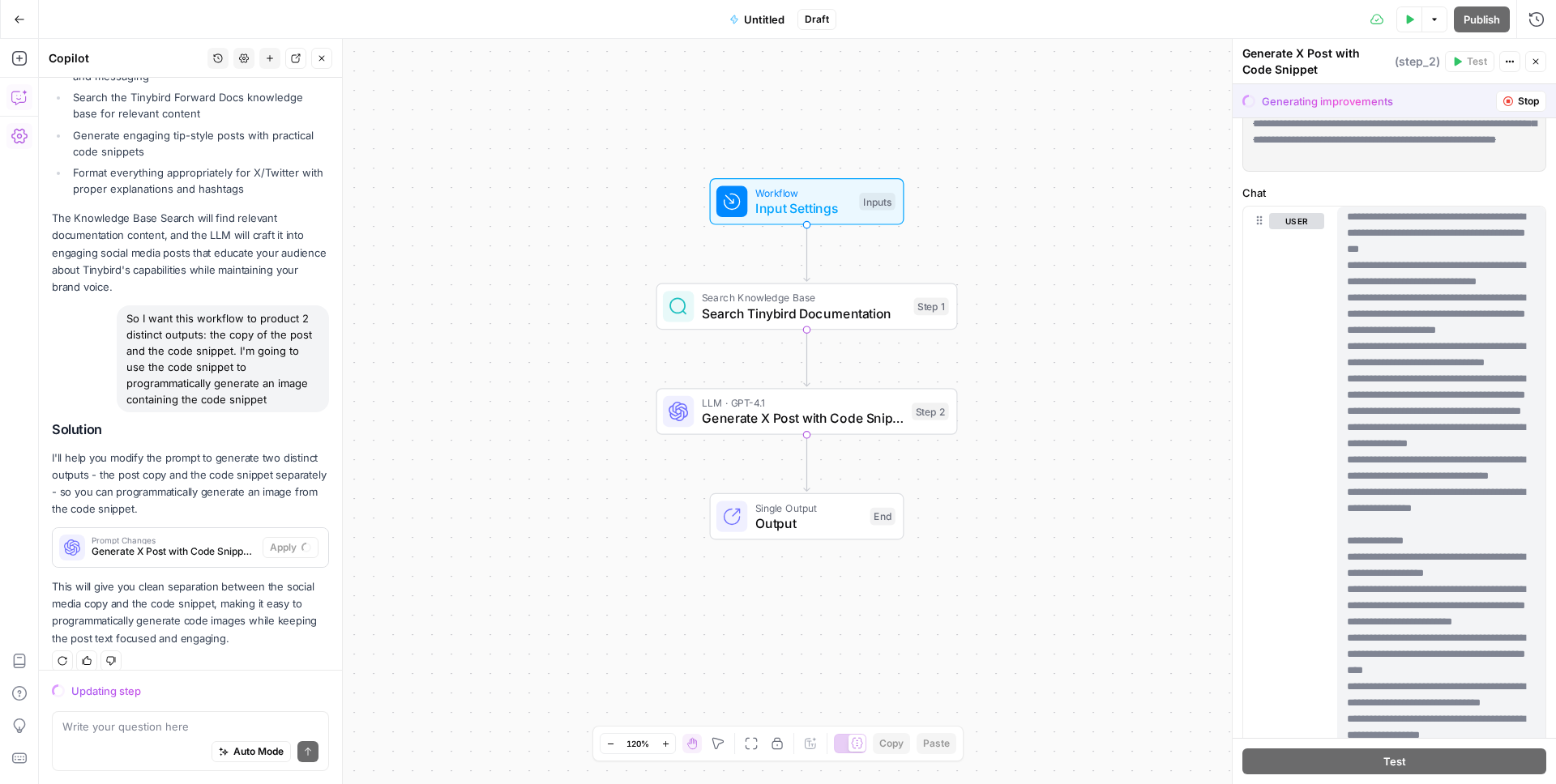
click at [1283, 260] on div "user" at bounding box center [1297, 555] width 55 height 685
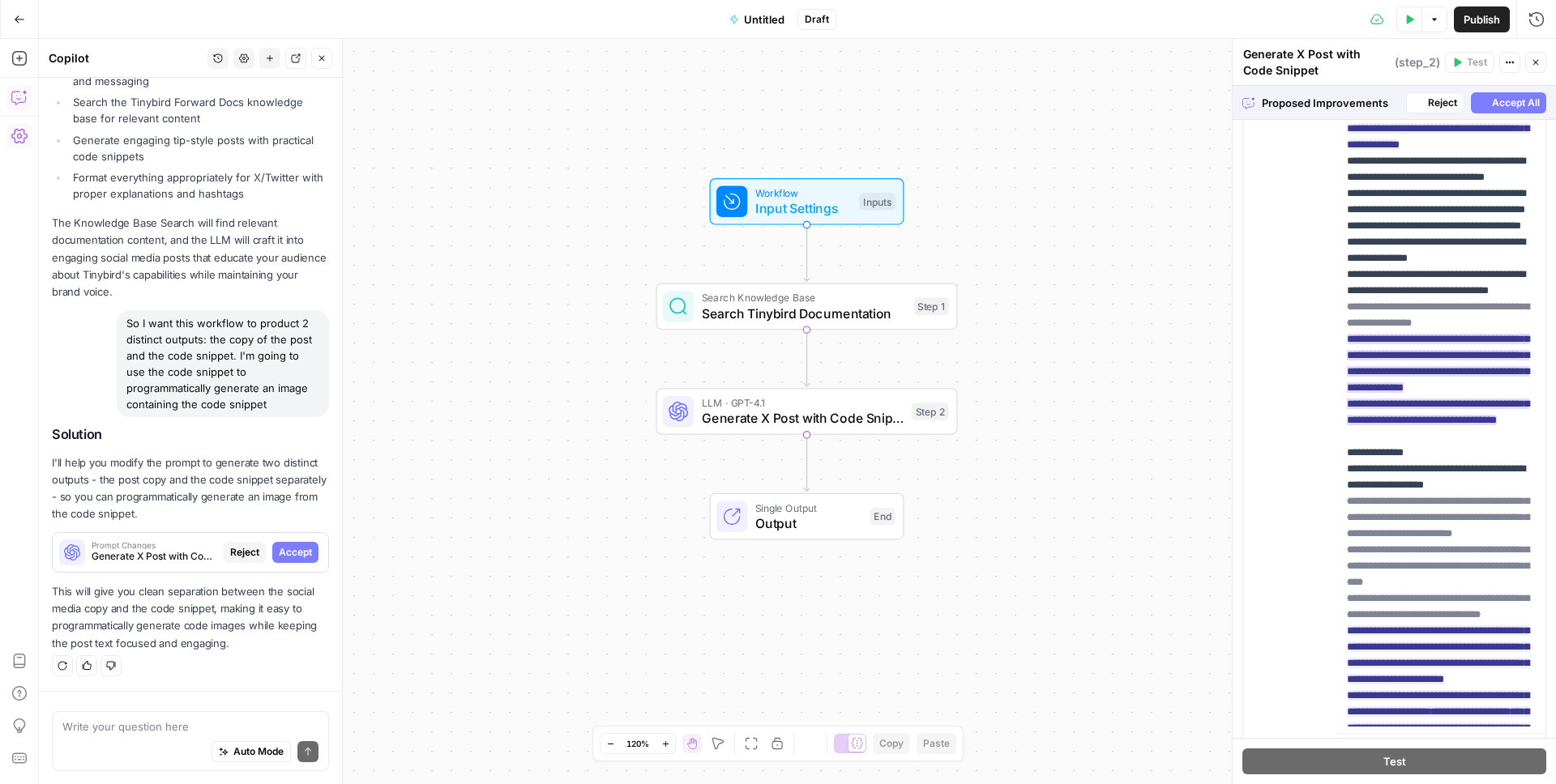
scroll to position [1334, 0]
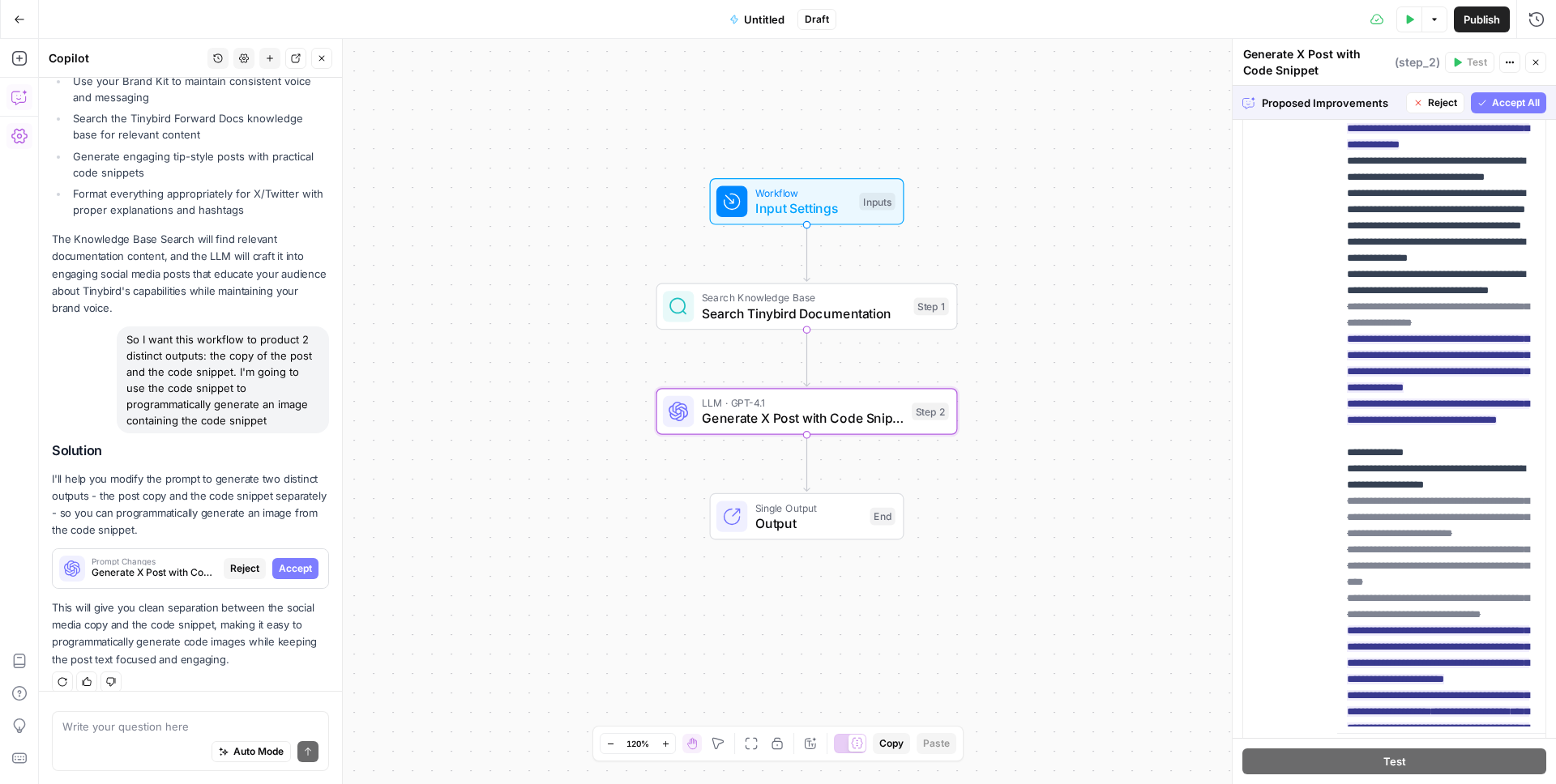
click at [249, 561] on span "Reject" at bounding box center [244, 568] width 29 height 15
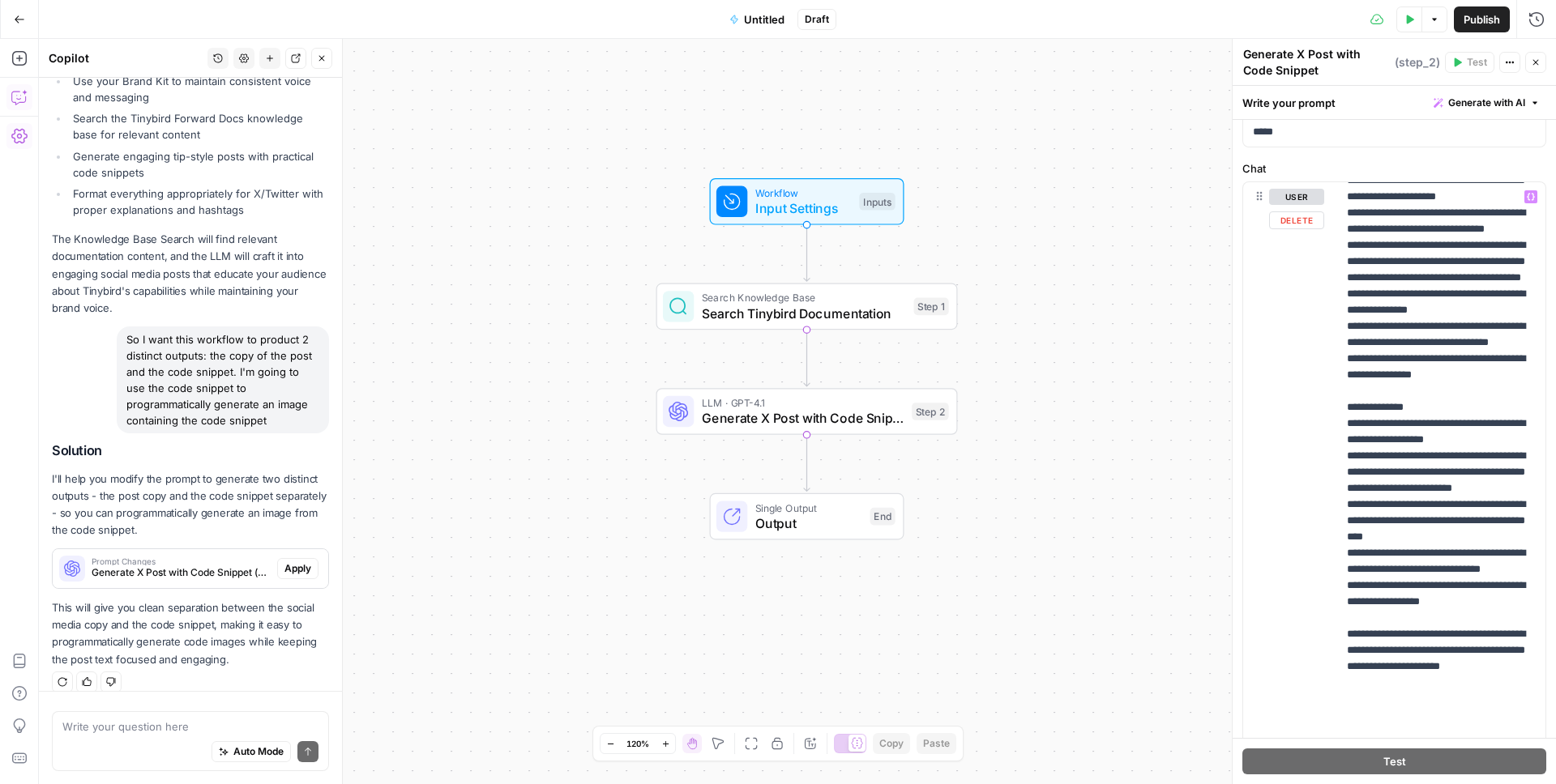
scroll to position [519, 0]
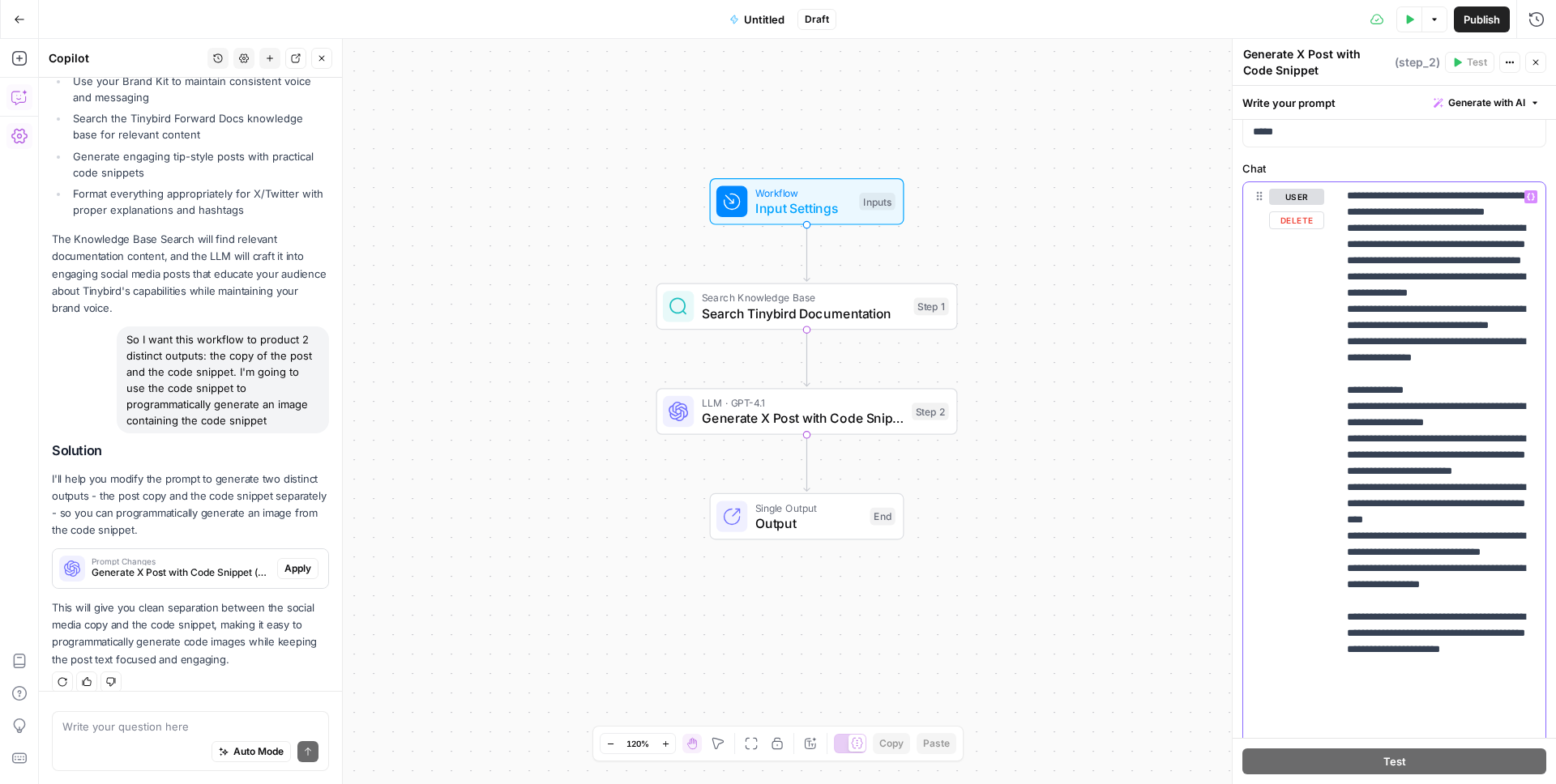
drag, startPoint x: 1470, startPoint y: 664, endPoint x: 1368, endPoint y: 645, distance: 103.8
click at [1368, 645] on p "**********" at bounding box center [1441, 252] width 188 height 1167
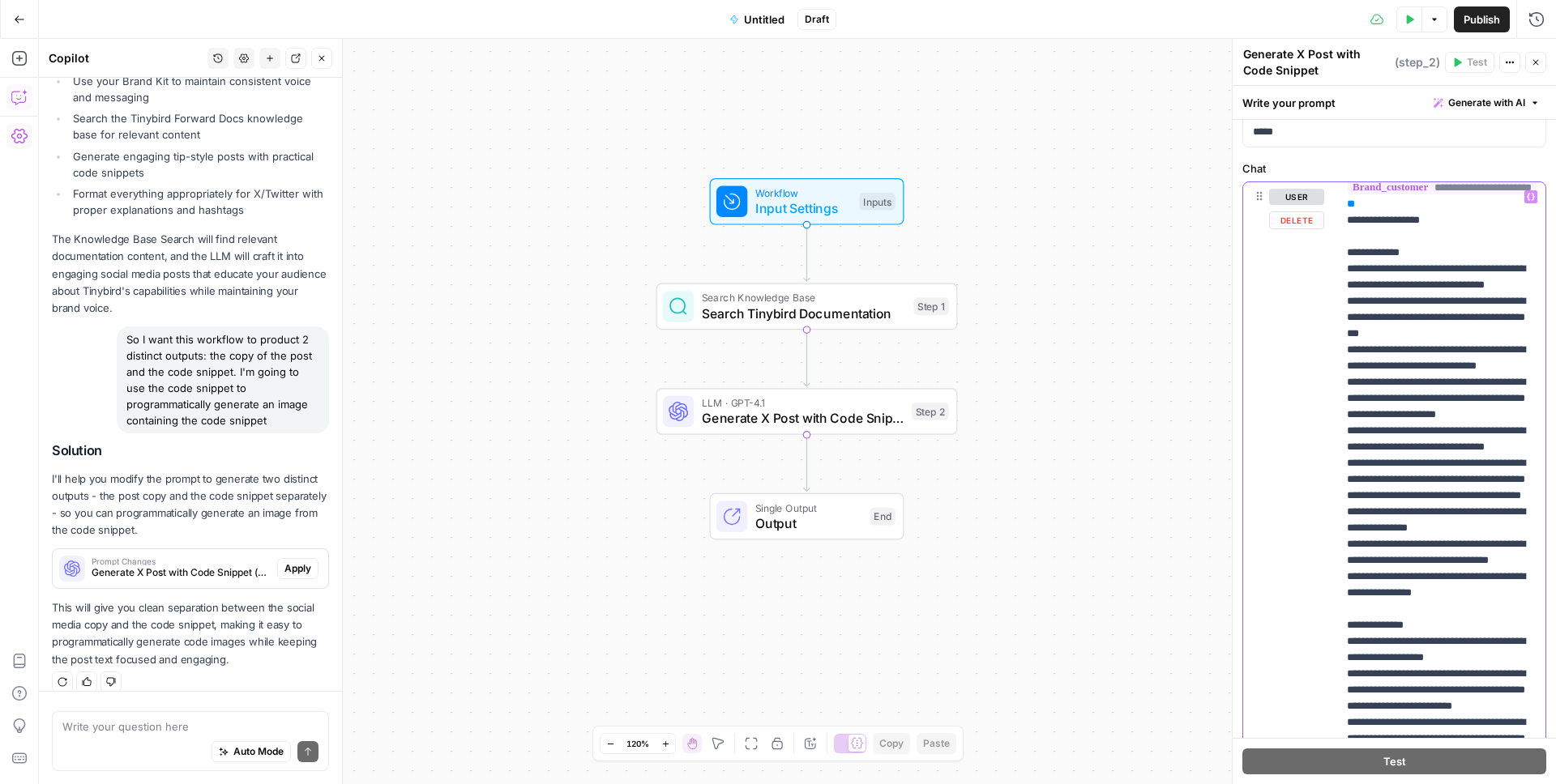
scroll to position [219, 0]
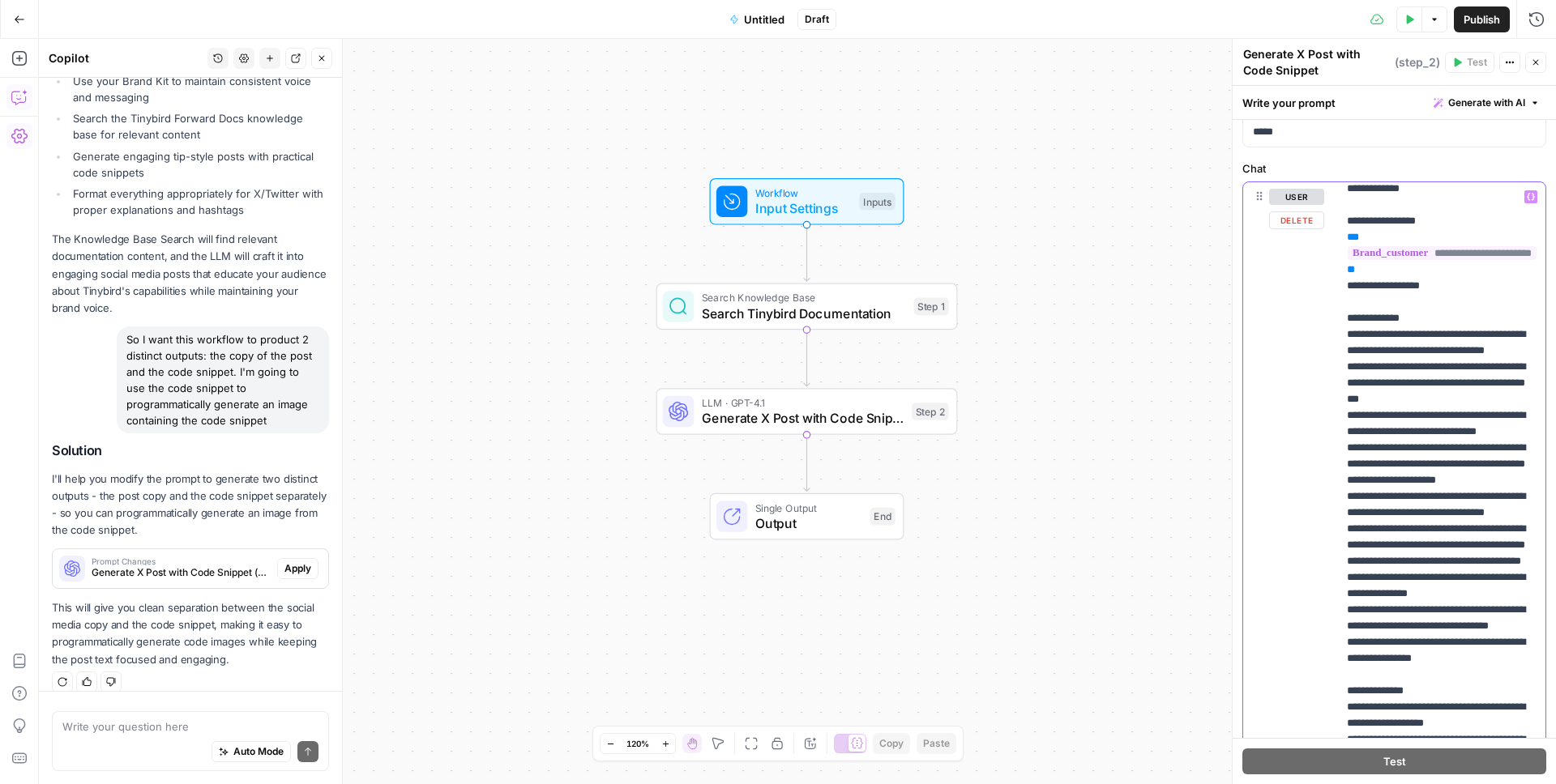
click at [1455, 495] on p "**********" at bounding box center [1441, 552] width 188 height 1167
drag, startPoint x: 1438, startPoint y: 498, endPoint x: 1389, endPoint y: 482, distance: 51.5
click at [1389, 482] on p "**********" at bounding box center [1441, 552] width 188 height 1167
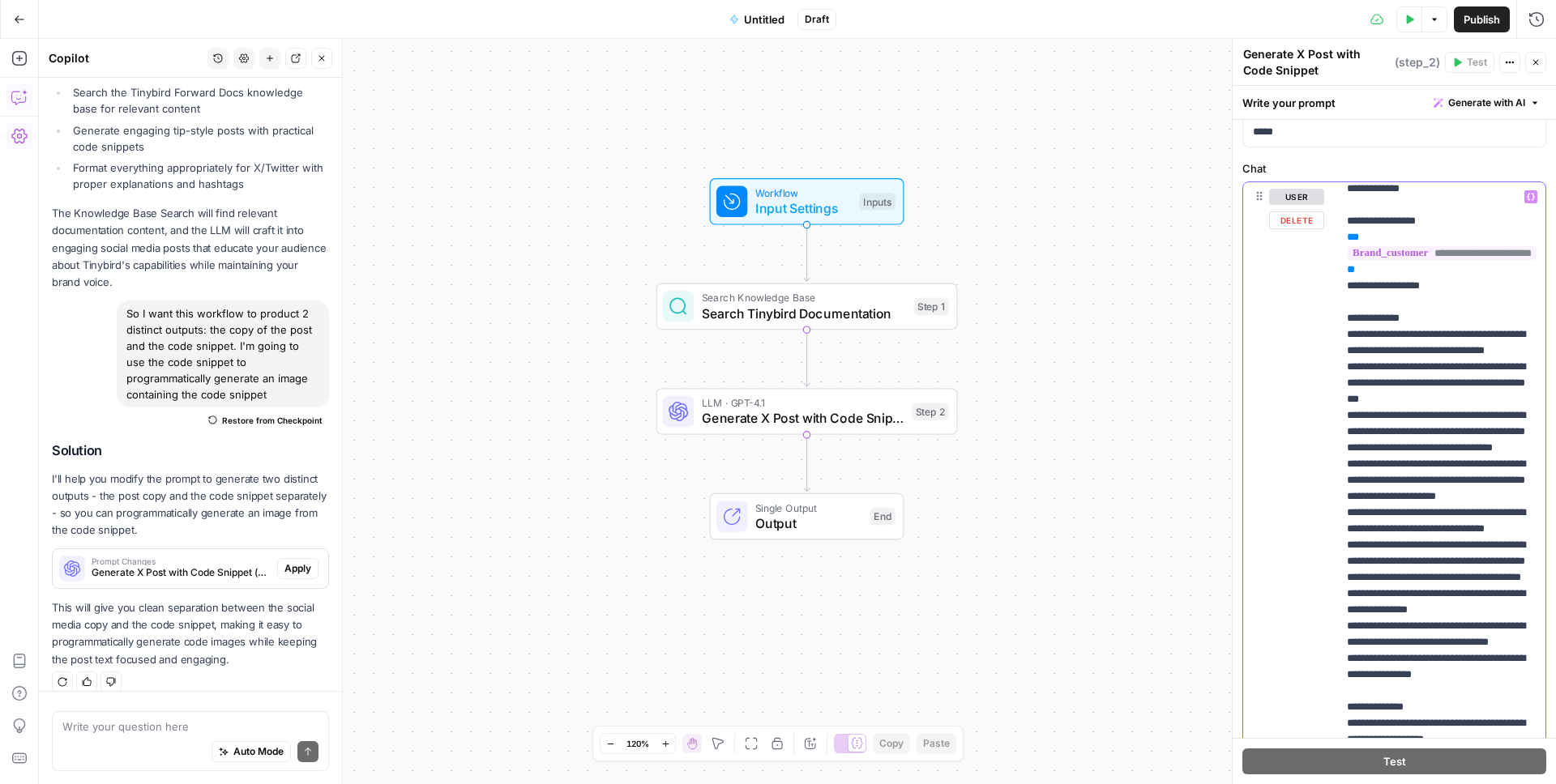
click at [1368, 531] on p "**********" at bounding box center [1441, 560] width 188 height 1182
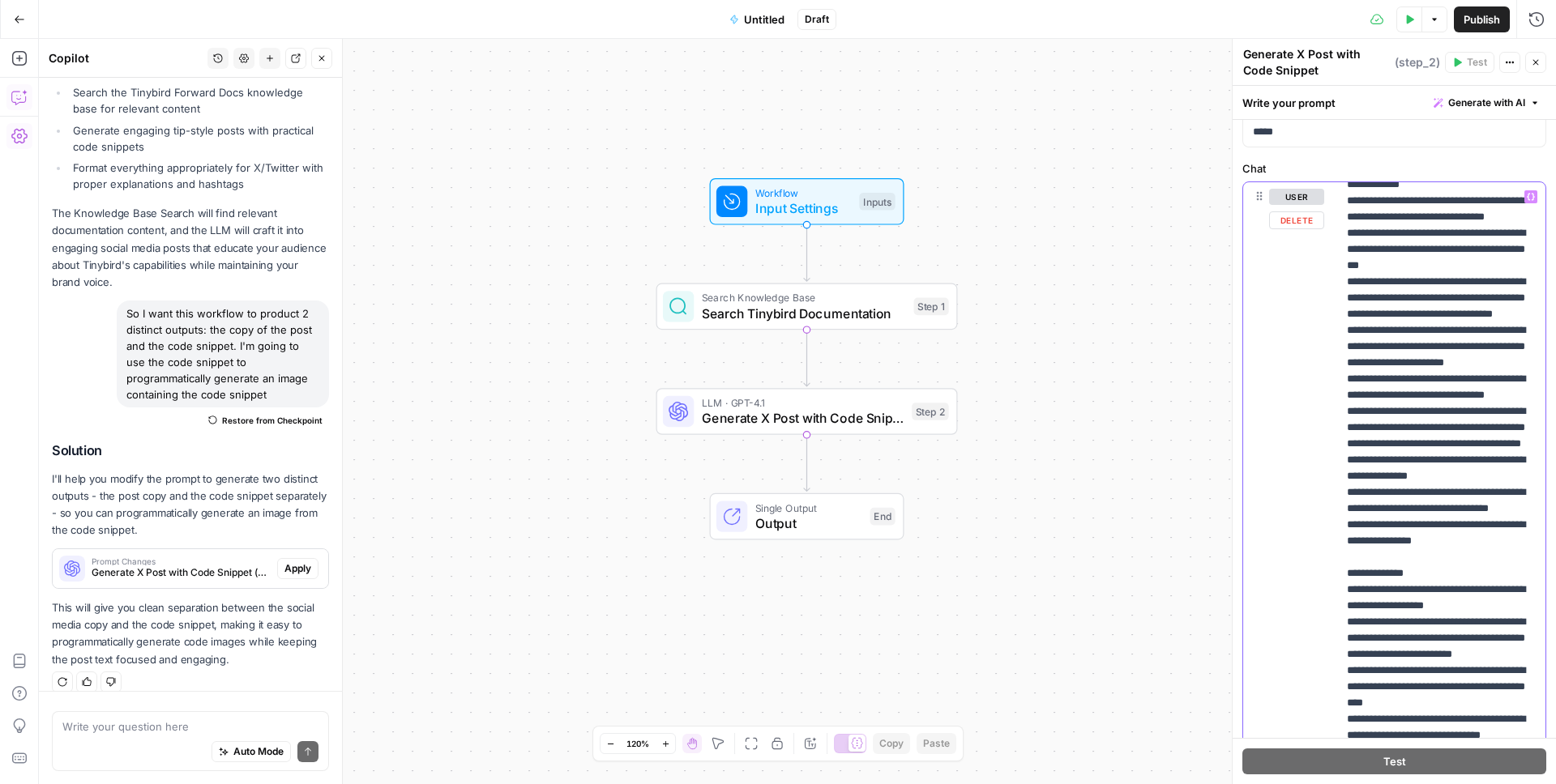
scroll to position [358, 0]
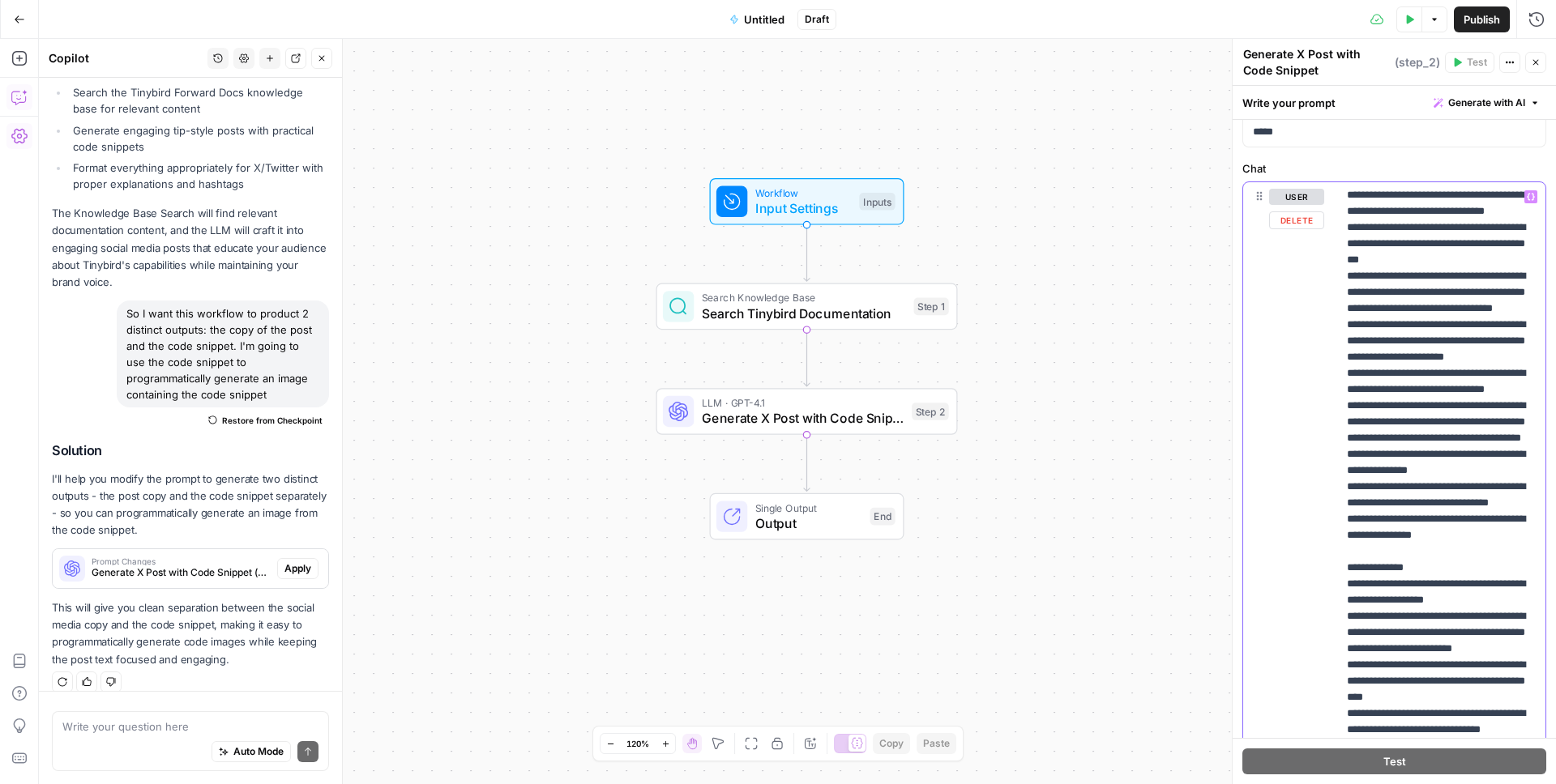
drag, startPoint x: 1421, startPoint y: 485, endPoint x: 1393, endPoint y: 476, distance: 29.4
click at [1393, 476] on p "**********" at bounding box center [1441, 421] width 188 height 1182
drag, startPoint x: 1492, startPoint y: 538, endPoint x: 1354, endPoint y: 490, distance: 146.1
click at [1354, 490] on p "**********" at bounding box center [1441, 413] width 188 height 1167
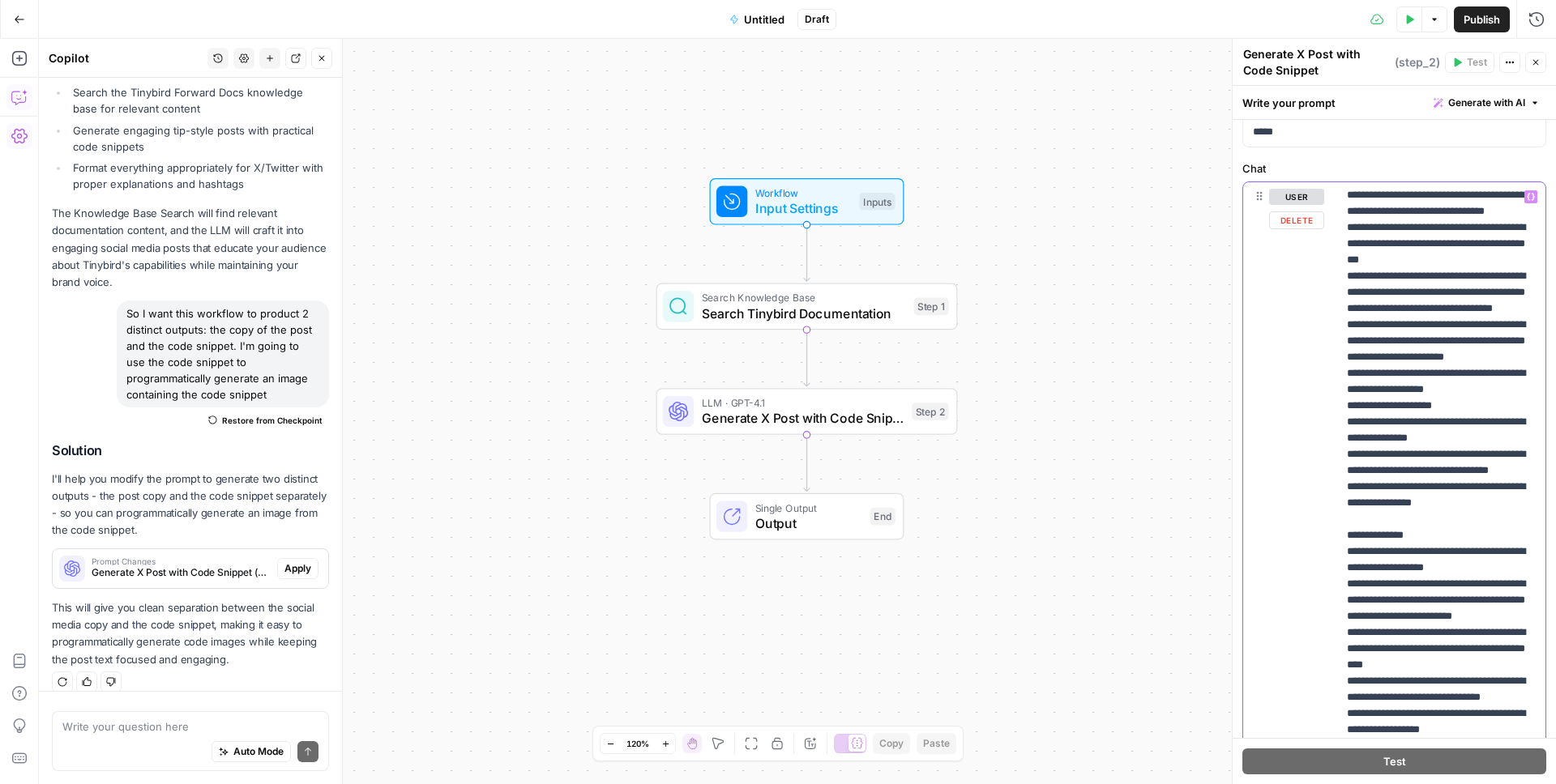
click at [1351, 565] on p "**********" at bounding box center [1441, 389] width 188 height 1118
click at [1433, 572] on p "**********" at bounding box center [1441, 389] width 188 height 1118
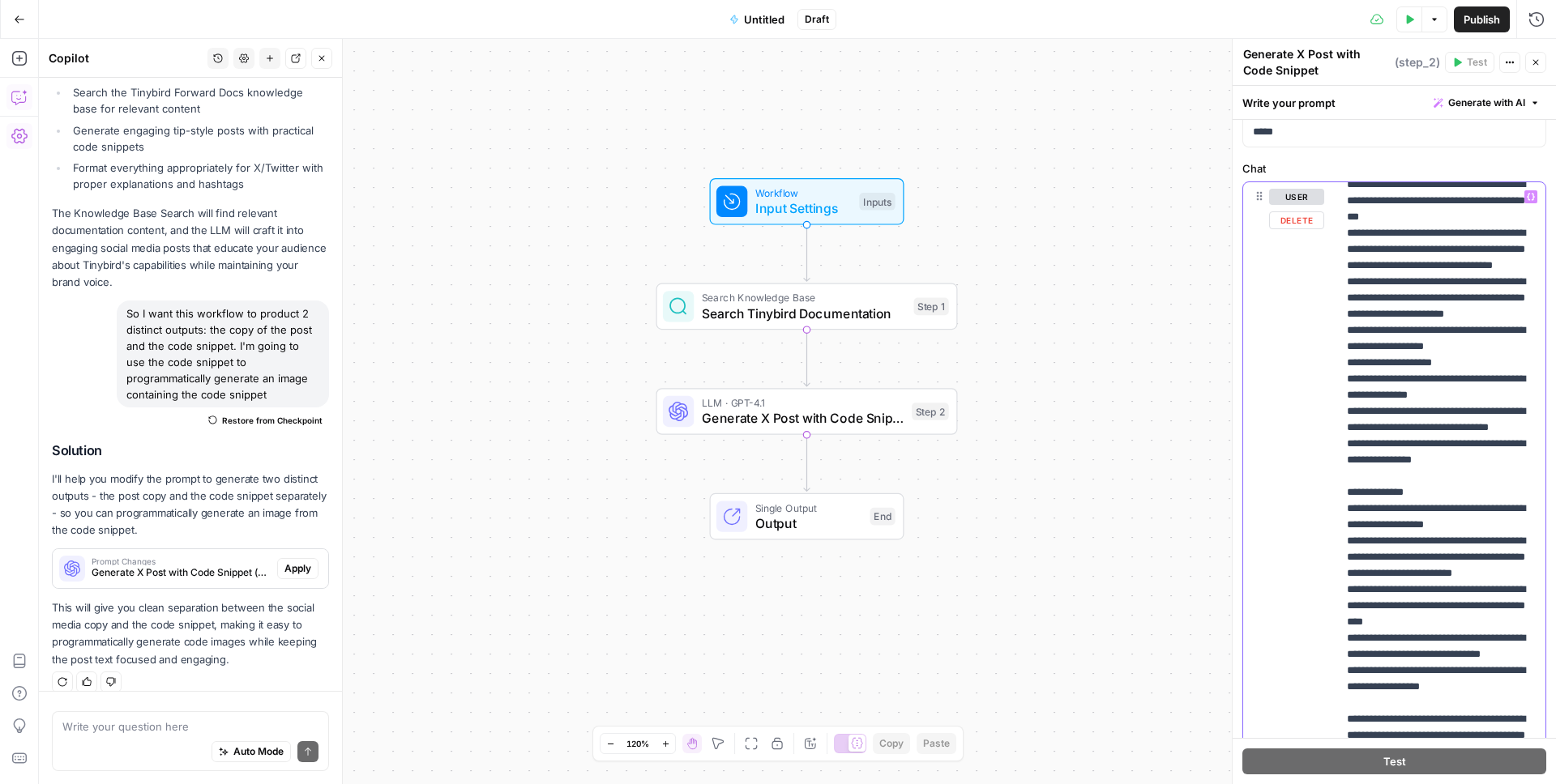
scroll to position [413, 0]
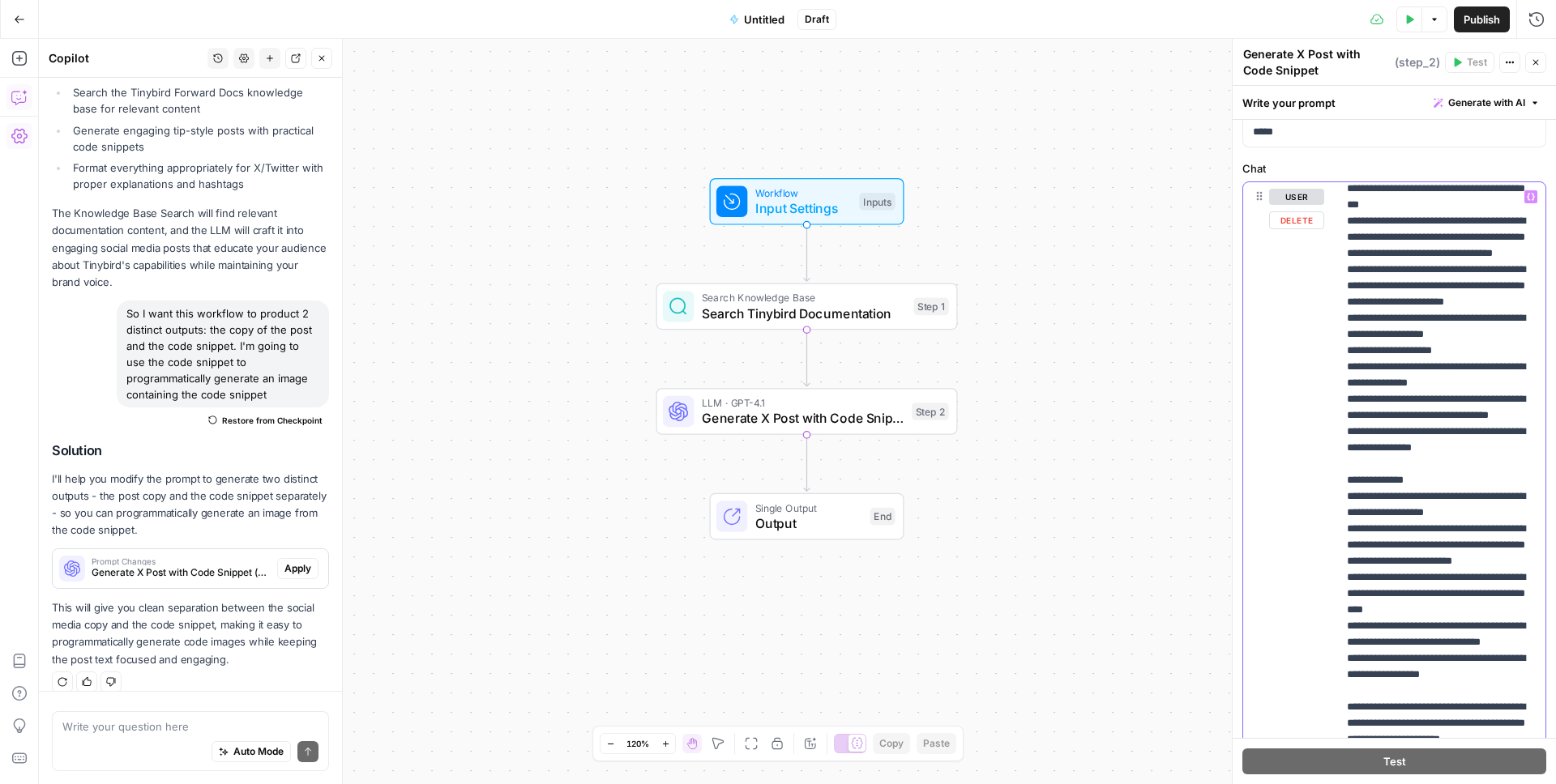
drag, startPoint x: 1480, startPoint y: 546, endPoint x: 1253, endPoint y: 530, distance: 227.6
click at [1253, 530] on div "**********" at bounding box center [1394, 532] width 302 height 699
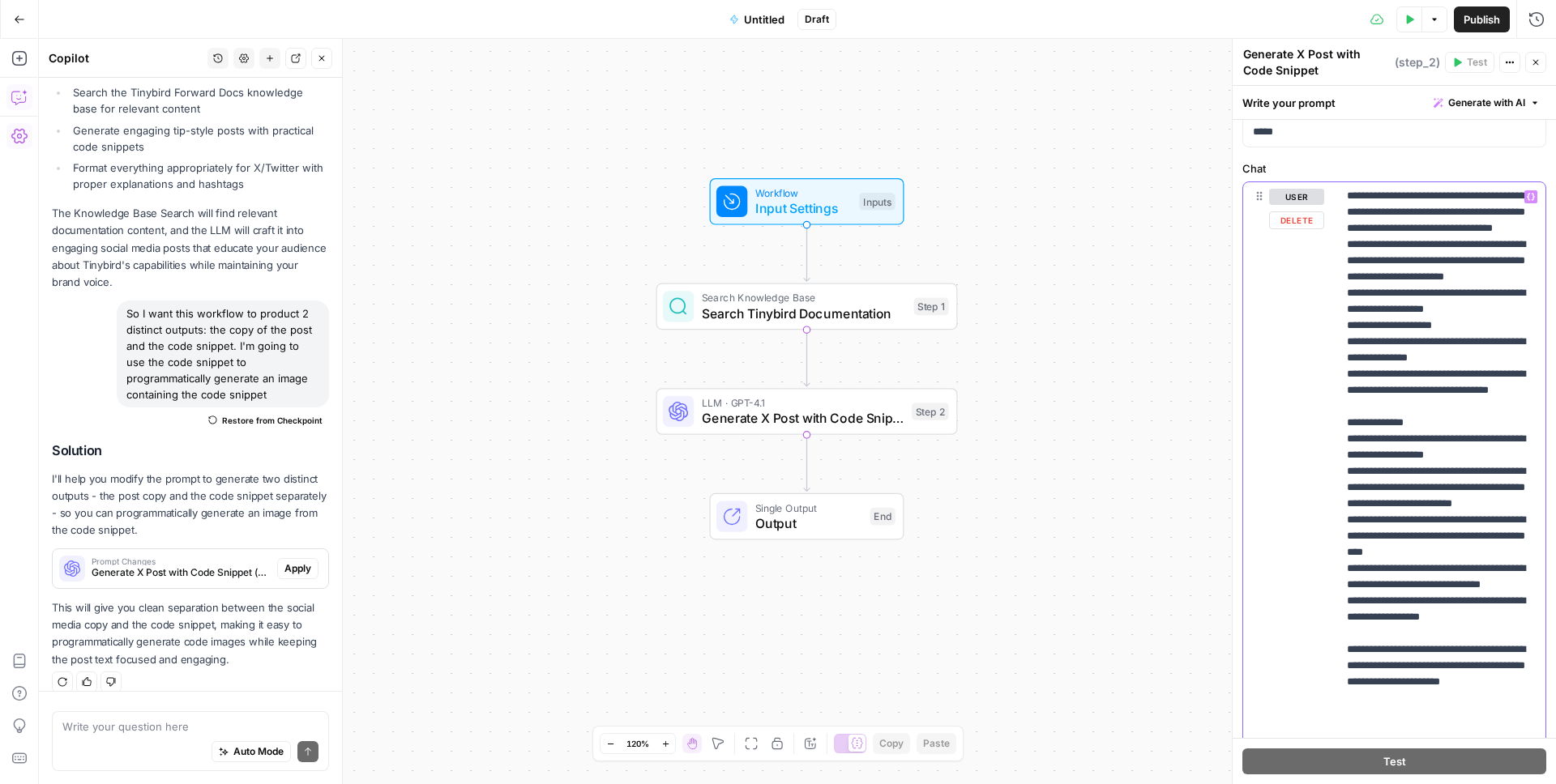
scroll to position [175, 0]
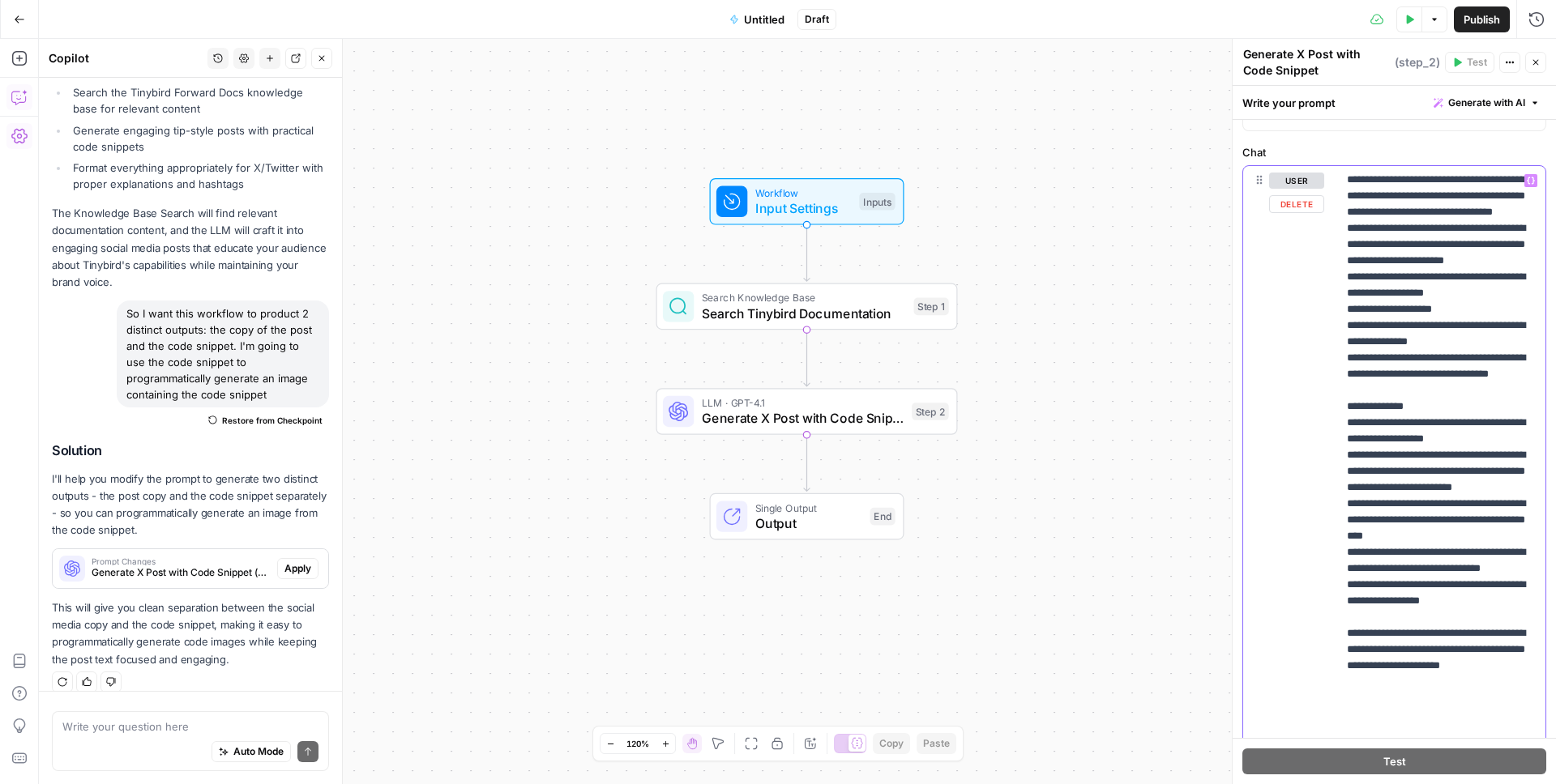
drag, startPoint x: 1474, startPoint y: 649, endPoint x: 1372, endPoint y: 631, distance: 103.6
click at [1372, 631] on p "**********" at bounding box center [1441, 277] width 188 height 1085
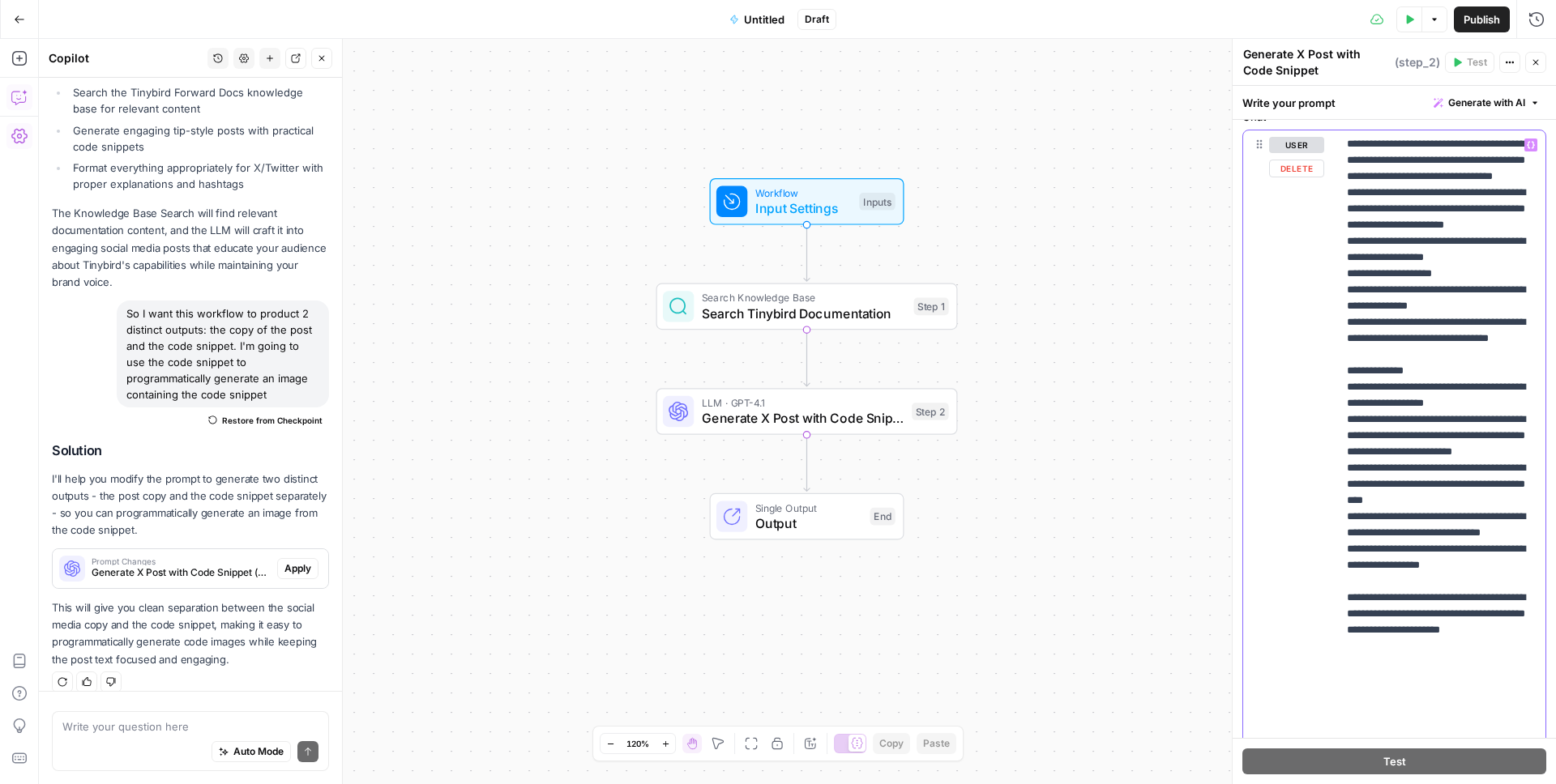
scroll to position [225, 0]
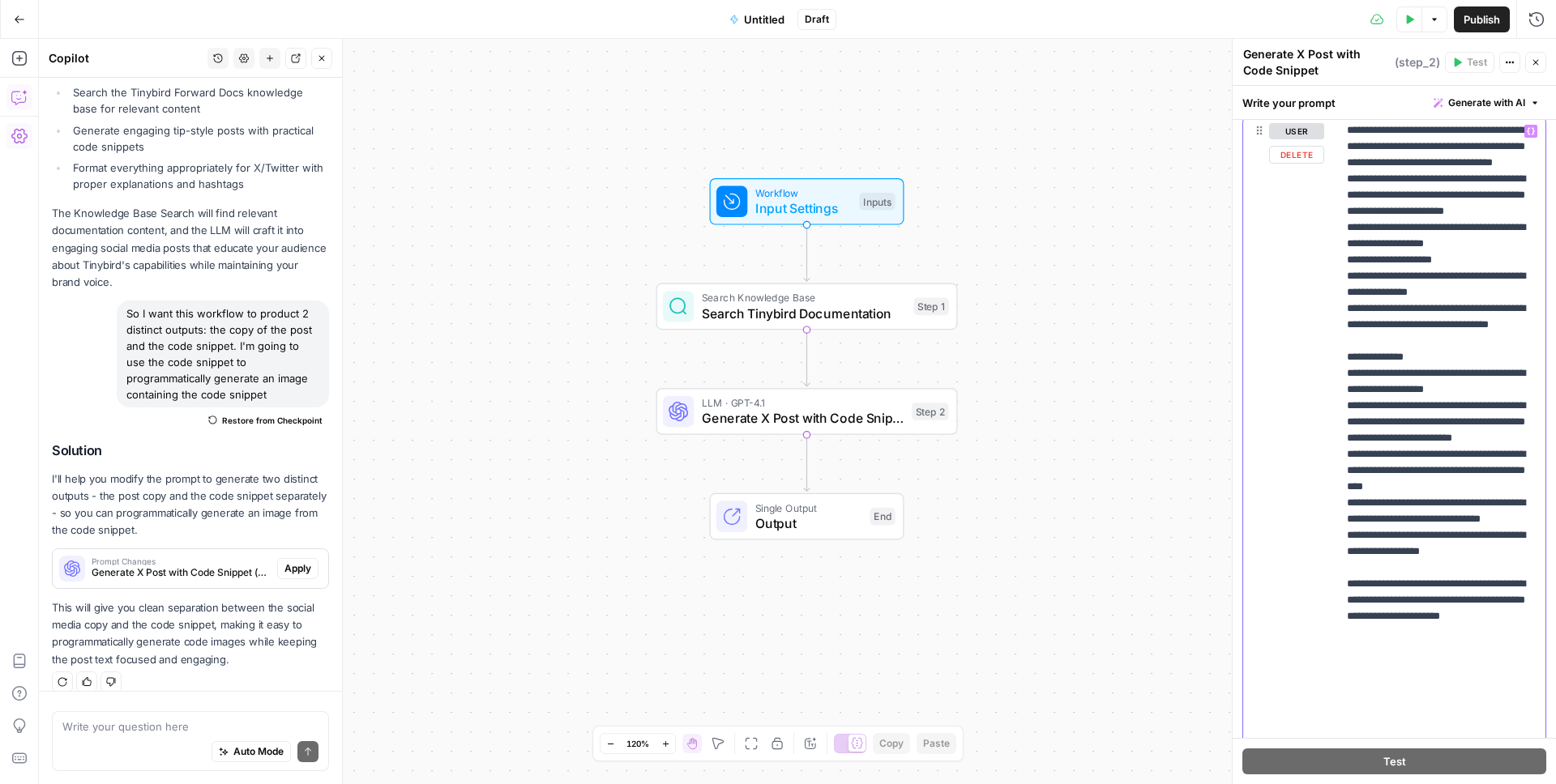
drag, startPoint x: 1485, startPoint y: 690, endPoint x: 1335, endPoint y: 666, distance: 151.9
click at [1335, 666] on div "**********" at bounding box center [1394, 466] width 302 height 699
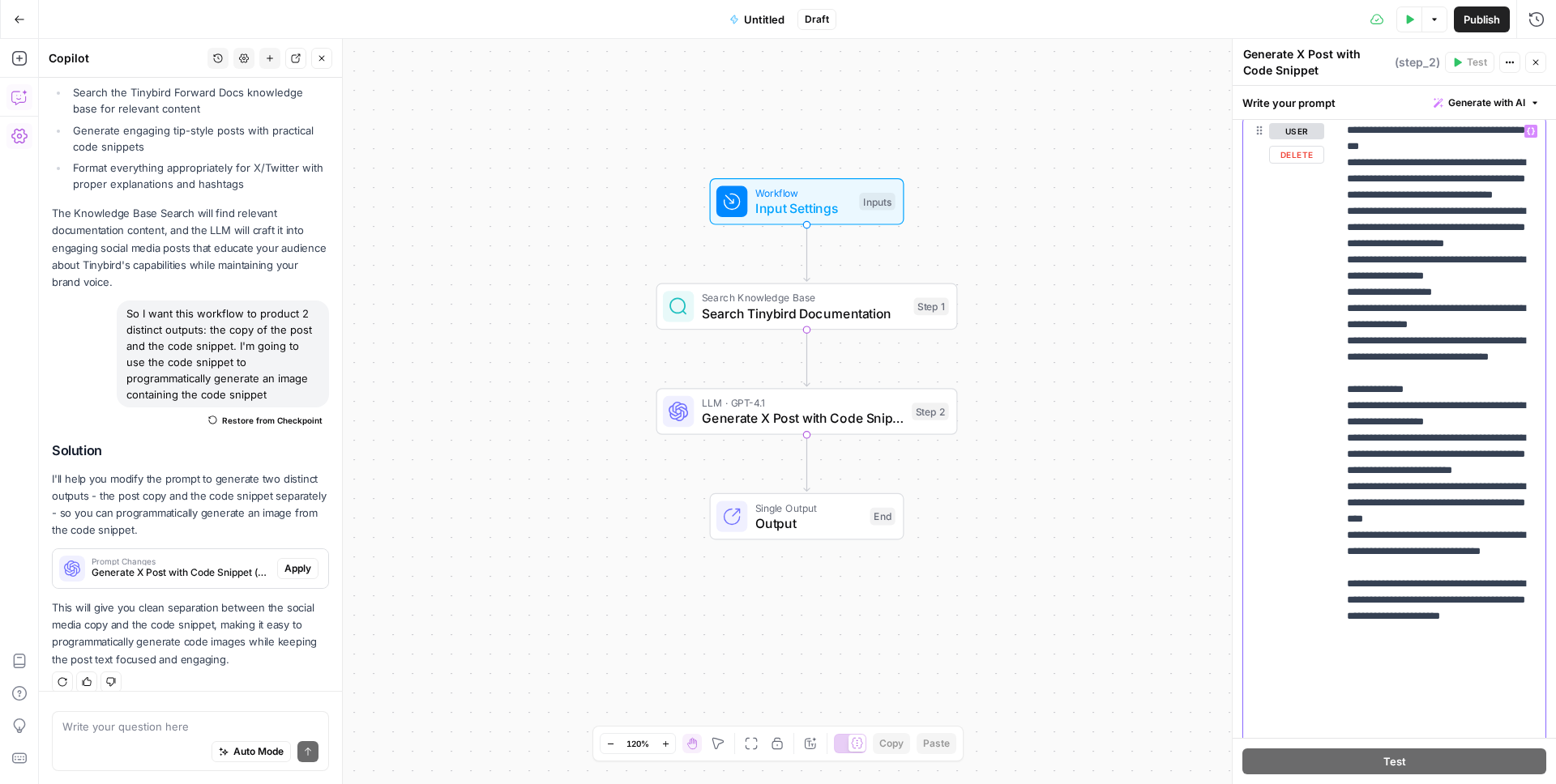
scroll to position [390, 0]
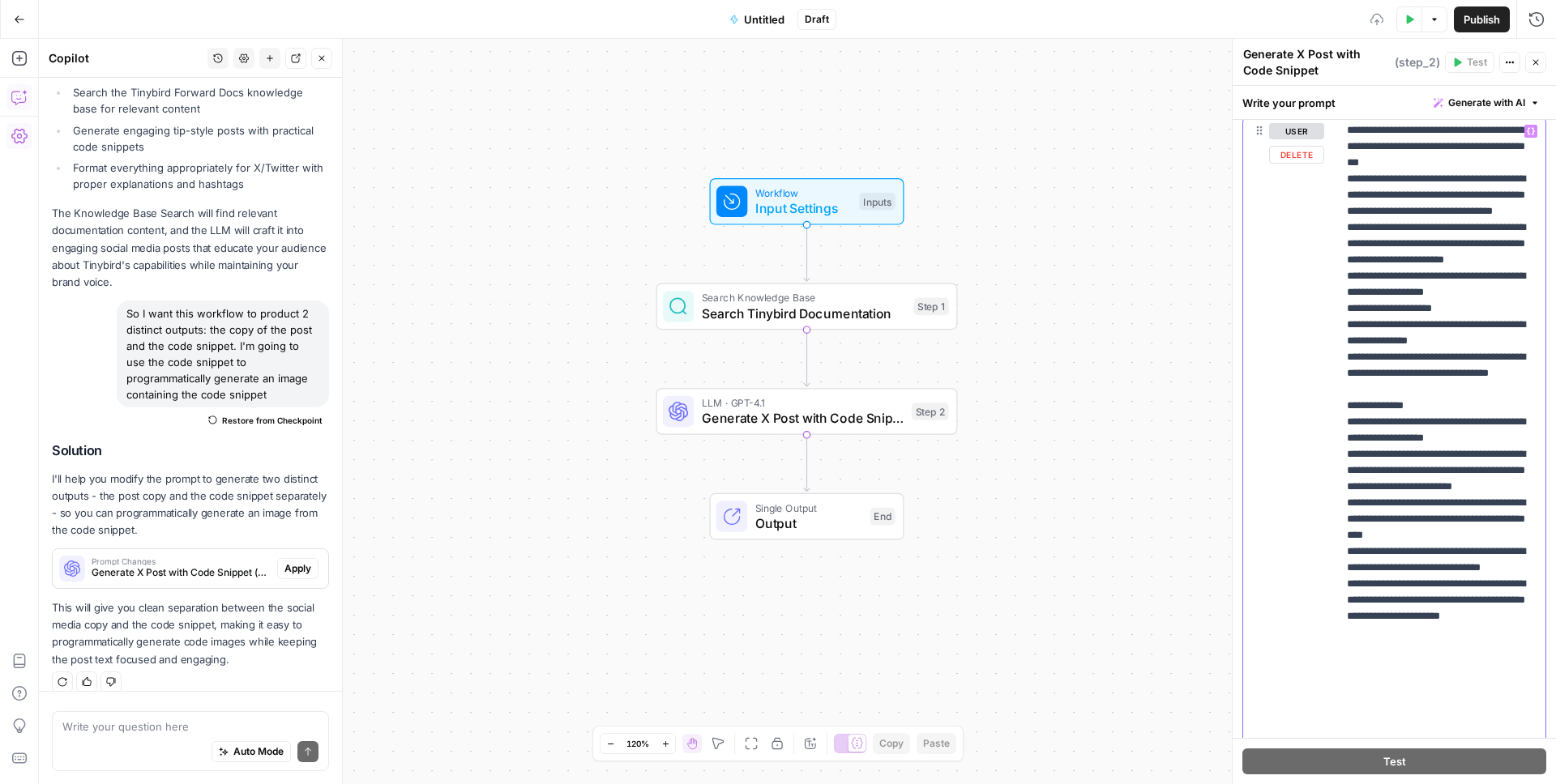
click at [1474, 647] on p "**********" at bounding box center [1441, 251] width 188 height 1037
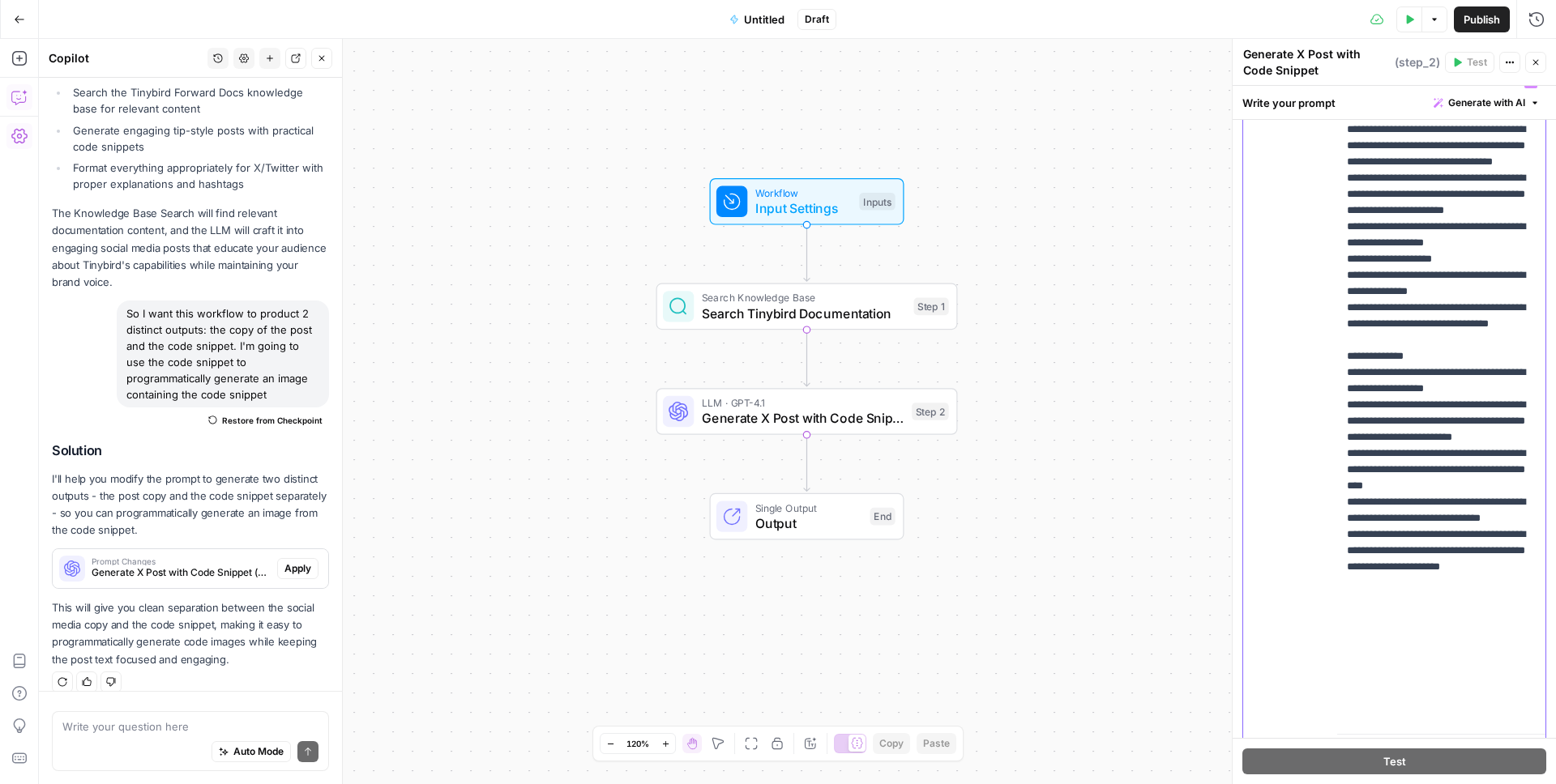
scroll to position [309, 0]
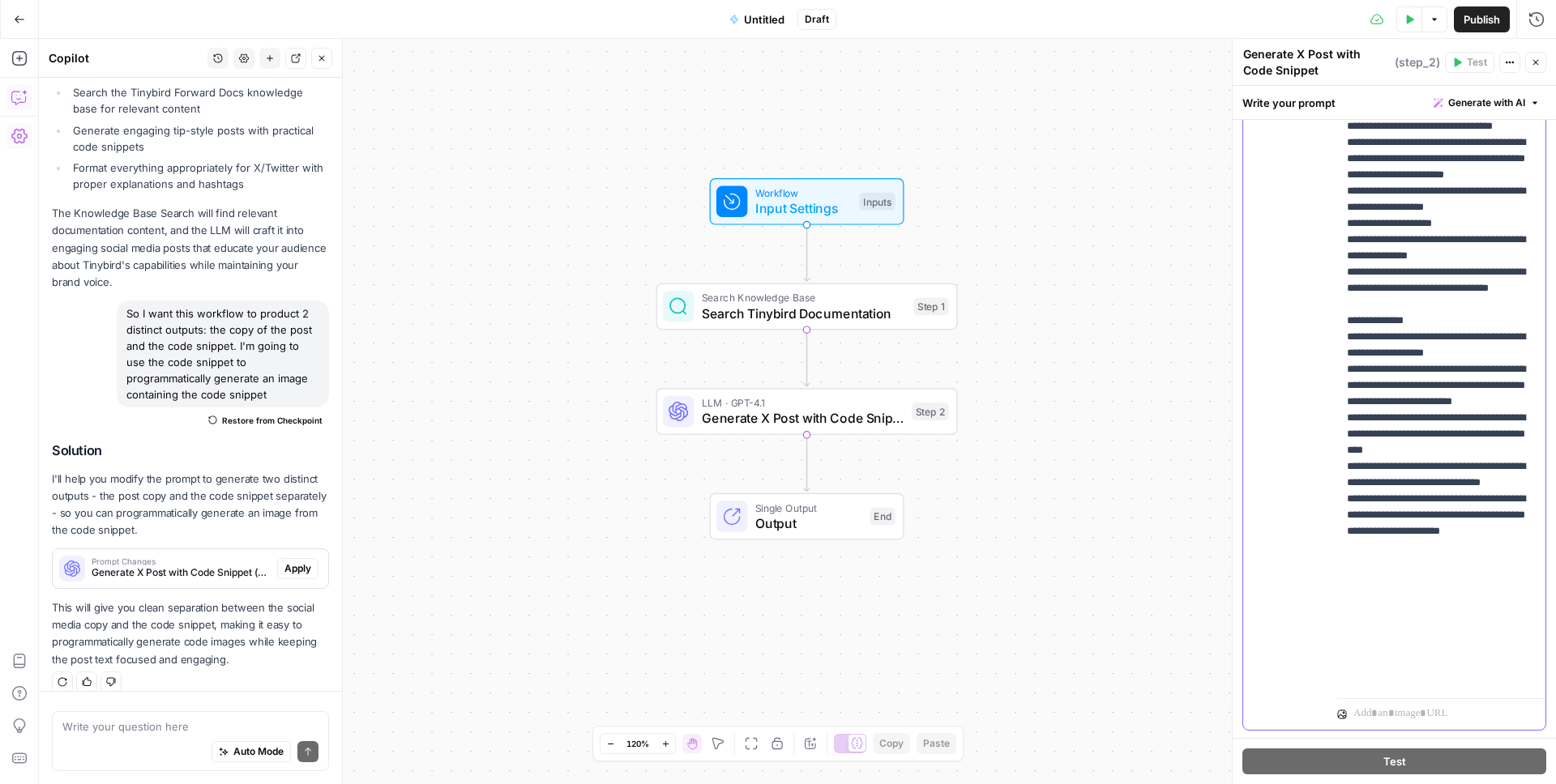
click at [1400, 612] on p "**********" at bounding box center [1441, 167] width 188 height 1037
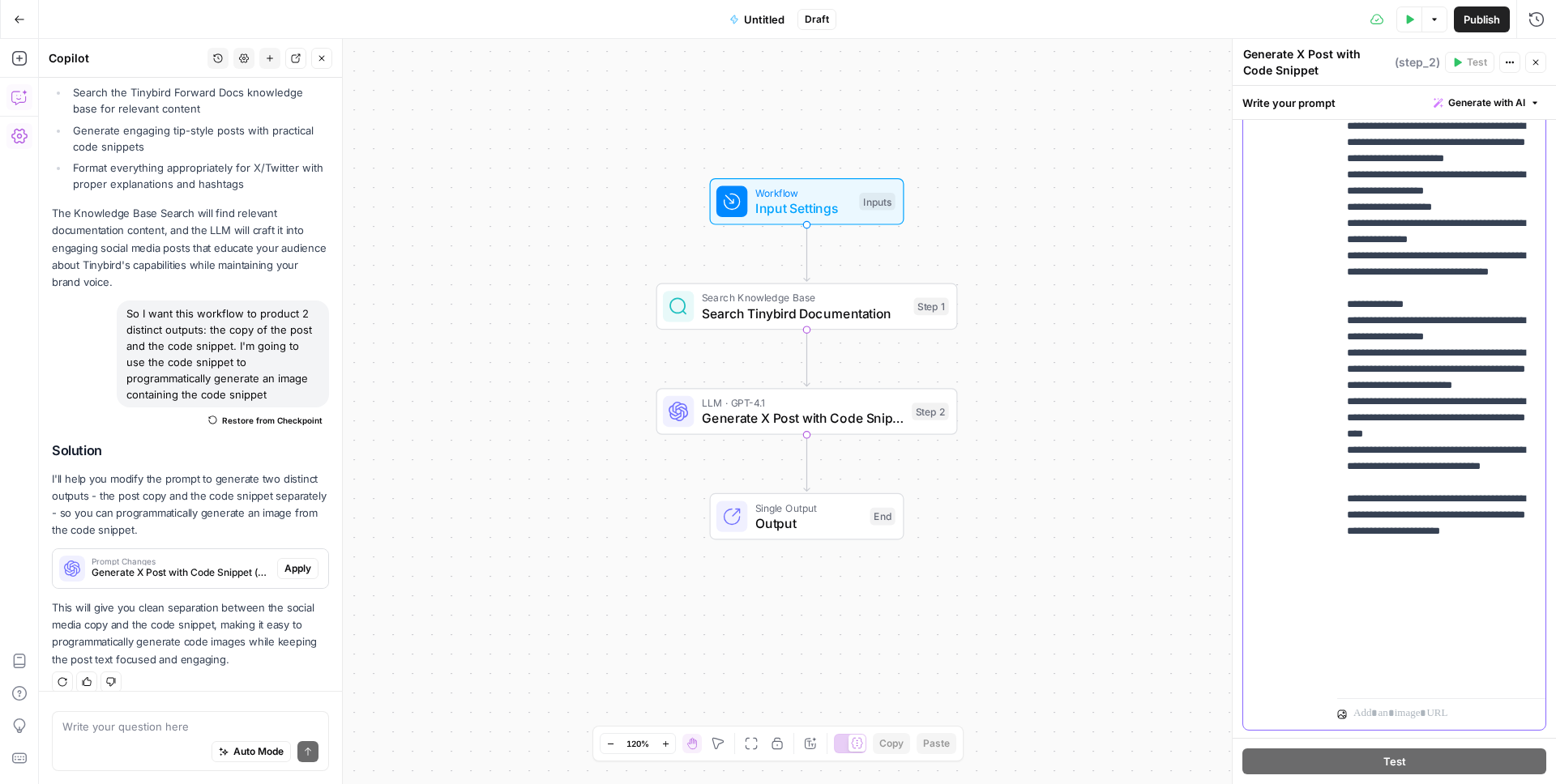
drag, startPoint x: 1465, startPoint y: 548, endPoint x: 1366, endPoint y: 537, distance: 99.6
click at [1366, 537] on p "**********" at bounding box center [1441, 158] width 188 height 1053
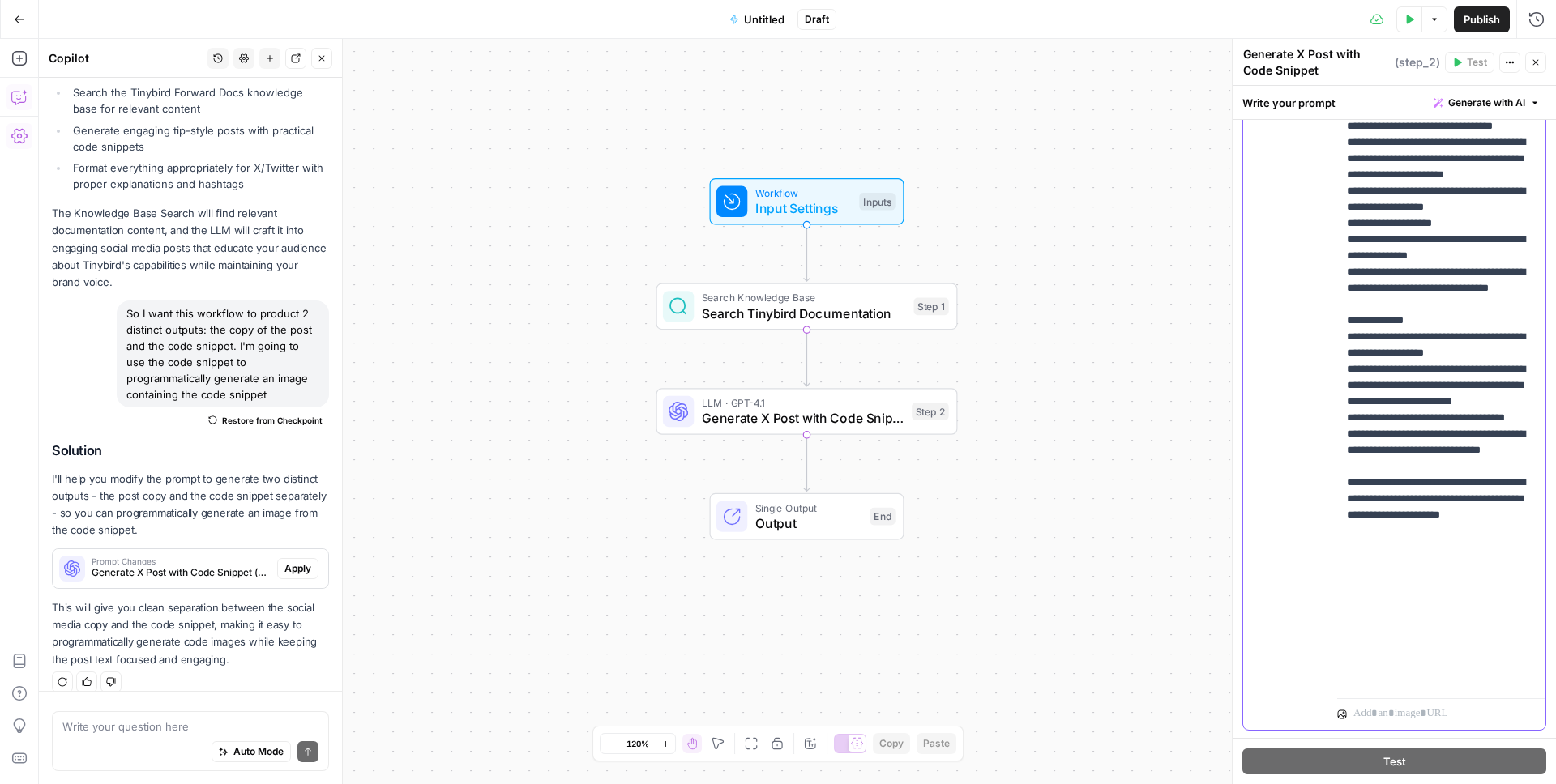
scroll to position [349, 0]
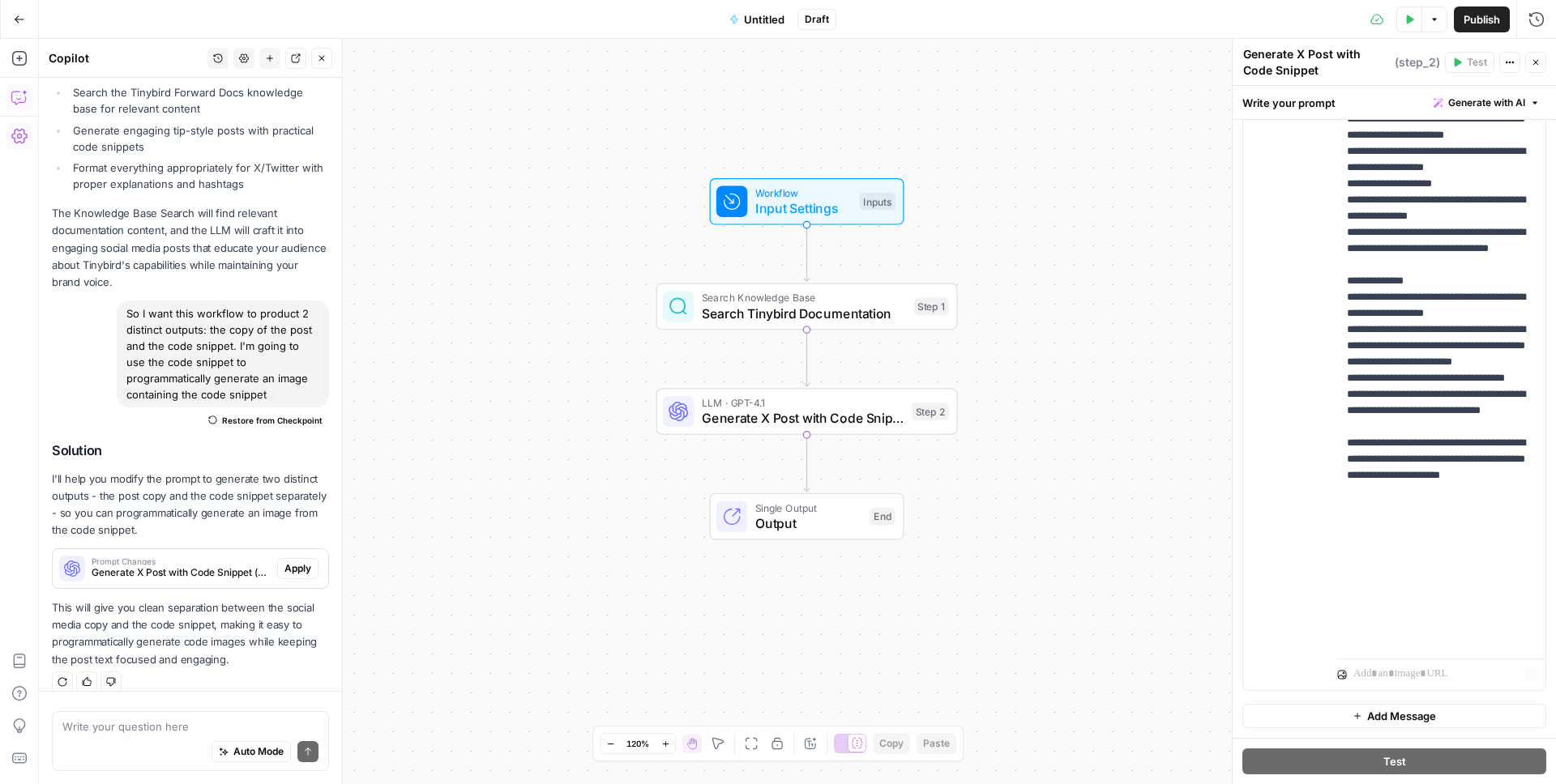
click at [1457, 654] on div "“/” to reference Variables Menu" at bounding box center [1441, 671] width 208 height 39
click at [1406, 634] on p "**********" at bounding box center [1441, 127] width 188 height 1037
click at [1167, 421] on div "Workflow Input Settings Inputs Search Knowledge Base Search Tinybird Documentat…" at bounding box center [797, 411] width 1517 height 745
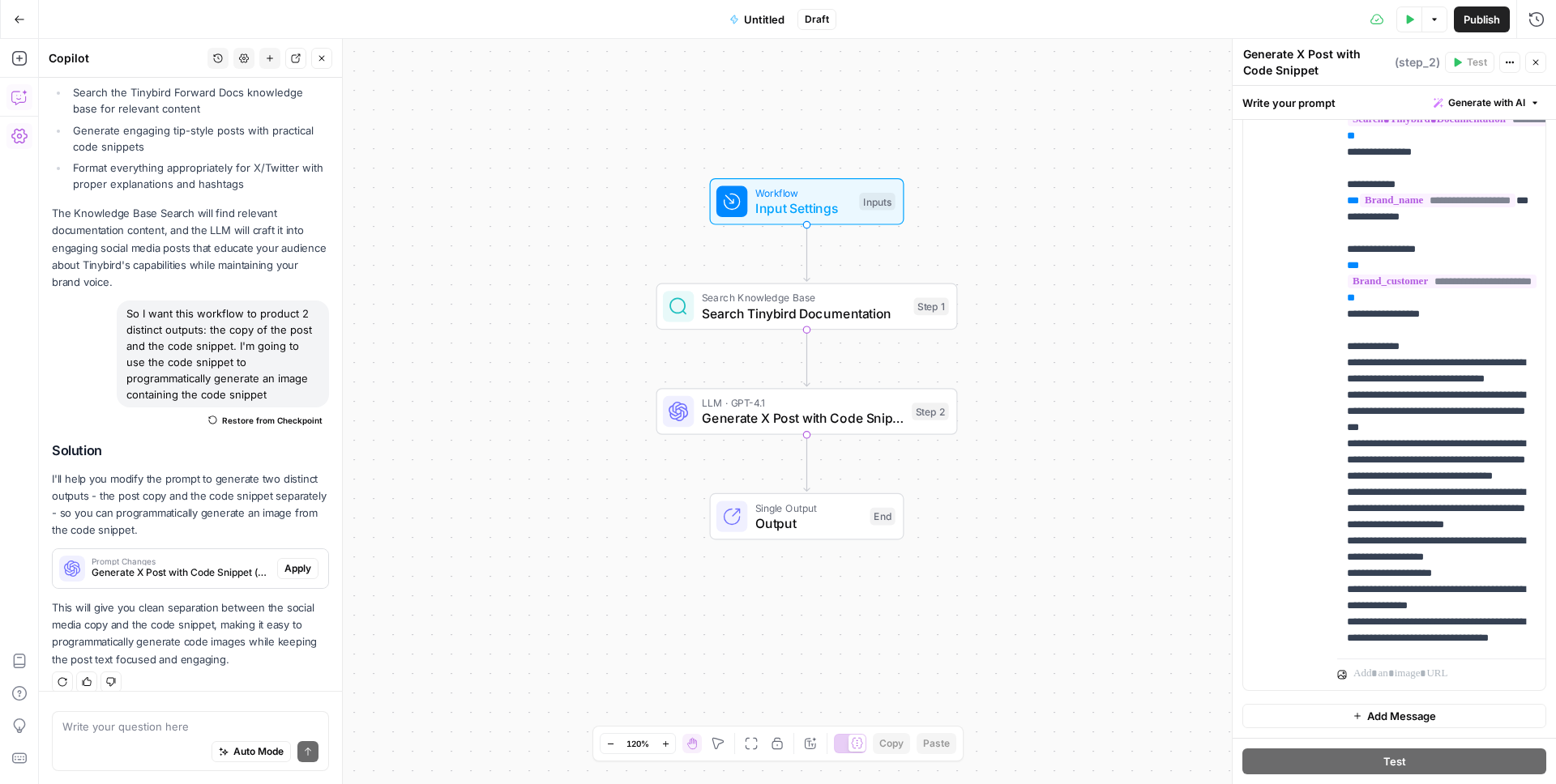
scroll to position [0, 0]
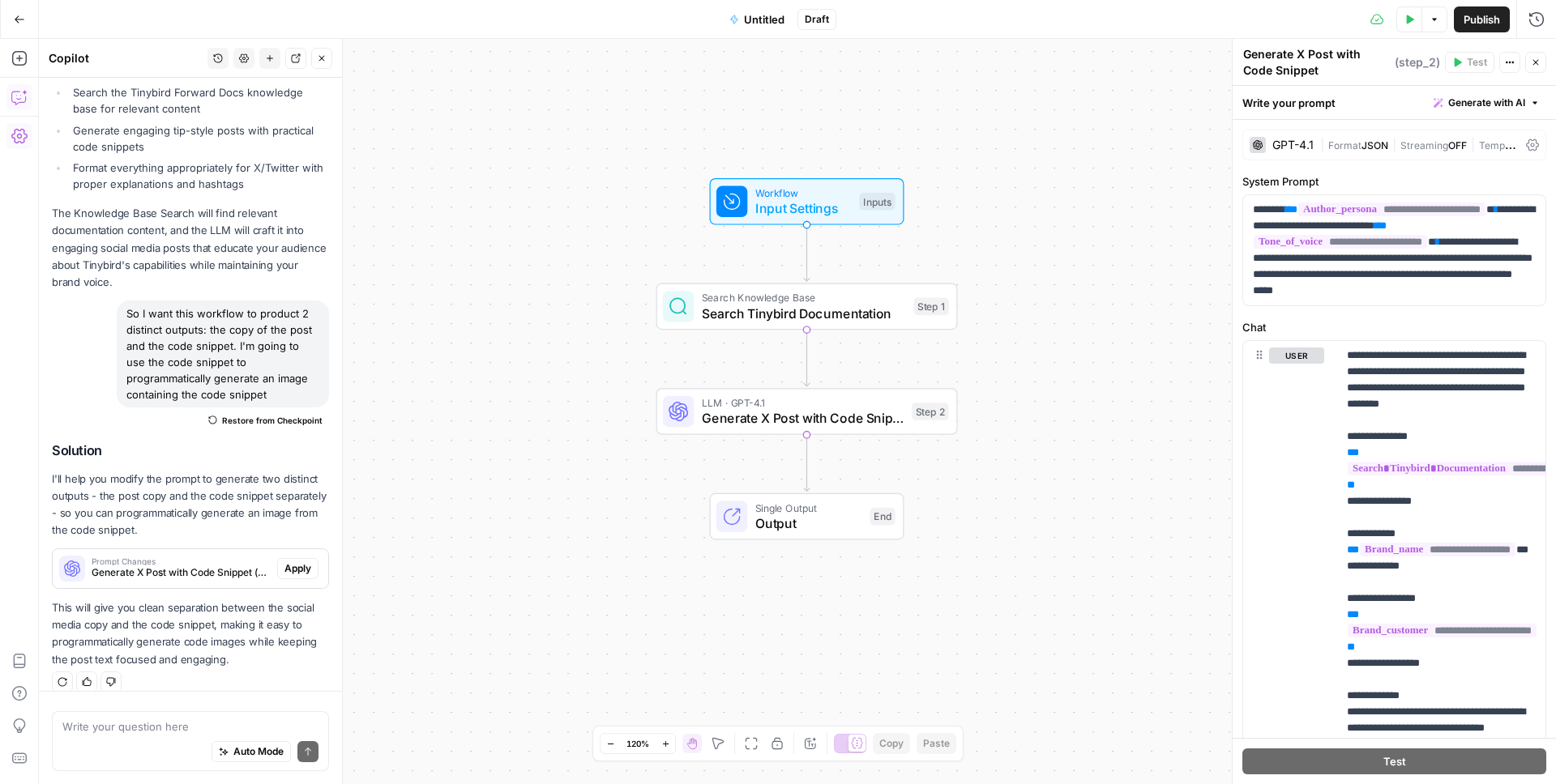
click at [1133, 163] on div "Workflow Input Settings Inputs Search Knowledge Base Search Tinybird Documentat…" at bounding box center [797, 411] width 1517 height 745
click at [1395, 174] on label "System Prompt" at bounding box center [1394, 182] width 304 height 17
click at [1455, 279] on p "**********" at bounding box center [1394, 250] width 283 height 97
click at [1143, 165] on div "Workflow Input Settings Inputs Search Knowledge Base Search Tinybird Documentat…" at bounding box center [797, 411] width 1517 height 745
click at [1540, 68] on button "Close" at bounding box center [1534, 62] width 21 height 21
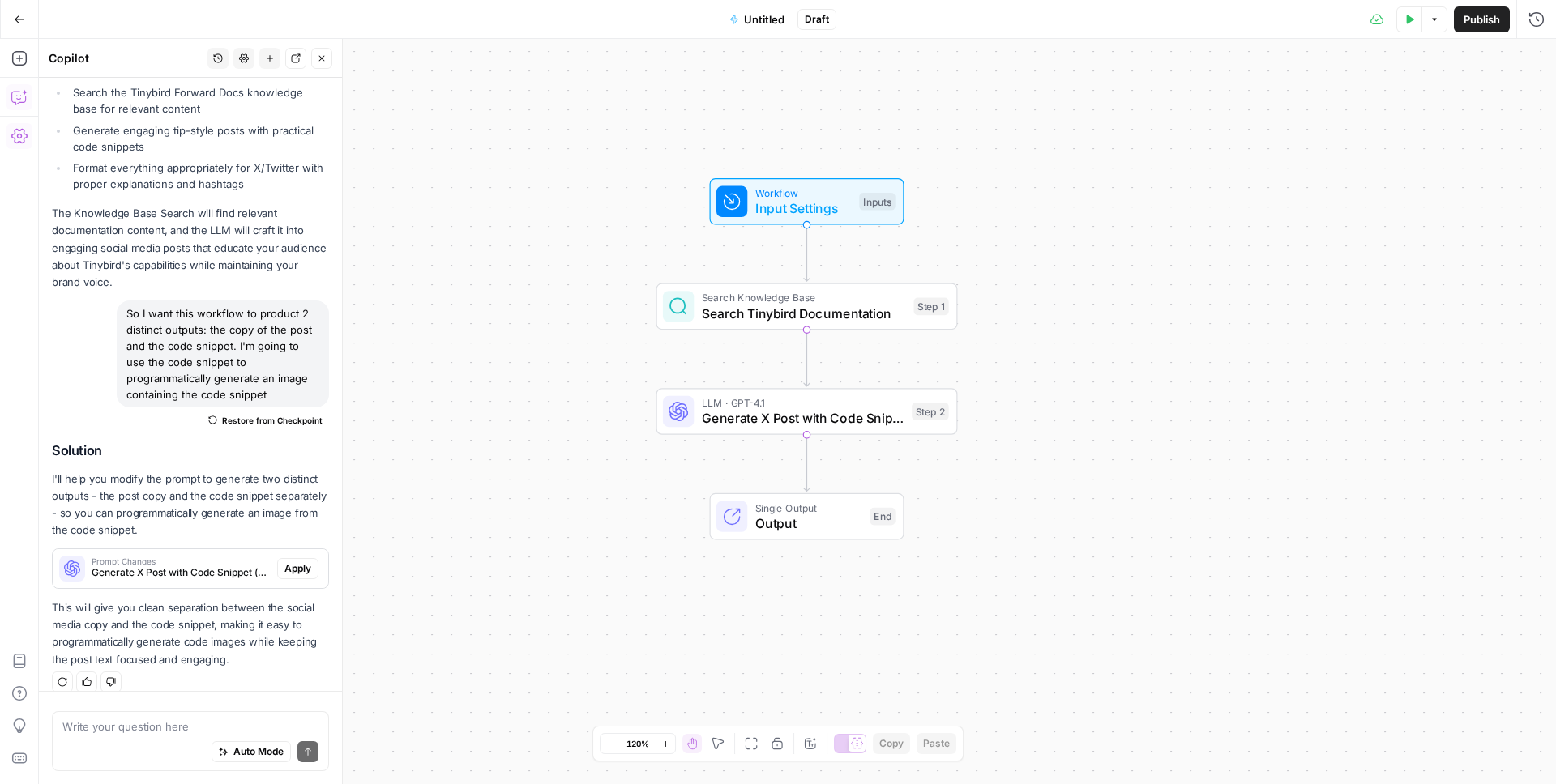
click at [791, 197] on span "Workflow" at bounding box center [803, 192] width 96 height 16
click at [1346, 138] on div at bounding box center [1403, 130] width 280 height 30
click at [1274, 132] on Kit "Brand Kit" at bounding box center [1403, 131] width 258 height 17
click at [1293, 140] on div at bounding box center [1403, 130] width 280 height 30
click at [1298, 132] on Kit "Brand Kit" at bounding box center [1403, 131] width 258 height 17
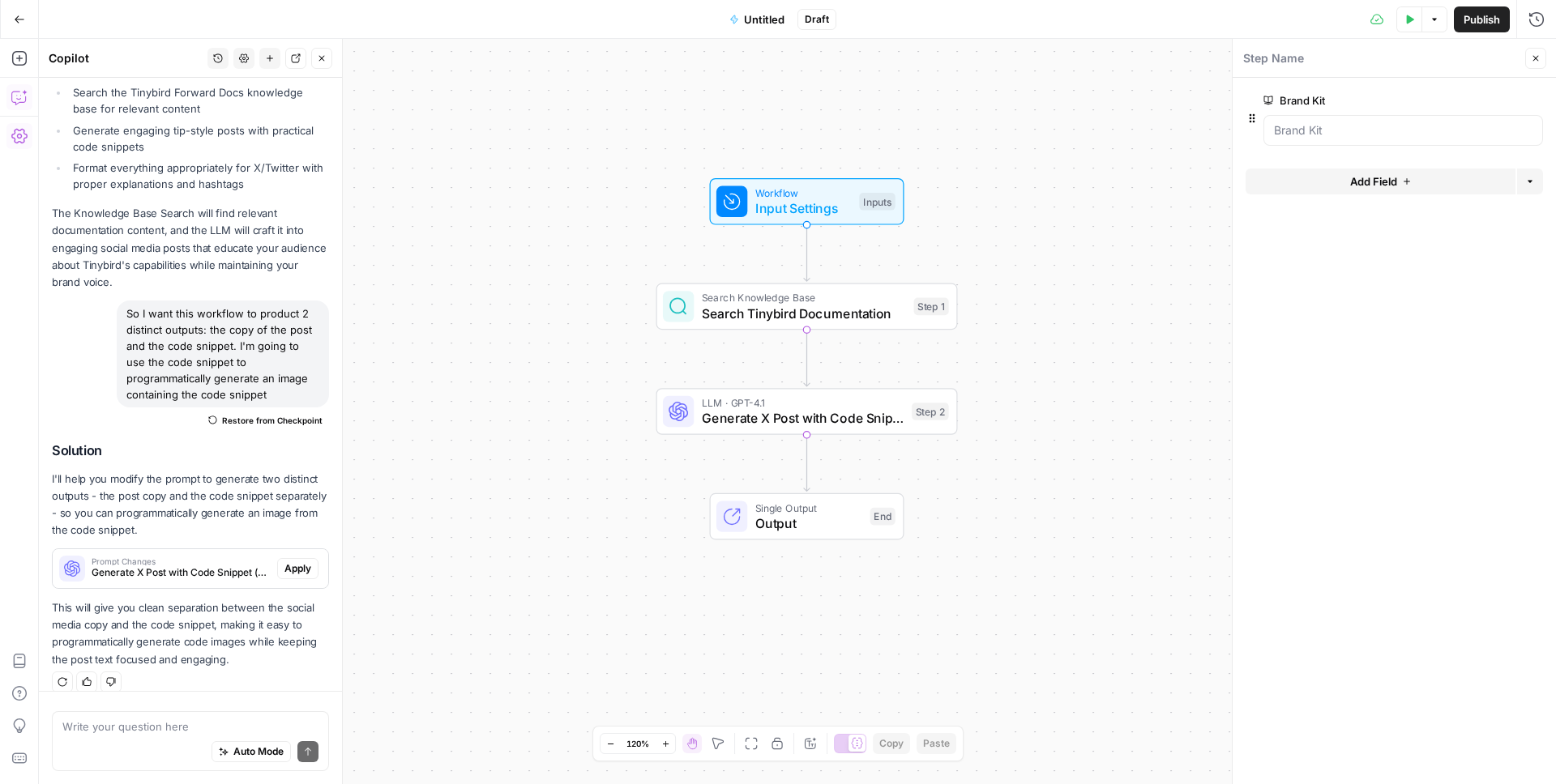
click at [1113, 150] on div "Workflow Input Settings Inputs Search Knowledge Base Search Tinybird Documentat…" at bounding box center [797, 411] width 1517 height 745
click at [1411, 26] on button "Test Data" at bounding box center [1409, 20] width 26 height 26
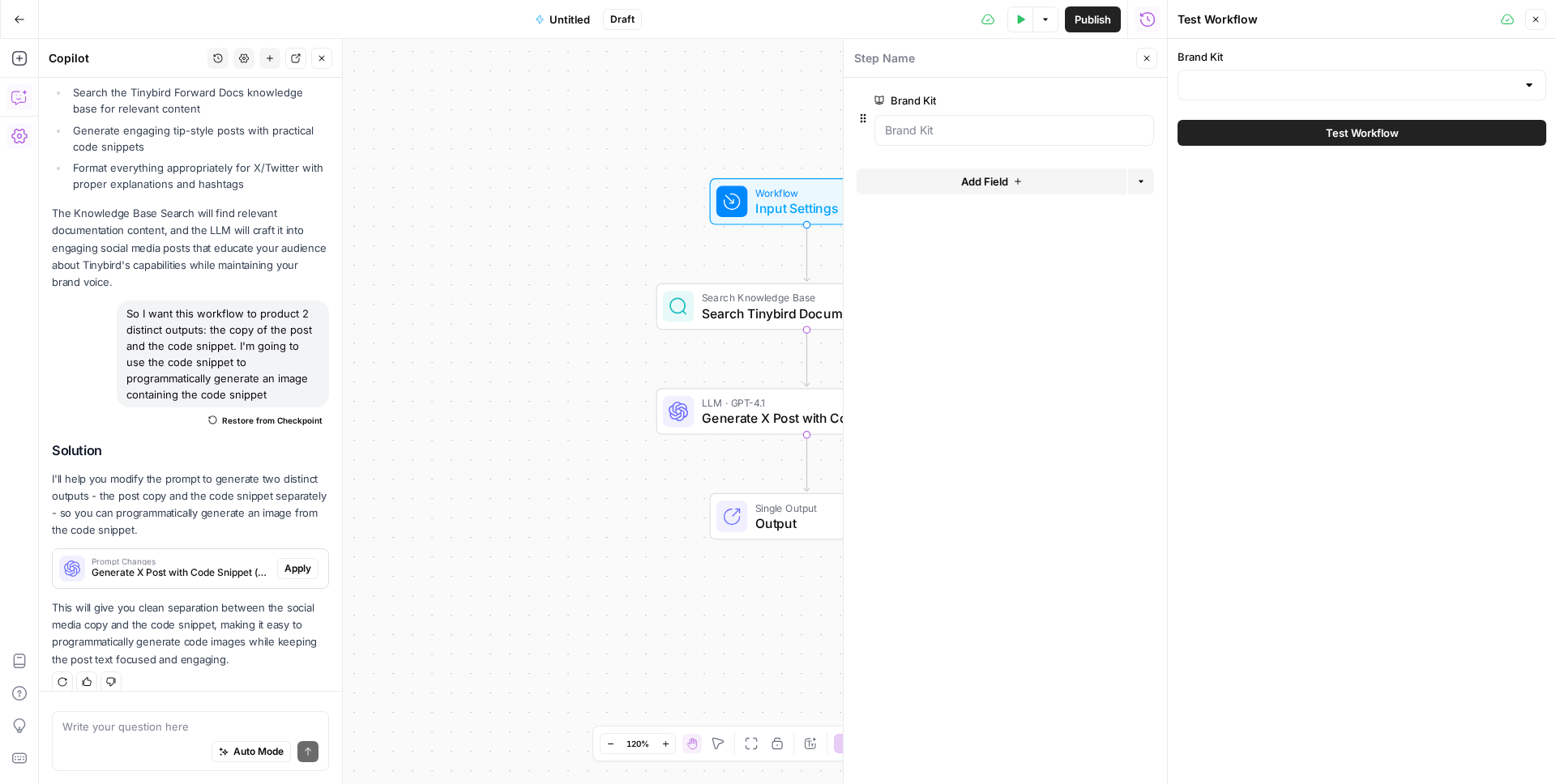
click at [1229, 74] on div at bounding box center [1362, 84] width 369 height 30
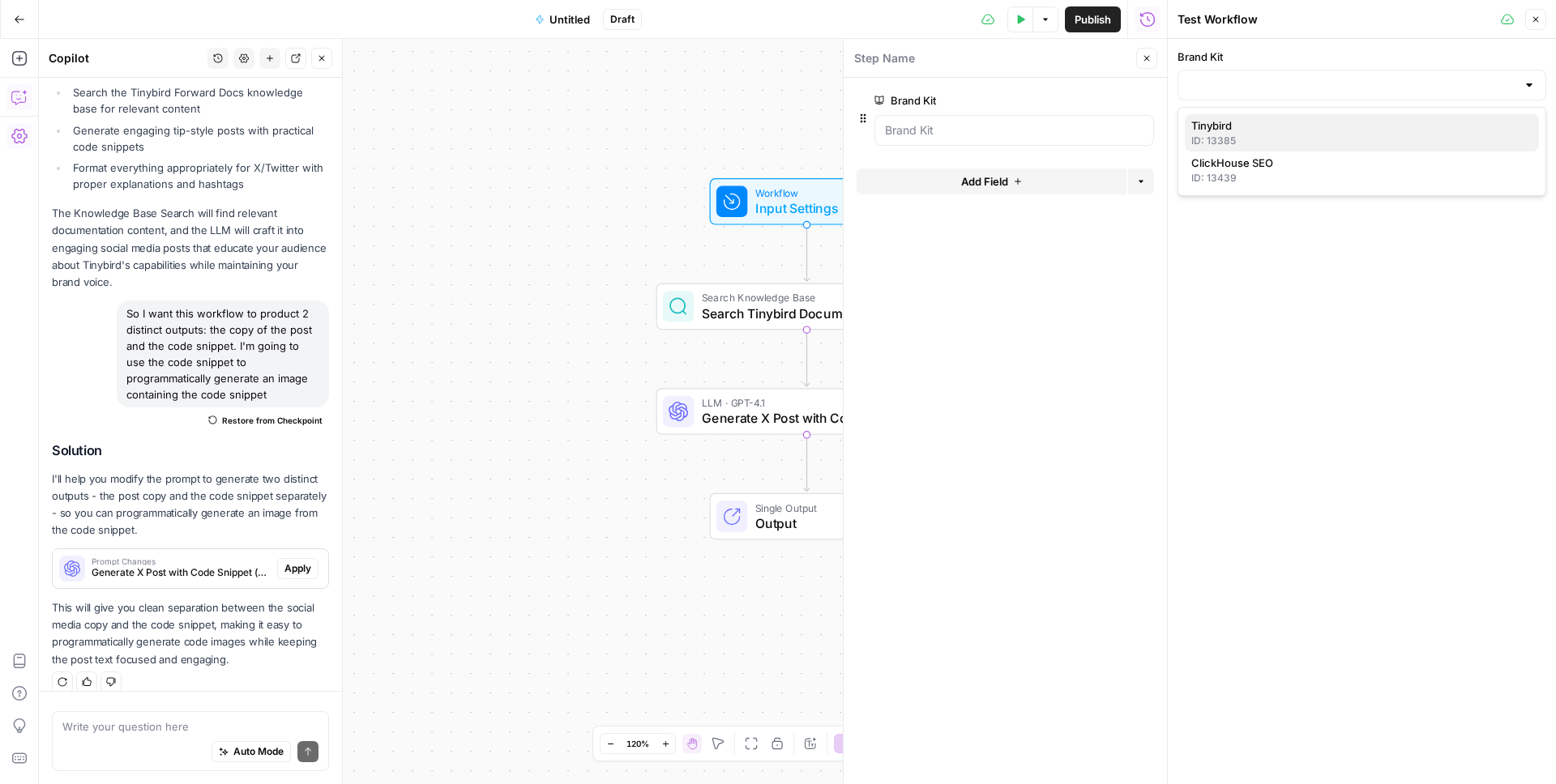
click at [1218, 128] on span "Tinybird" at bounding box center [1358, 126] width 335 height 17
type input "Tinybird"
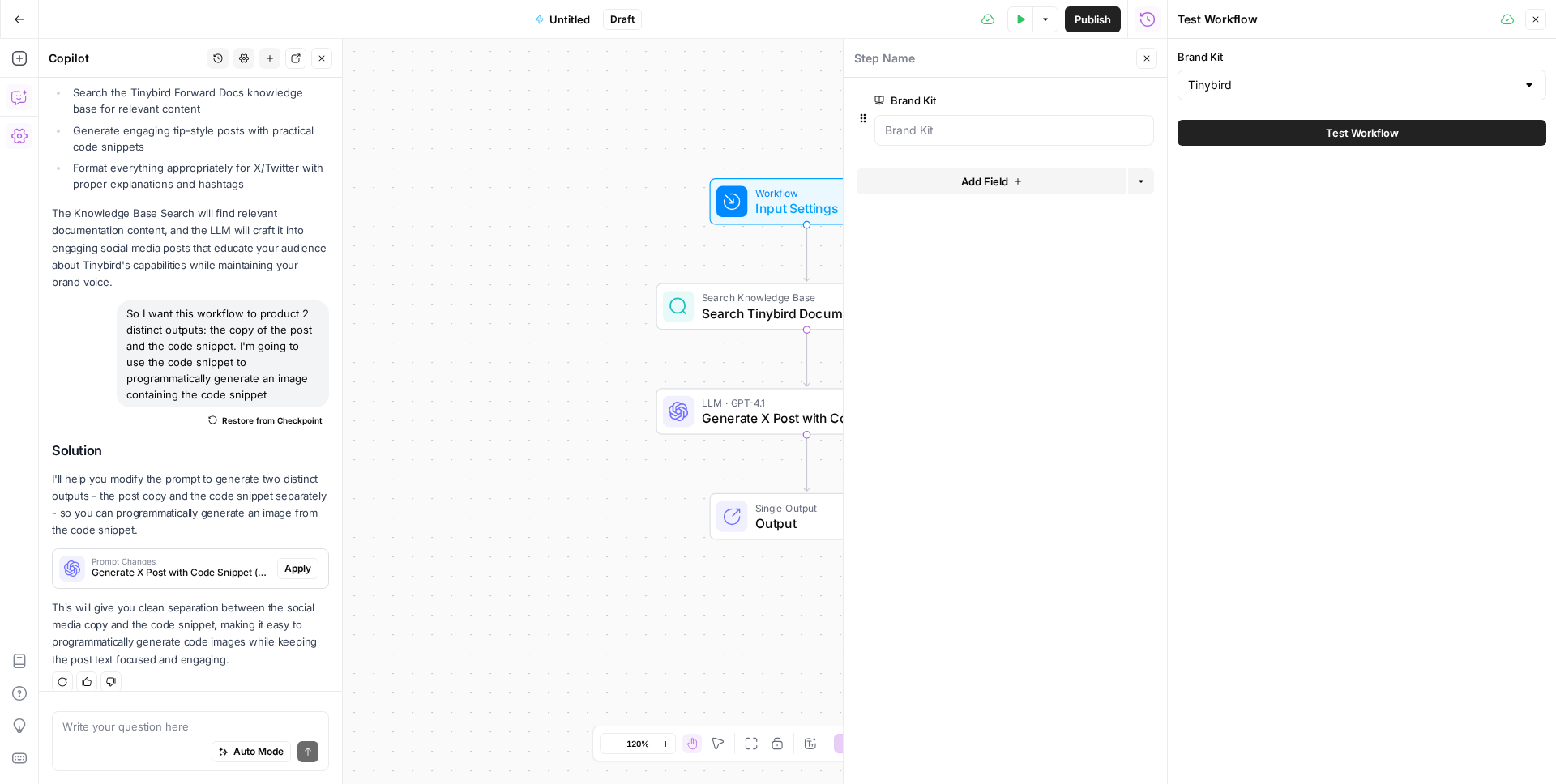
click at [1339, 133] on span "Test Workflow" at bounding box center [1362, 132] width 73 height 17
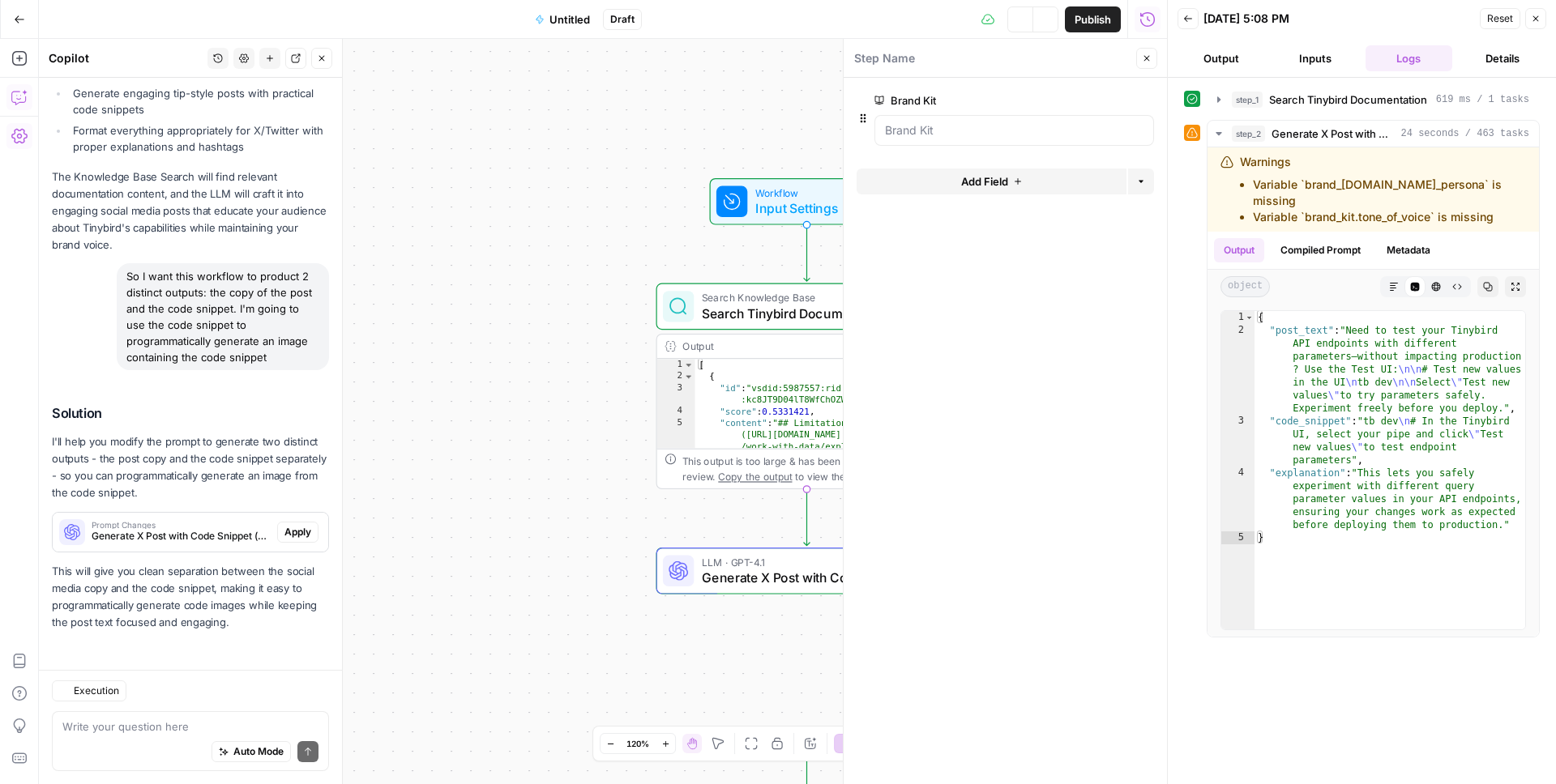
scroll to position [1192, 0]
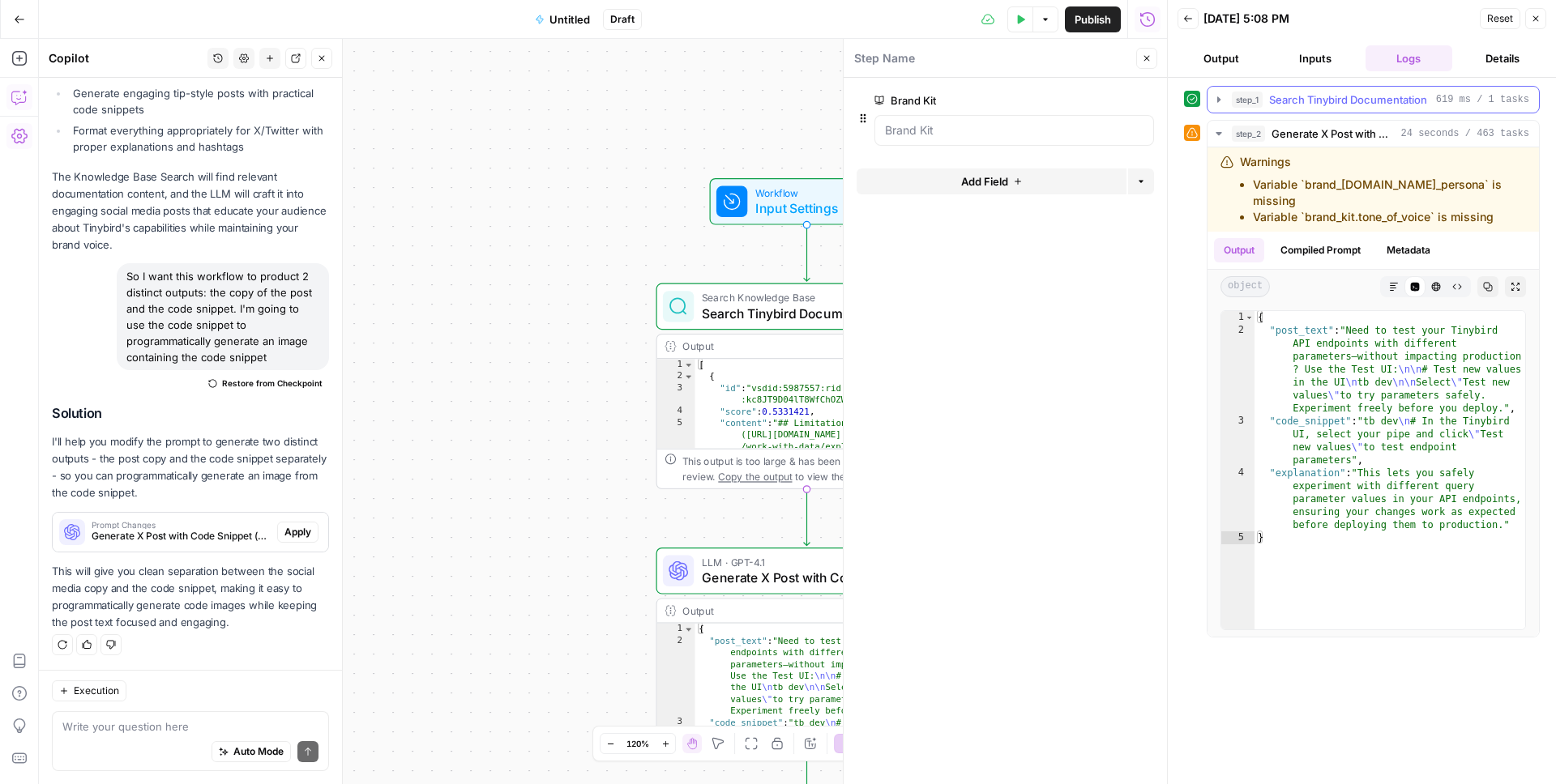
click at [1334, 101] on span "Search Tinybird Documentation" at bounding box center [1348, 99] width 158 height 17
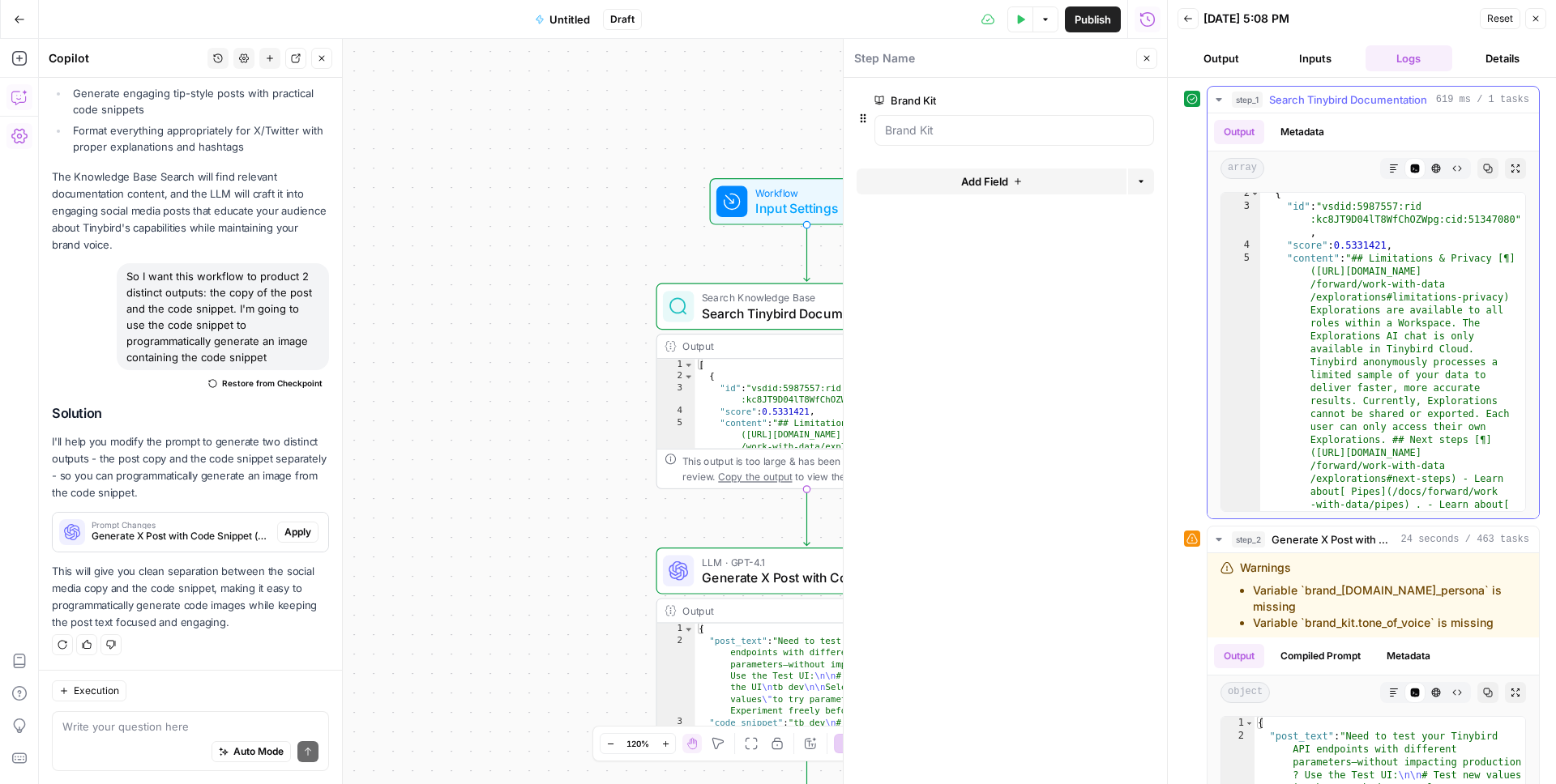
scroll to position [0, 0]
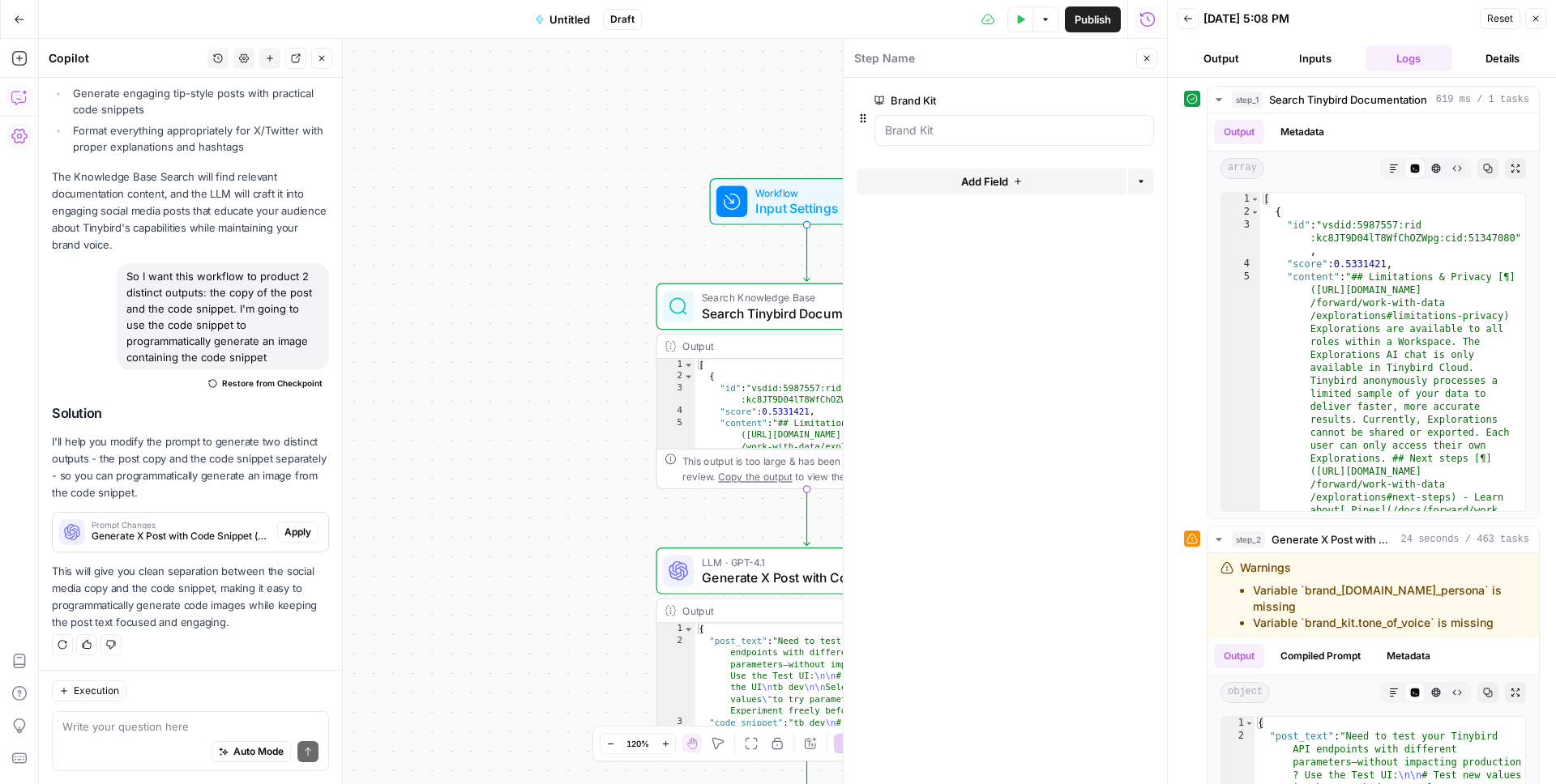
click at [1539, 14] on icon "button" at bounding box center [1535, 19] width 10 height 10
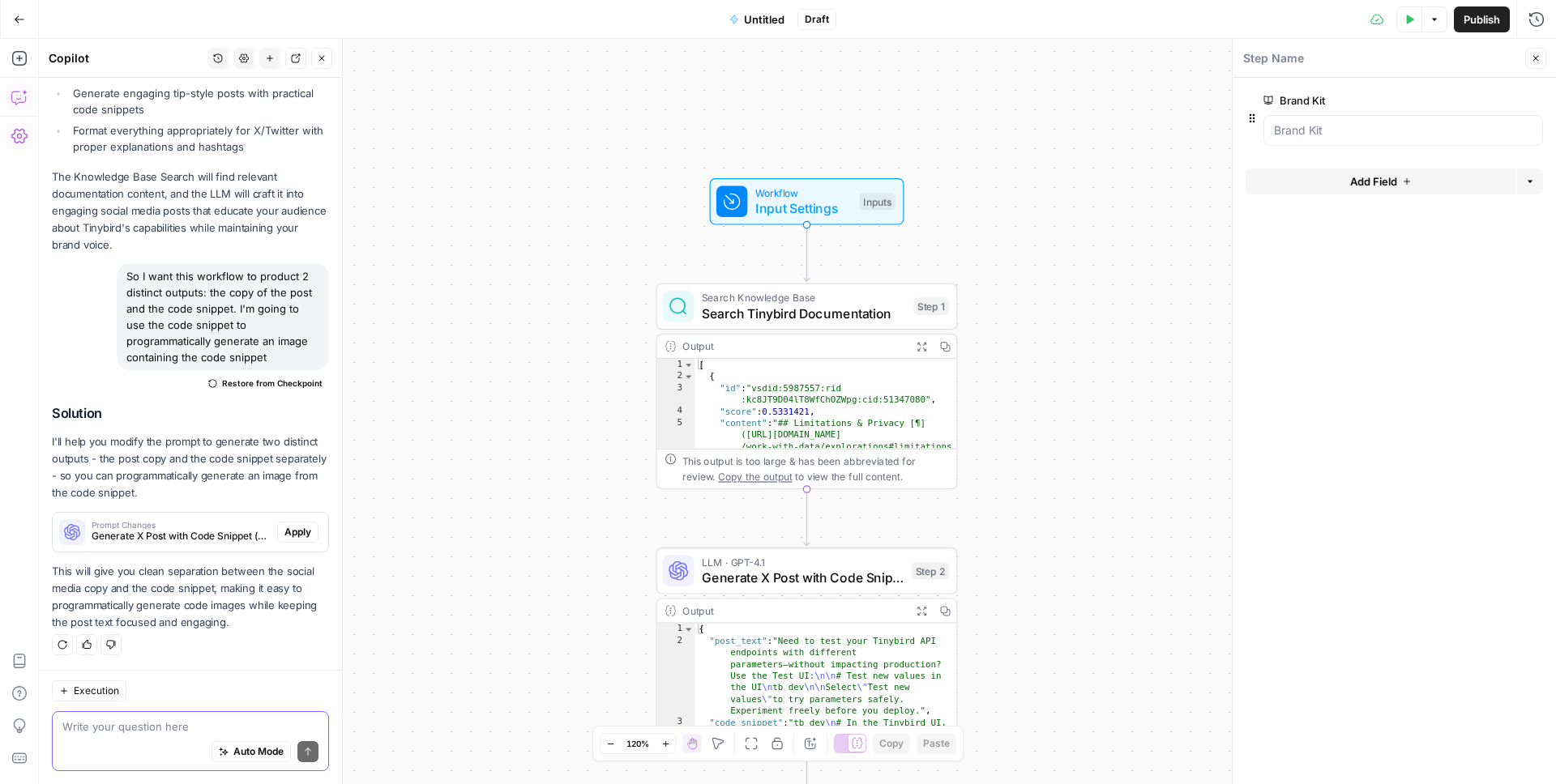
click at [130, 731] on textarea at bounding box center [190, 726] width 256 height 17
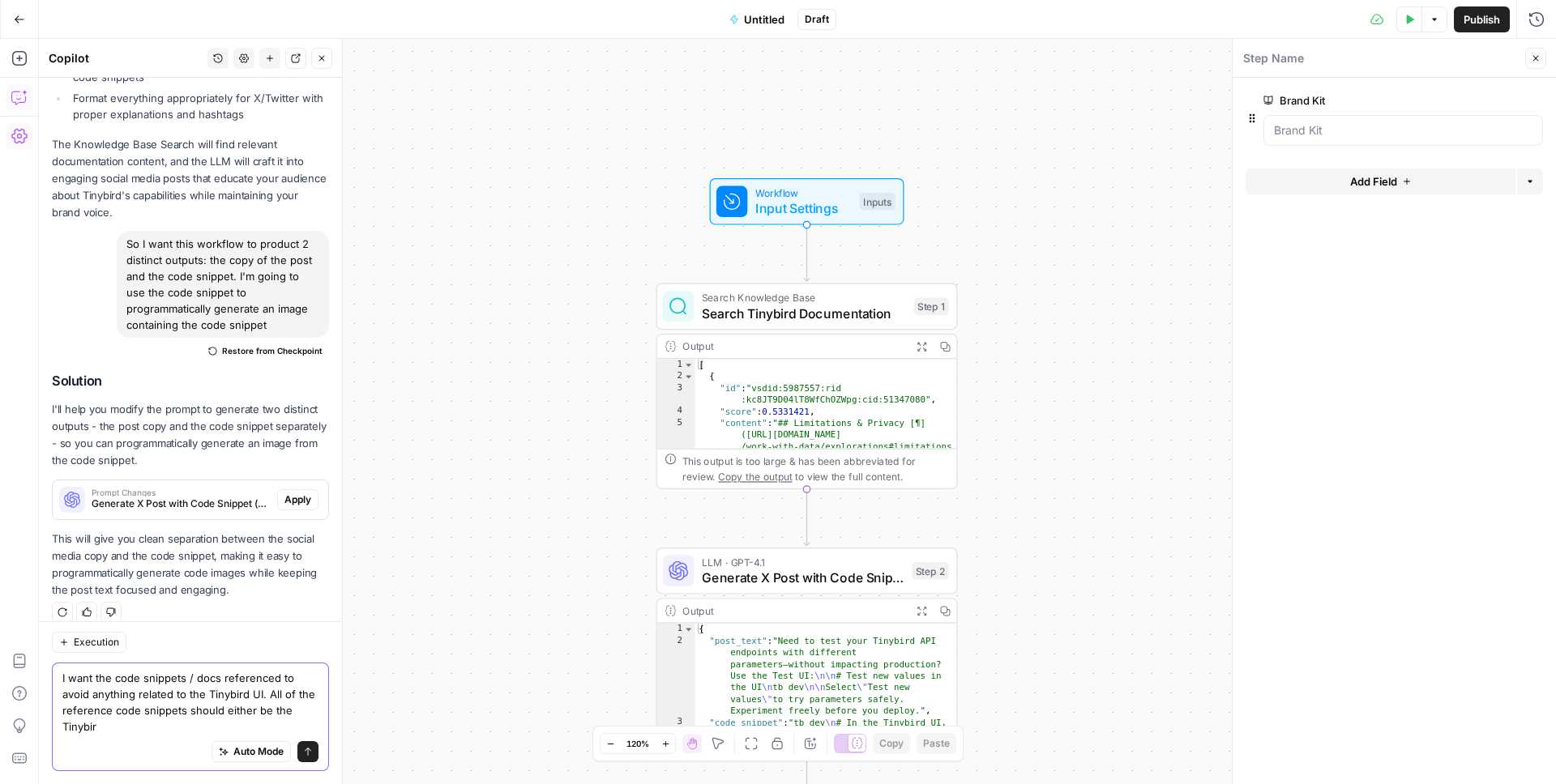
scroll to position [1241, 0]
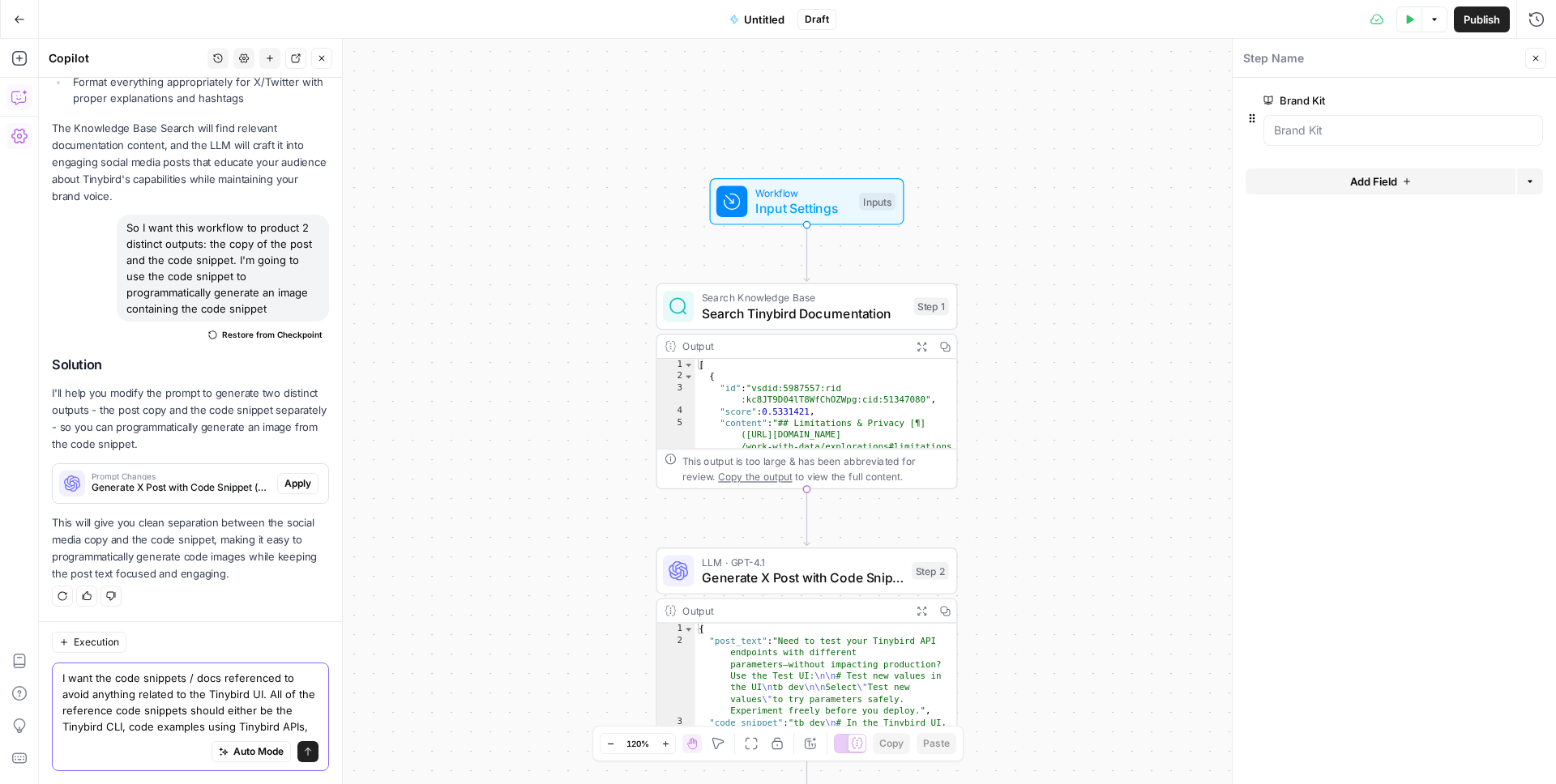
drag, startPoint x: 123, startPoint y: 731, endPoint x: 317, endPoint y: 716, distance: 194.6
click at [317, 716] on textarea "I want the code snippets / docs referenced to avoid anything related to the Tin…" at bounding box center [190, 703] width 256 height 65
drag, startPoint x: 122, startPoint y: 735, endPoint x: 362, endPoint y: 740, distance: 240.1
click at [362, 740] on body "Tinybird New Home Browse Insights Opportunities Your Data Recent Grids Write In…" at bounding box center [778, 392] width 1556 height 784
click at [269, 735] on div "Auto Mode Send" at bounding box center [190, 753] width 256 height 35
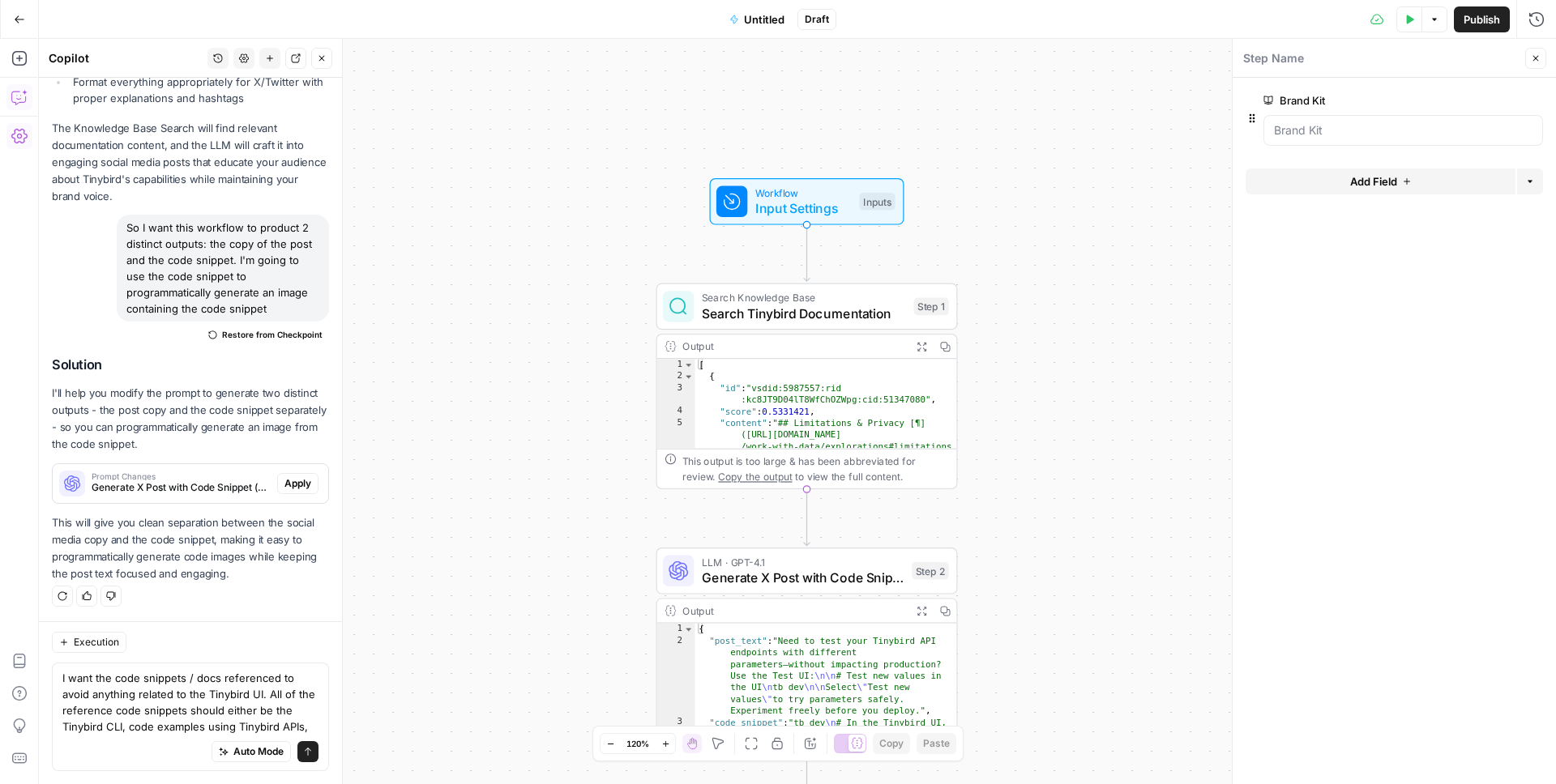
drag, startPoint x: 318, startPoint y: 724, endPoint x: 123, endPoint y: 720, distance: 195.0
click at [123, 720] on div "I want the code snippets / docs referenced to avoid anything related to the Tin…" at bounding box center [190, 716] width 277 height 109
drag, startPoint x: 123, startPoint y: 730, endPoint x: 306, endPoint y: 731, distance: 183.0
click at [306, 731] on textarea "I want the code snippets / docs referenced to avoid anything related to the Tin…" at bounding box center [190, 703] width 256 height 65
type textarea "I want the code snippets / docs referenced to avoid anything related to the Tin…"
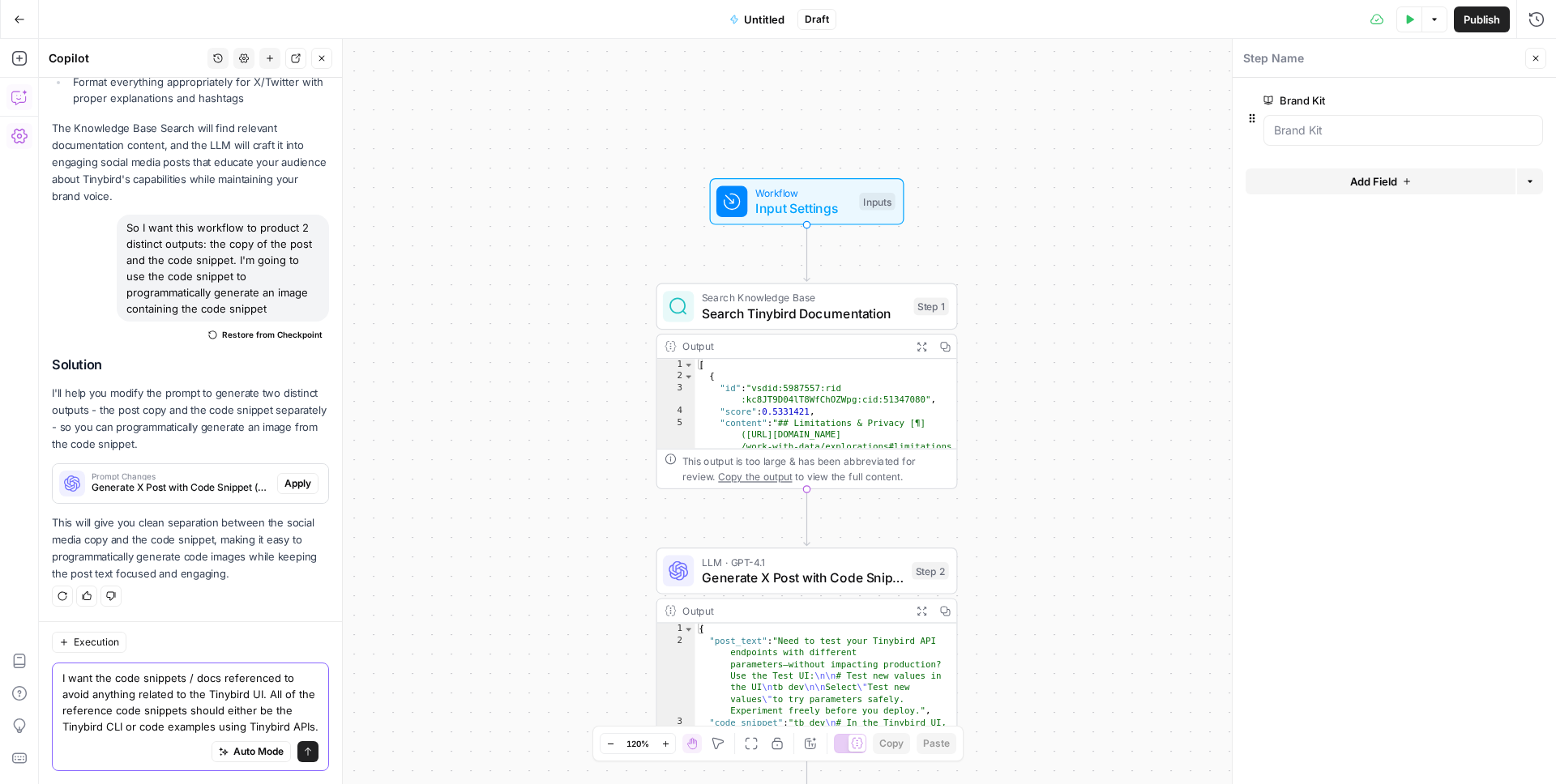
click at [306, 745] on button "Send" at bounding box center [307, 751] width 21 height 21
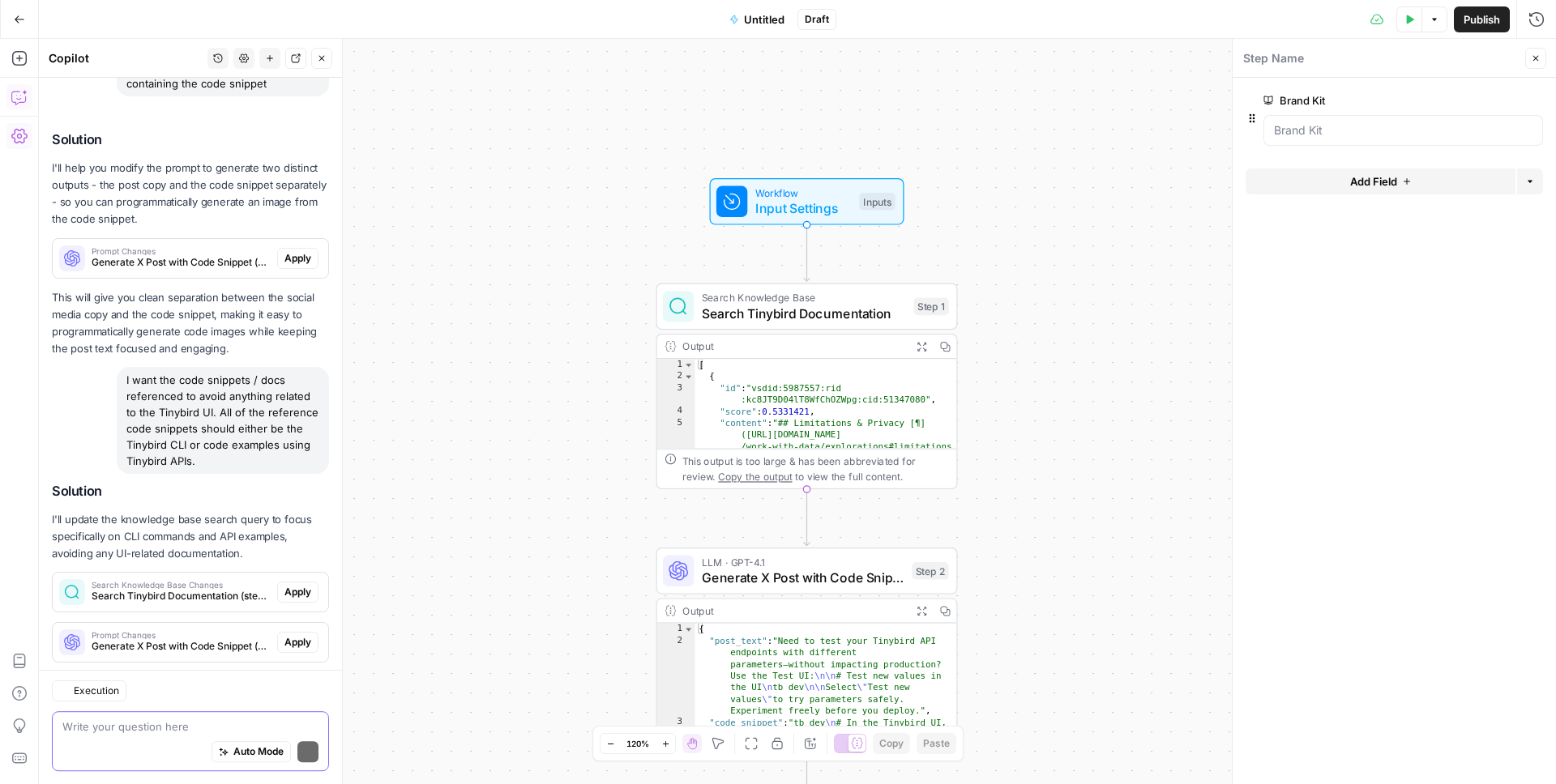
scroll to position [1577, 0]
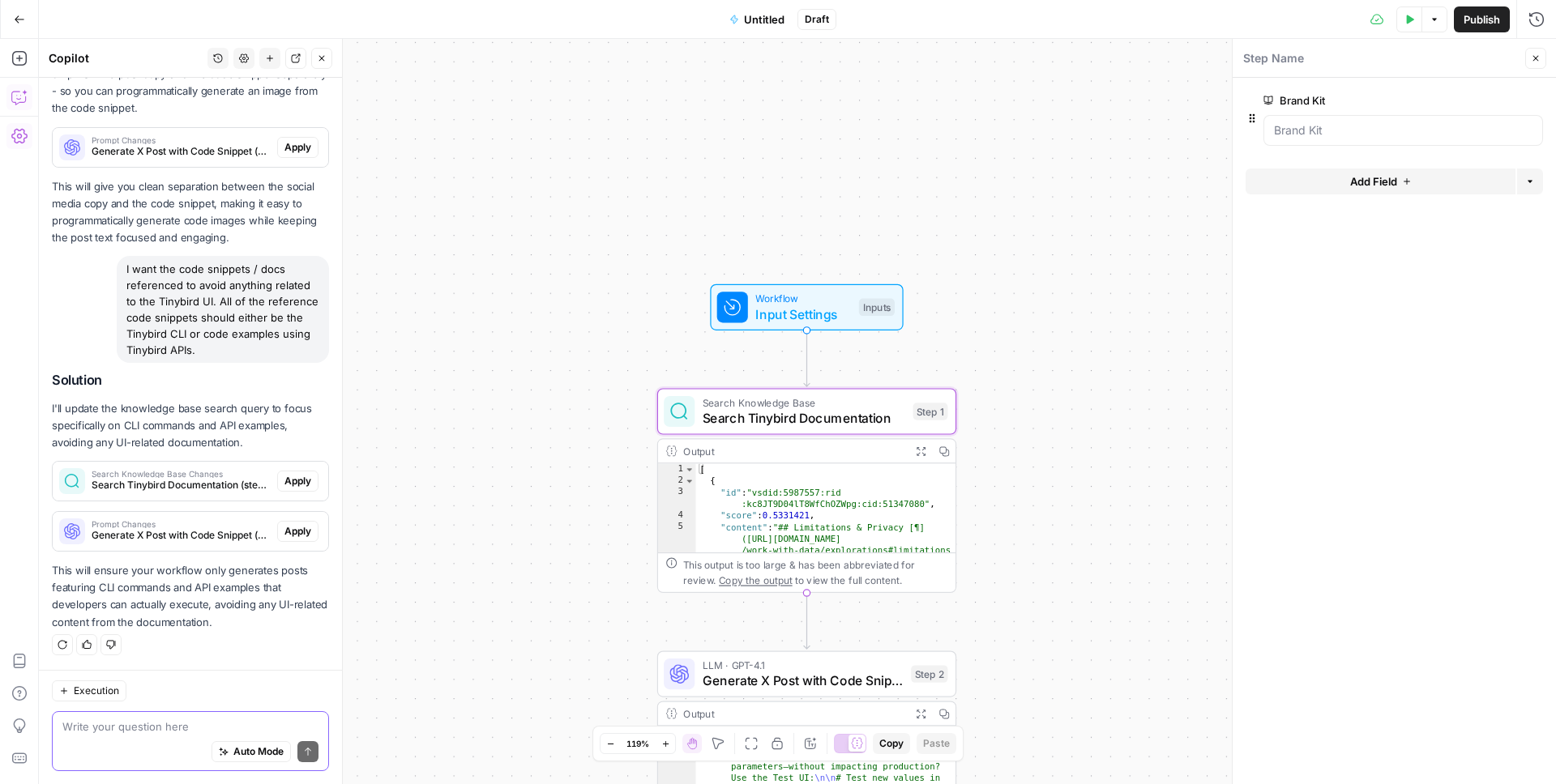
click at [306, 479] on span "Apply" at bounding box center [297, 481] width 27 height 15
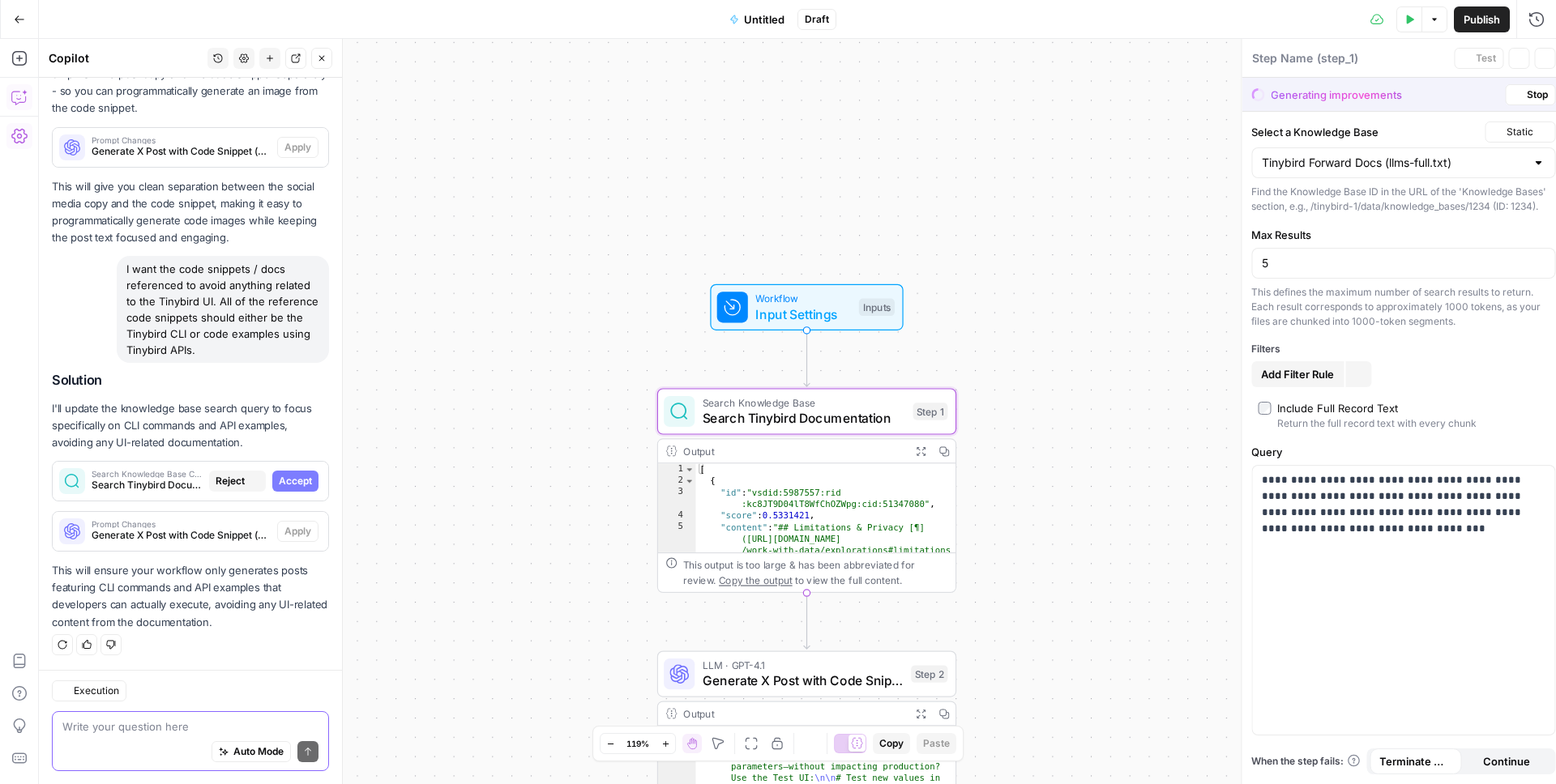
type textarea "Search Tinybird Documentation"
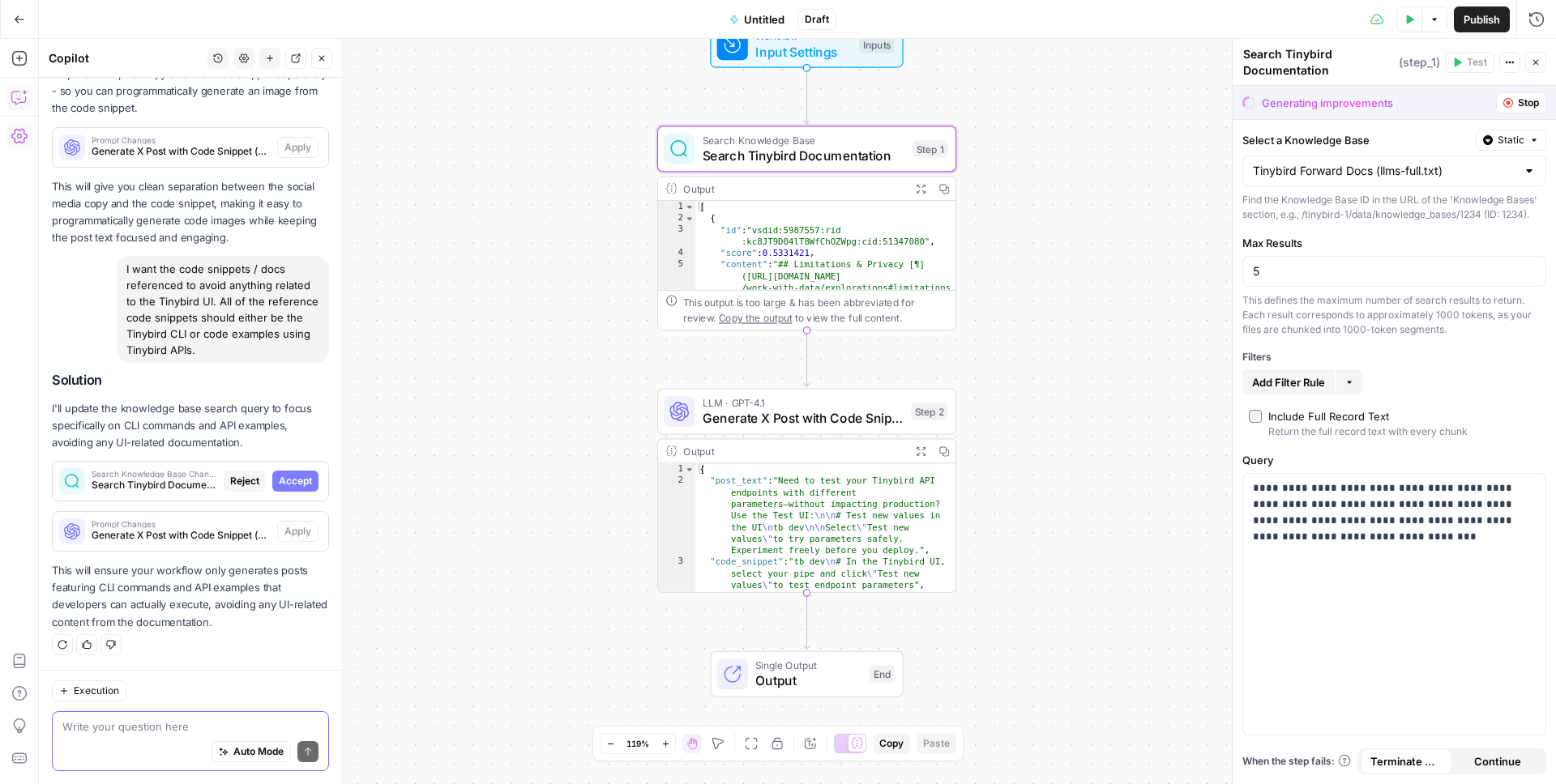
click at [304, 480] on span "Accept" at bounding box center [295, 481] width 33 height 15
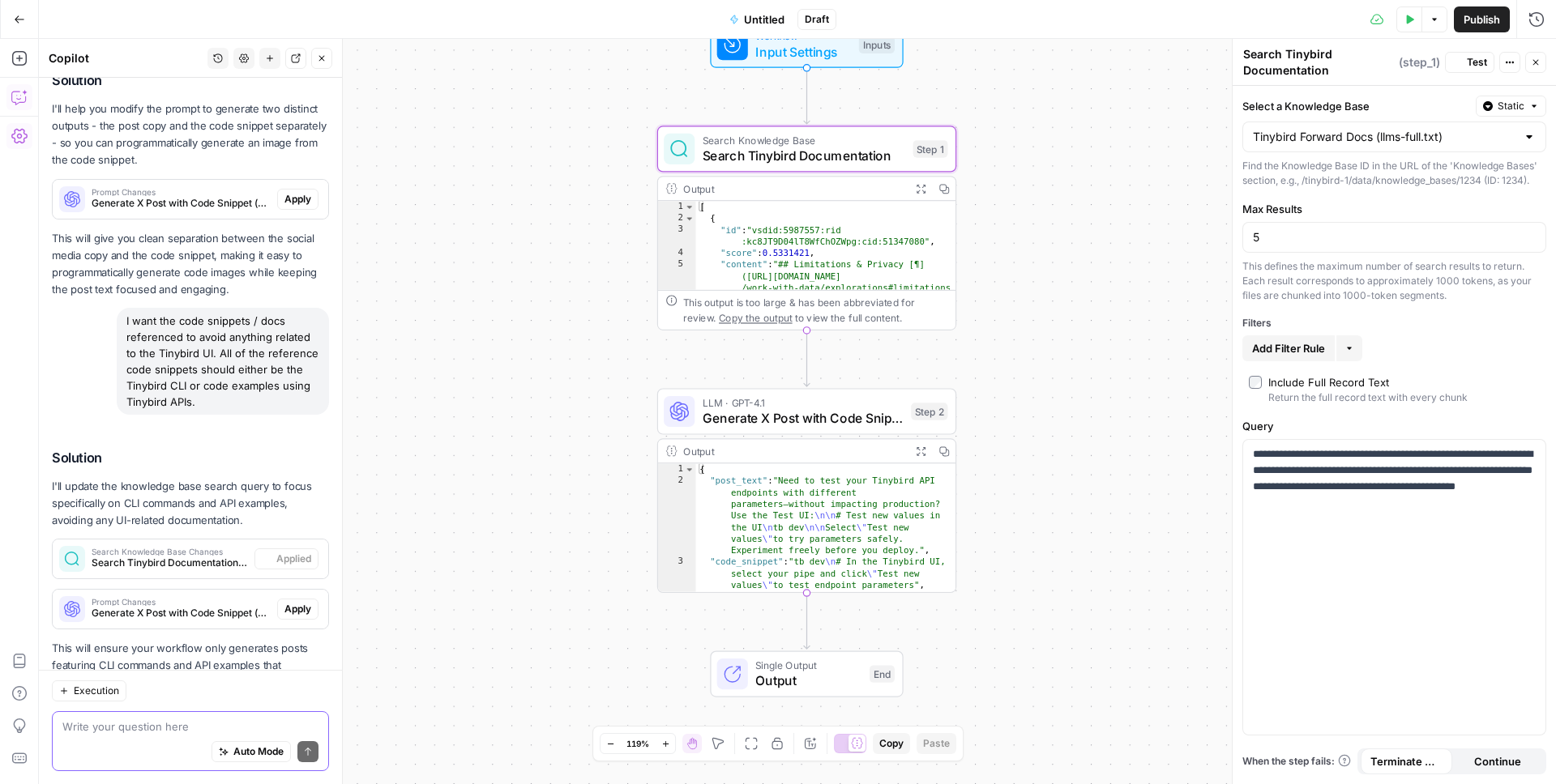
scroll to position [1603, 0]
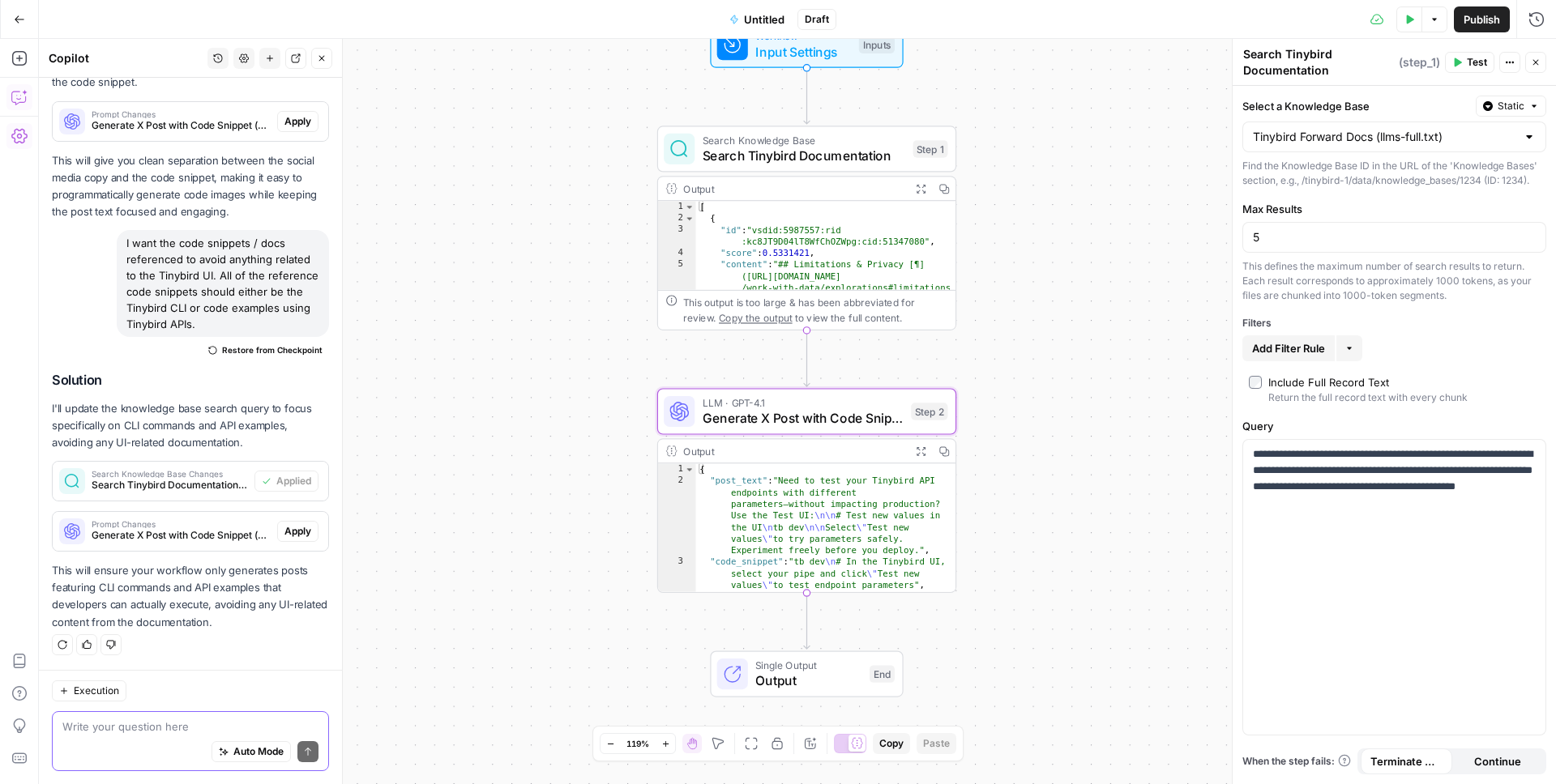
click at [300, 527] on span "Apply" at bounding box center [297, 531] width 27 height 15
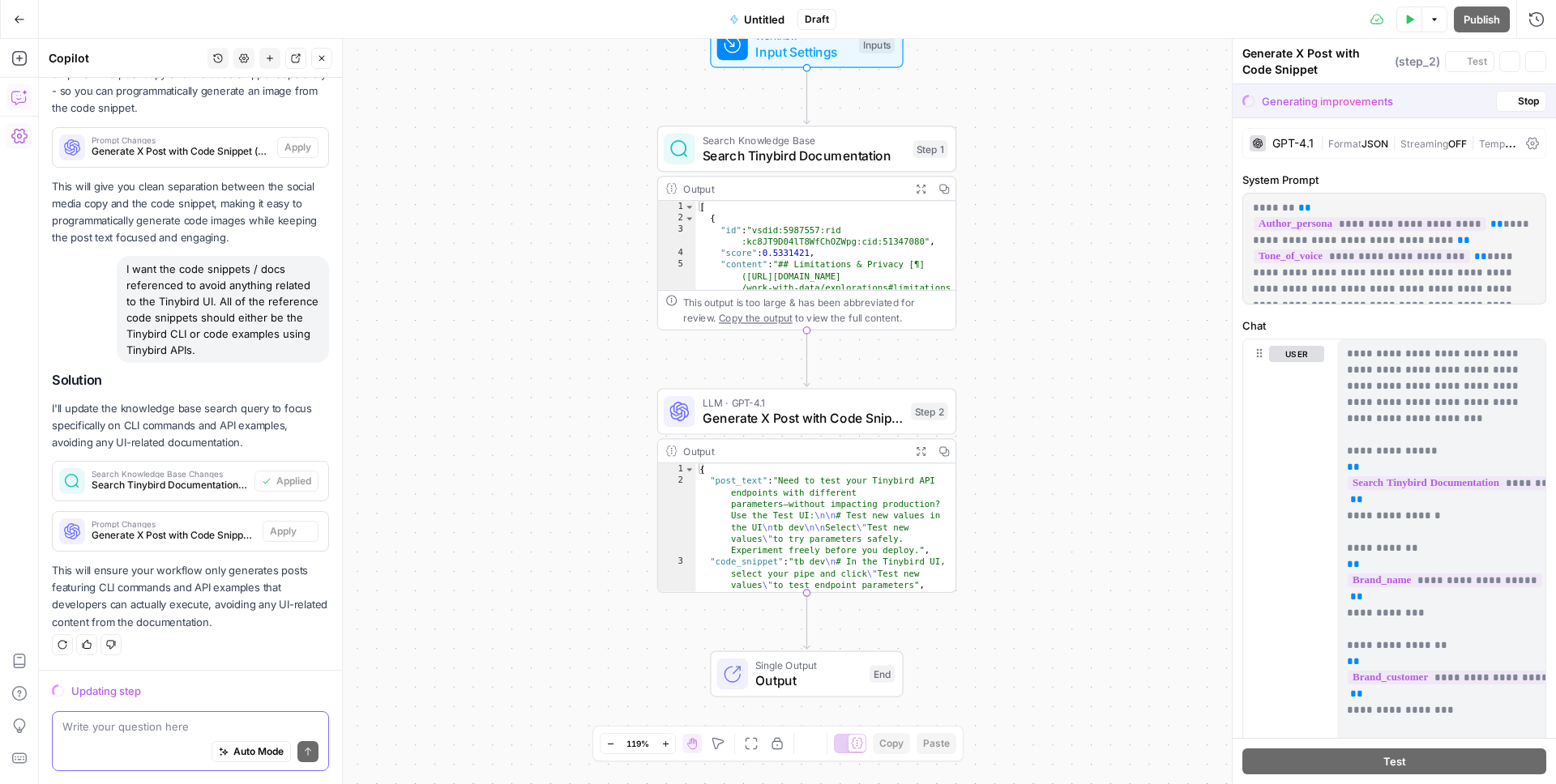
scroll to position [1525, 0]
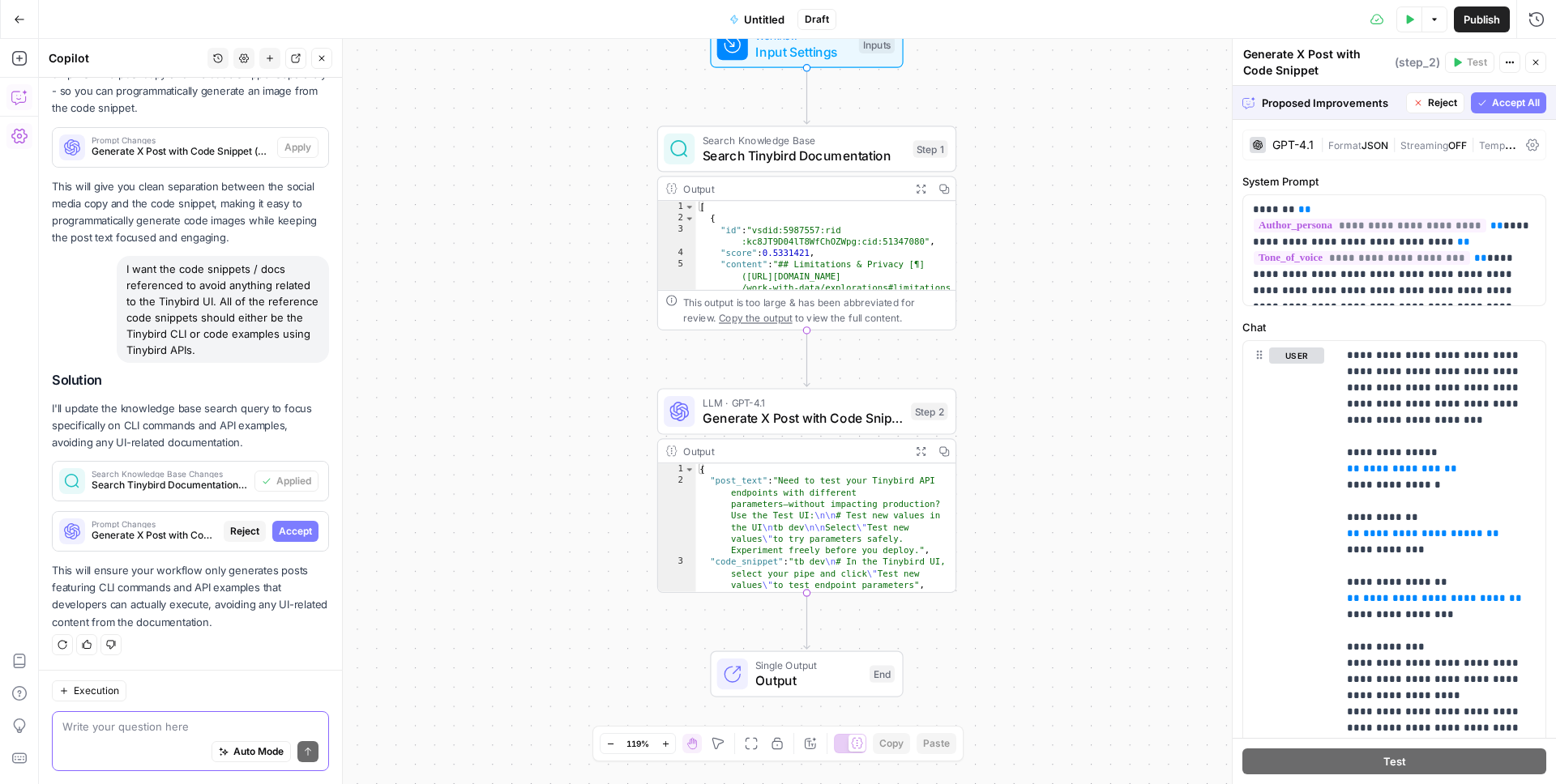
type textarea "**********"
click at [826, 138] on span "Search Knowledge Base" at bounding box center [804, 140] width 202 height 16
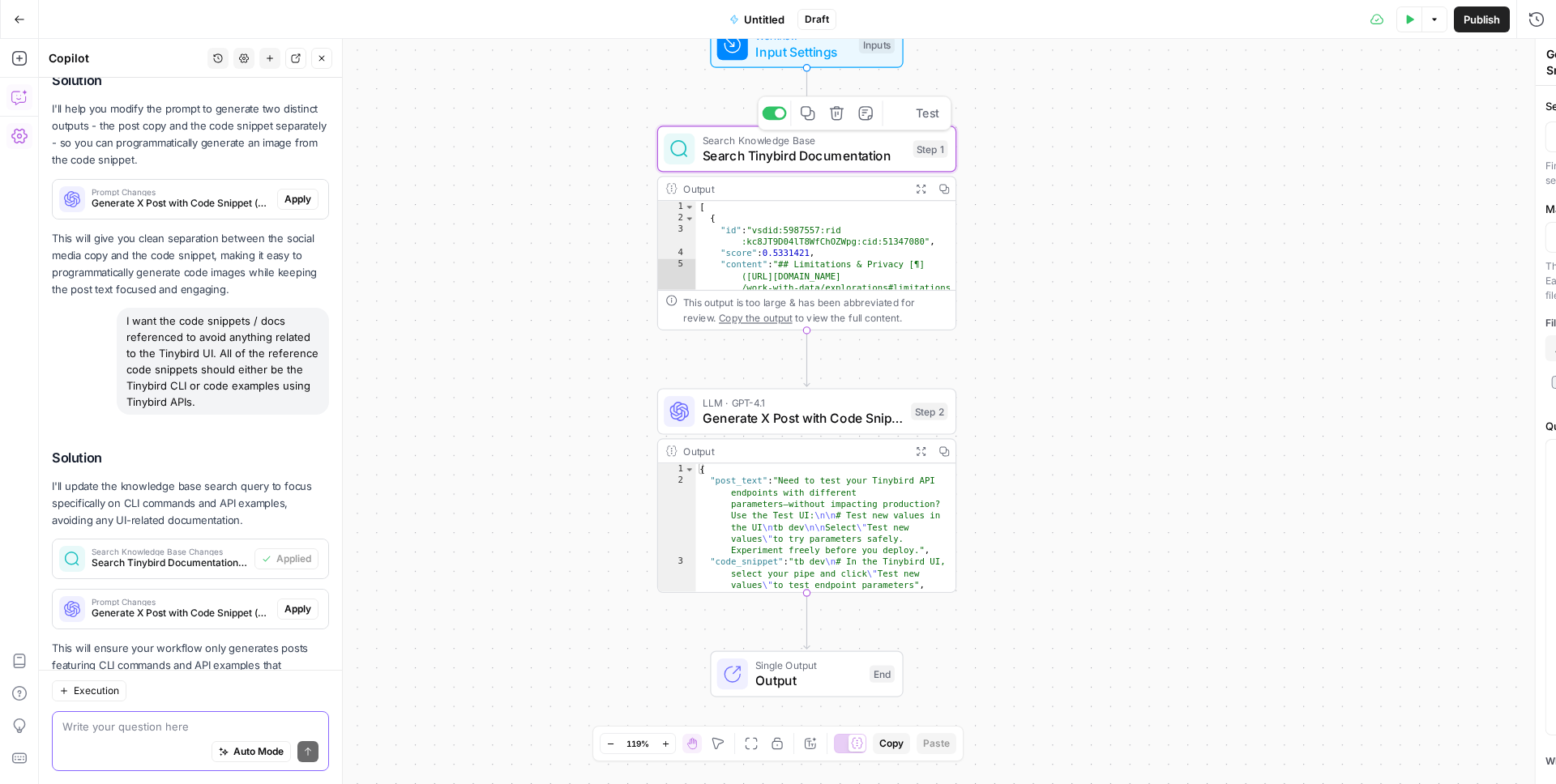
type textarea "Search Tinybird Documentation"
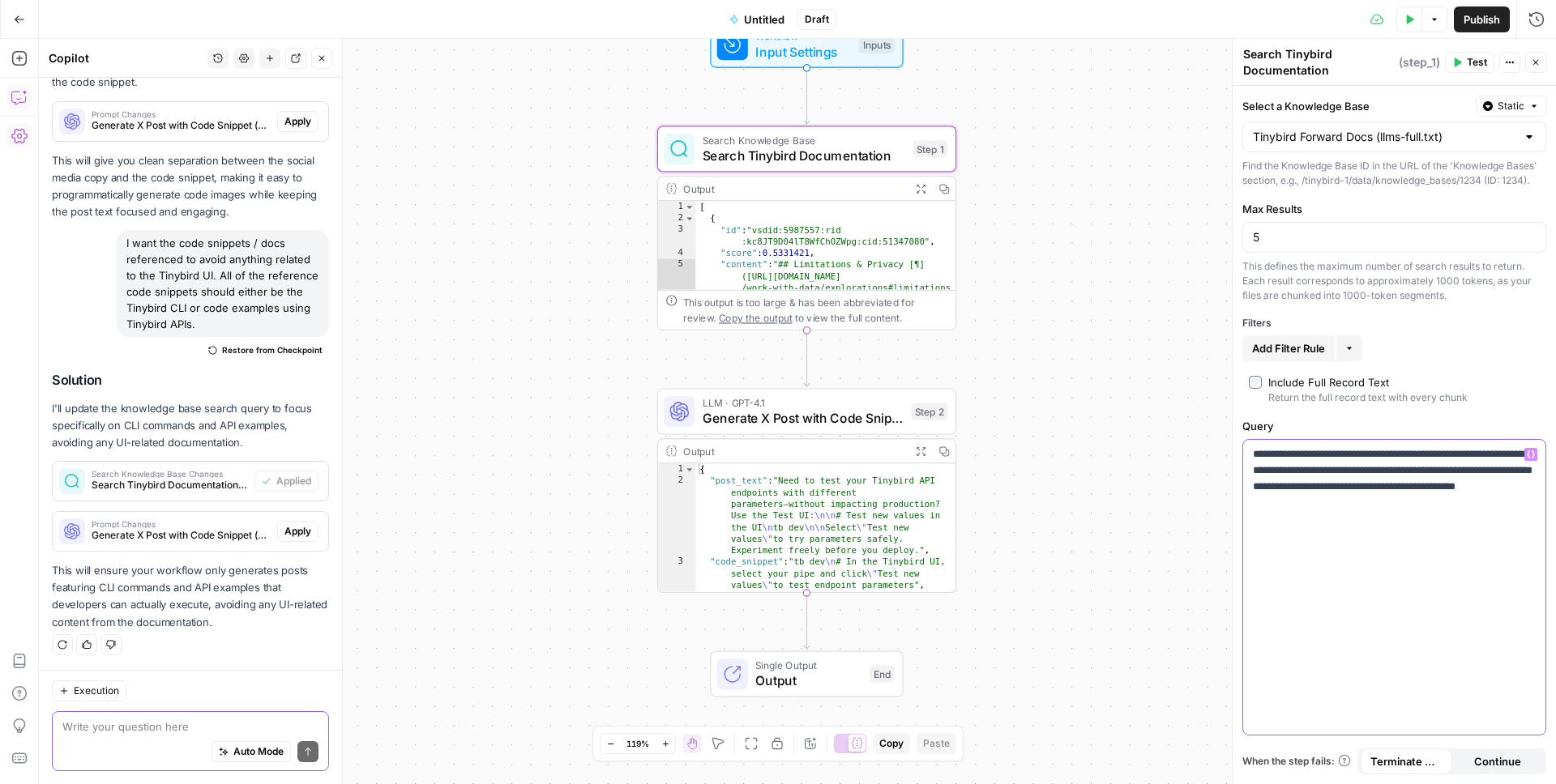
click at [1480, 506] on p "**********" at bounding box center [1394, 479] width 283 height 65
click at [1255, 456] on p "**********" at bounding box center [1394, 479] width 283 height 65
click at [1331, 517] on p "**********" at bounding box center [1394, 487] width 283 height 81
click at [1414, 639] on div "**********" at bounding box center [1394, 587] width 302 height 294
click at [1180, 498] on div "**********" at bounding box center [797, 411] width 1517 height 745
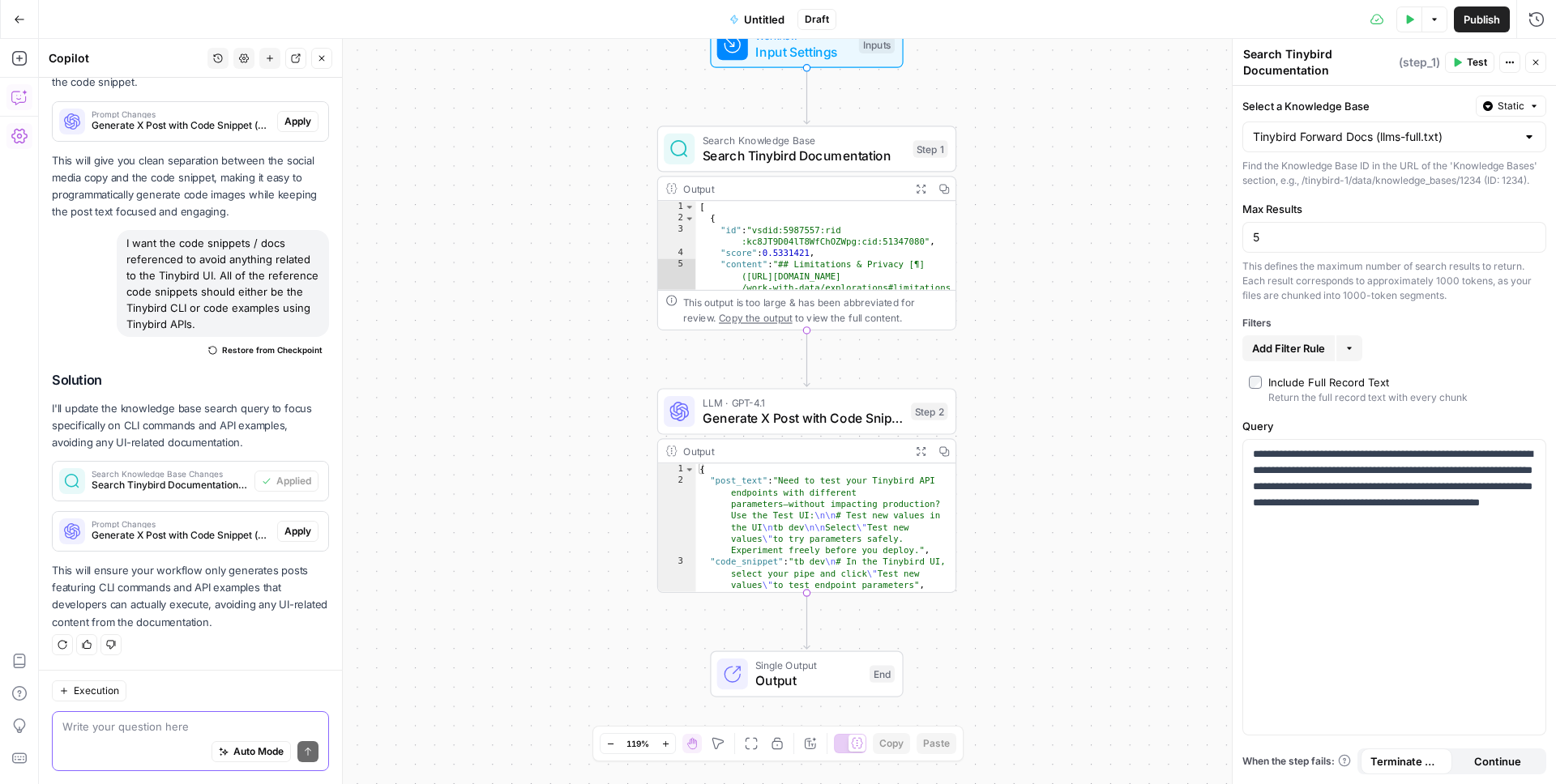
click at [1467, 59] on span "Test" at bounding box center [1476, 62] width 21 height 15
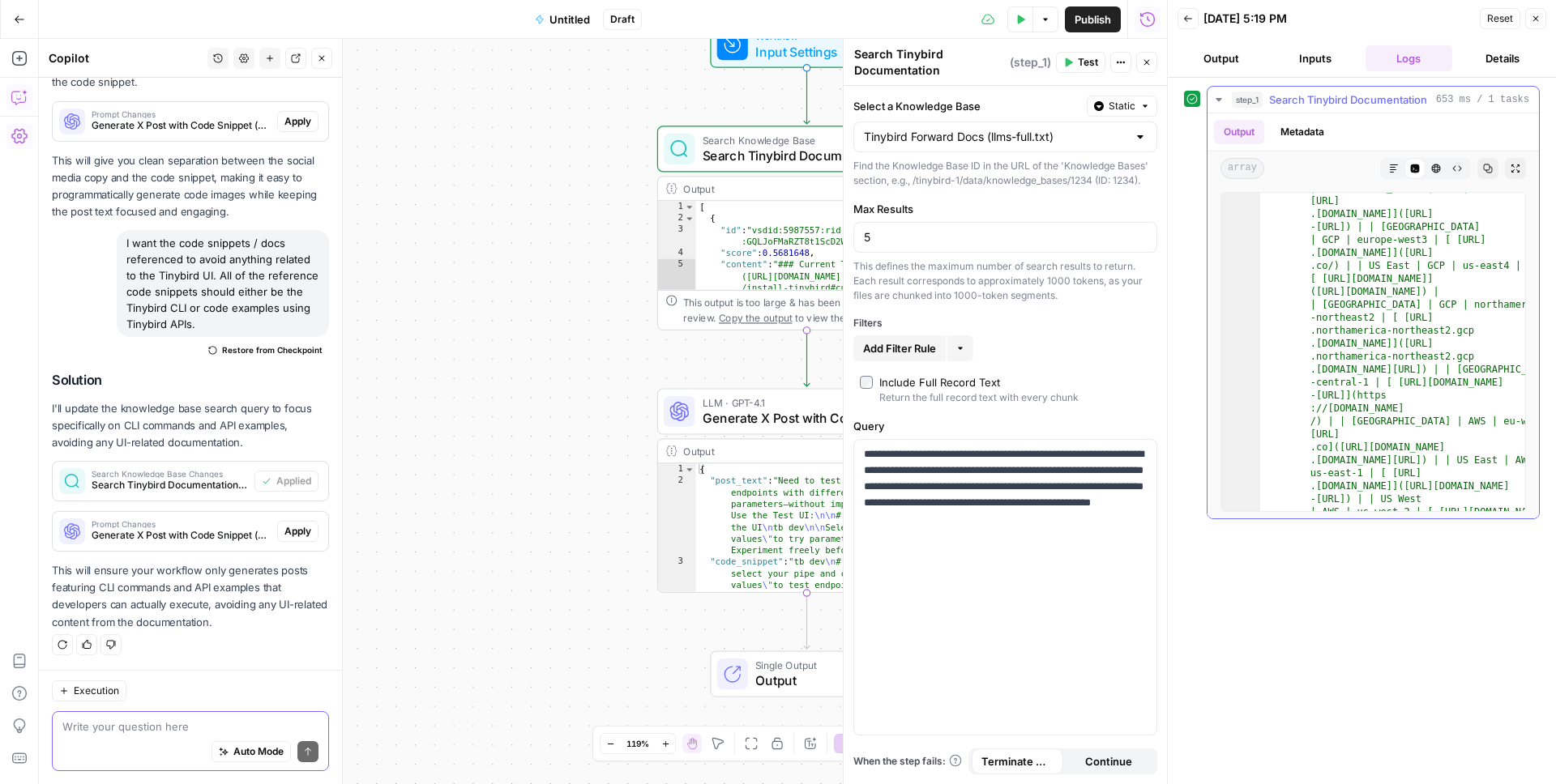
scroll to position [6, 0]
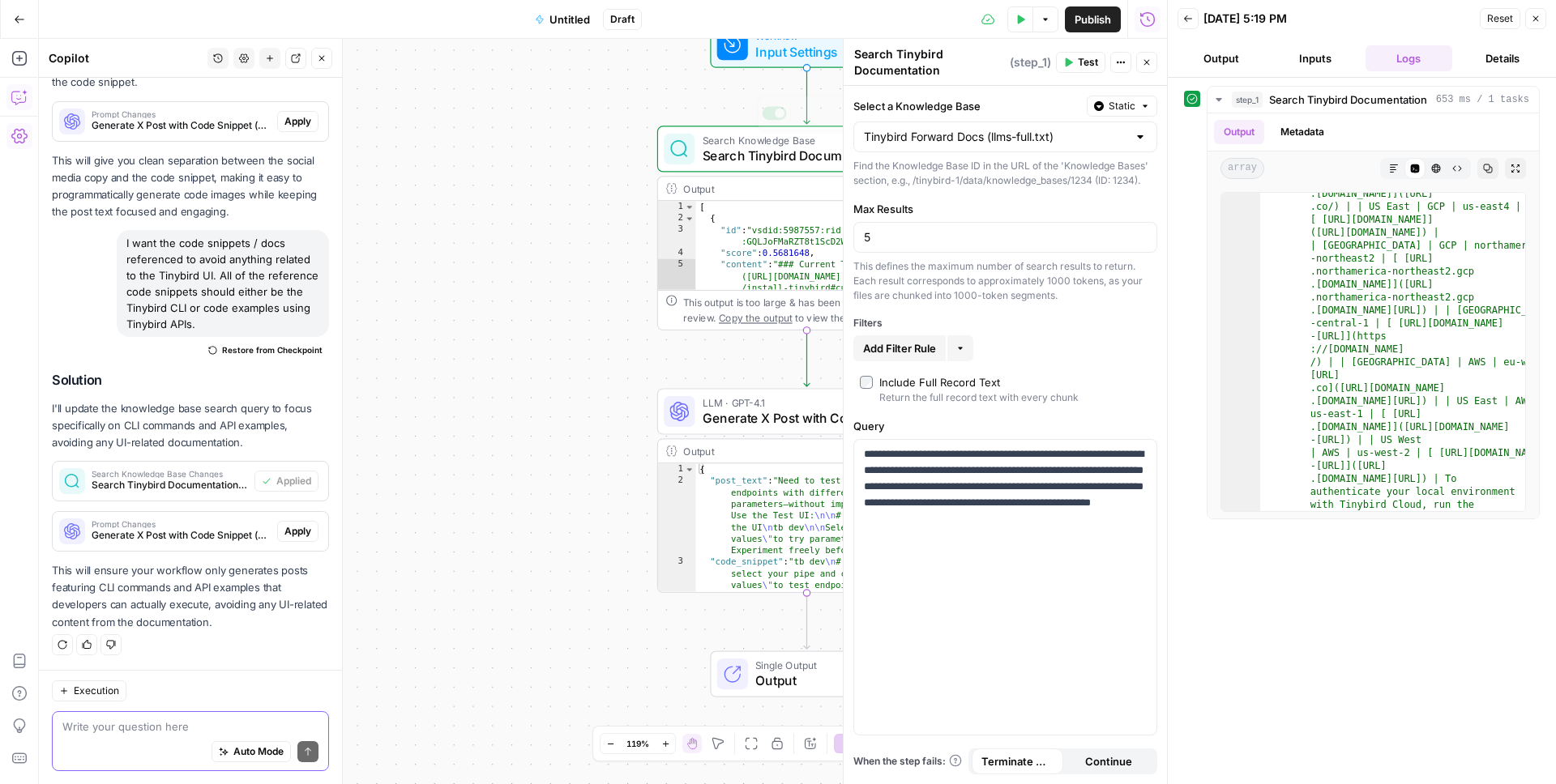
click at [553, 74] on div "**********" at bounding box center [603, 411] width 1128 height 745
click at [1145, 68] on button "Close" at bounding box center [1146, 62] width 21 height 21
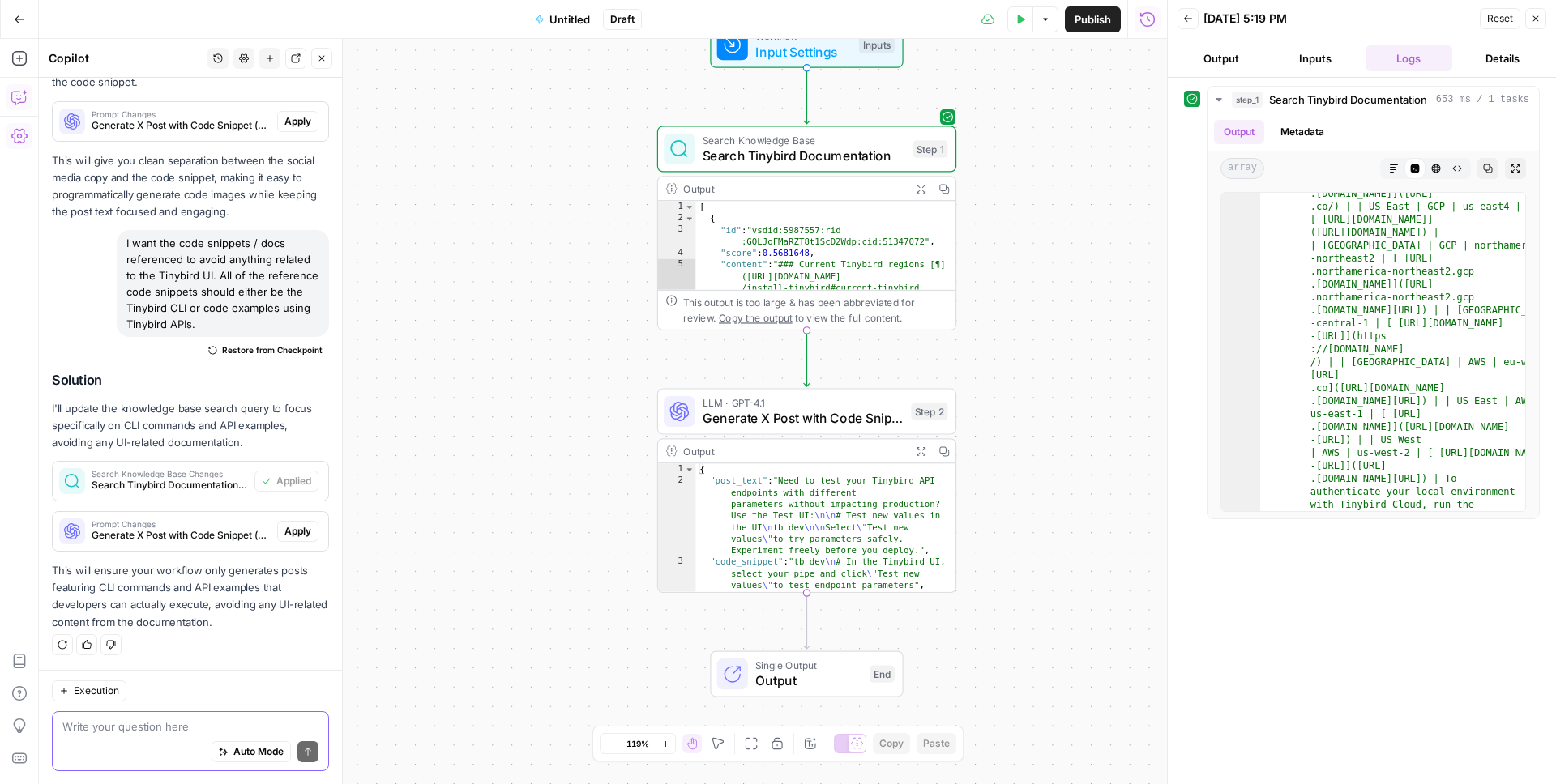
click at [1015, 24] on button "Test Data" at bounding box center [1020, 20] width 26 height 26
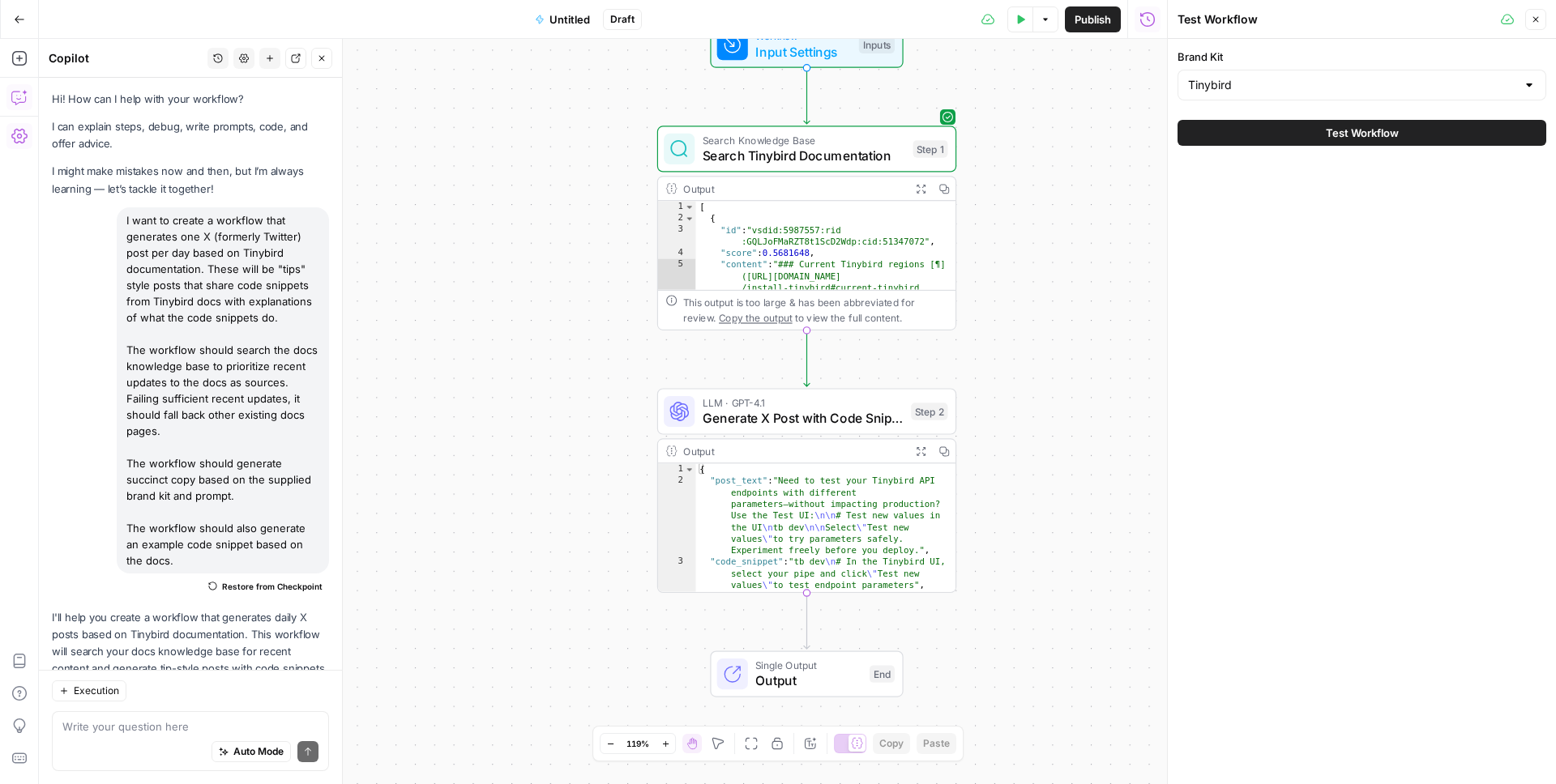
scroll to position [1603, 0]
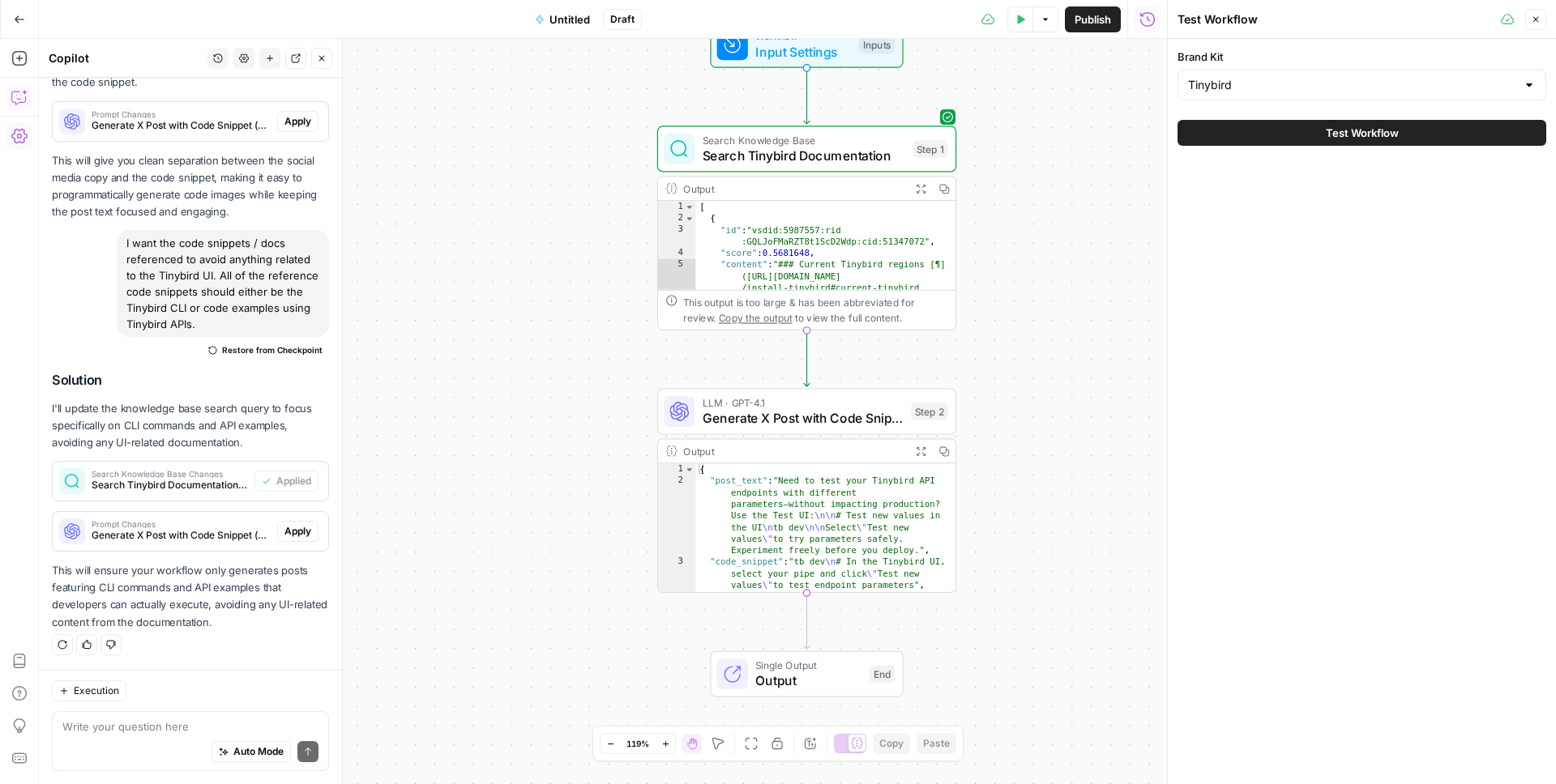
click at [1277, 132] on button "Test Workflow" at bounding box center [1362, 132] width 369 height 26
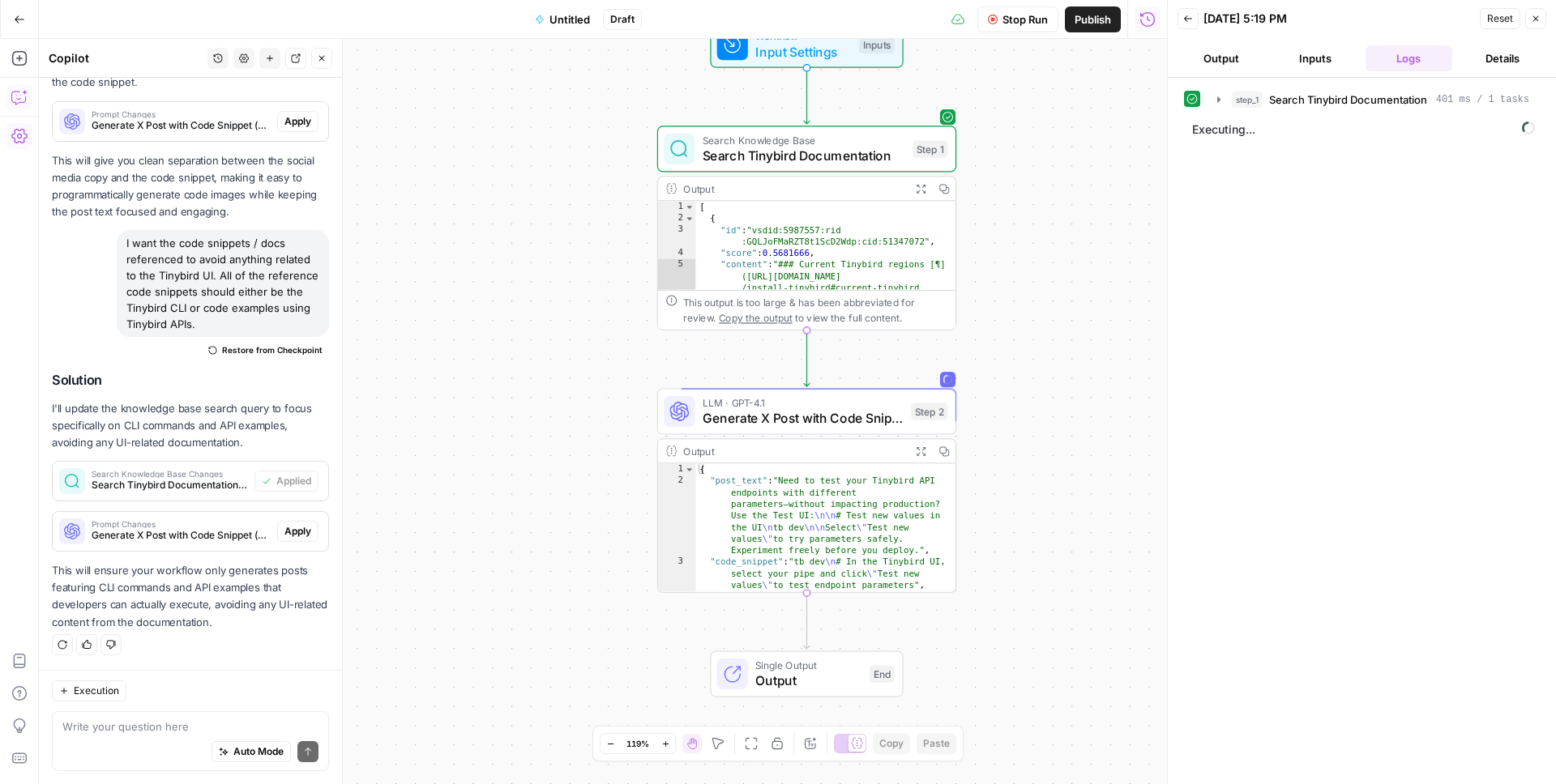
click at [487, 211] on div "**********" at bounding box center [603, 411] width 1128 height 745
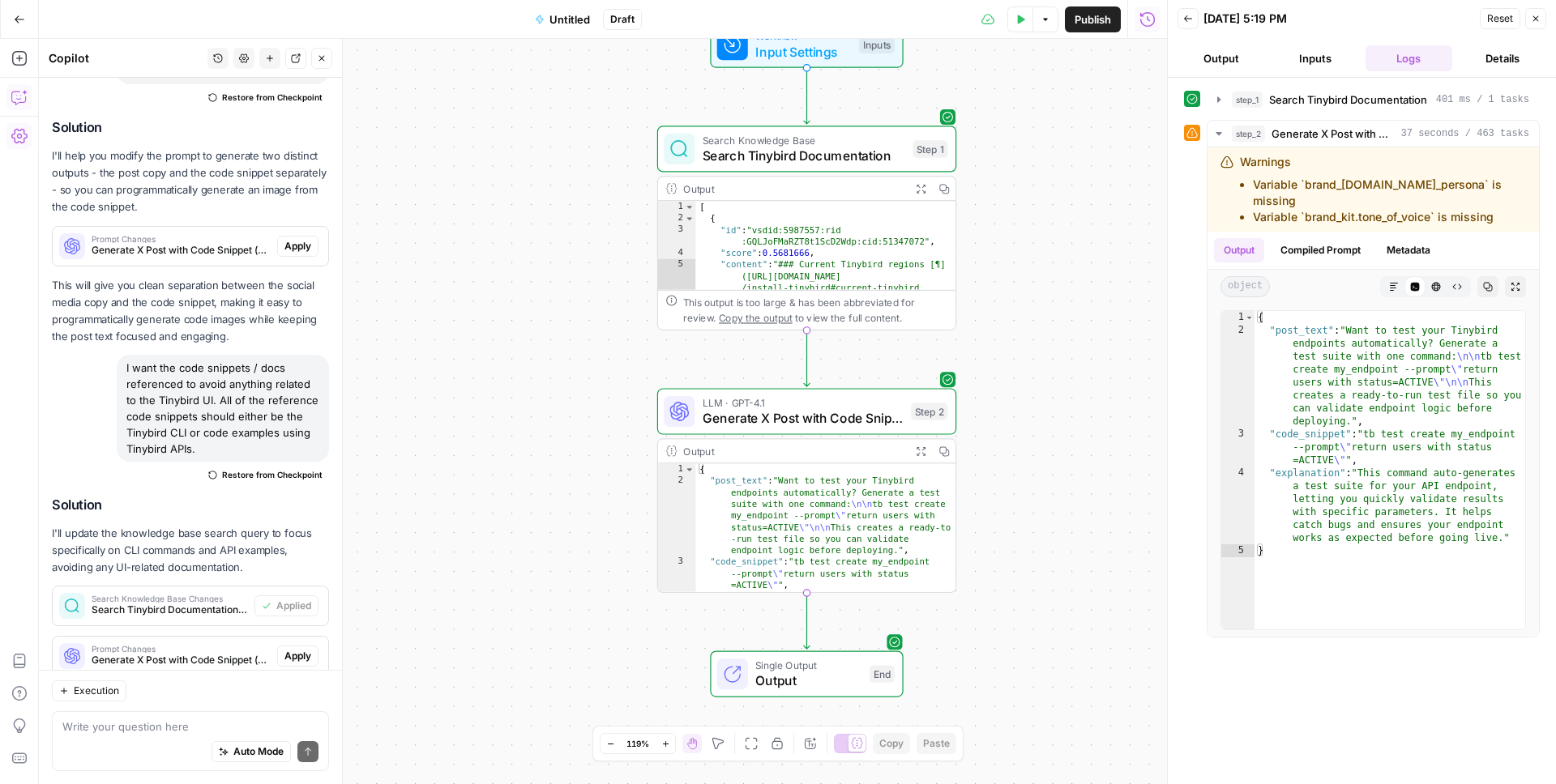
scroll to position [1603, 0]
